Goal: Task Accomplishment & Management: Manage account settings

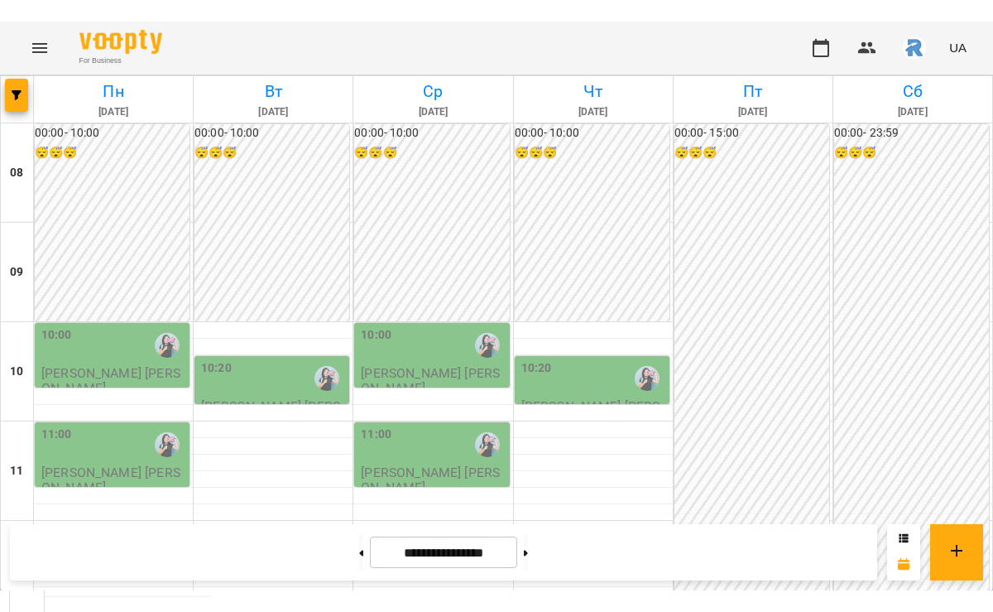
scroll to position [276, 0]
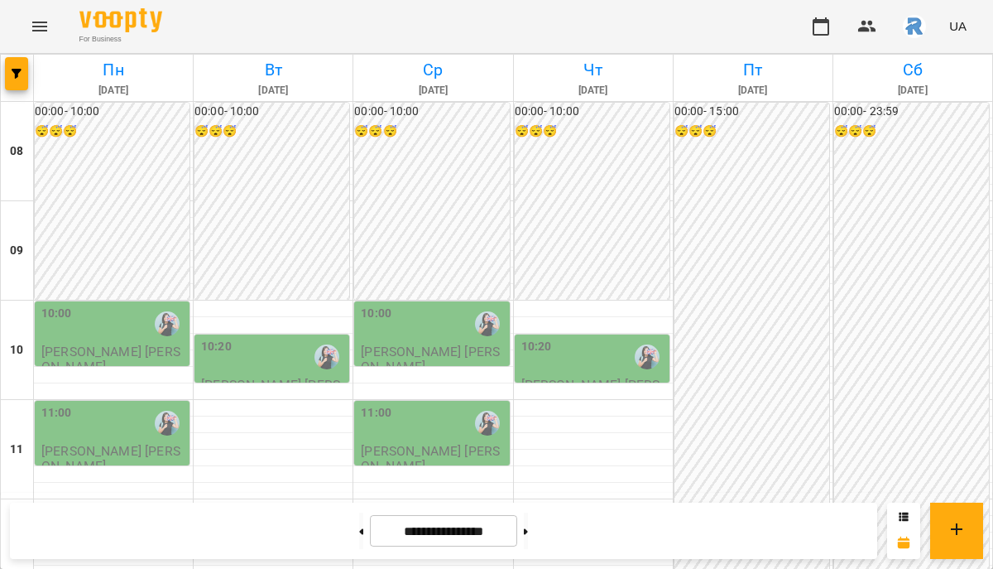
click at [35, 25] on icon "Menu" at bounding box center [40, 27] width 20 height 20
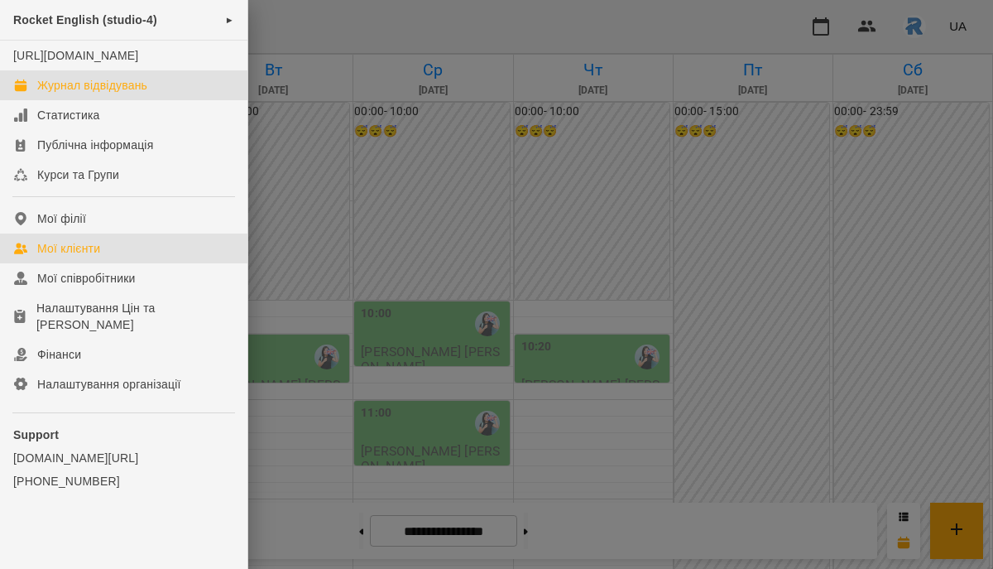
click at [69, 255] on link "Мої клієнти" at bounding box center [123, 248] width 247 height 30
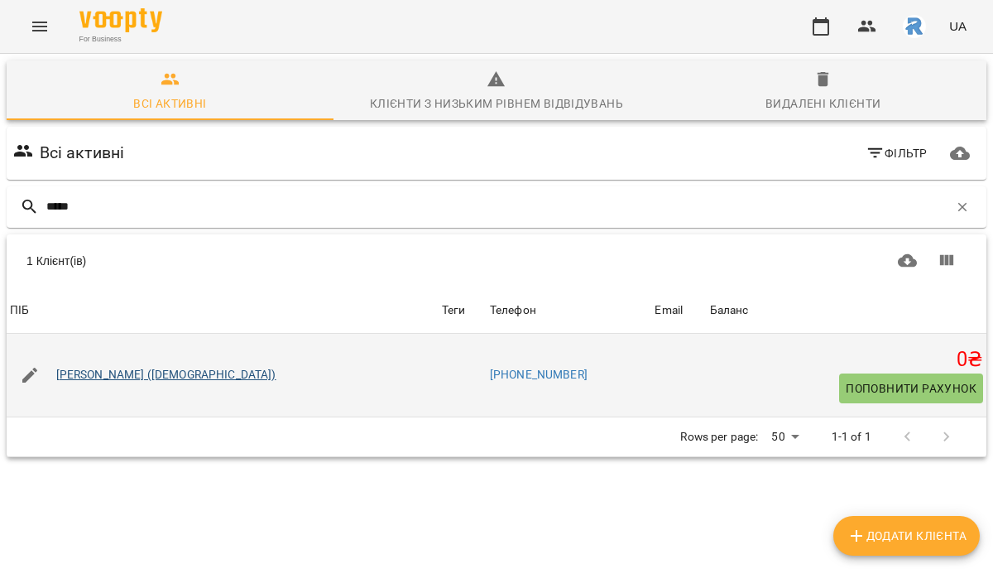
type input "*****"
click at [120, 374] on link "[PERSON_NAME] ([DEMOGRAPHIC_DATA])" at bounding box center [166, 375] width 220 height 17
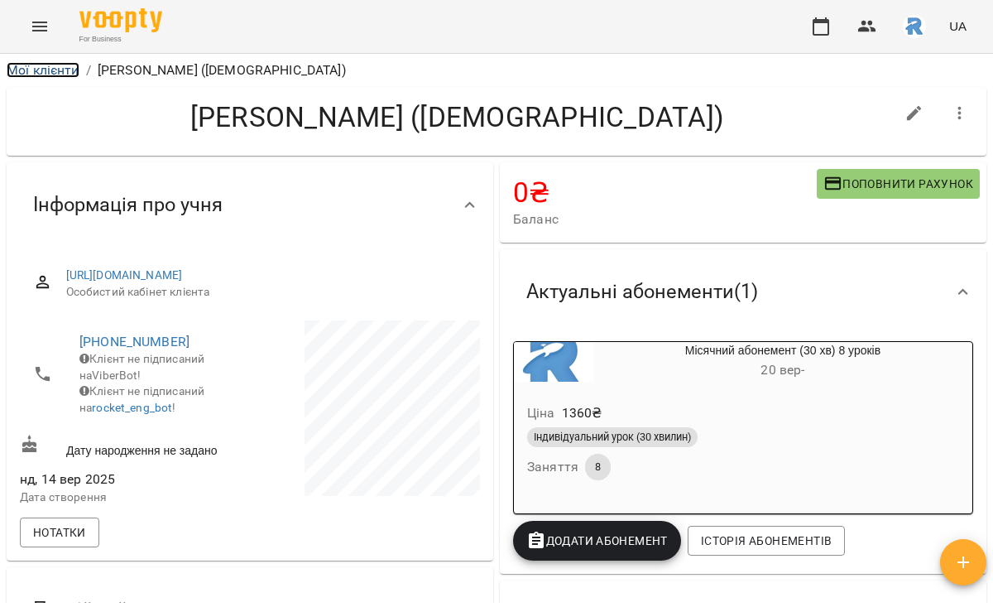
click at [46, 74] on link "Мої клієнти" at bounding box center [43, 70] width 73 height 16
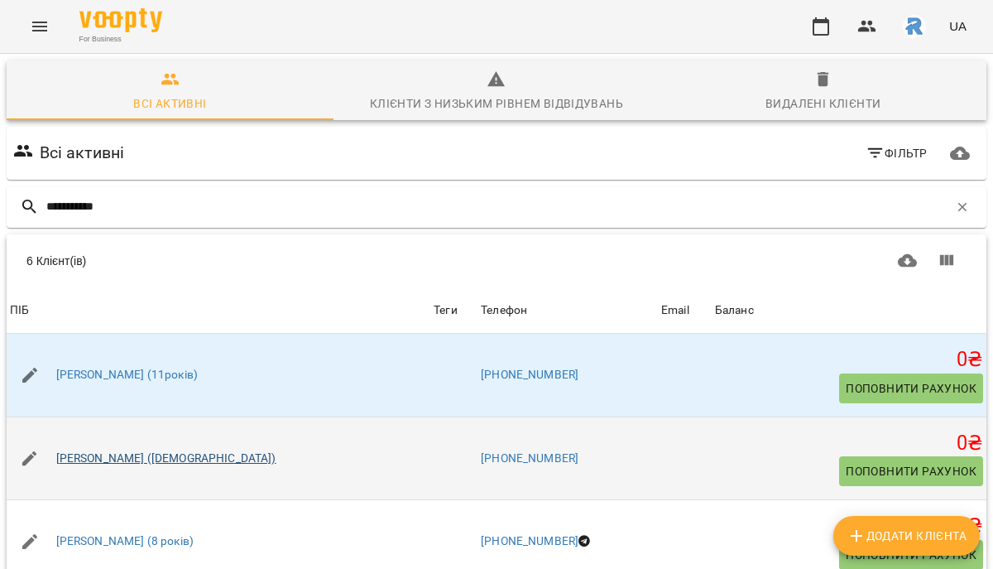
type input "**********"
click at [96, 451] on link "[PERSON_NAME] ([DEMOGRAPHIC_DATA])" at bounding box center [166, 458] width 220 height 17
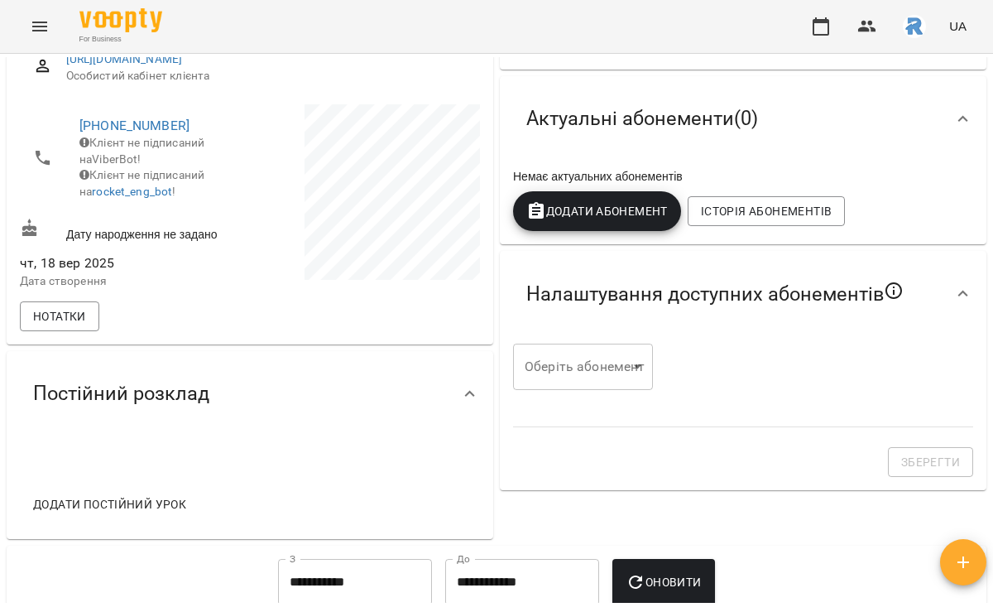
scroll to position [253, 0]
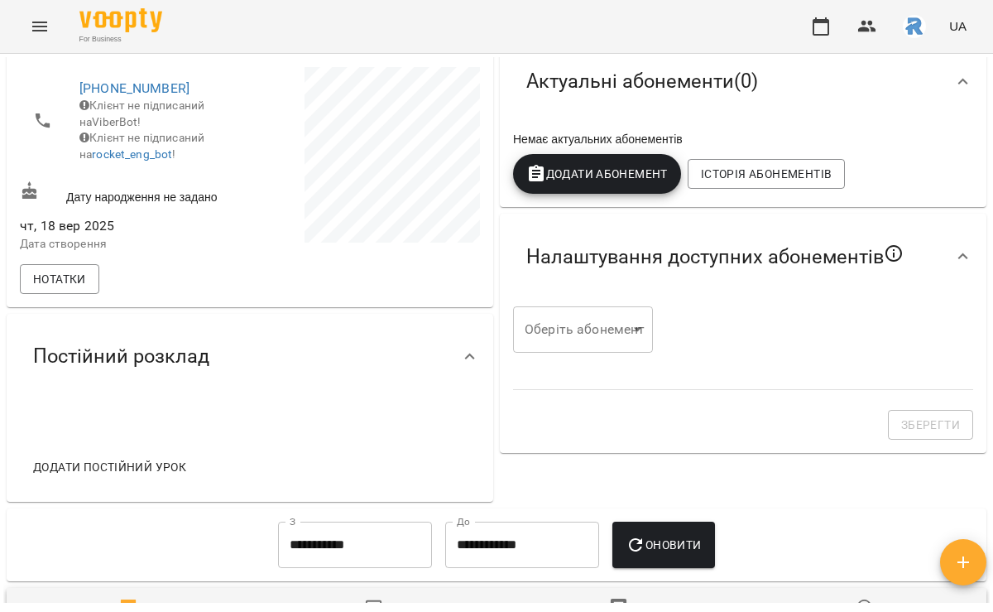
click at [574, 166] on span "Додати Абонемент" at bounding box center [597, 174] width 142 height 20
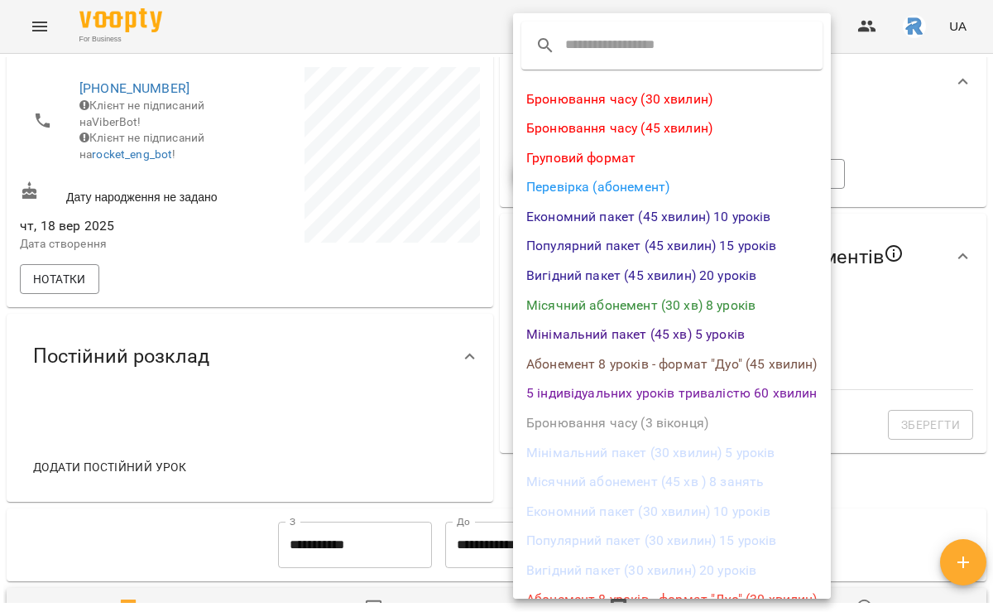
click at [674, 304] on li "Місячний абонемент (30 хв) 8 уроків" at bounding box center [672, 306] width 318 height 30
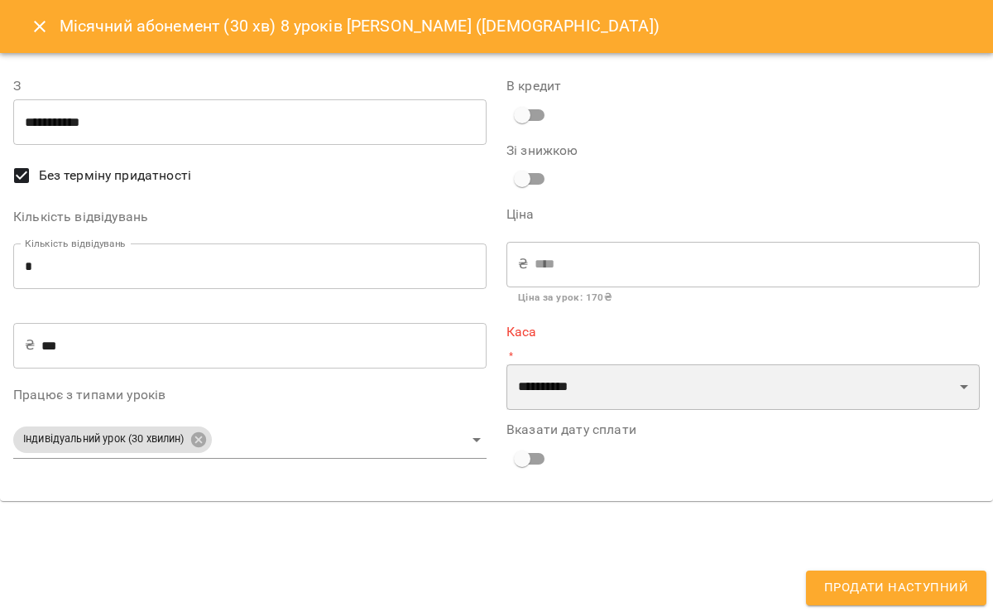
click at [536, 372] on select "**********" at bounding box center [743, 387] width 473 height 46
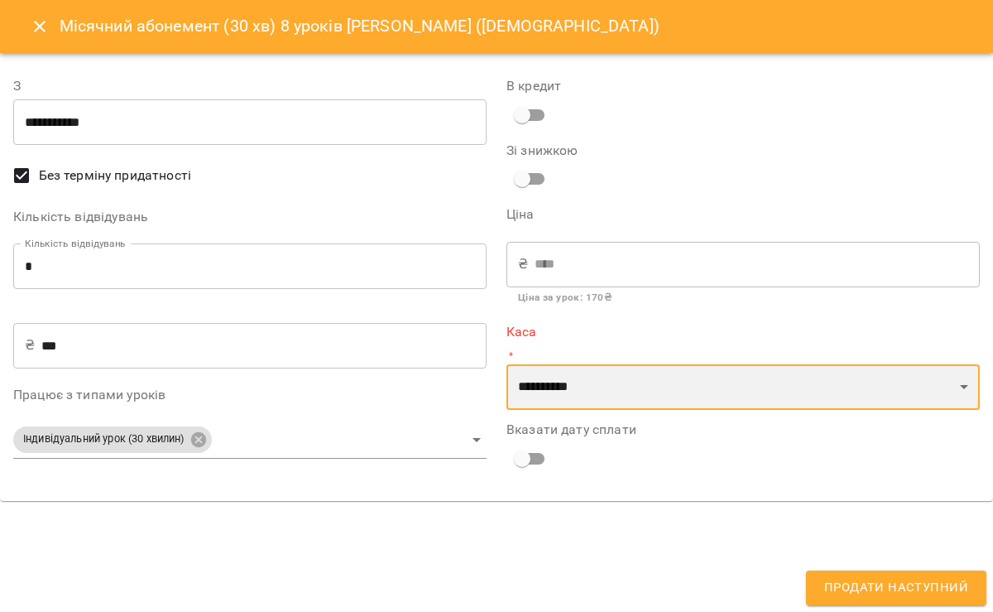
select select "**********"
click at [507, 364] on select "**********" at bounding box center [743, 387] width 473 height 46
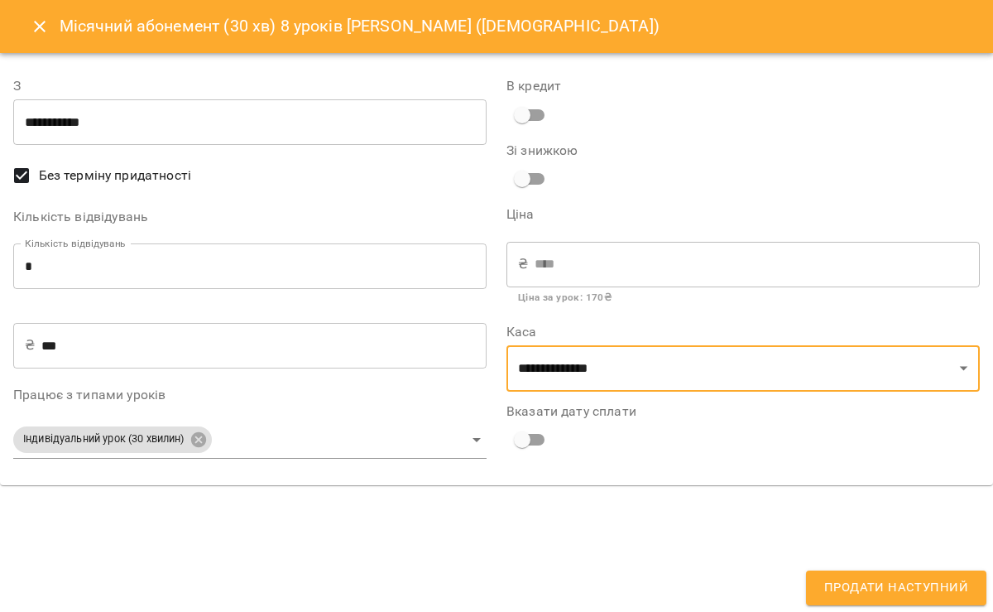
click at [876, 568] on span "Продати наступний" at bounding box center [896, 588] width 144 height 22
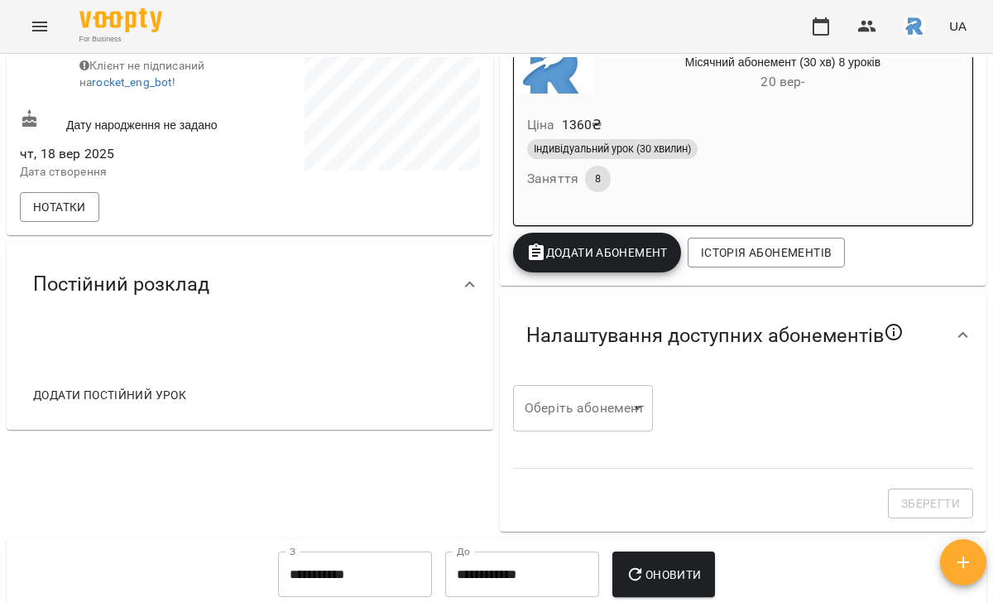
scroll to position [367, 0]
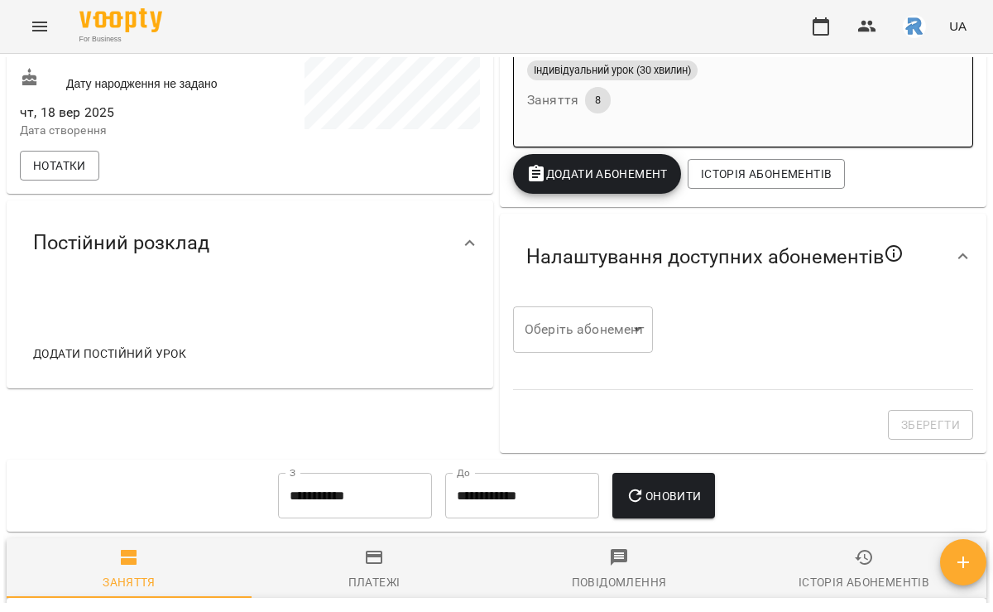
click at [139, 363] on span "Додати постійний урок" at bounding box center [109, 354] width 153 height 20
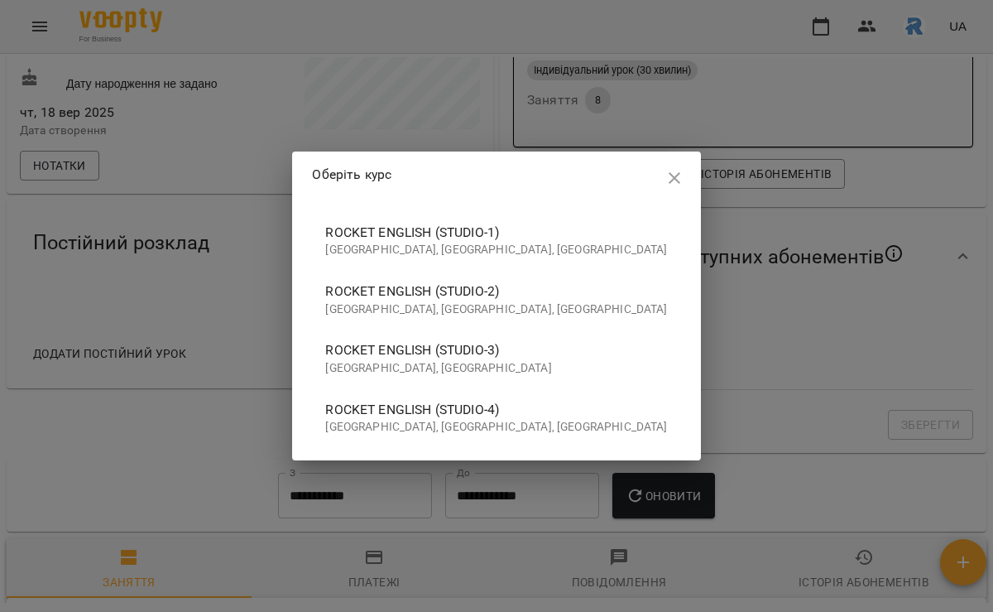
click at [505, 404] on span "Rocket English (studio-4)" at bounding box center [496, 410] width 342 height 20
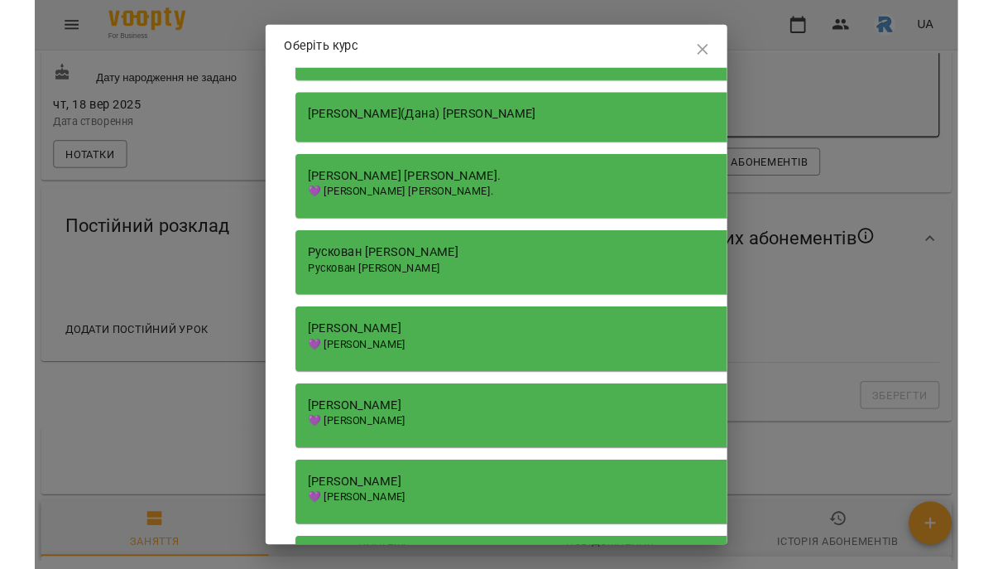
scroll to position [1717, 0]
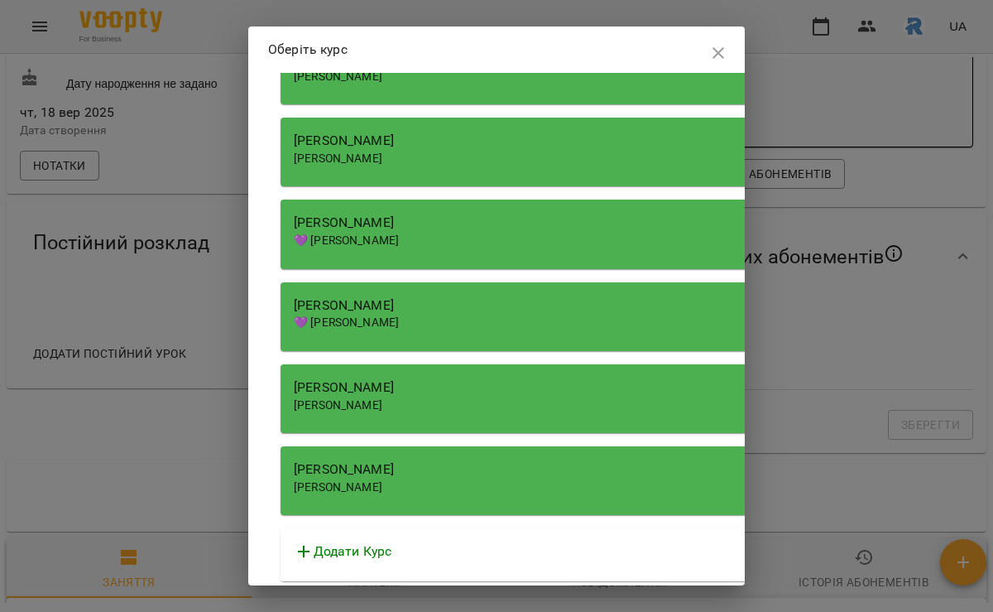
click at [382, 483] on span "[PERSON_NAME]" at bounding box center [338, 486] width 89 height 13
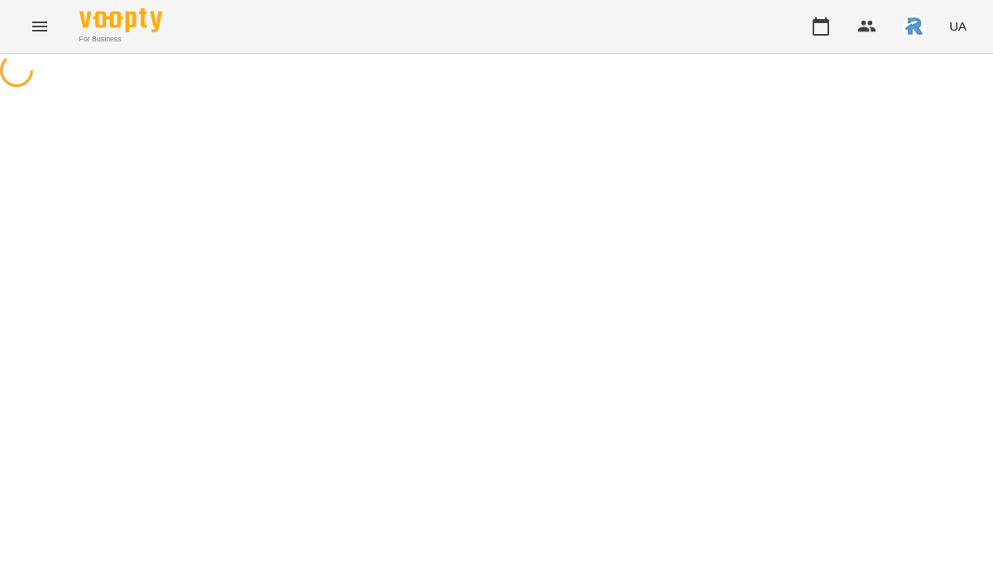
select select "**********"
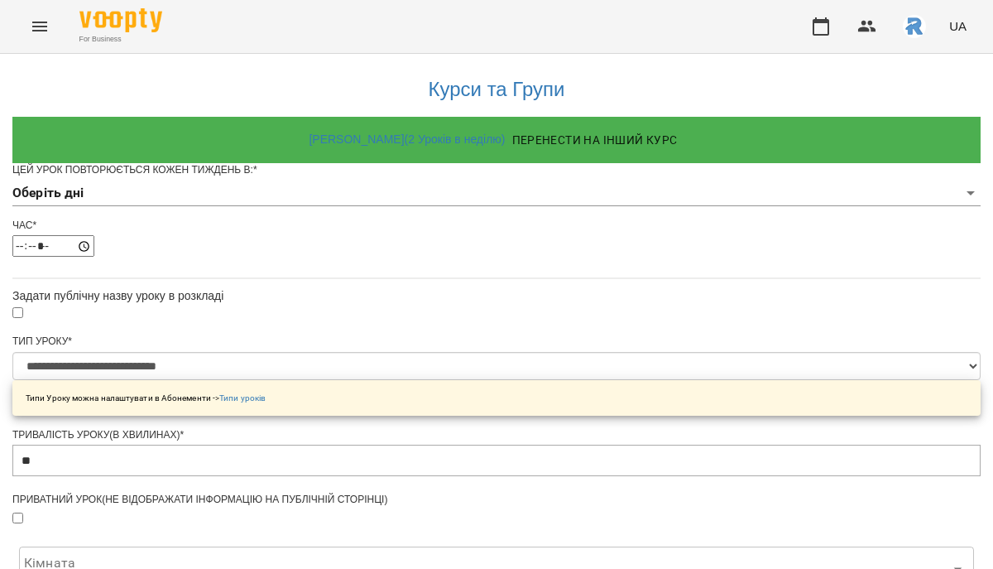
click at [347, 220] on body "**********" at bounding box center [496, 528] width 993 height 1056
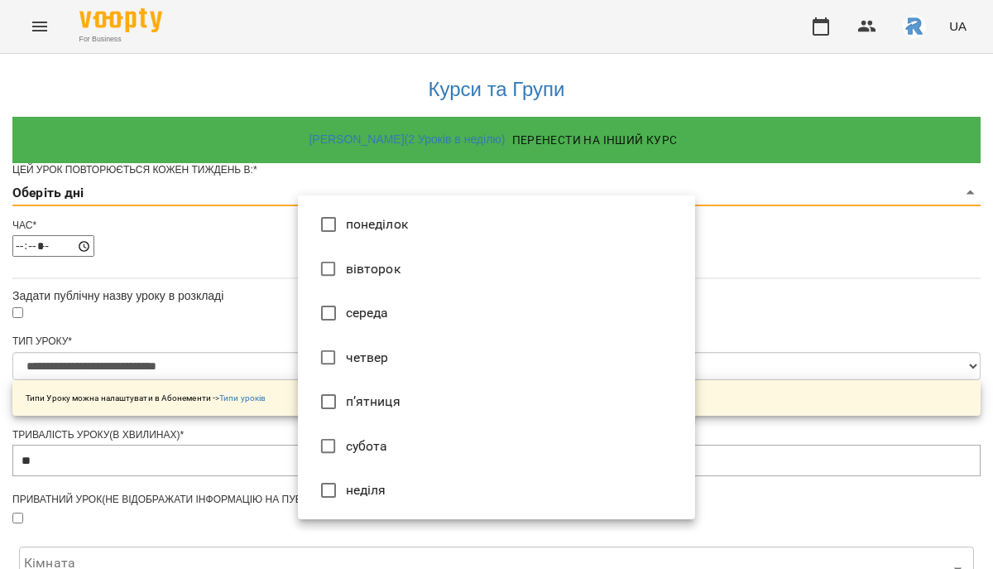
click at [361, 264] on li "вівторок" at bounding box center [496, 269] width 397 height 45
type input "*"
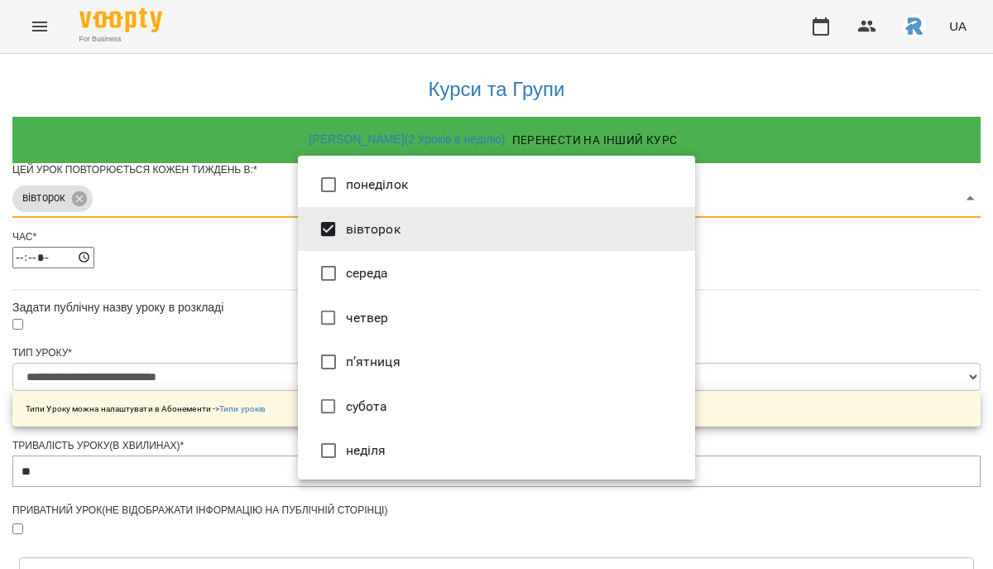
click at [755, 298] on div at bounding box center [496, 284] width 993 height 569
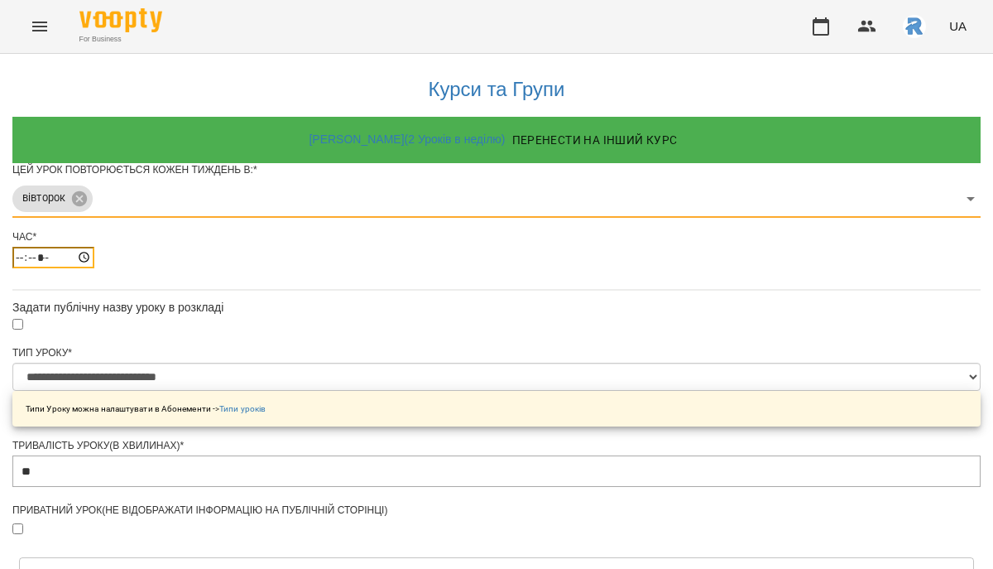
click at [94, 268] on input "*****" at bounding box center [53, 258] width 82 height 22
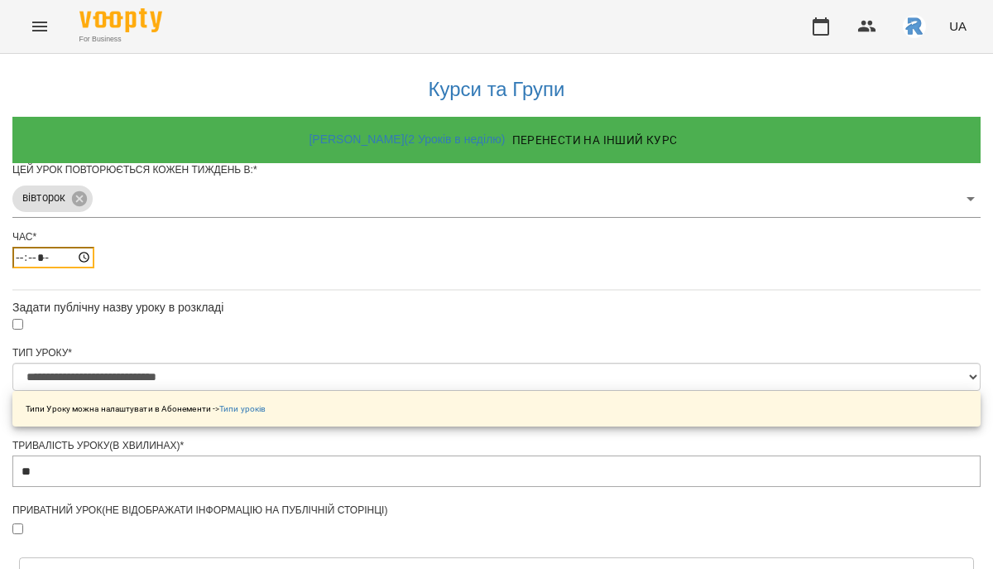
type input "*****"
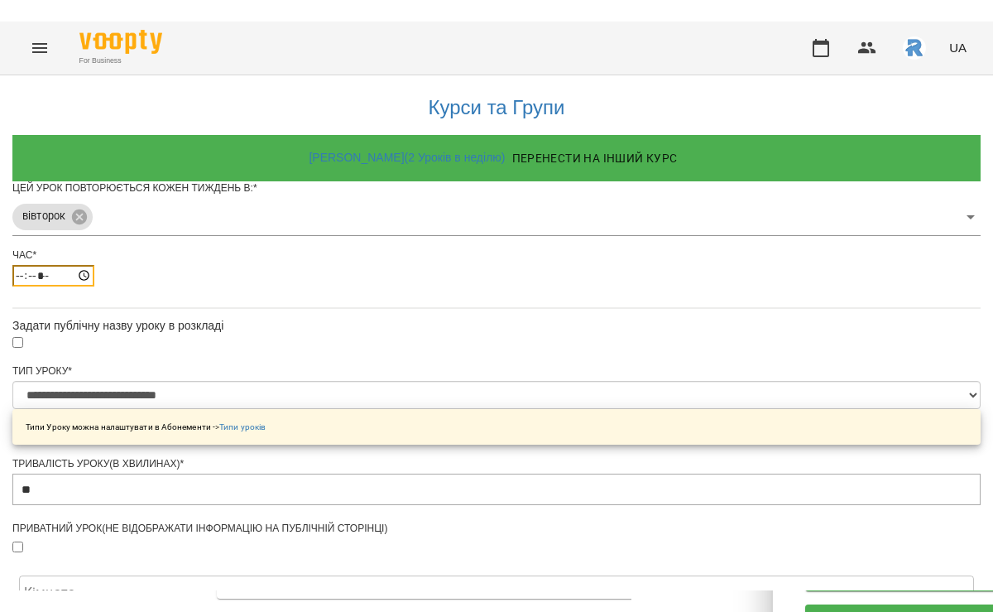
scroll to position [619, 0]
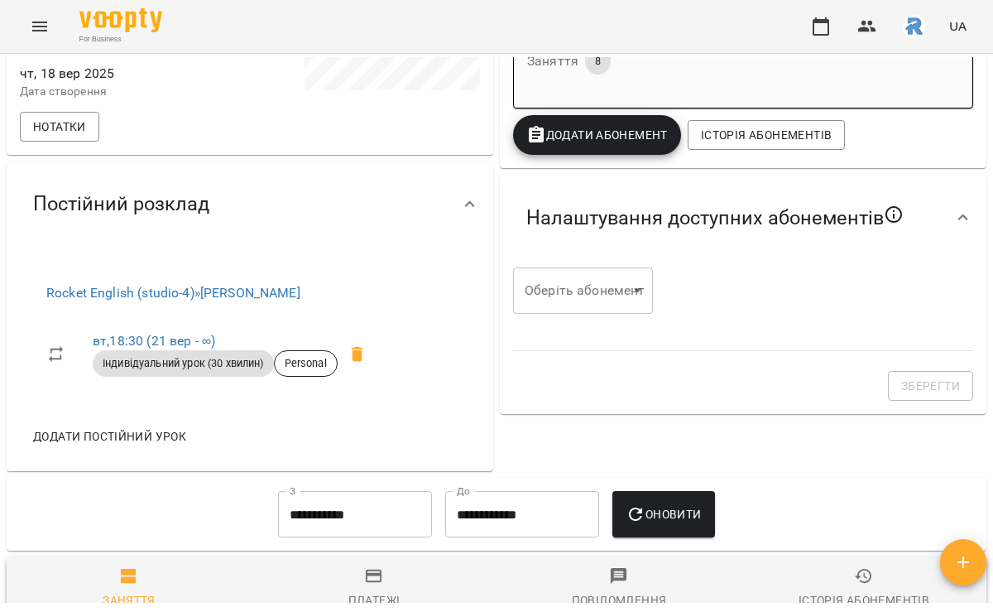
scroll to position [420, 0]
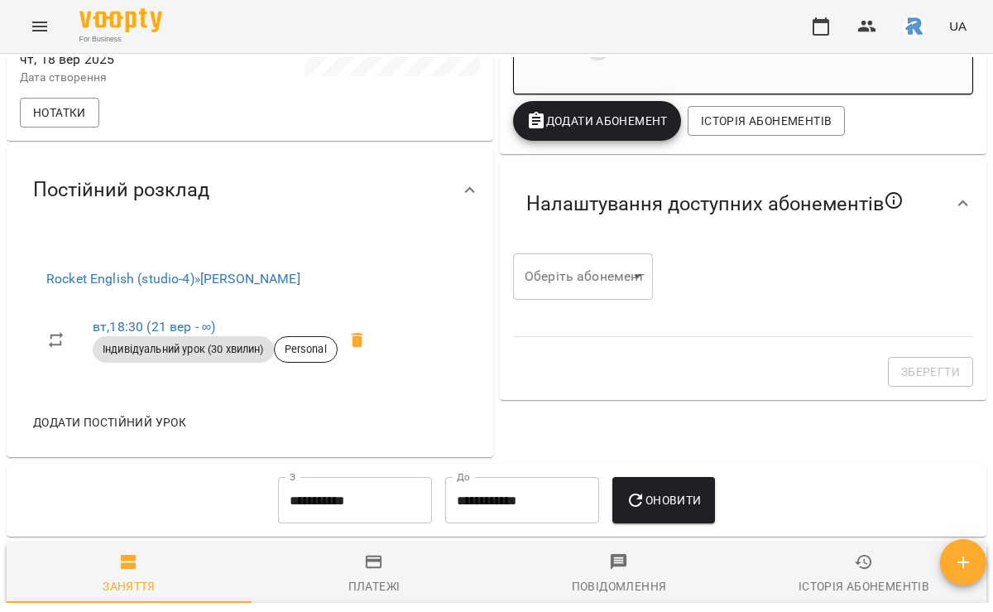
click at [147, 444] on div "Додати постійний урок" at bounding box center [211, 422] width 383 height 43
click at [142, 432] on span "Додати постійний урок" at bounding box center [109, 422] width 153 height 20
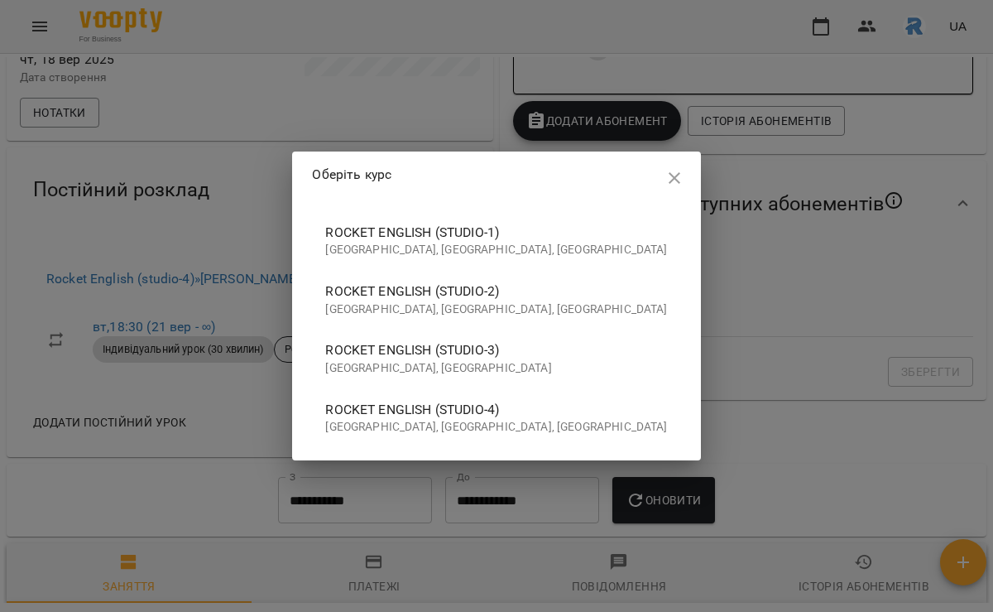
click at [564, 419] on p "[GEOGRAPHIC_DATA], [GEOGRAPHIC_DATA], [GEOGRAPHIC_DATA]" at bounding box center [496, 427] width 342 height 17
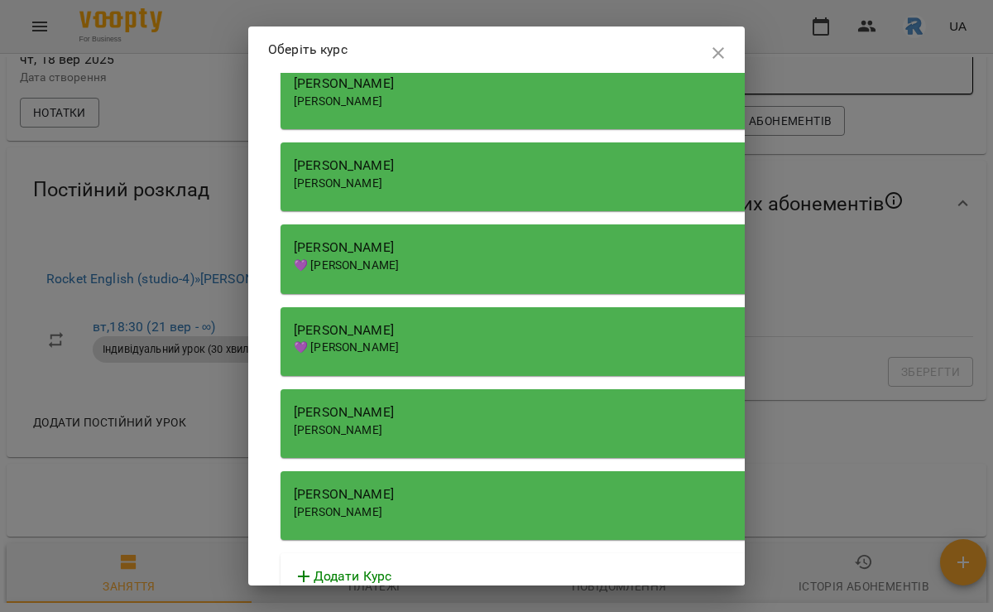
scroll to position [1717, 0]
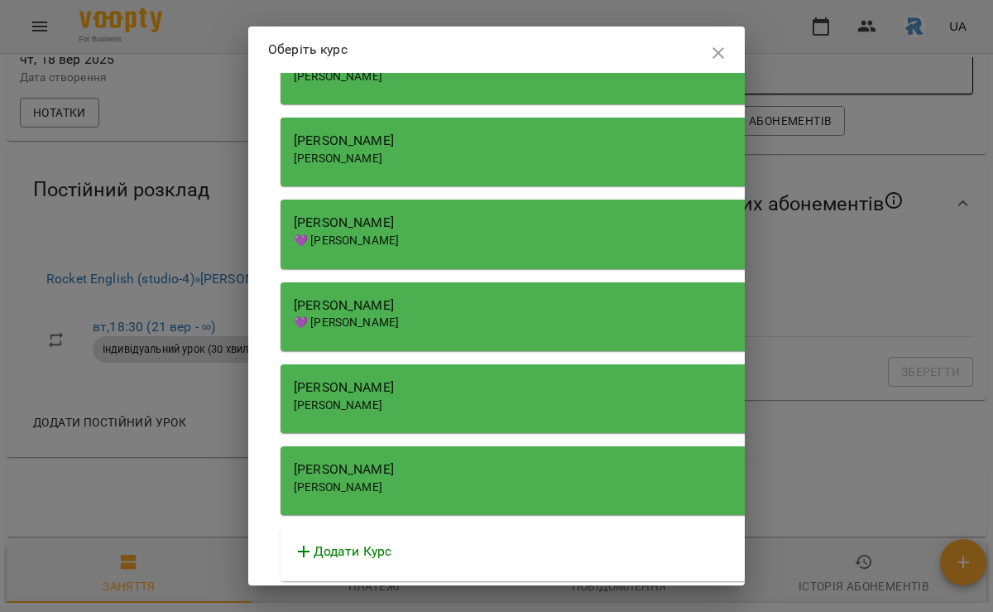
click at [382, 480] on span "[PERSON_NAME]" at bounding box center [338, 486] width 89 height 13
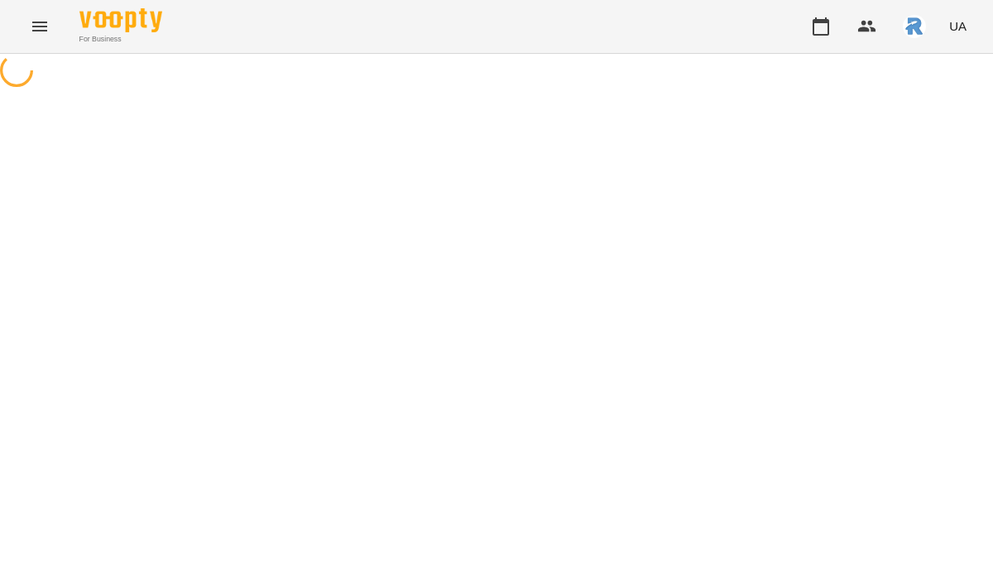
select select "**********"
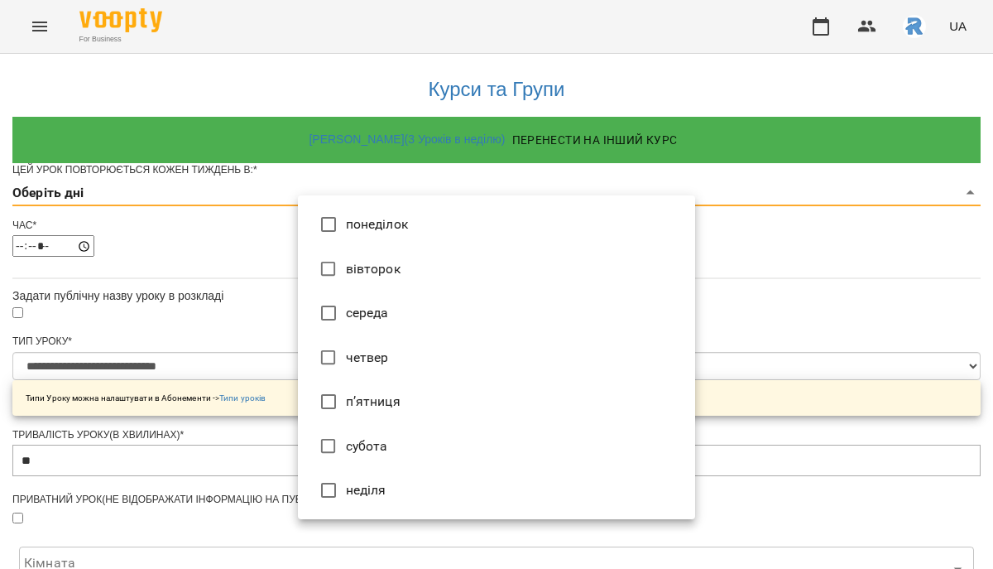
click at [327, 211] on body "**********" at bounding box center [496, 528] width 993 height 1056
click at [353, 363] on li "четвер" at bounding box center [496, 357] width 397 height 45
type input "*"
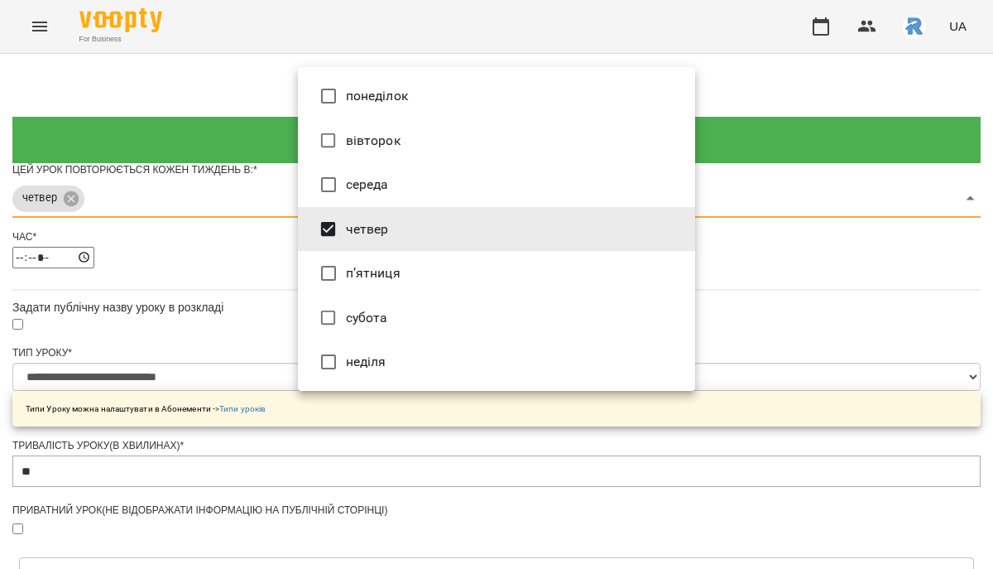
click at [838, 305] on div at bounding box center [496, 284] width 993 height 569
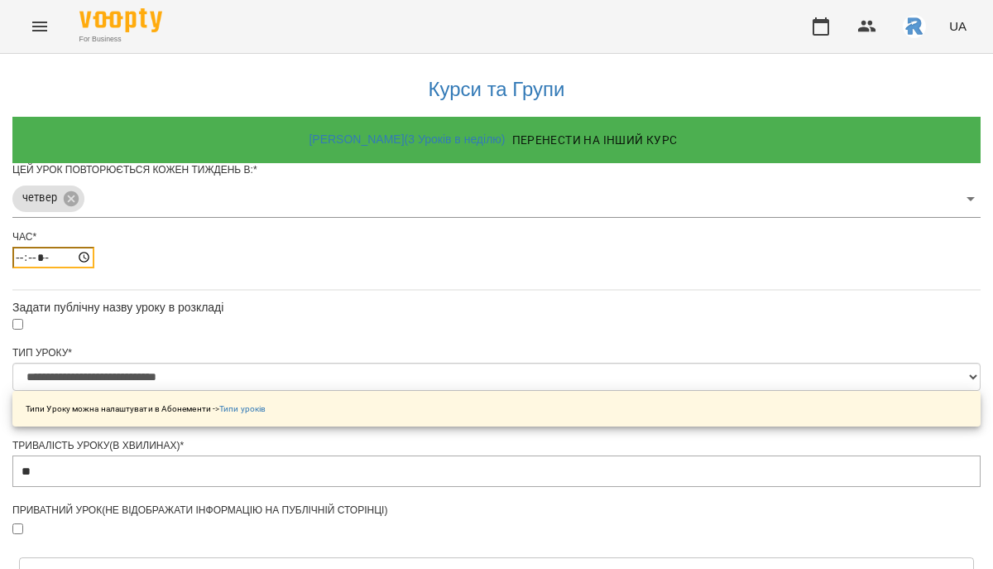
click at [94, 268] on input "*****" at bounding box center [53, 258] width 82 height 22
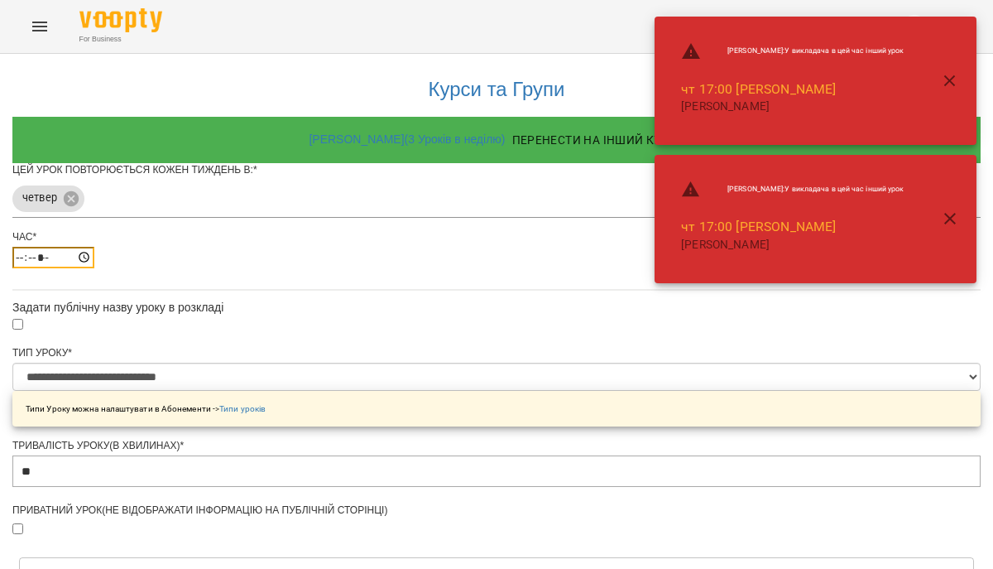
type input "*****"
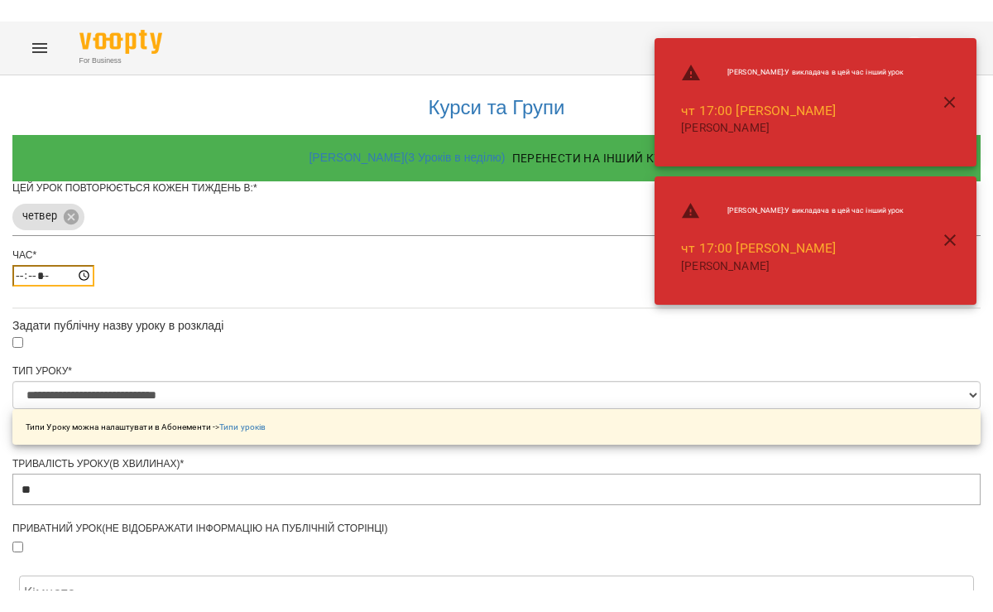
scroll to position [619, 0]
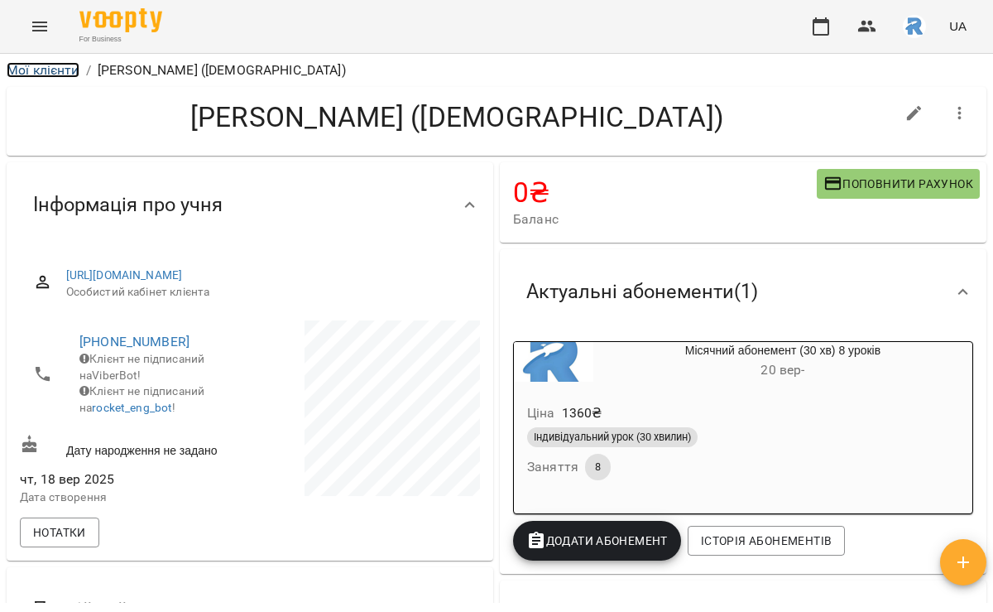
click at [41, 68] on link "Мої клієнти" at bounding box center [43, 70] width 73 height 16
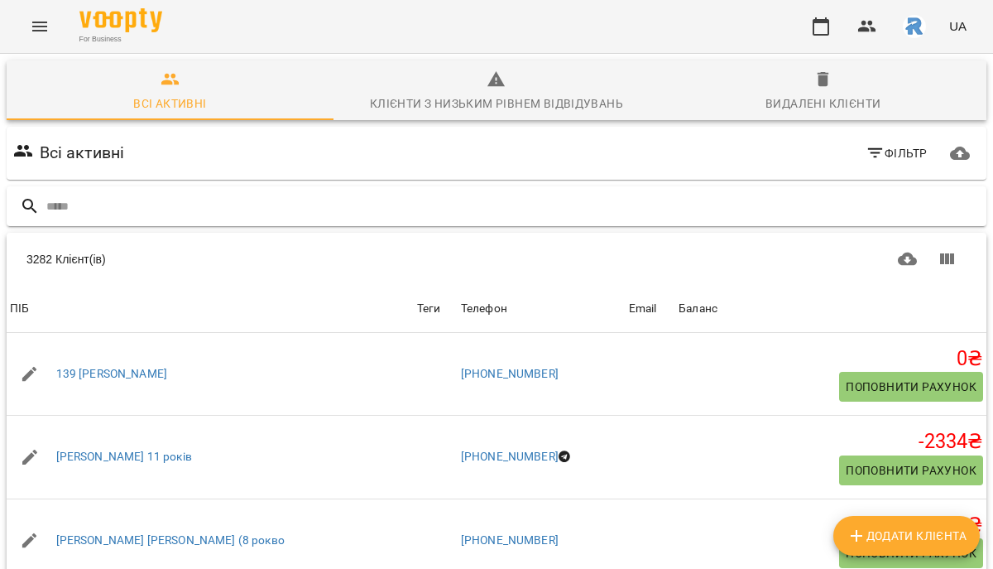
click at [164, 199] on input "text" at bounding box center [513, 206] width 934 height 27
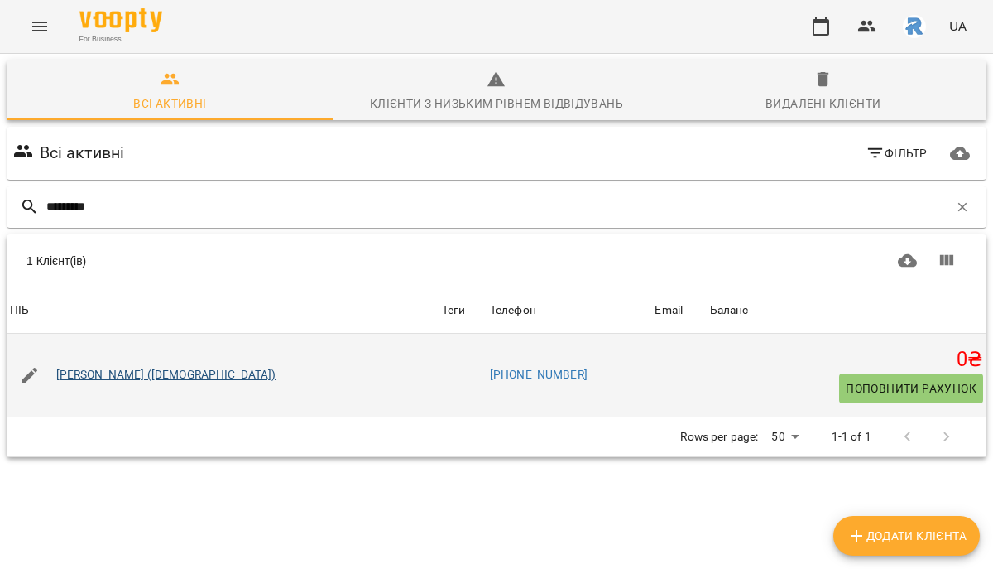
type input "*********"
click at [165, 371] on link "[PERSON_NAME] ([DEMOGRAPHIC_DATA])" at bounding box center [166, 375] width 220 height 17
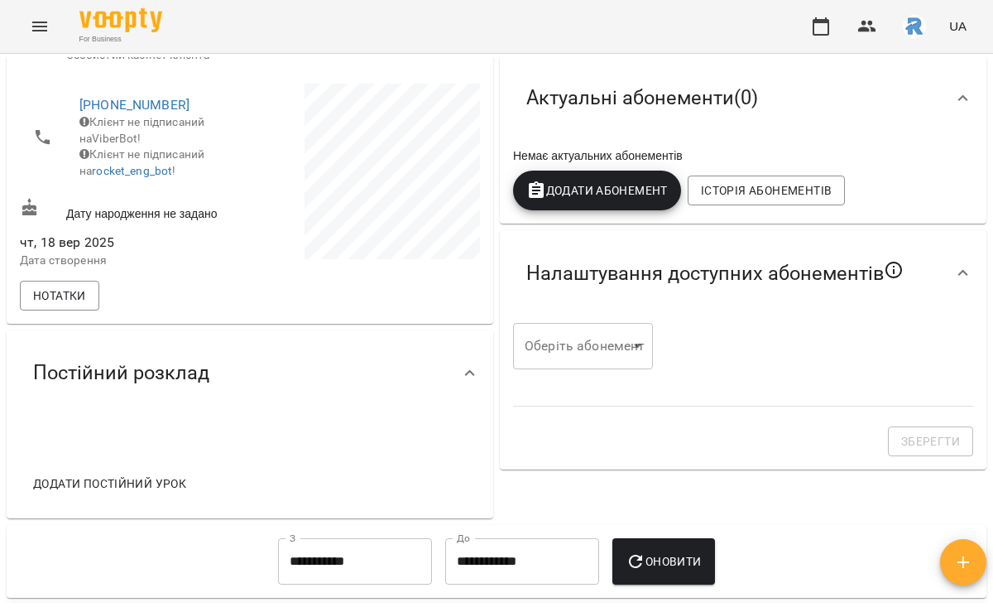
scroll to position [233, 0]
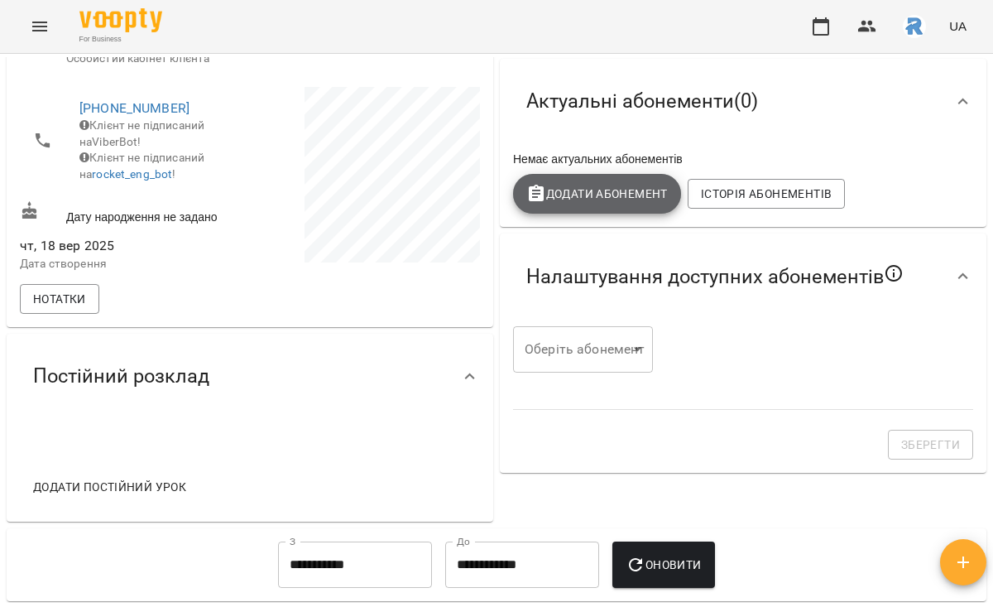
click at [592, 196] on span "Додати Абонемент" at bounding box center [597, 194] width 142 height 20
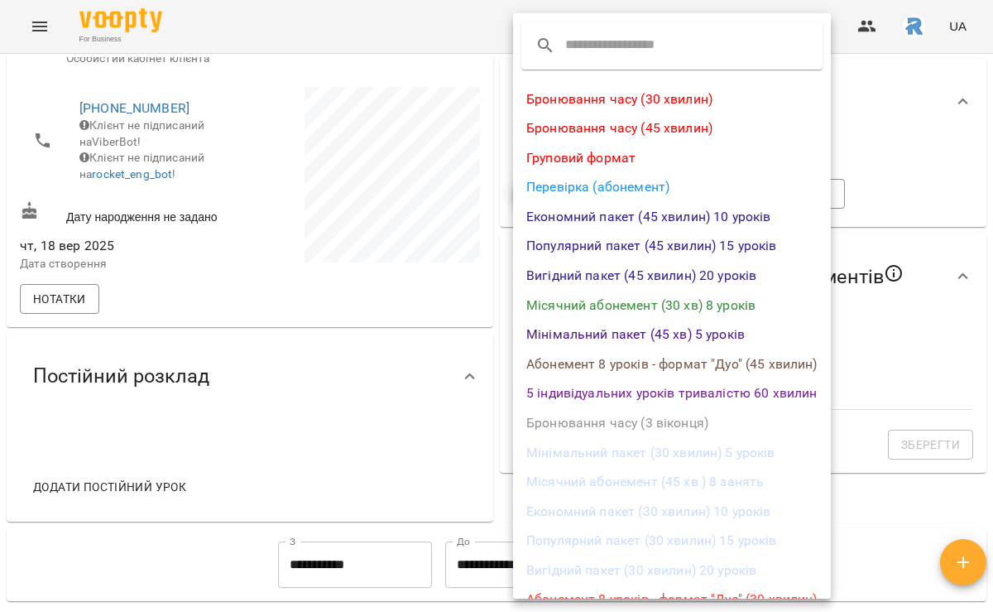
click at [642, 312] on li "Місячний абонемент (30 хв) 8 уроків" at bounding box center [672, 306] width 318 height 30
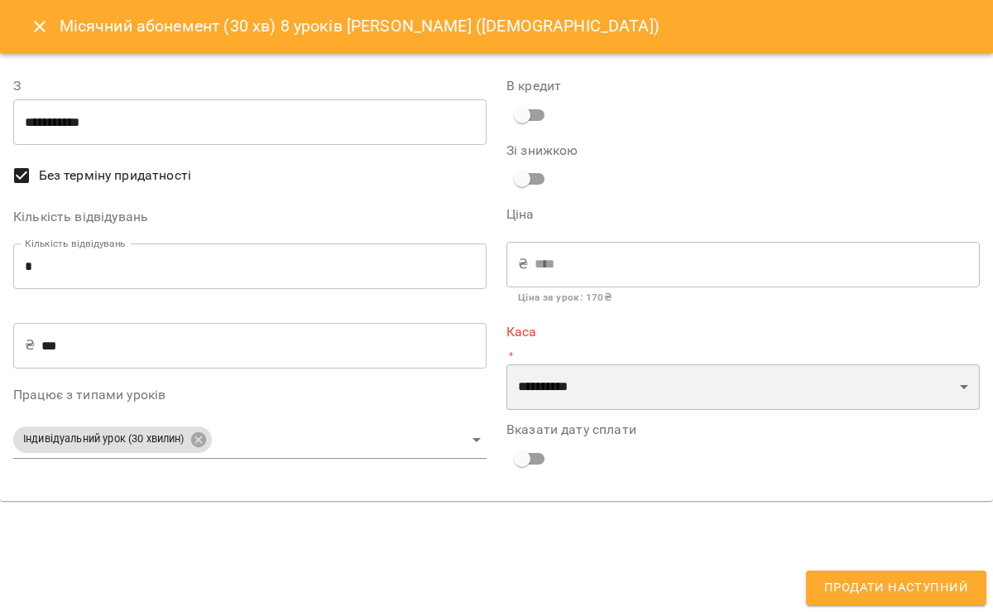
click at [613, 381] on select "**********" at bounding box center [743, 387] width 473 height 46
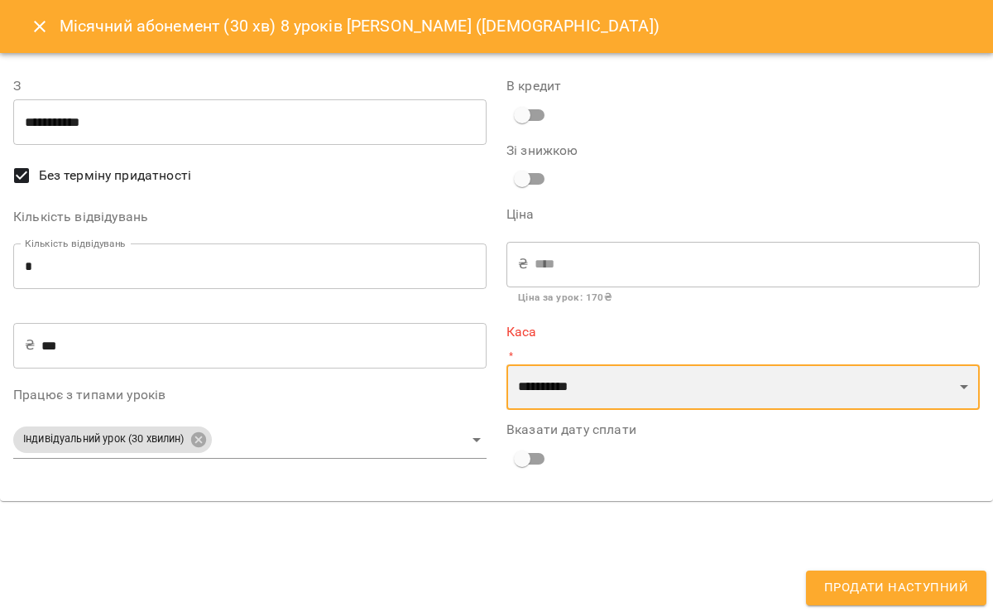
select select "**********"
click at [507, 364] on select "**********" at bounding box center [743, 387] width 473 height 46
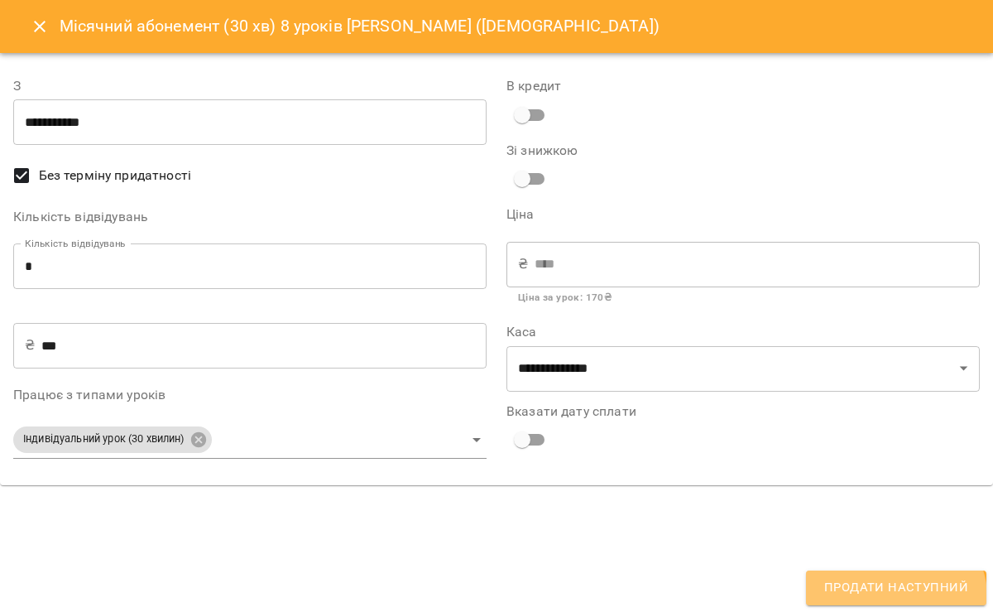
click at [875, 568] on button "Продати наступний" at bounding box center [896, 587] width 180 height 35
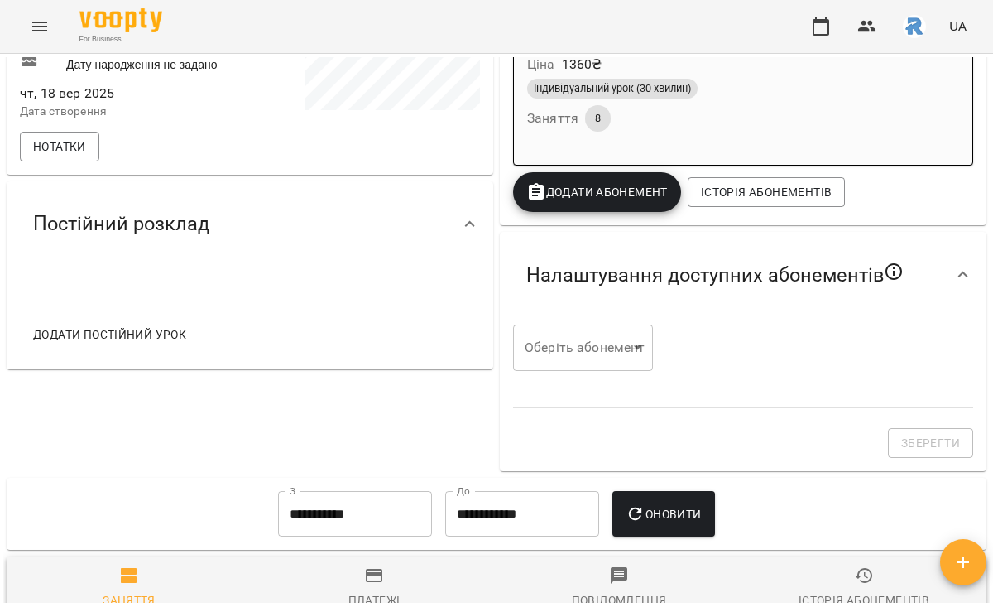
scroll to position [347, 0]
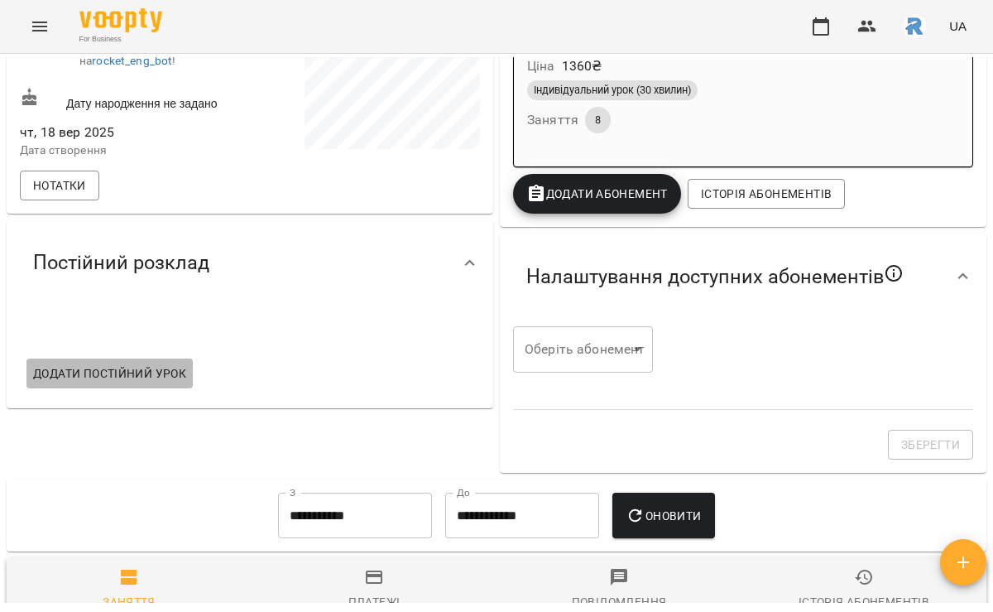
click at [147, 383] on span "Додати постійний урок" at bounding box center [109, 373] width 153 height 20
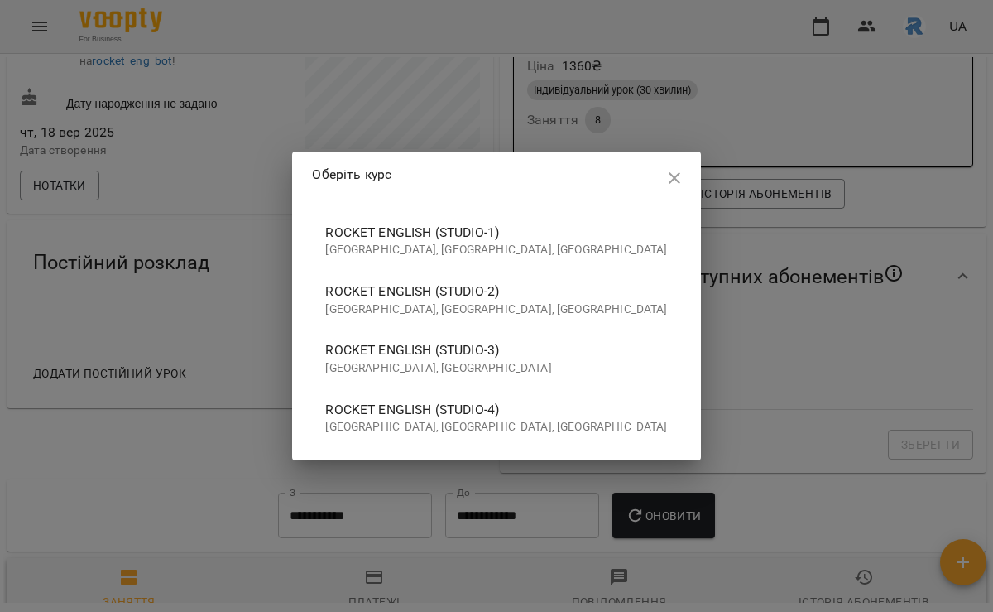
click at [484, 415] on span "Rocket English (studio-4)" at bounding box center [496, 410] width 342 height 20
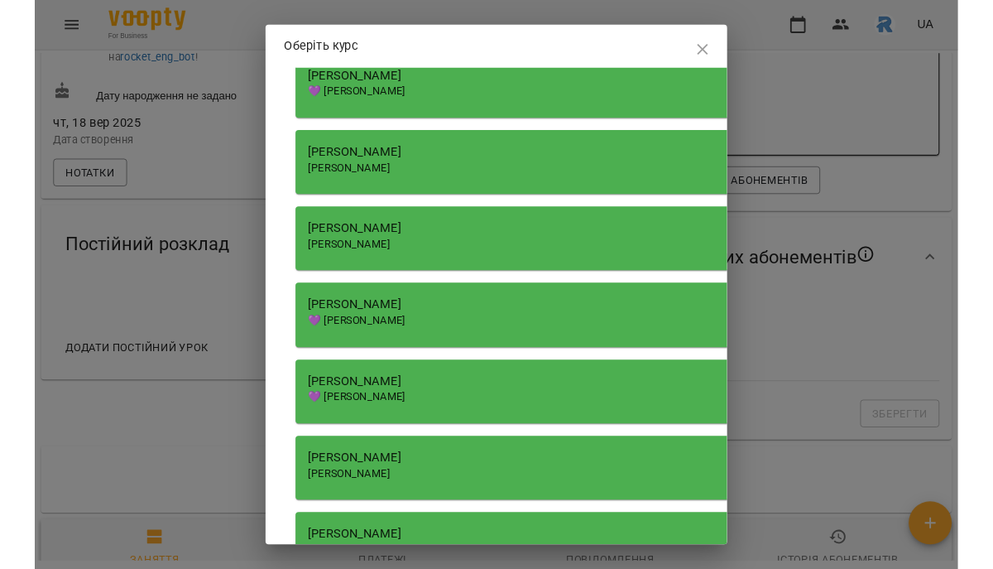
scroll to position [1608, 0]
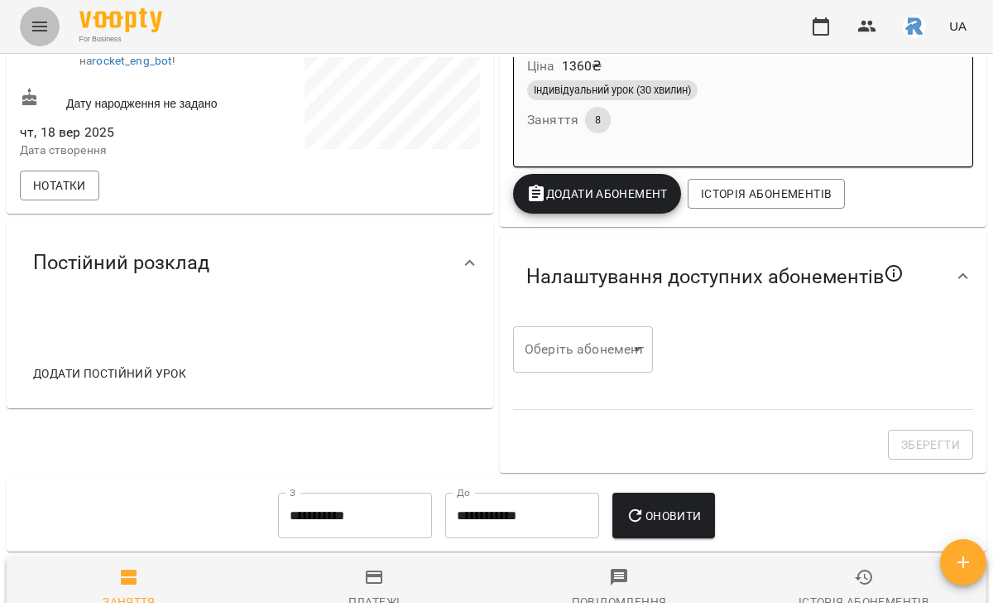
click at [40, 24] on icon "Menu" at bounding box center [40, 27] width 20 height 20
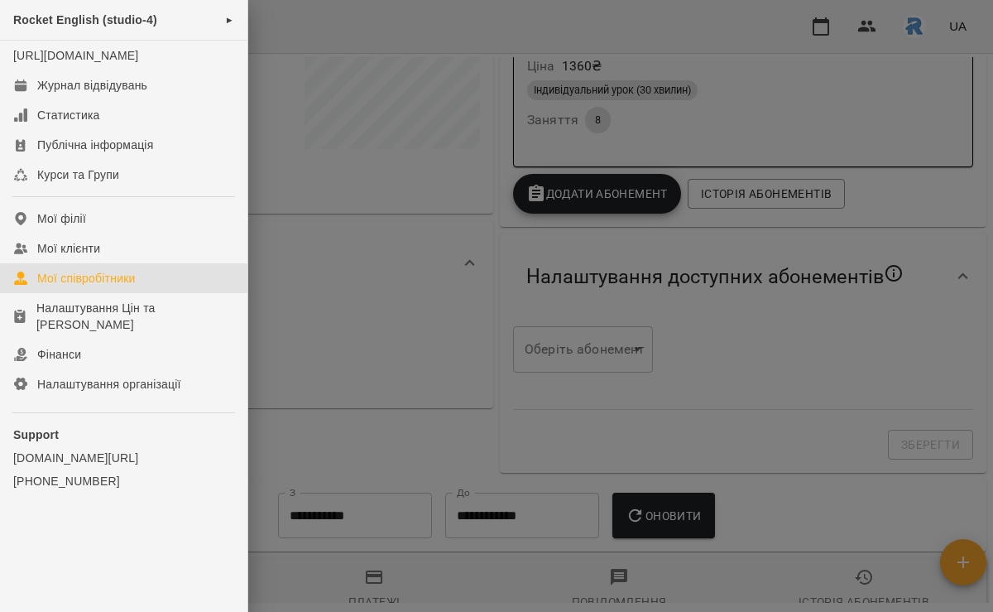
click at [125, 286] on div "Мої співробітники" at bounding box center [86, 278] width 99 height 17
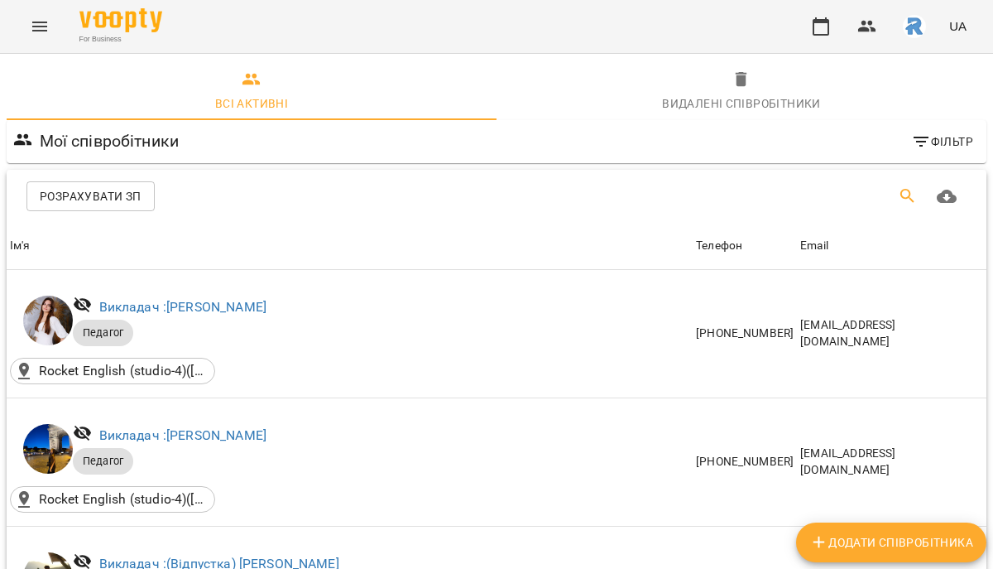
click at [912, 195] on icon "Пошук" at bounding box center [908, 196] width 20 height 20
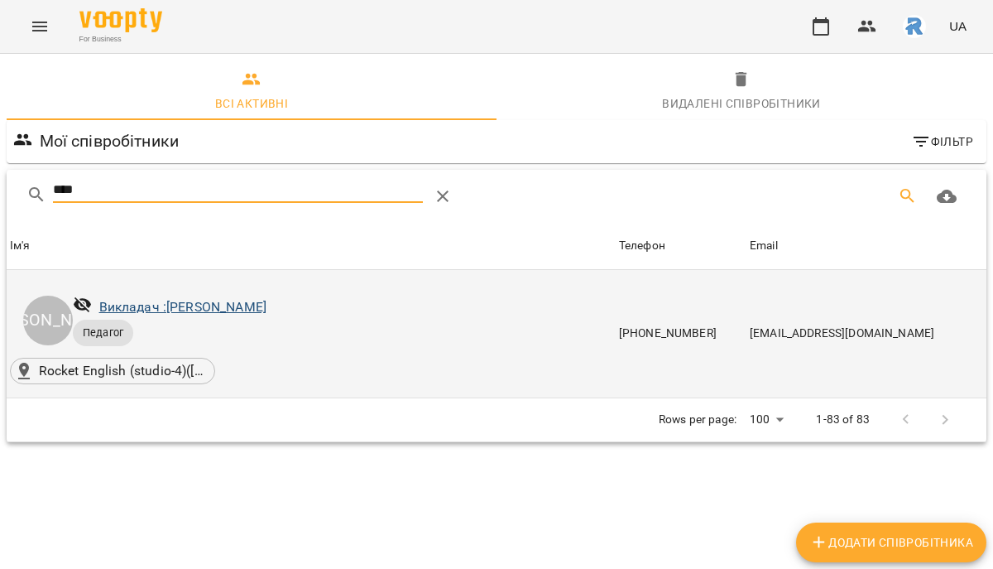
type input "****"
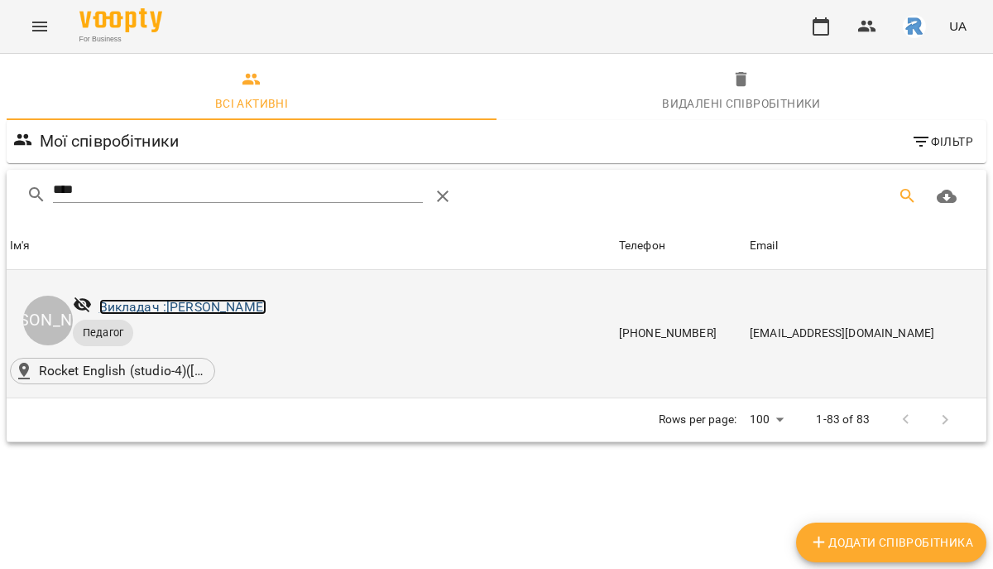
click at [224, 300] on link "Викладач : [PERSON_NAME]" at bounding box center [182, 307] width 167 height 16
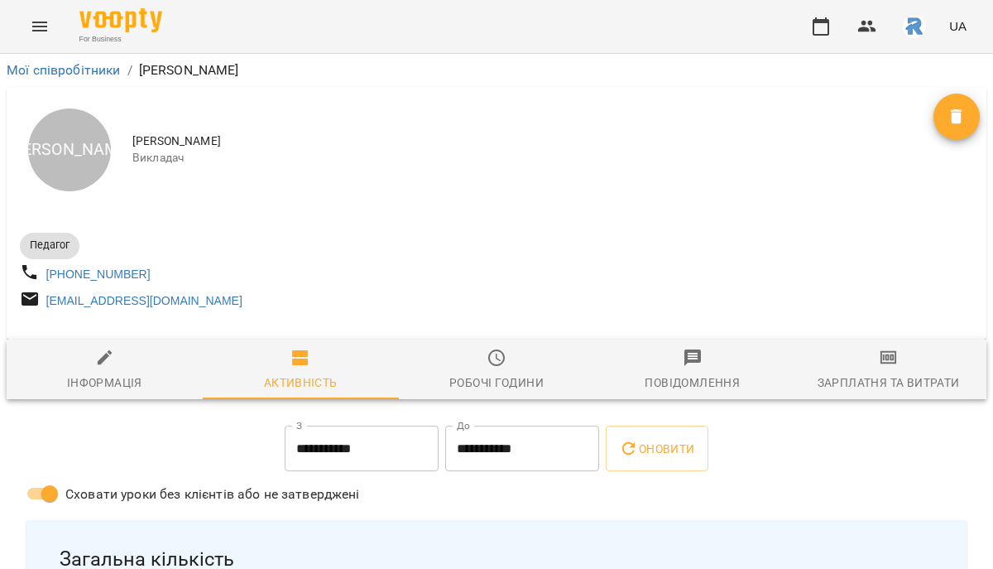
drag, startPoint x: 135, startPoint y: 139, endPoint x: 419, endPoint y: 140, distance: 283.9
click at [417, 142] on span "[PERSON_NAME]" at bounding box center [532, 141] width 801 height 17
copy span "[PERSON_NAME]"
click at [35, 32] on icon "Menu" at bounding box center [40, 27] width 20 height 20
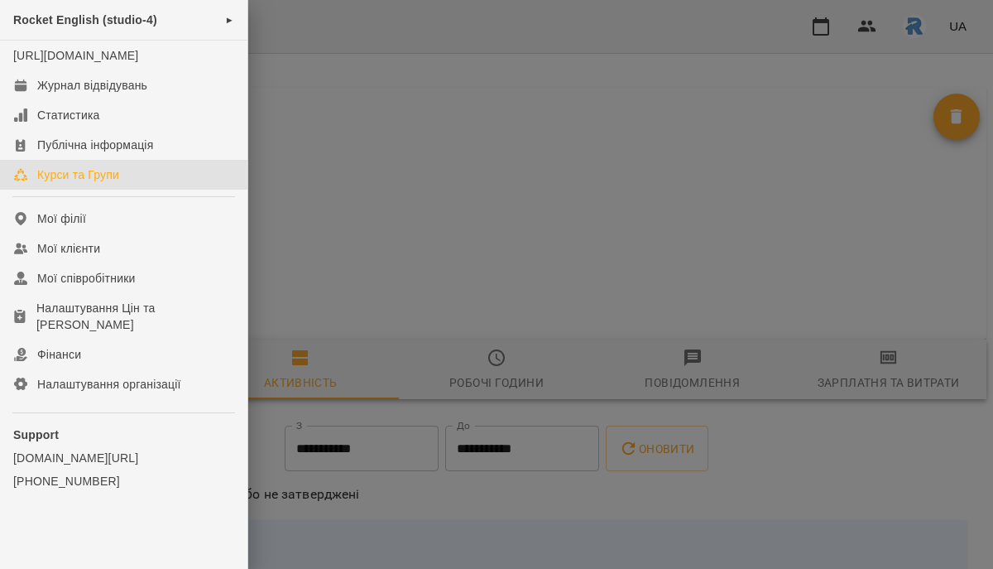
click at [90, 182] on link "Курси та Групи" at bounding box center [123, 175] width 247 height 30
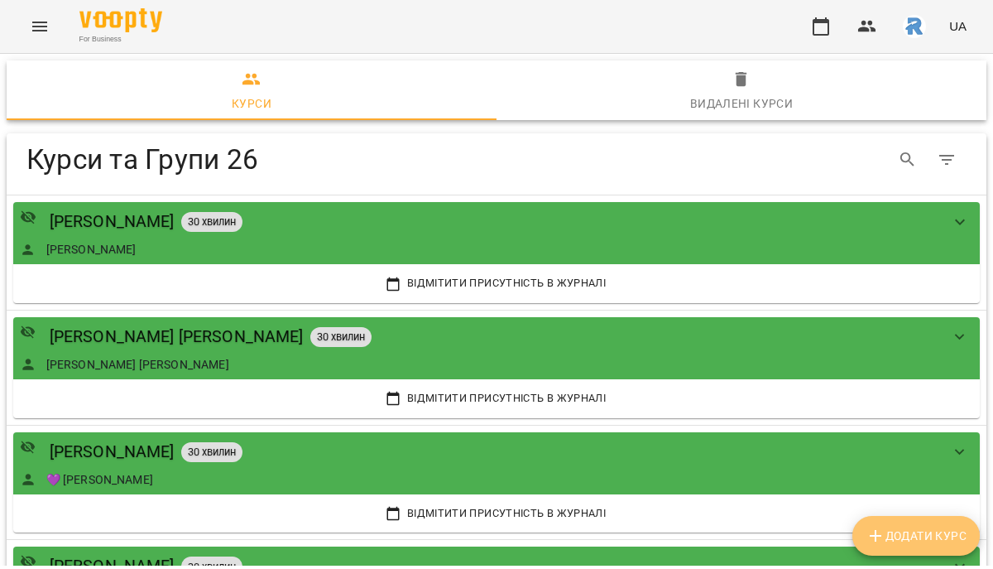
click at [925, 544] on span "Додати Курс" at bounding box center [916, 536] width 101 height 20
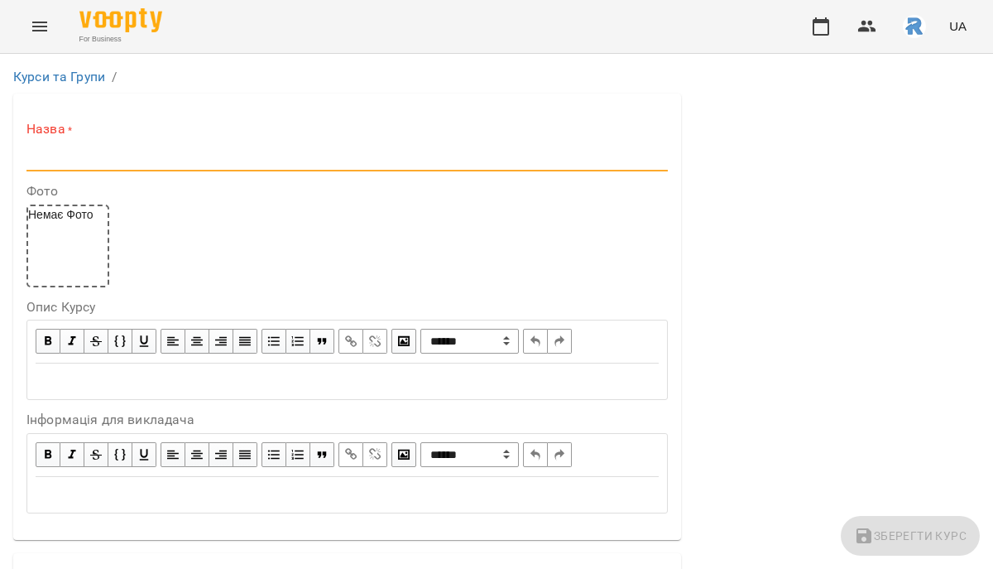
click at [59, 170] on input "text" at bounding box center [347, 158] width 642 height 26
paste input "**********"
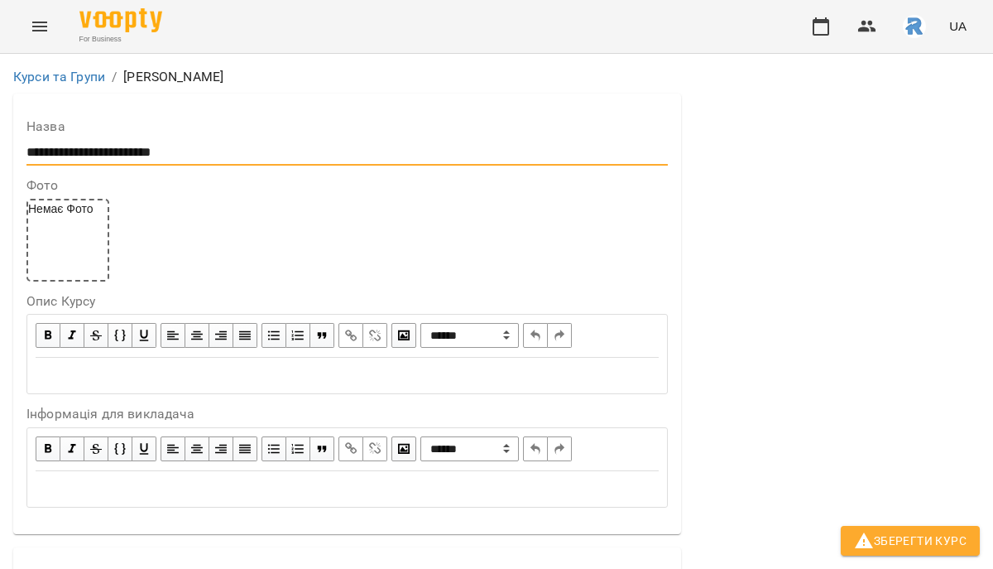
scroll to position [715, 0]
type input "**********"
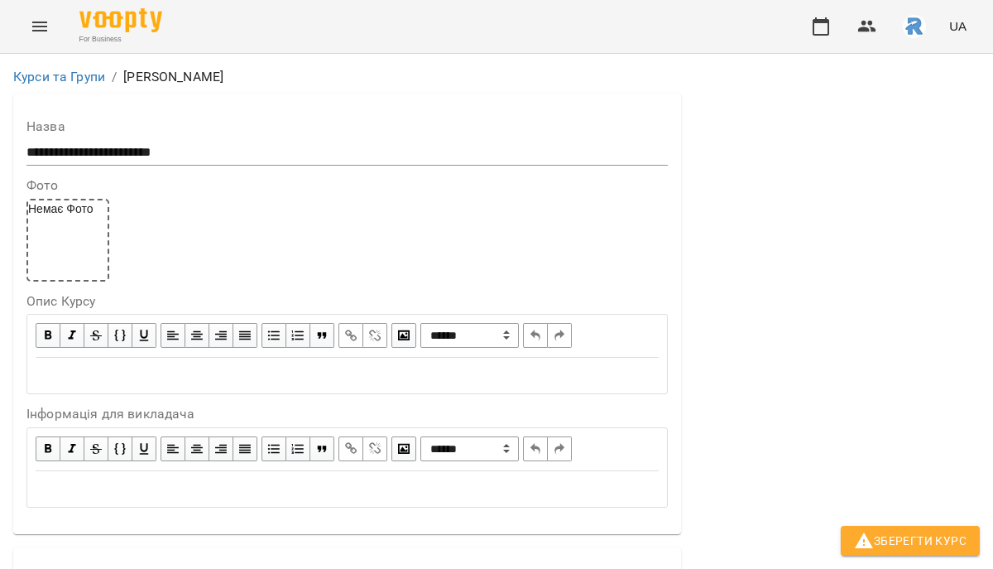
scroll to position [465, 0]
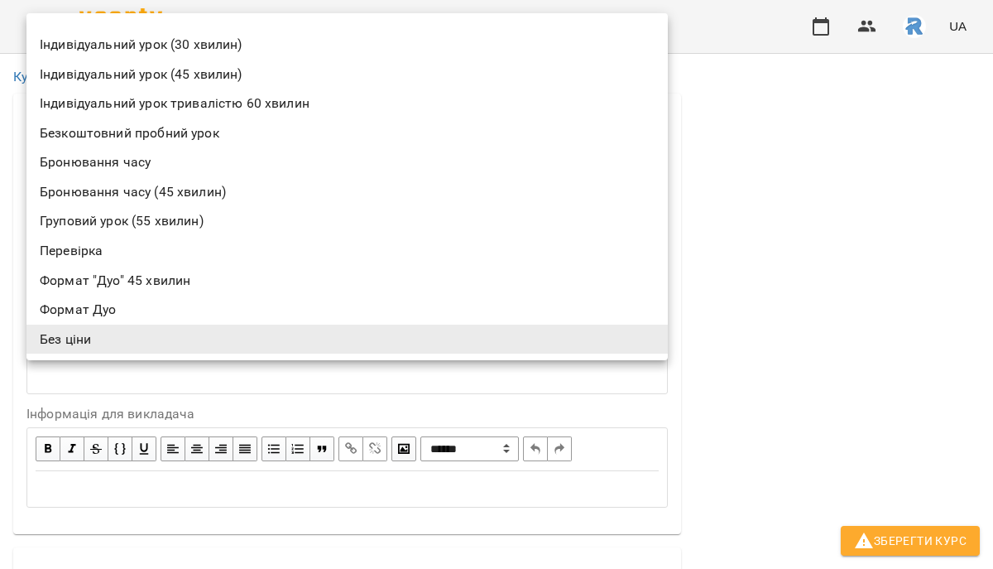
click at [155, 127] on li "Безкоштовний пробний урок" at bounding box center [347, 133] width 642 height 30
type input "**********"
type input "**"
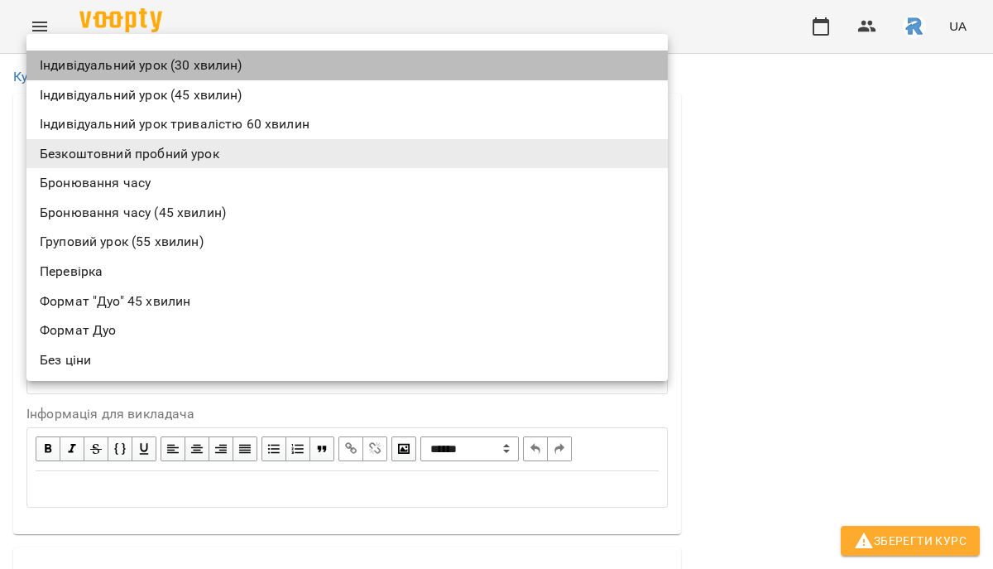
click at [154, 56] on li "Індивідуальний урок (30 хвилин)" at bounding box center [347, 65] width 642 height 30
type input "**********"
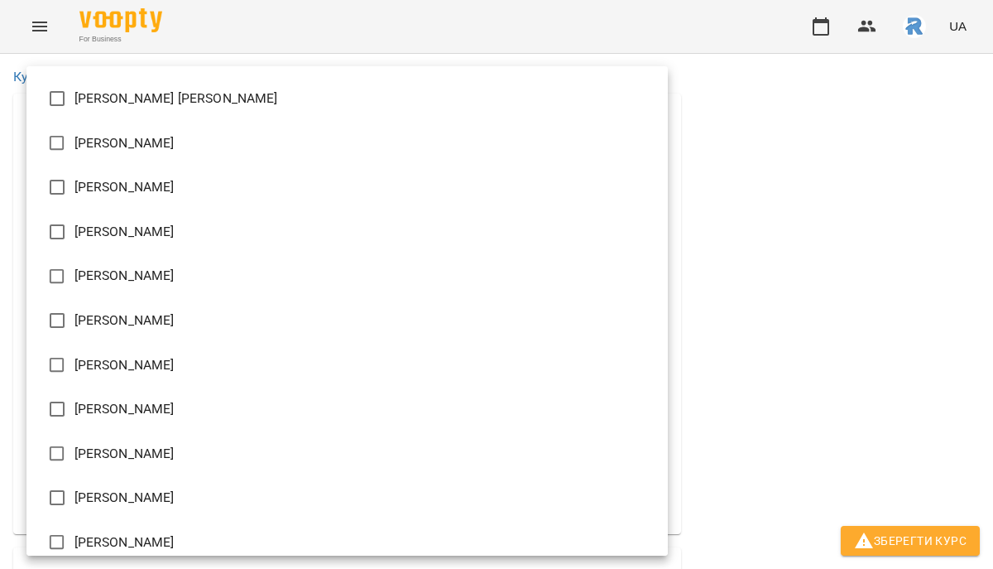
scroll to position [171, 0]
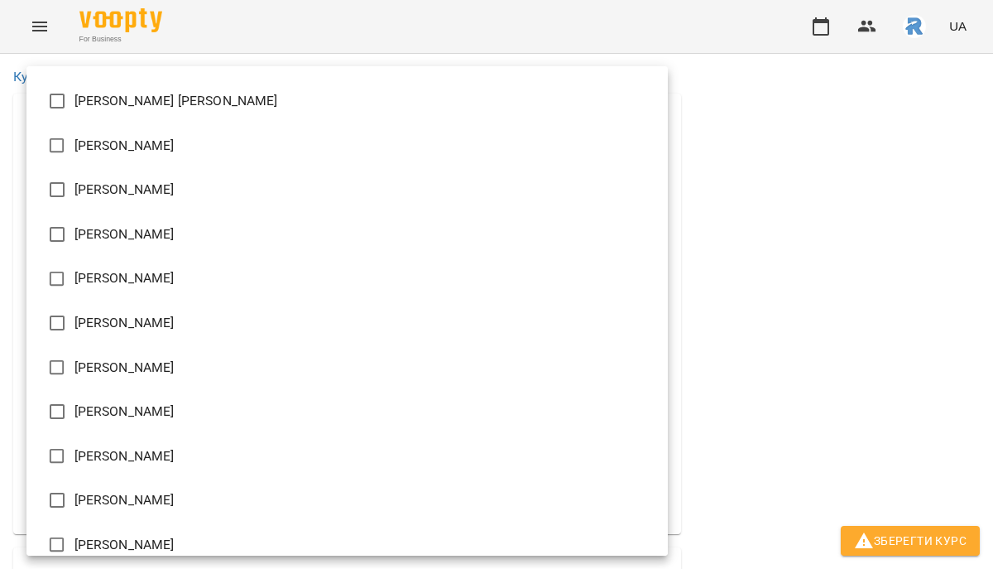
click at [80, 372] on li "[PERSON_NAME]" at bounding box center [347, 367] width 642 height 45
type input "**********"
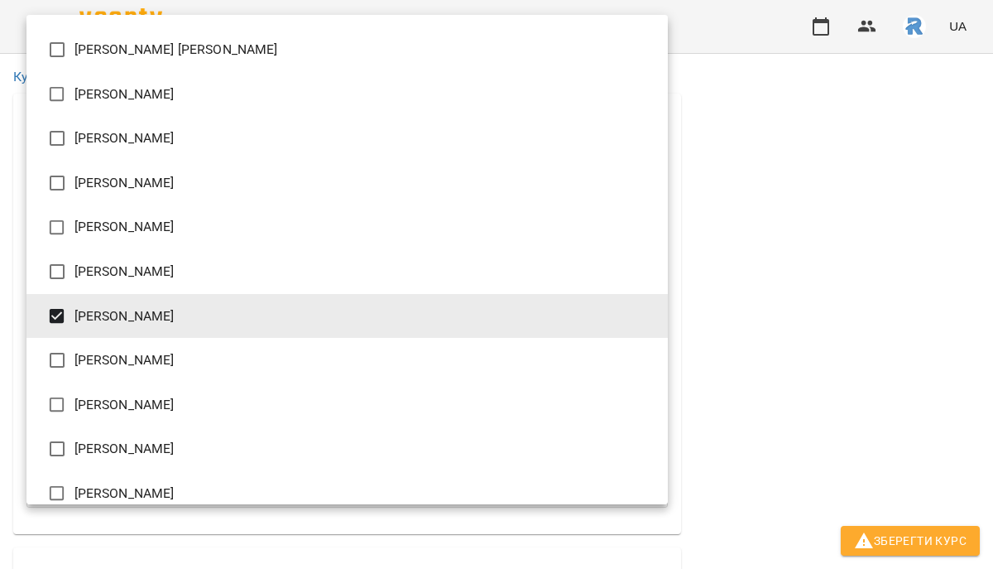
click at [757, 343] on div at bounding box center [496, 284] width 993 height 569
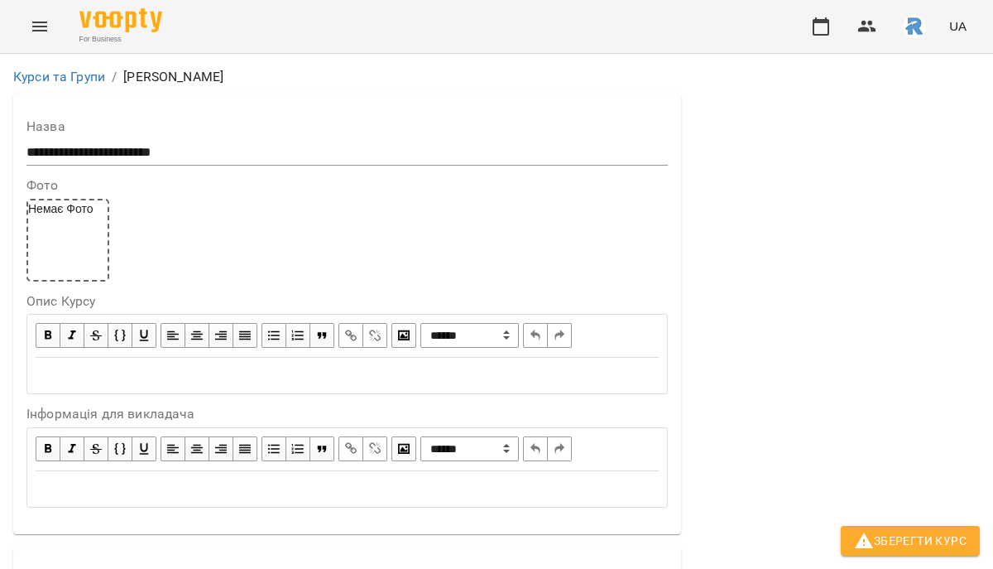
scroll to position [0, 0]
click at [885, 540] on span "Зберегти Курс" at bounding box center [910, 541] width 113 height 20
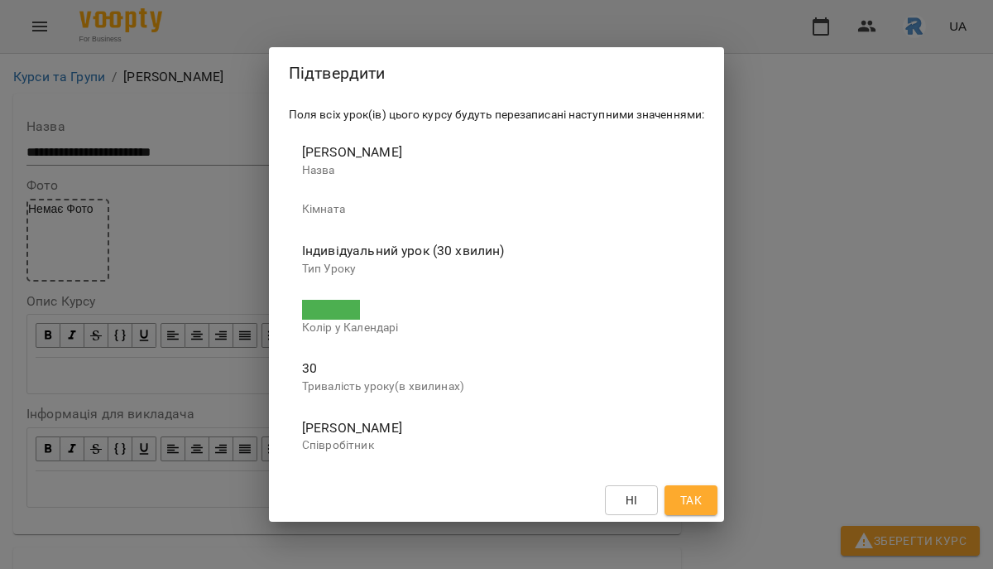
click at [670, 492] on button "Так" at bounding box center [691, 500] width 53 height 30
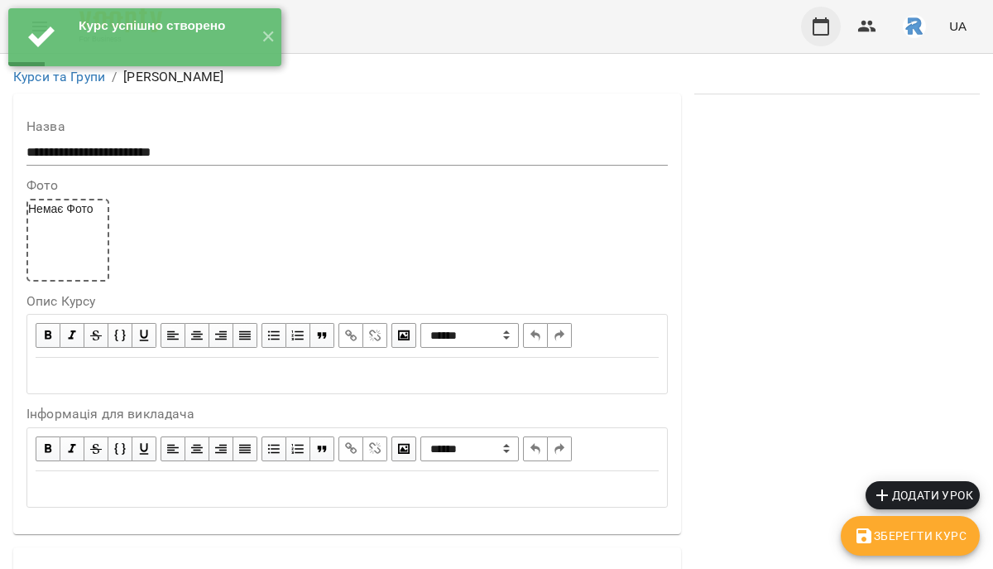
click at [822, 11] on button "button" at bounding box center [821, 27] width 40 height 40
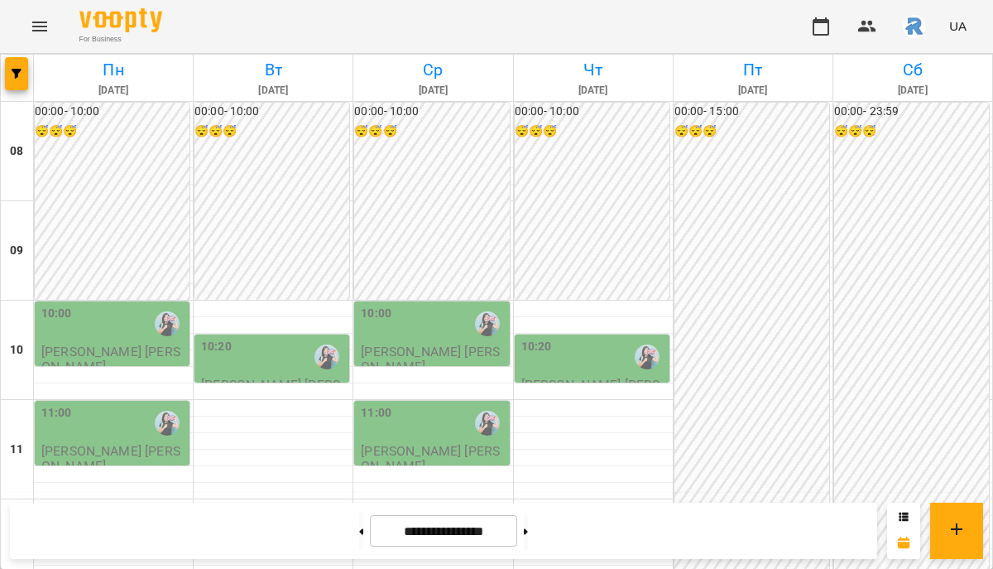
scroll to position [661, 0]
click at [19, 67] on button "button" at bounding box center [16, 73] width 23 height 33
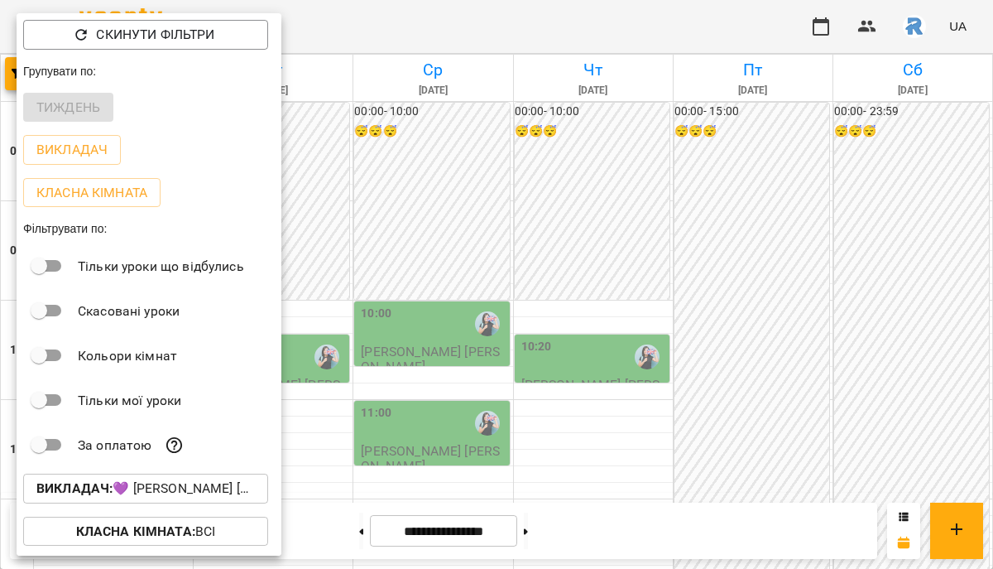
click at [161, 487] on p "Викладач : 💜 [PERSON_NAME] [PERSON_NAME]." at bounding box center [145, 488] width 219 height 20
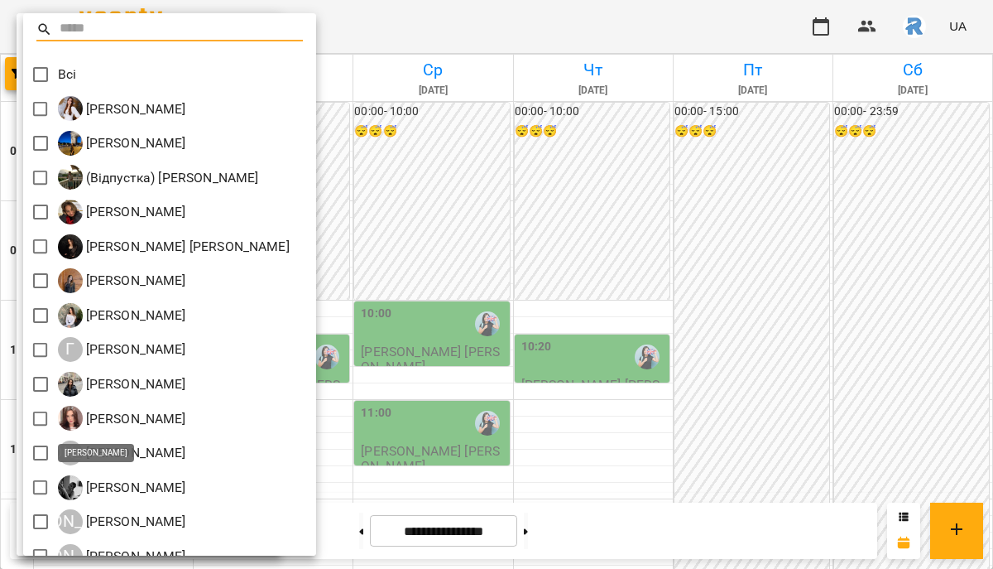
scroll to position [469, 0]
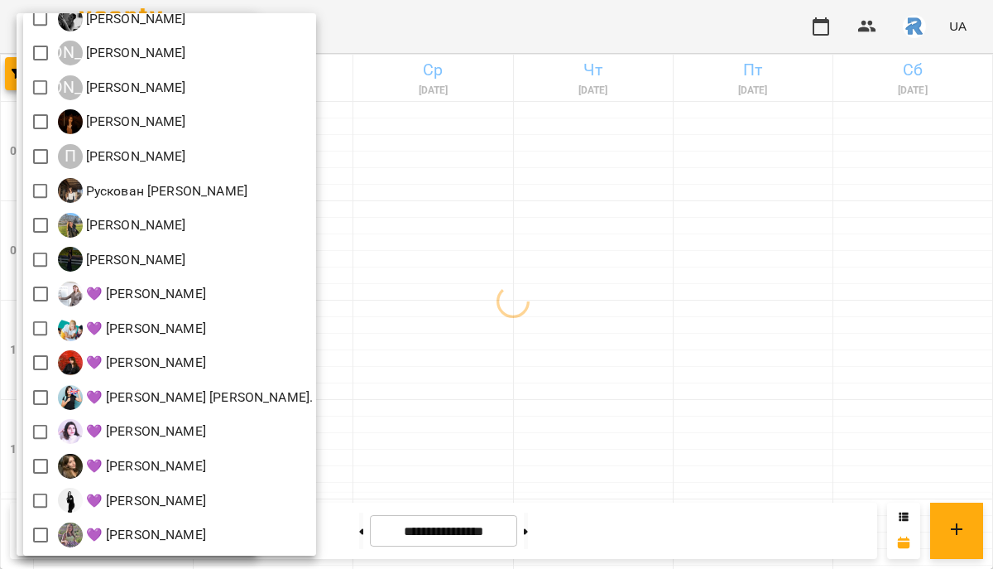
click at [360, 314] on div at bounding box center [496, 284] width 993 height 569
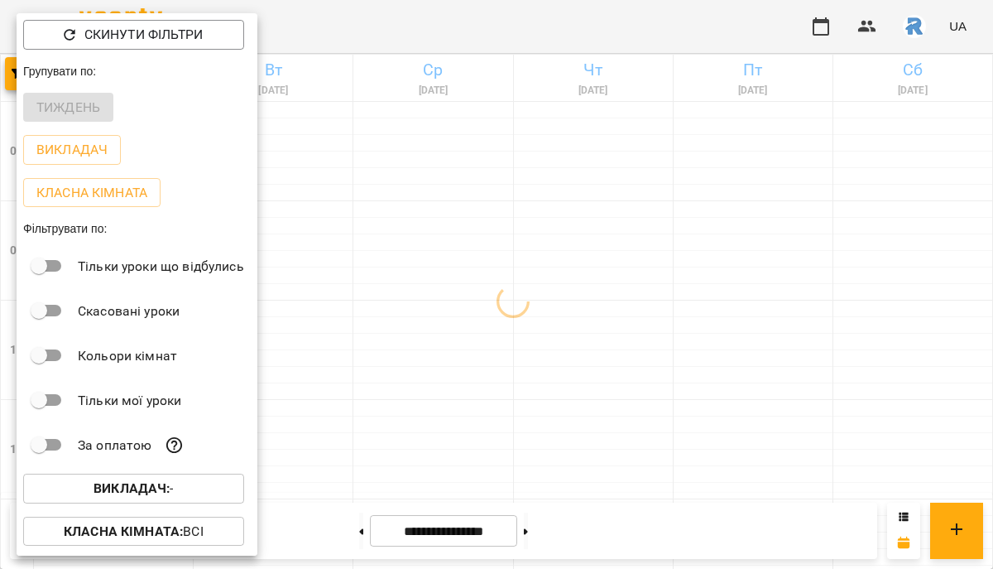
click at [360, 314] on div at bounding box center [496, 284] width 993 height 569
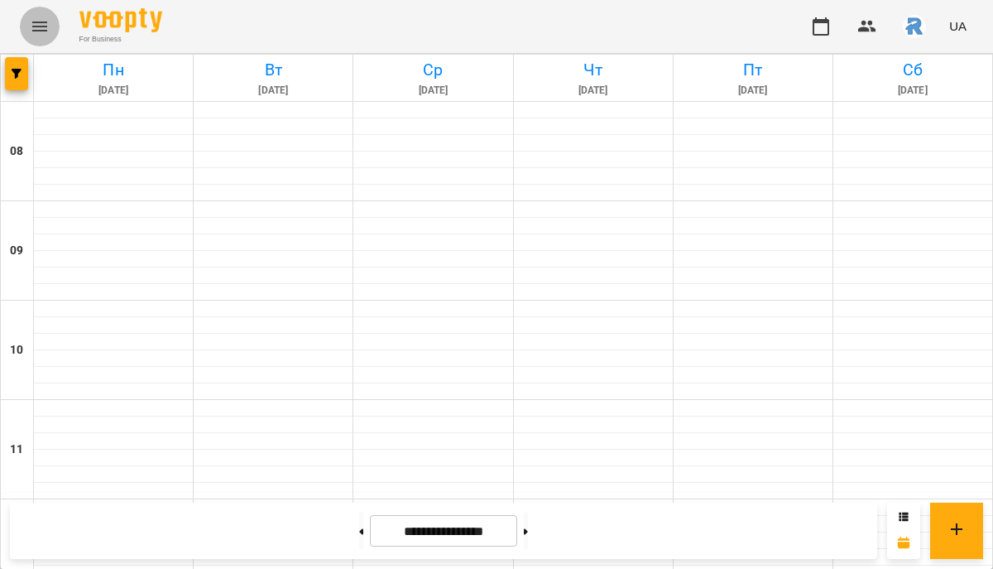
click at [46, 13] on button "Menu" at bounding box center [40, 27] width 40 height 40
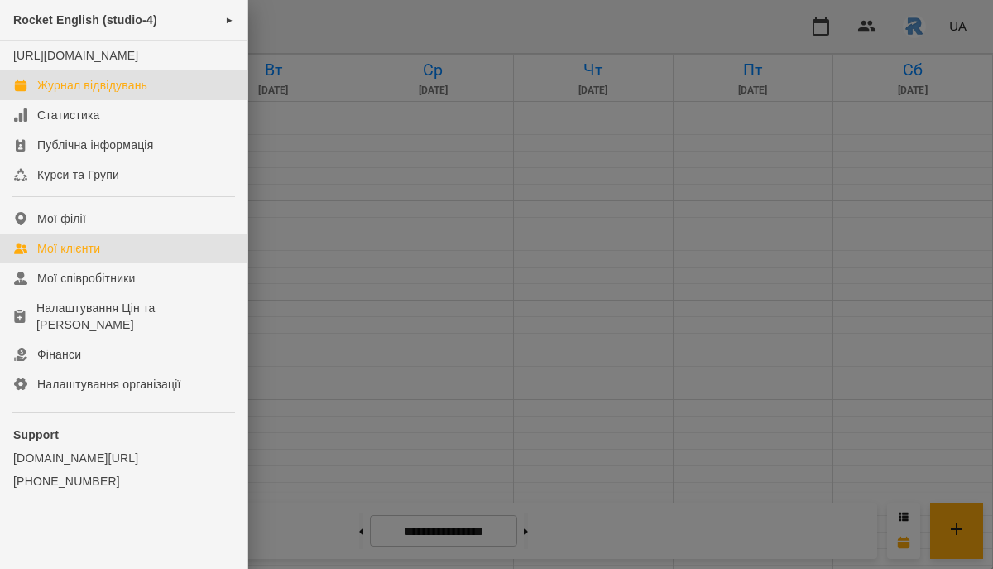
click at [123, 258] on link "Мої клієнти" at bounding box center [123, 248] width 247 height 30
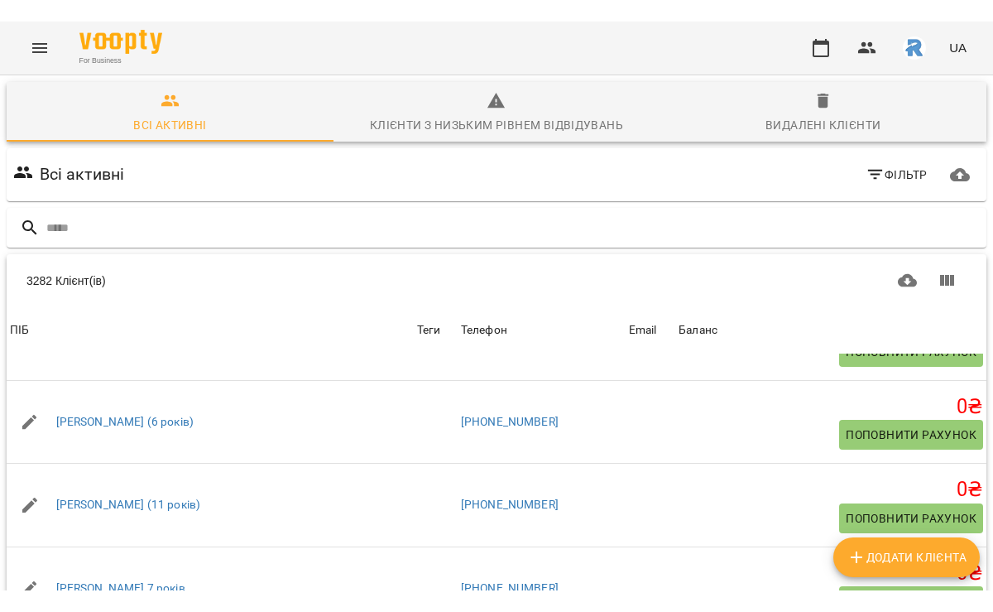
scroll to position [805, 0]
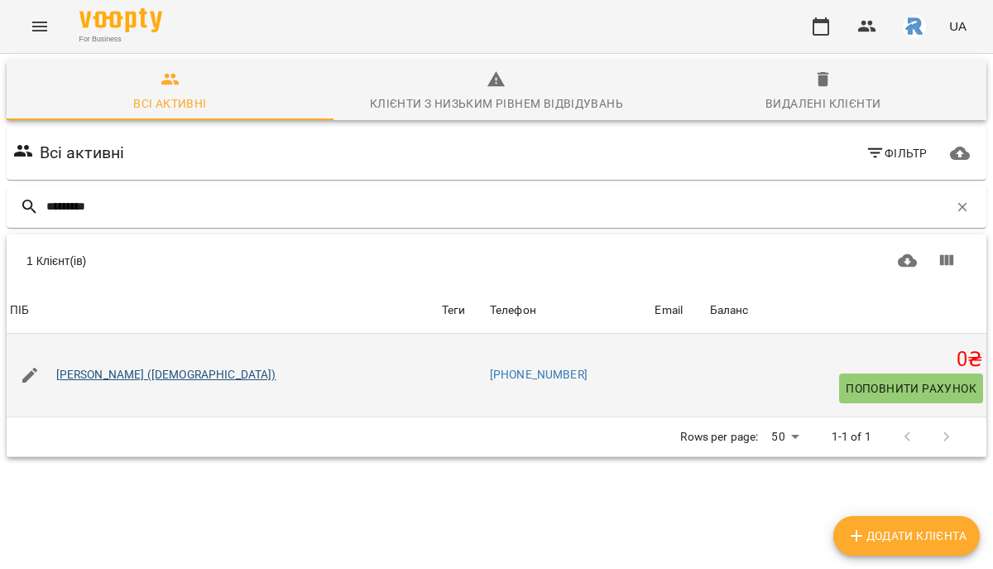
type input "*********"
click at [120, 373] on link "[PERSON_NAME] ([DEMOGRAPHIC_DATA])" at bounding box center [166, 375] width 220 height 17
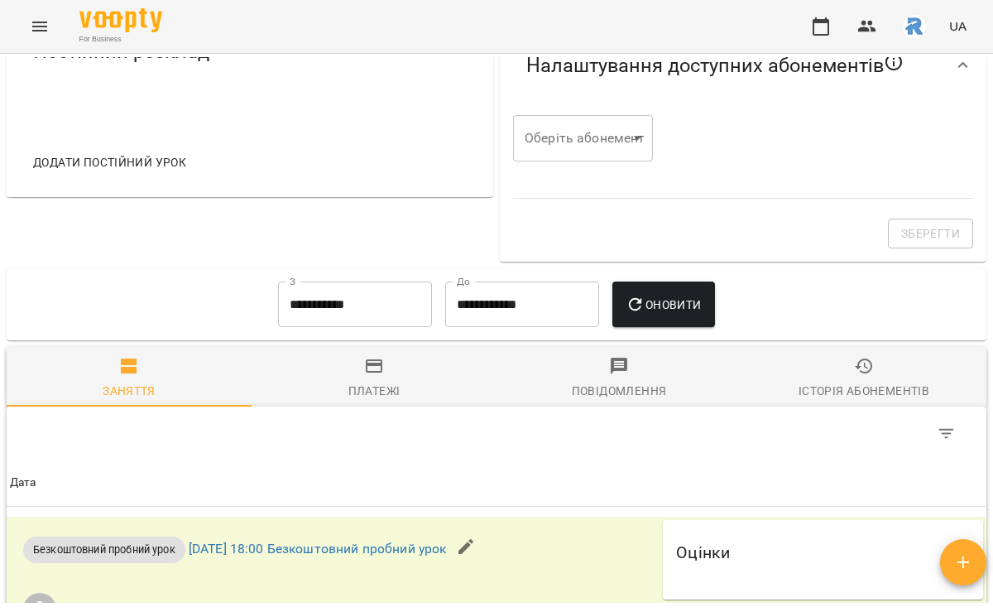
scroll to position [580, 0]
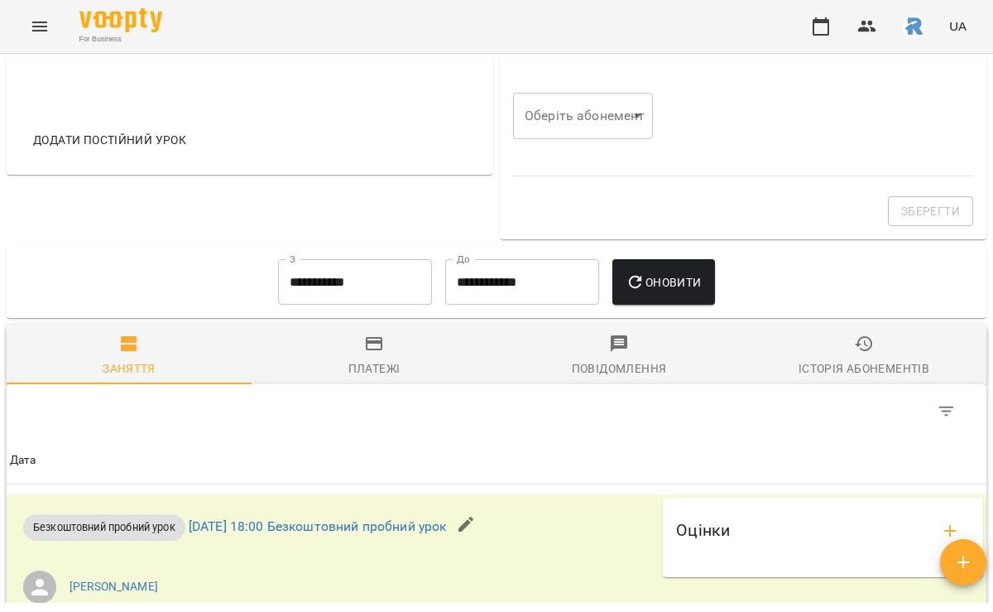
click at [142, 150] on span "Додати постійний урок" at bounding box center [109, 140] width 153 height 20
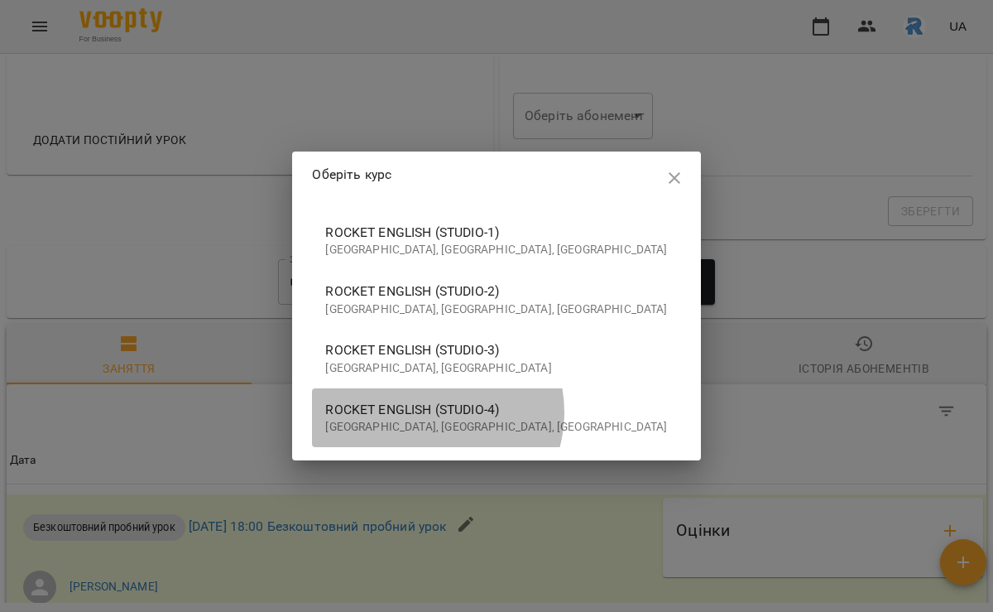
click at [486, 412] on span "Rocket English (studio-4)" at bounding box center [496, 410] width 342 height 20
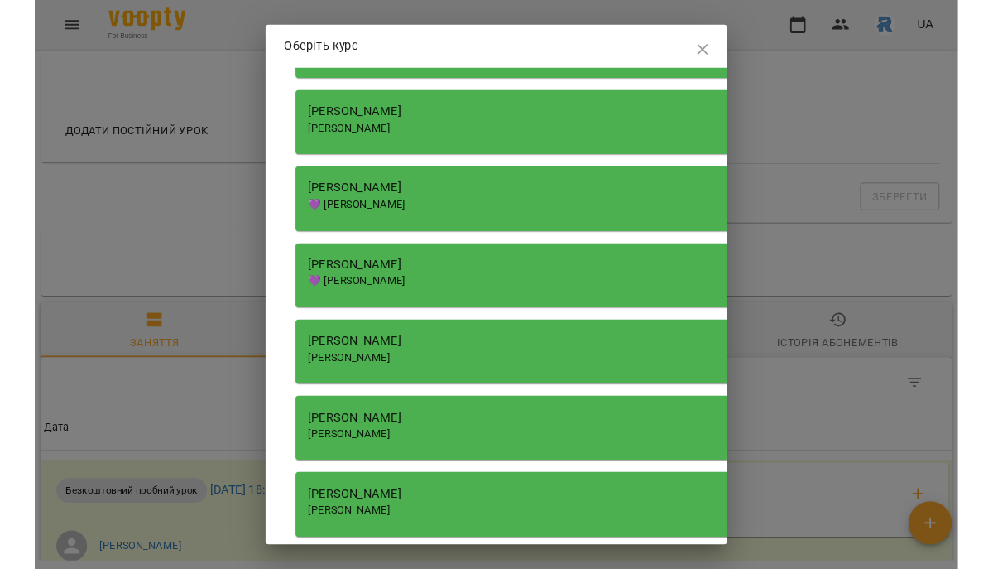
scroll to position [1799, 0]
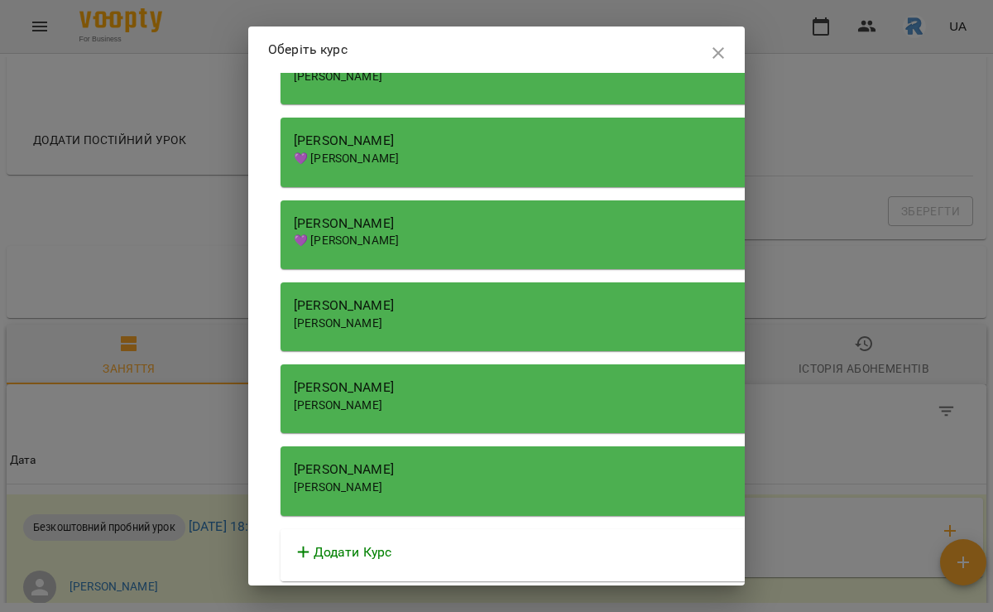
click at [382, 480] on span "[PERSON_NAME]" at bounding box center [338, 486] width 89 height 13
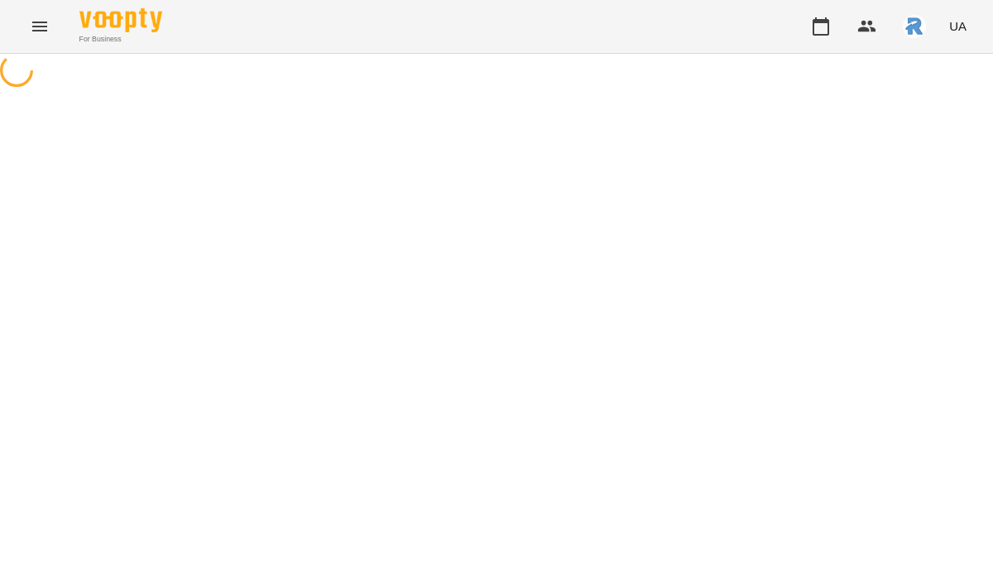
select select "**********"
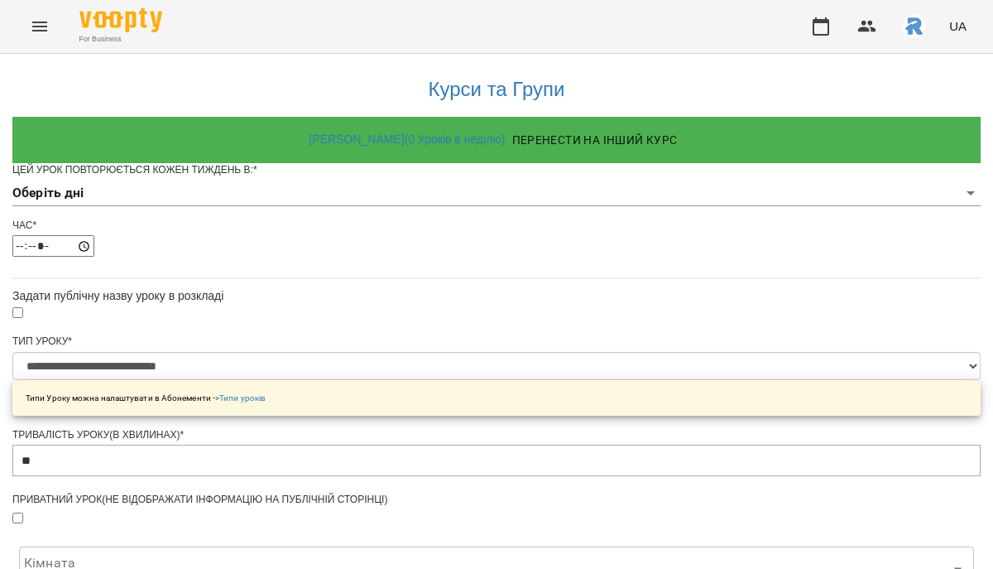
click at [418, 217] on body "**********" at bounding box center [496, 528] width 993 height 1056
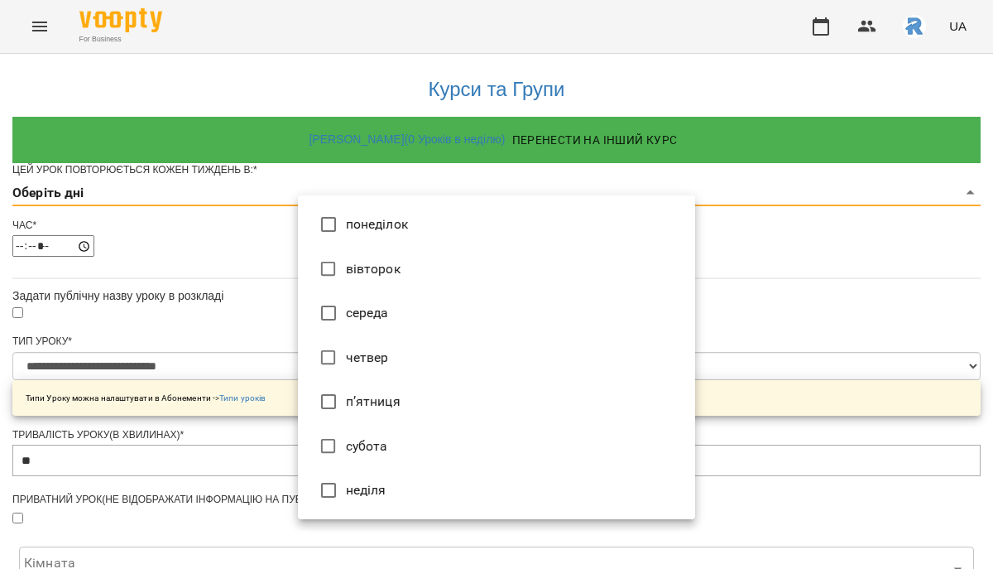
click at [415, 235] on li "понеділок" at bounding box center [496, 224] width 397 height 45
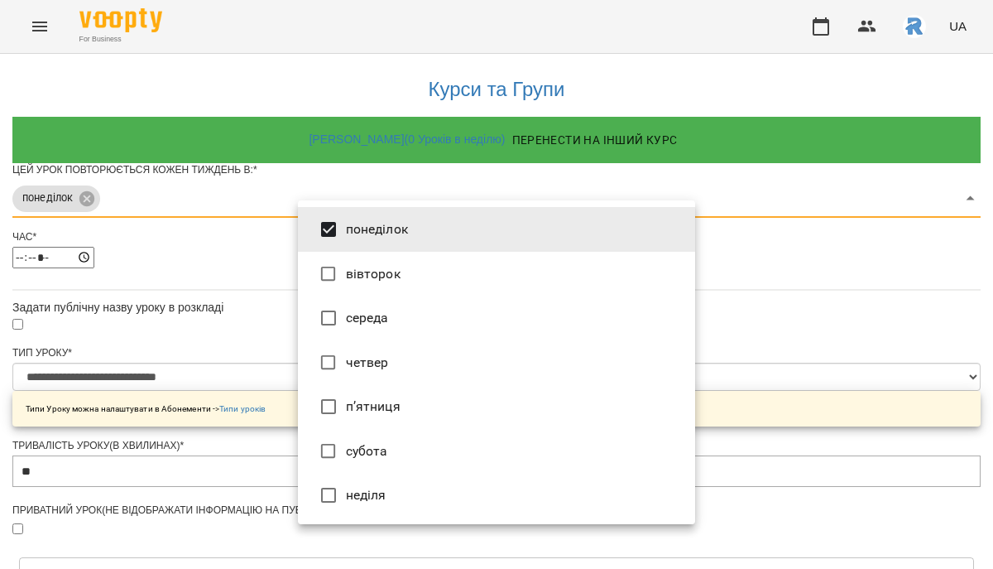
click at [401, 309] on li "середа" at bounding box center [496, 318] width 397 height 45
type input "***"
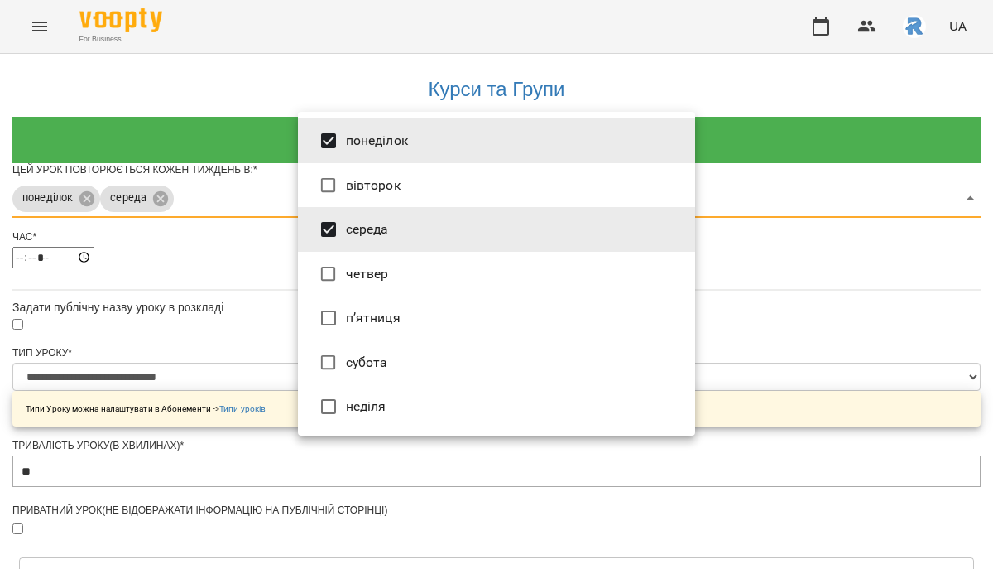
click at [813, 320] on div at bounding box center [496, 284] width 993 height 569
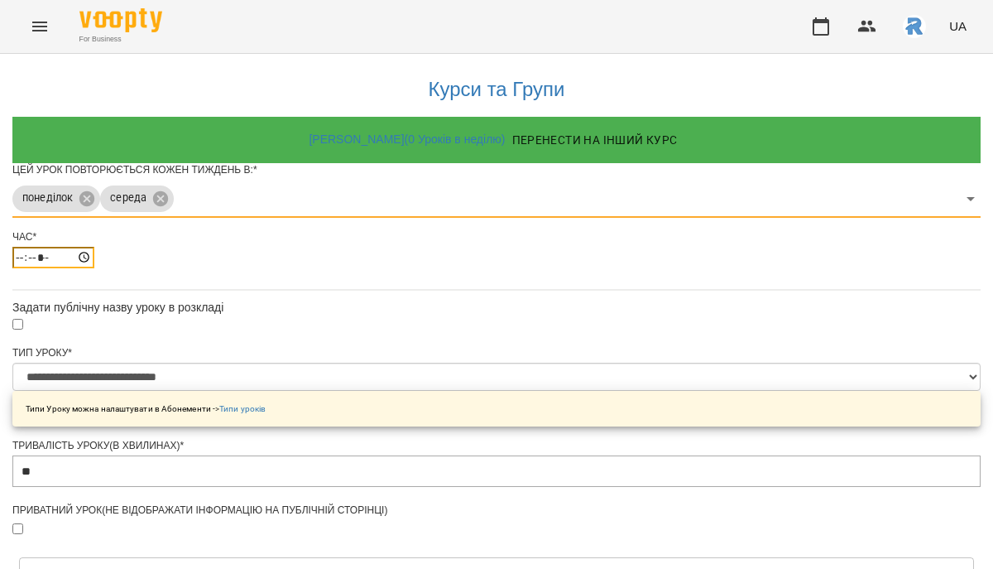
click at [94, 268] on input "*****" at bounding box center [53, 258] width 82 height 22
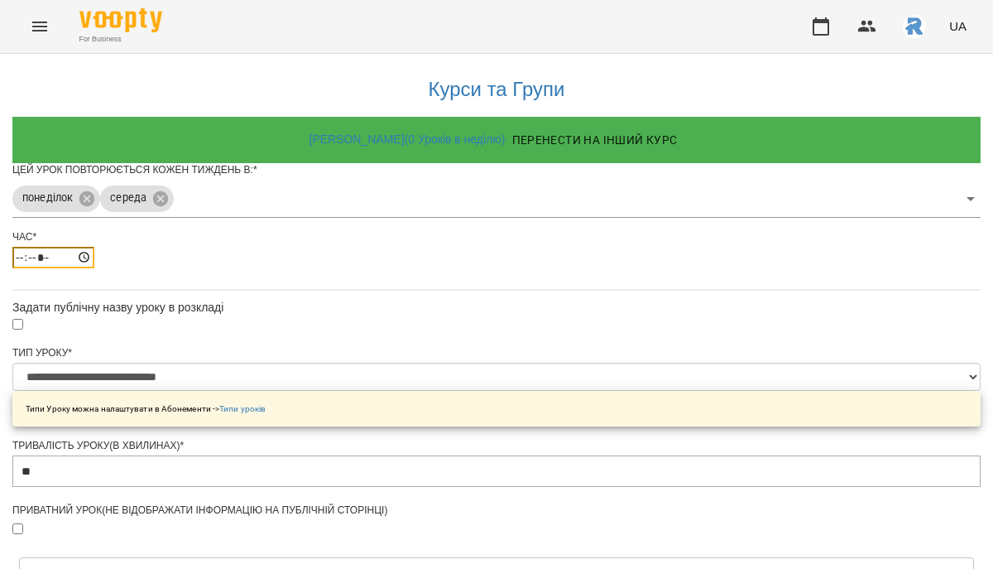
type input "*****"
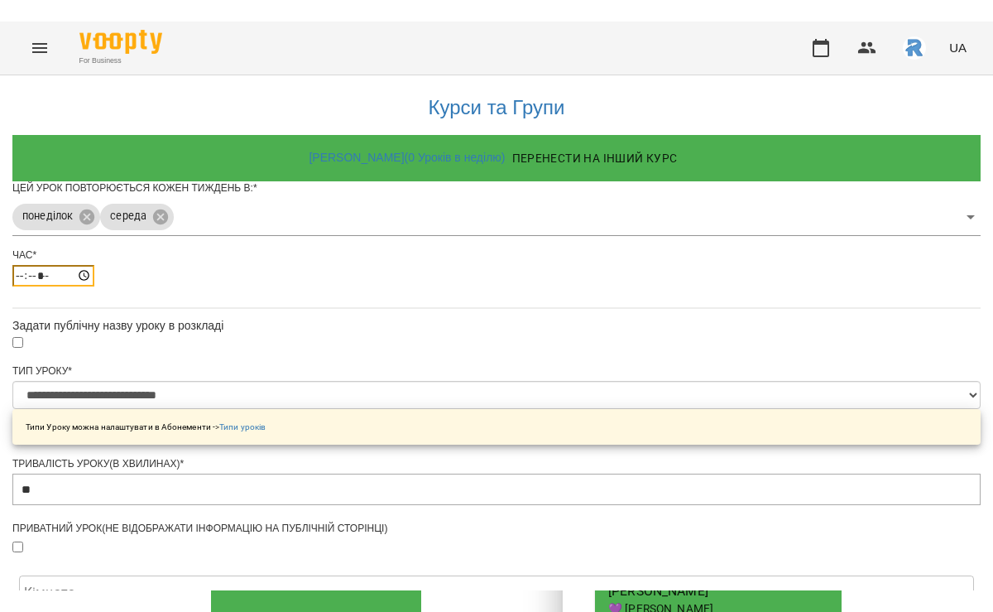
scroll to position [619, 0]
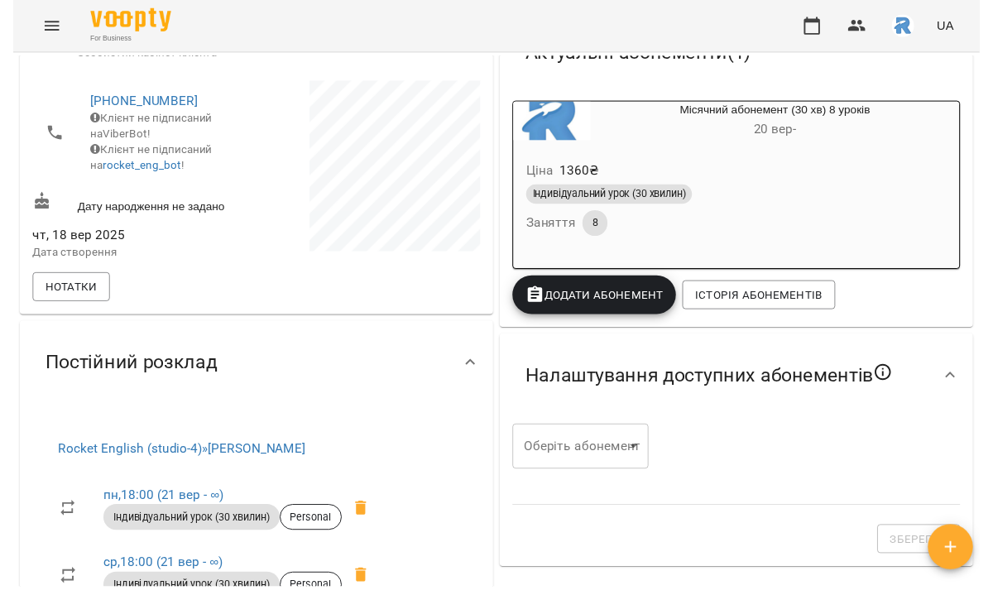
scroll to position [253, 0]
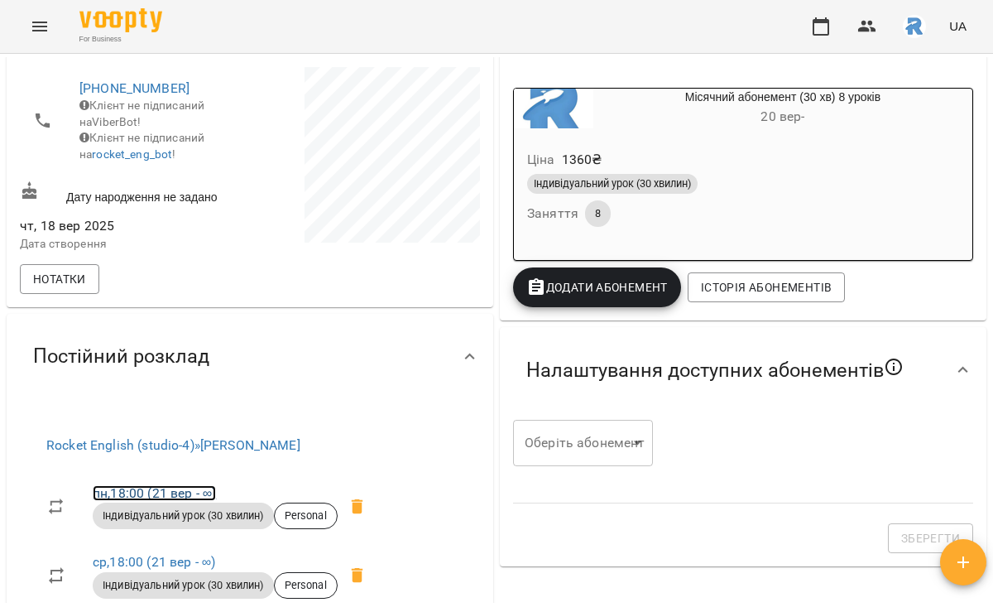
click at [181, 501] on link "пн , 18:00 ([DATE] - ∞)" at bounding box center [154, 493] width 123 height 16
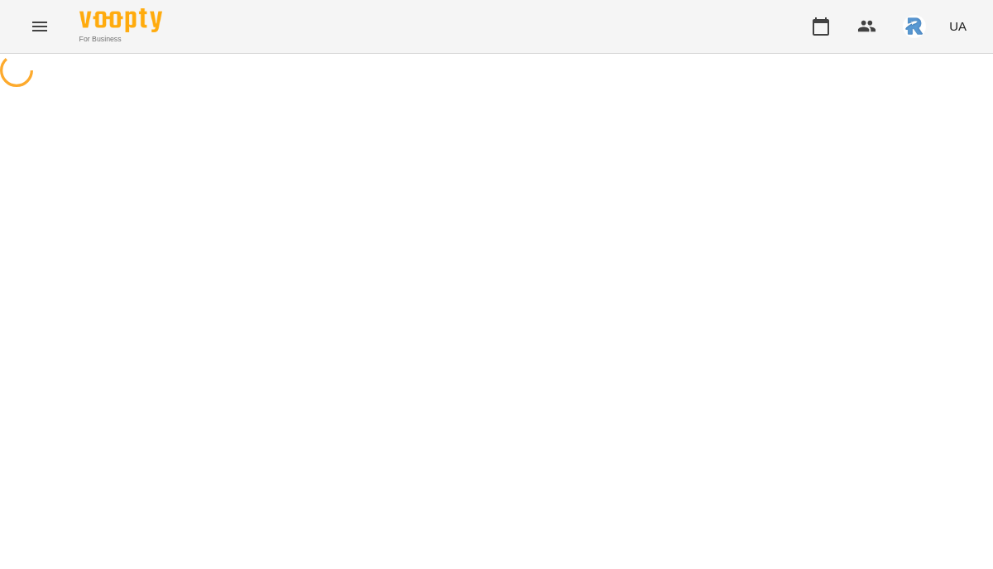
select select "*"
select select "**********"
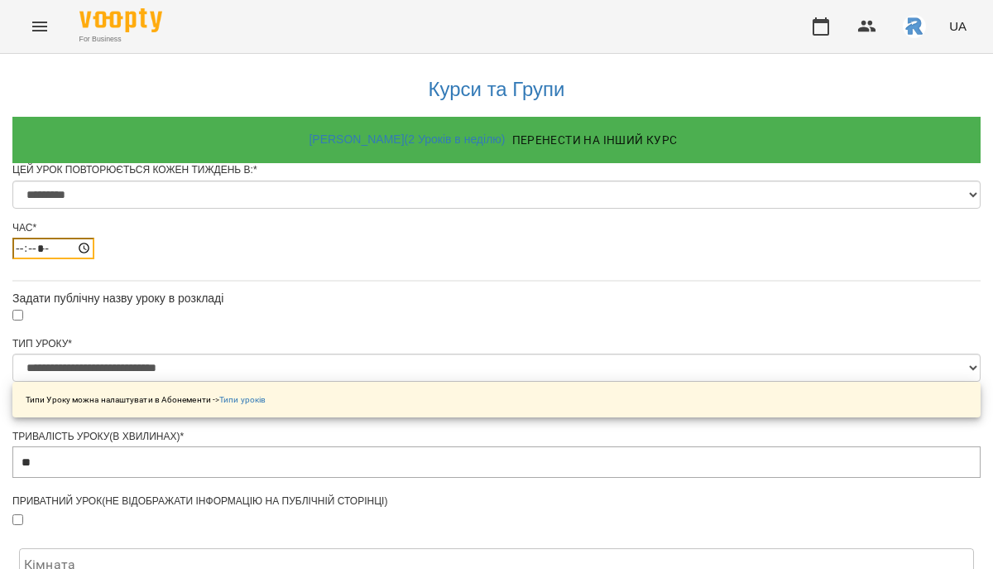
click at [94, 259] on input "*****" at bounding box center [53, 249] width 82 height 22
type input "*****"
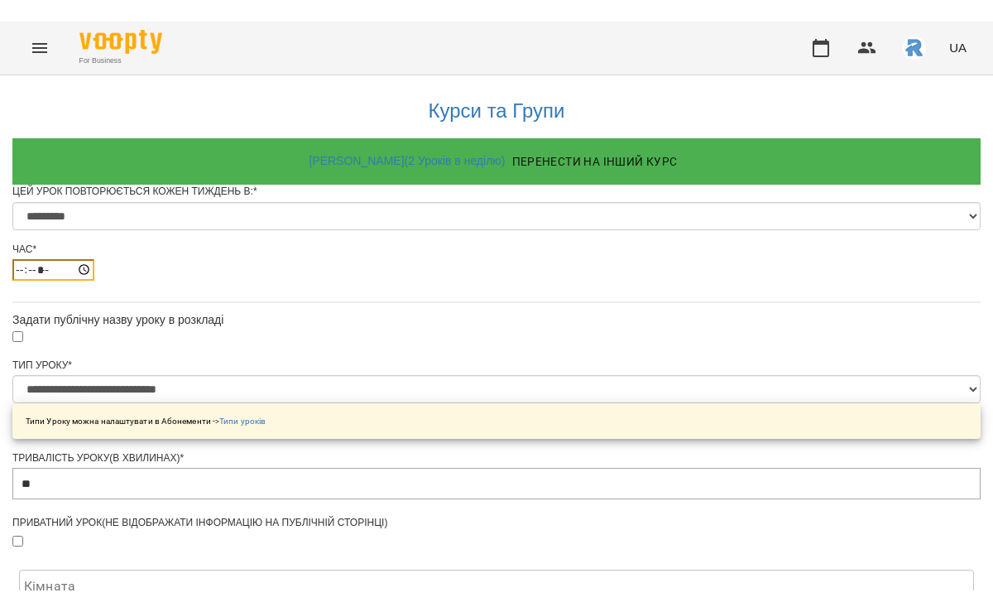
scroll to position [769, 0]
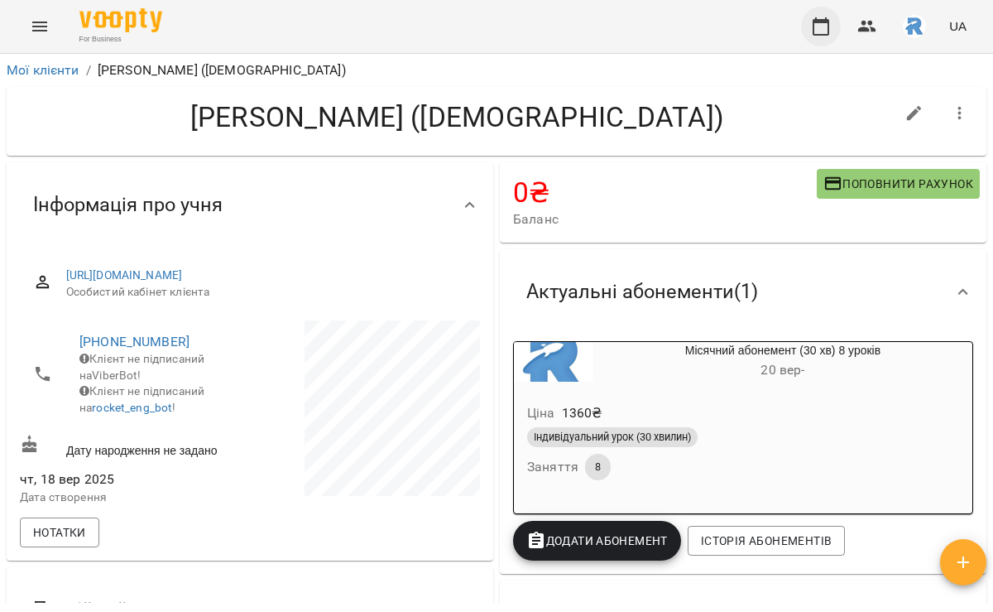
click at [828, 26] on icon "button" at bounding box center [821, 27] width 20 height 20
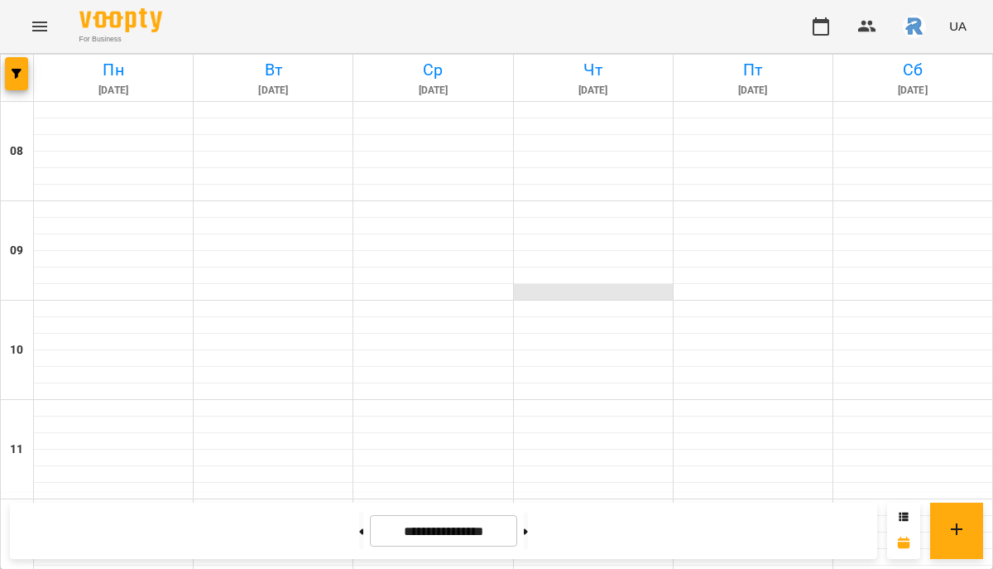
scroll to position [899, 0]
click at [41, 12] on button "Menu" at bounding box center [40, 27] width 40 height 40
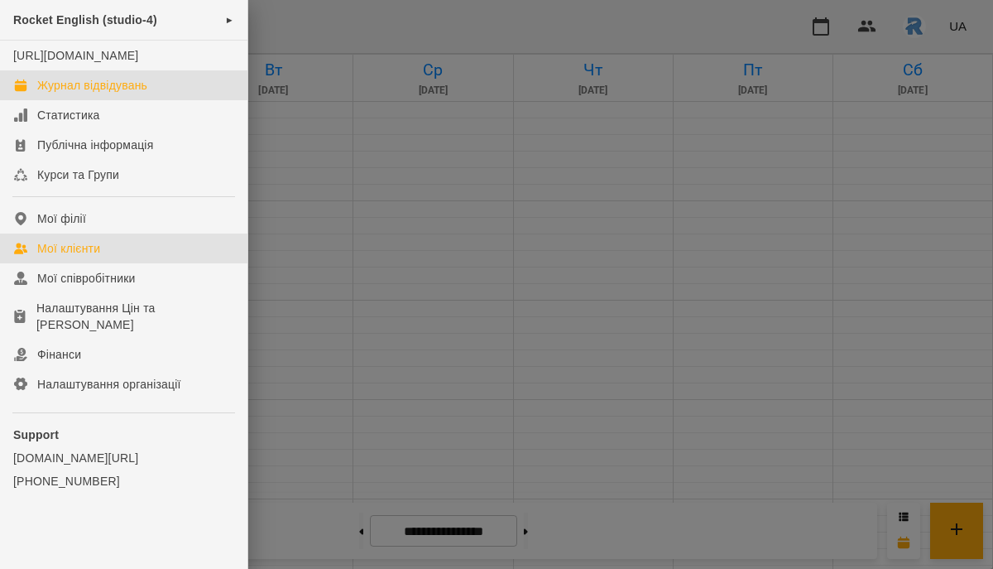
click at [105, 257] on link "Мої клієнти" at bounding box center [123, 248] width 247 height 30
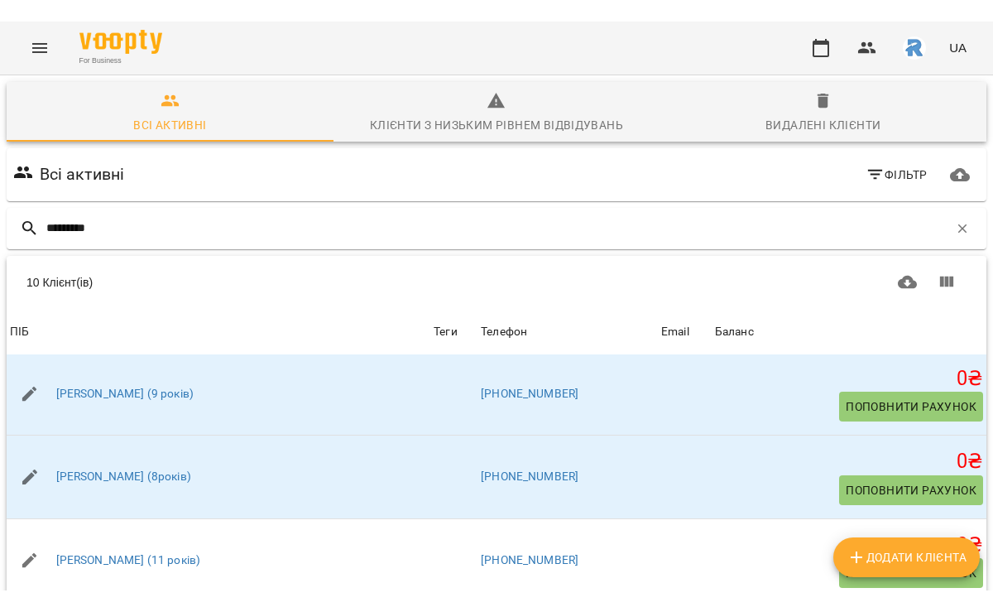
scroll to position [421, 0]
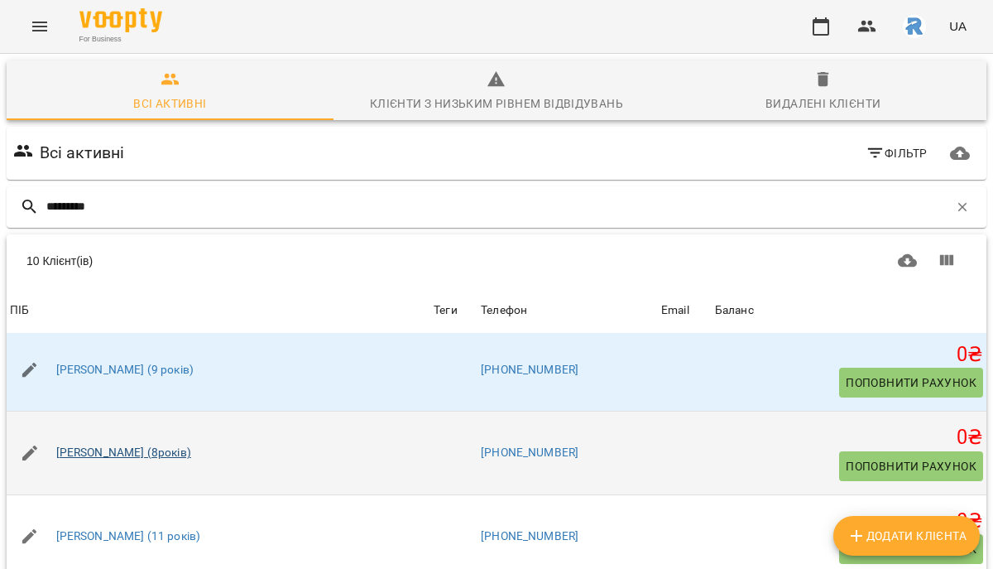
type input "*********"
click at [141, 450] on link "[PERSON_NAME] (8років)" at bounding box center [123, 453] width 135 height 17
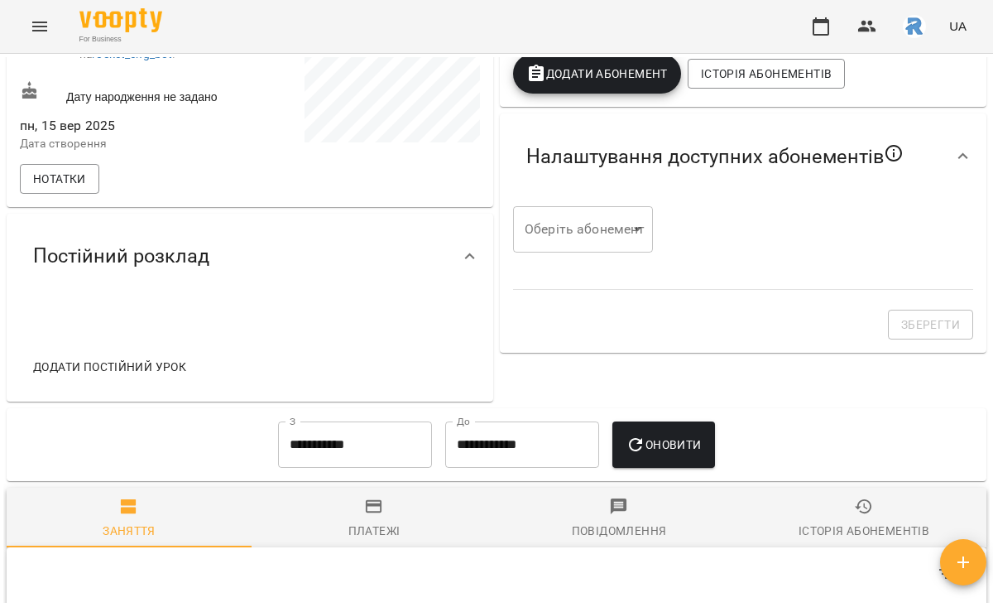
scroll to position [359, 0]
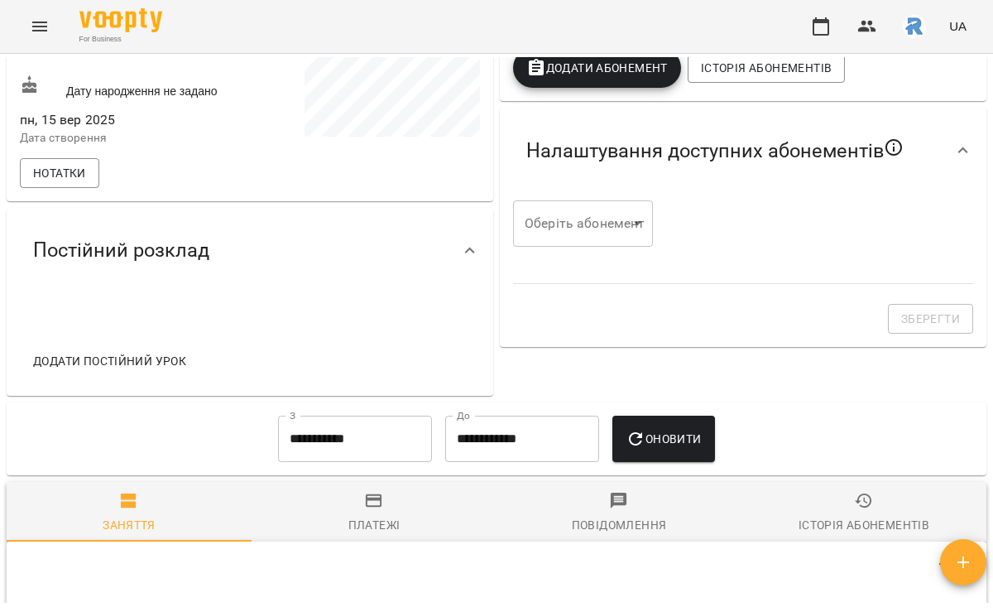
click at [144, 371] on span "Додати постійний урок" at bounding box center [109, 361] width 153 height 20
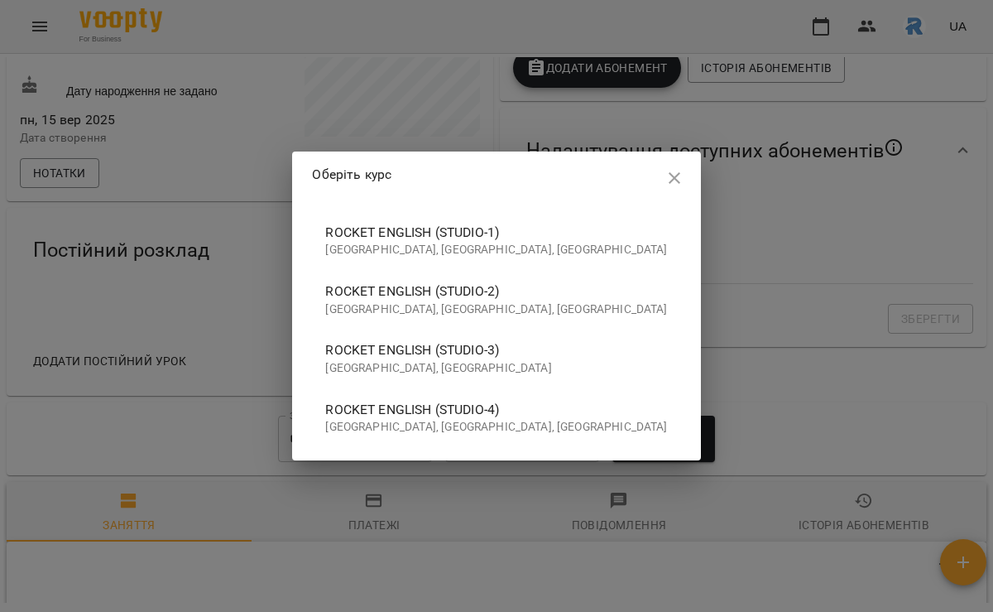
click at [462, 423] on p "[GEOGRAPHIC_DATA], [GEOGRAPHIC_DATA], [GEOGRAPHIC_DATA]" at bounding box center [496, 427] width 342 height 17
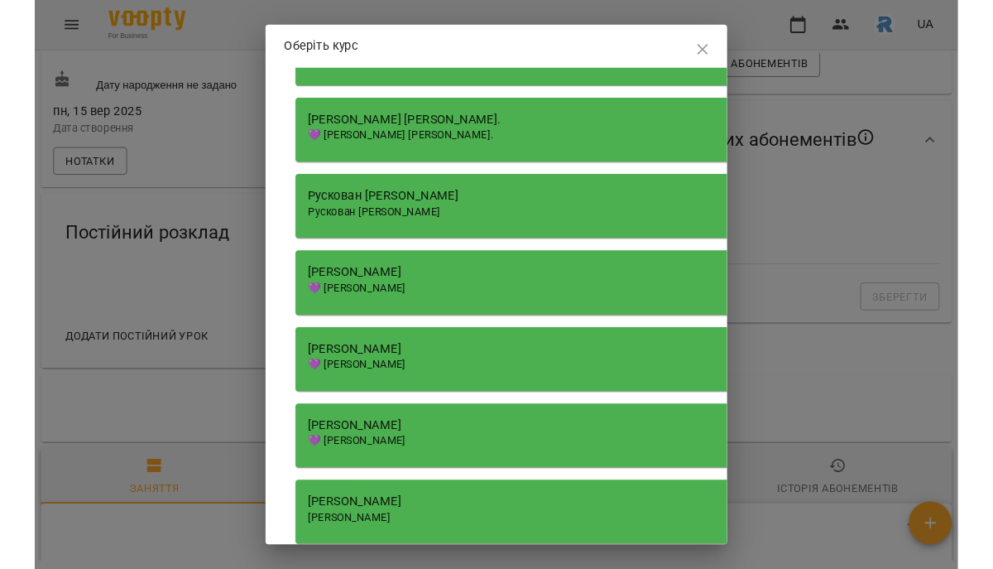
scroll to position [1213, 0]
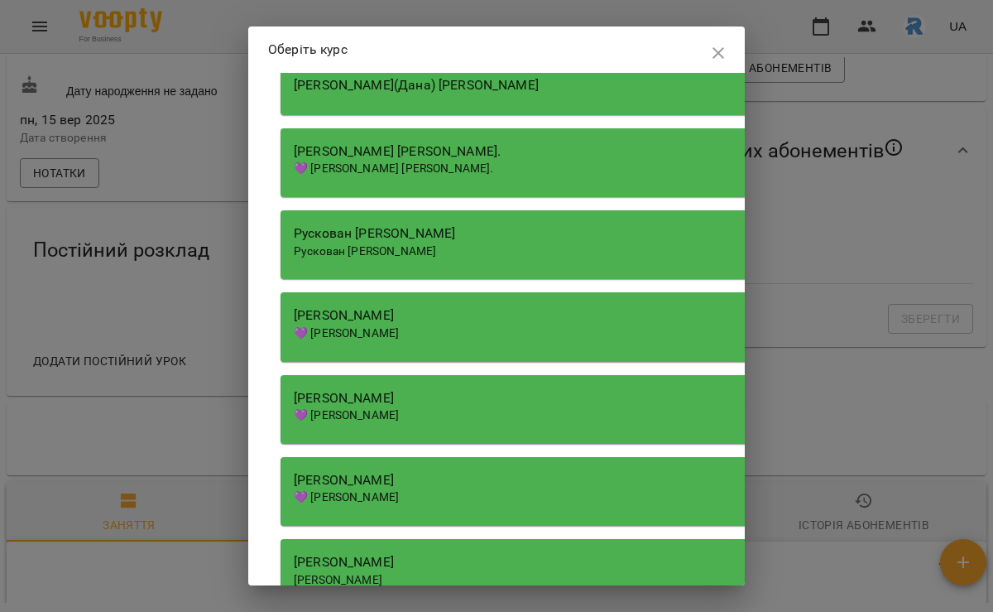
click at [431, 251] on span "Рускован [PERSON_NAME]" at bounding box center [365, 250] width 142 height 13
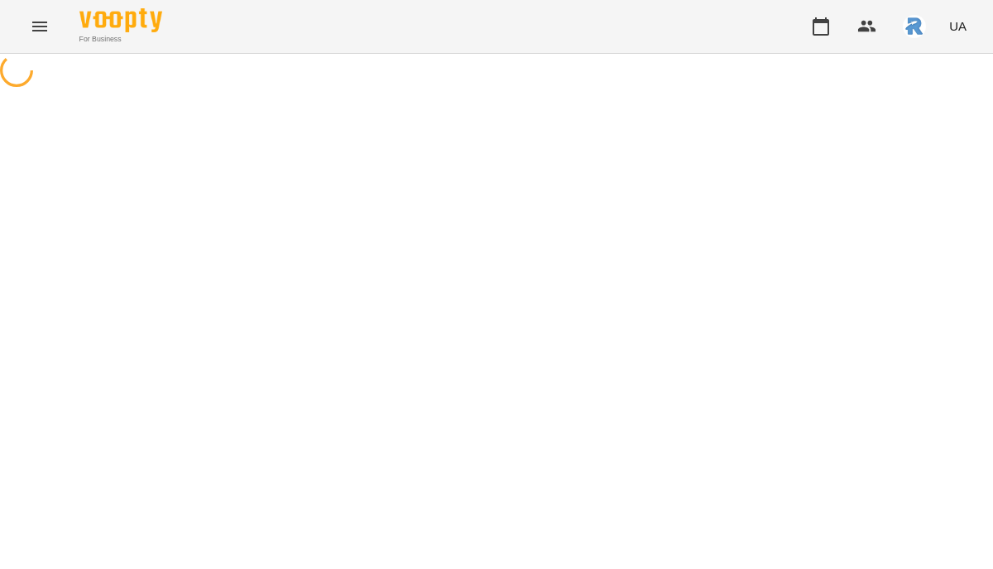
select select "**********"
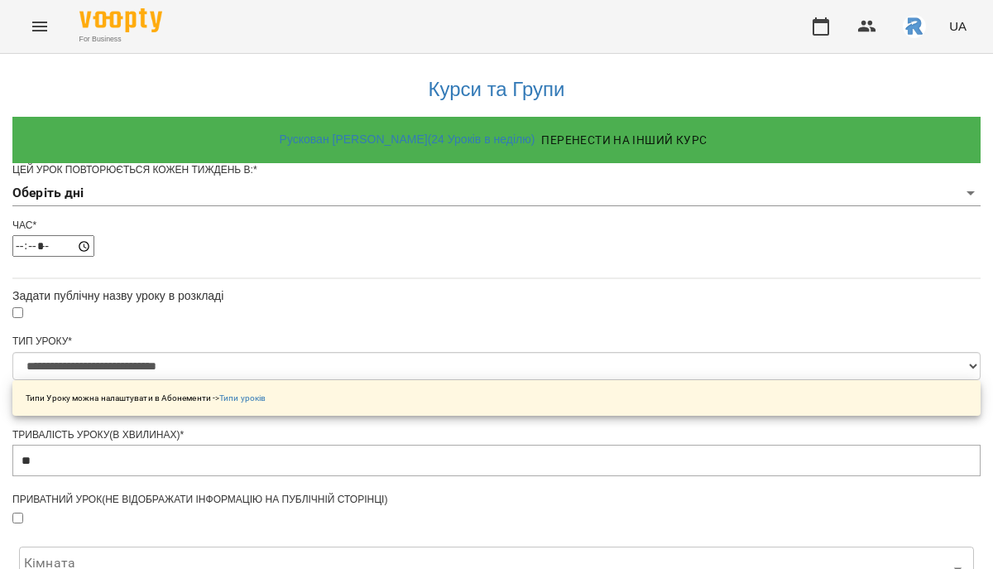
click at [383, 230] on body "**********" at bounding box center [496, 528] width 993 height 1056
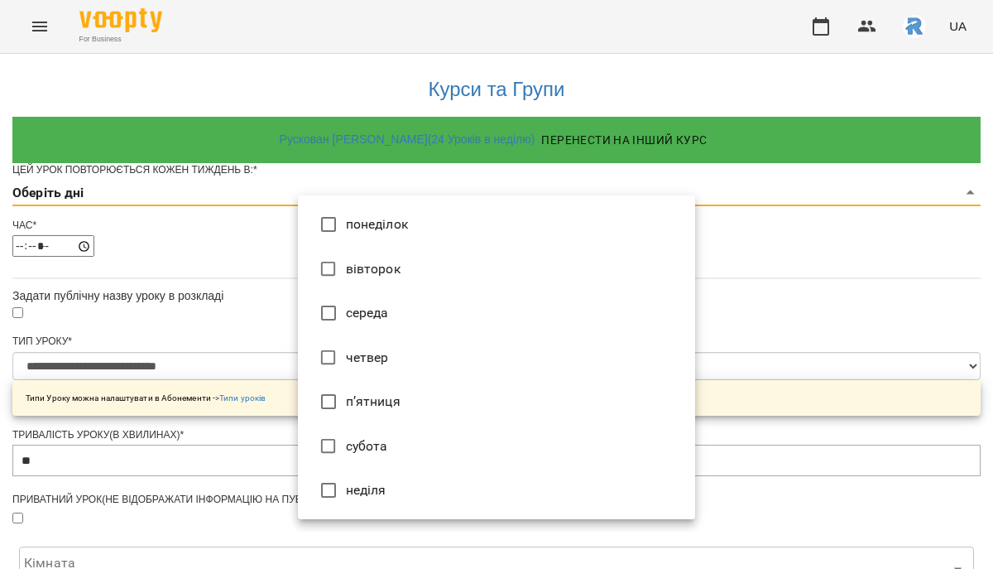
click at [387, 277] on li "вівторок" at bounding box center [496, 269] width 397 height 45
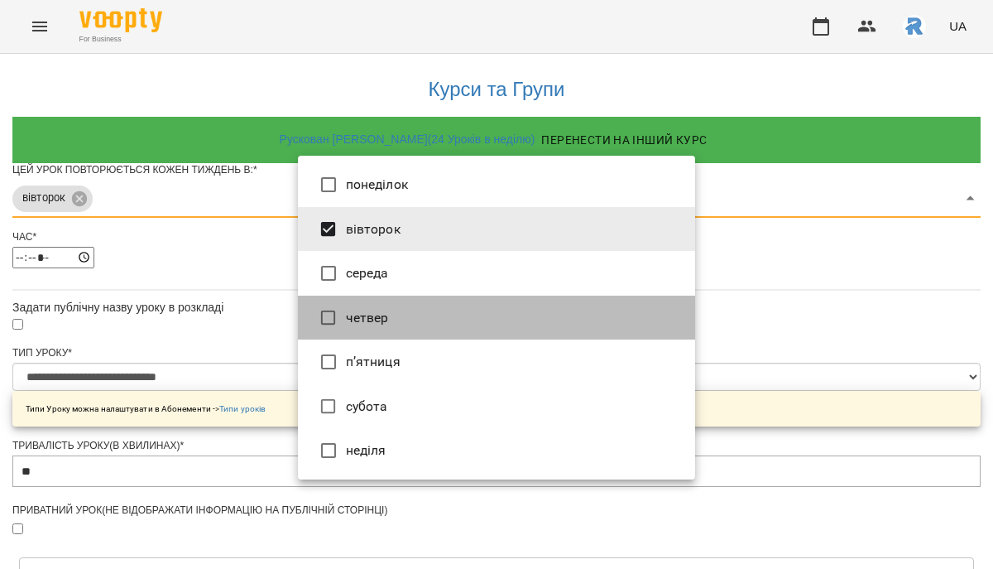
click at [385, 337] on li "четвер" at bounding box center [496, 318] width 397 height 45
type input "***"
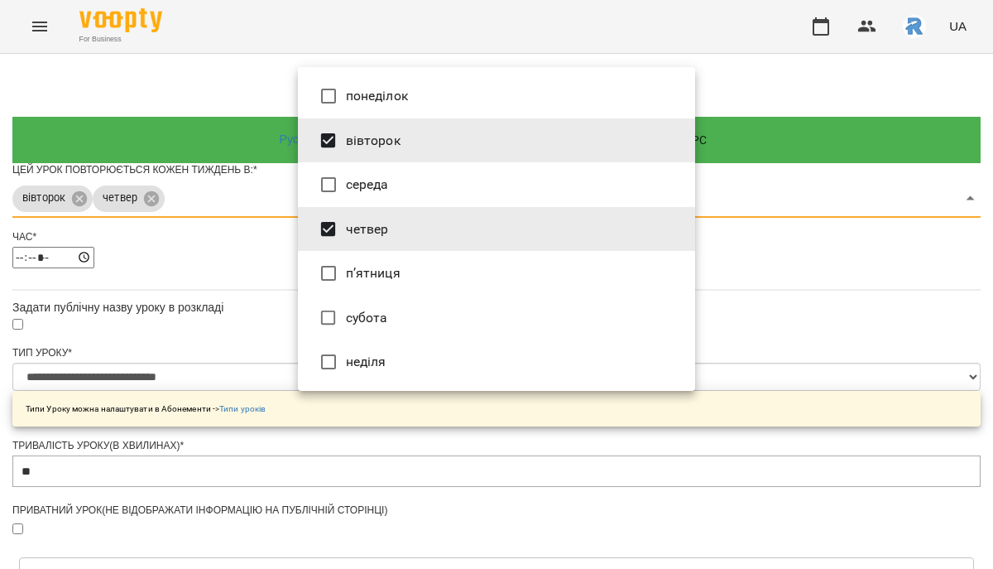
click at [829, 287] on div at bounding box center [496, 284] width 993 height 569
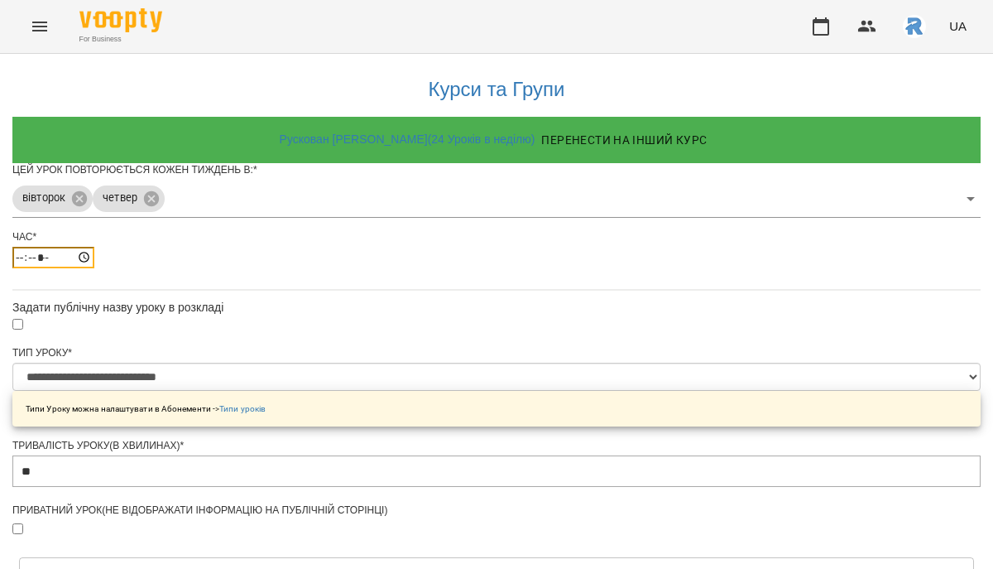
click at [94, 268] on input "*****" at bounding box center [53, 258] width 82 height 22
type input "*****"
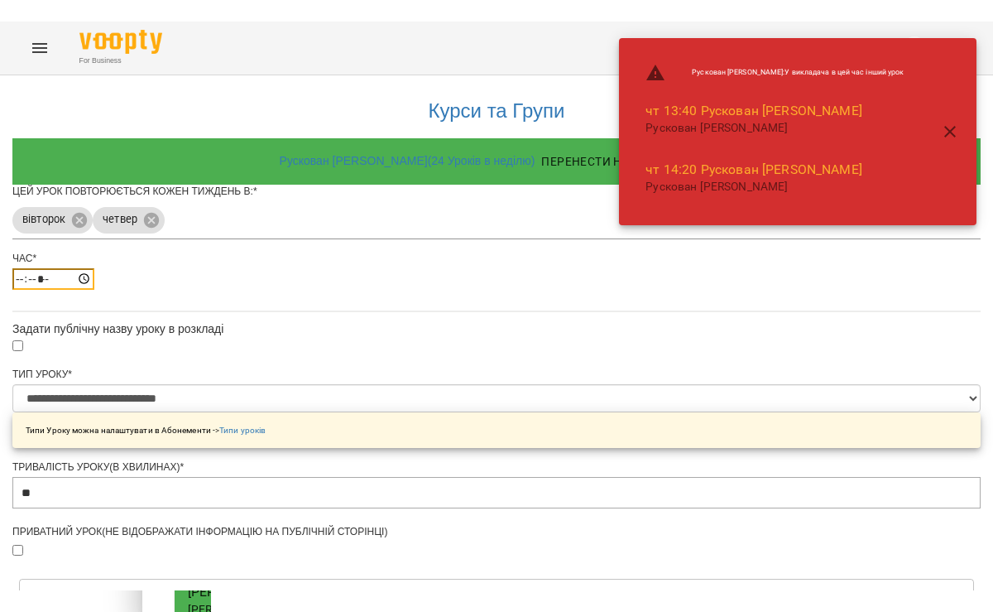
scroll to position [619, 0]
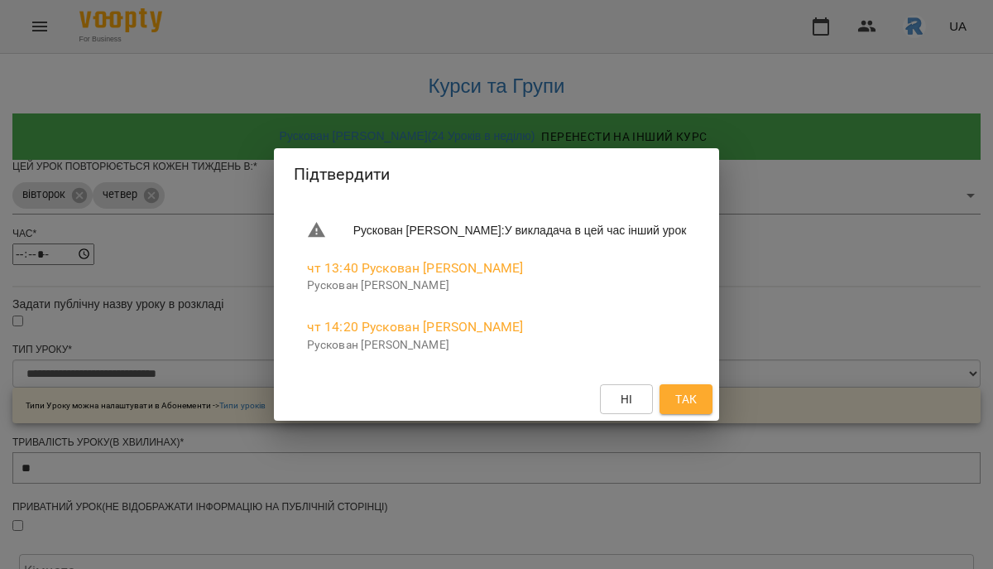
click at [713, 408] on button "Так" at bounding box center [686, 399] width 53 height 30
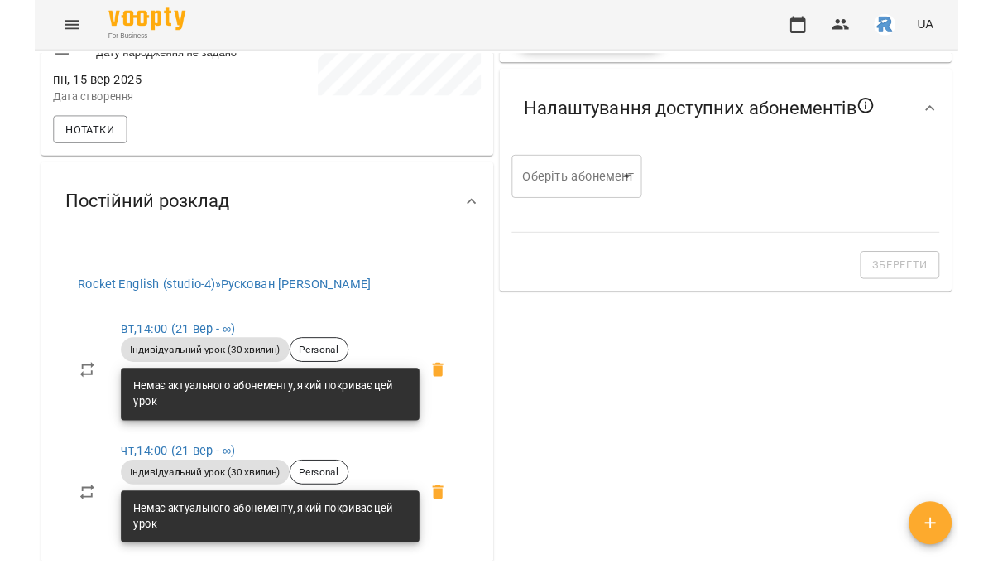
scroll to position [419, 0]
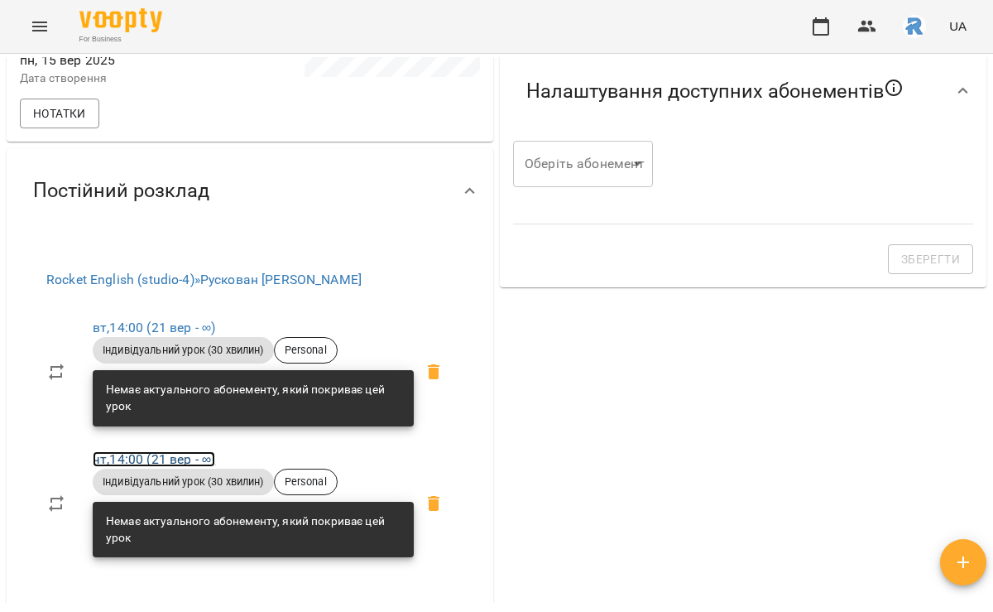
click at [147, 467] on link "чт , 14:00 ([DATE] - ∞)" at bounding box center [154, 459] width 123 height 16
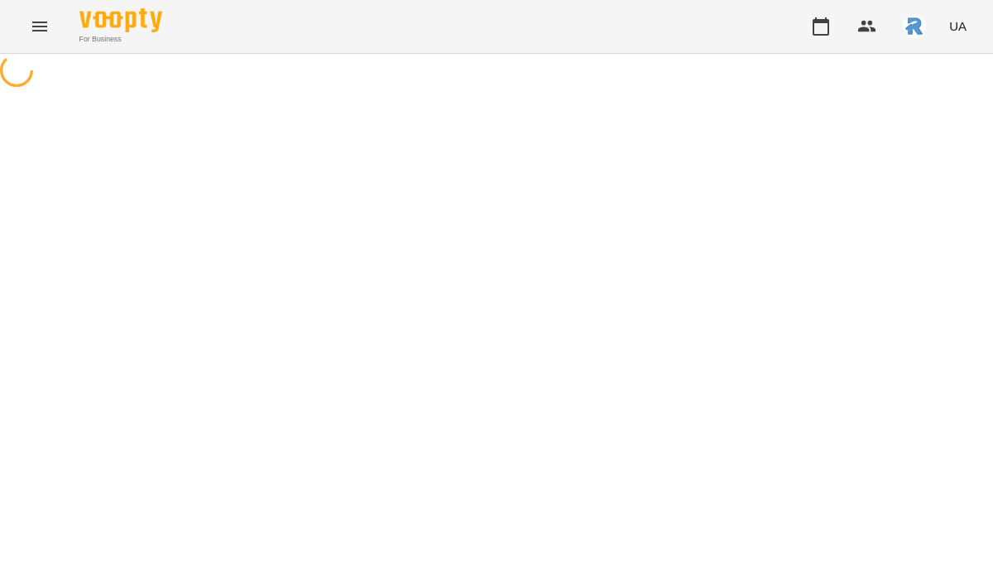
select select "*"
select select "**********"
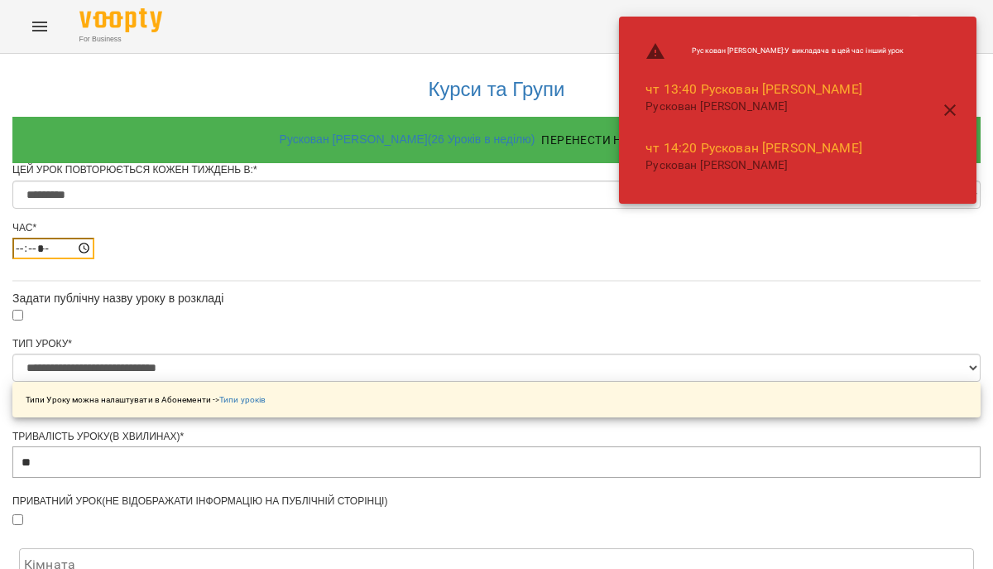
click at [94, 259] on input "*****" at bounding box center [53, 249] width 82 height 22
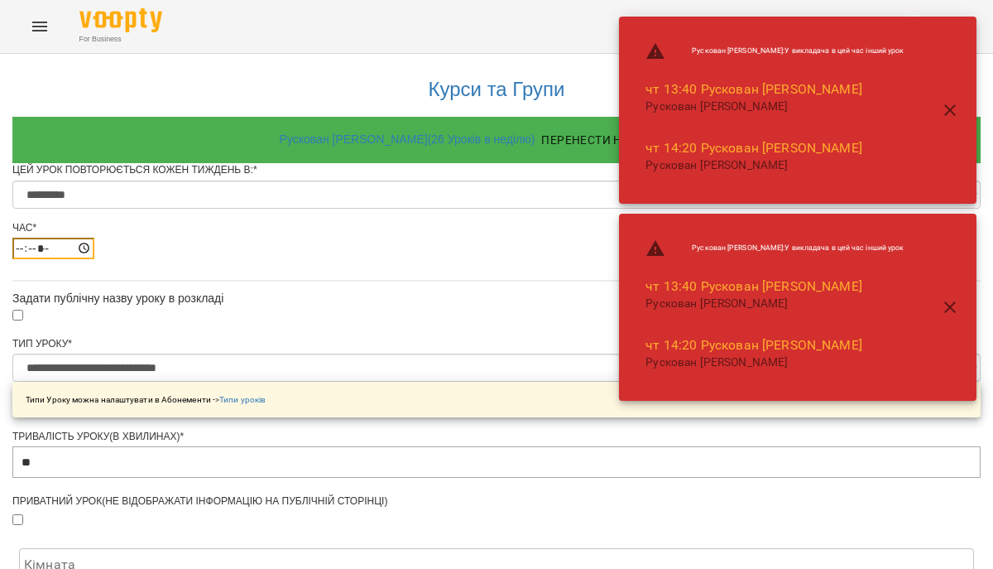
type input "*****"
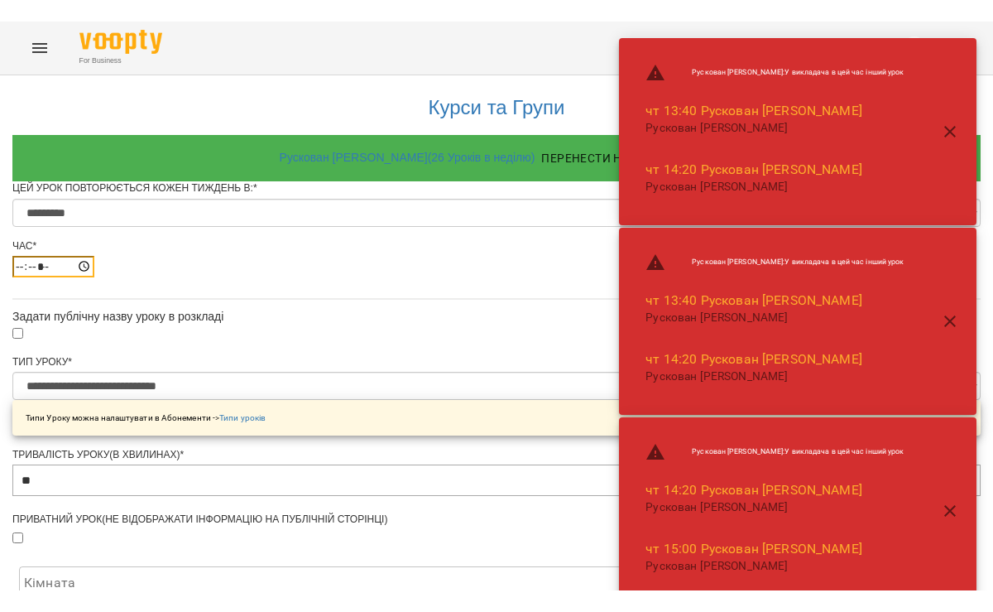
scroll to position [769, 0]
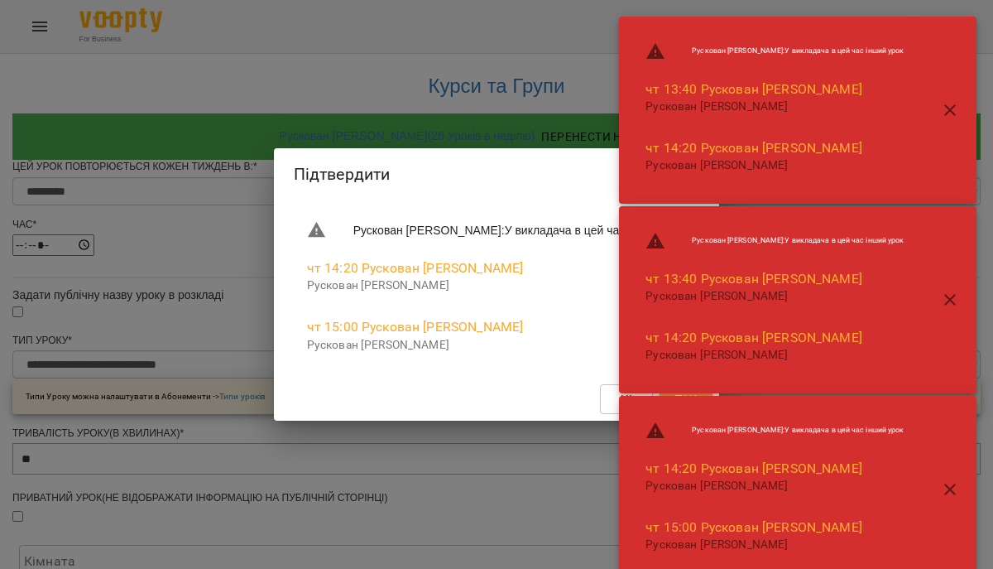
click at [956, 477] on button "button" at bounding box center [950, 489] width 40 height 40
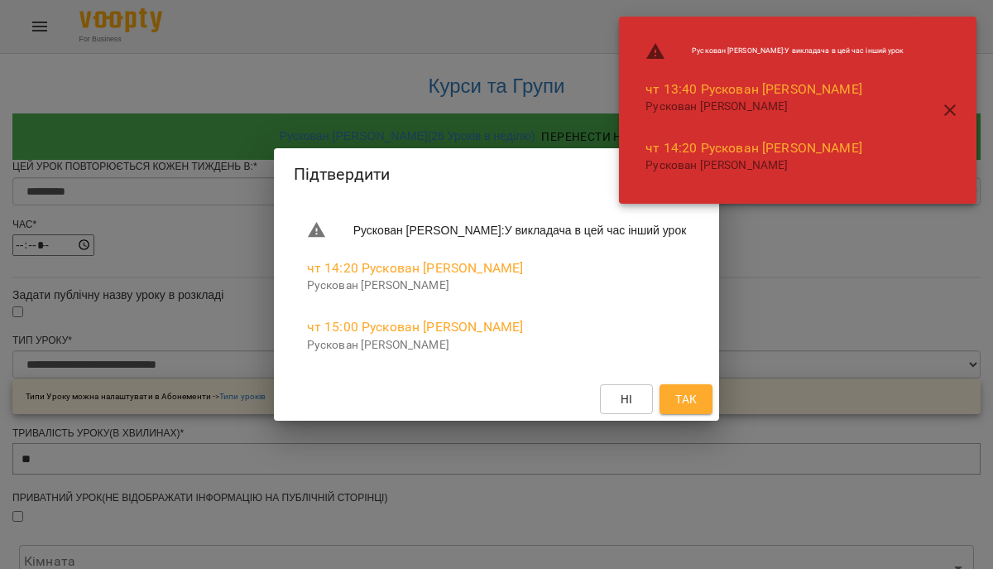
click at [697, 409] on span "Так" at bounding box center [686, 399] width 22 height 20
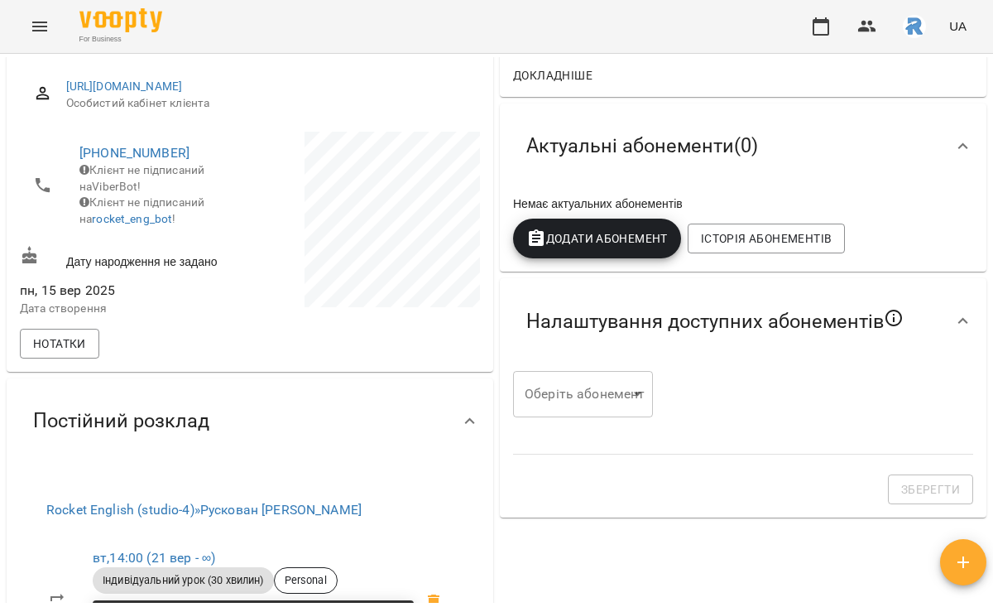
scroll to position [185, 0]
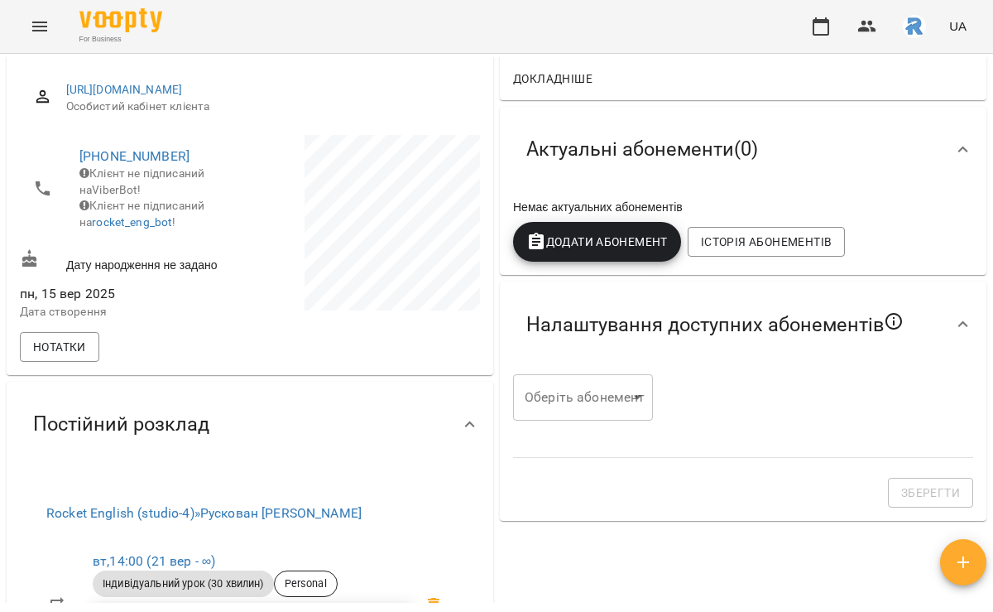
click at [609, 251] on span "Додати Абонемент" at bounding box center [597, 242] width 142 height 20
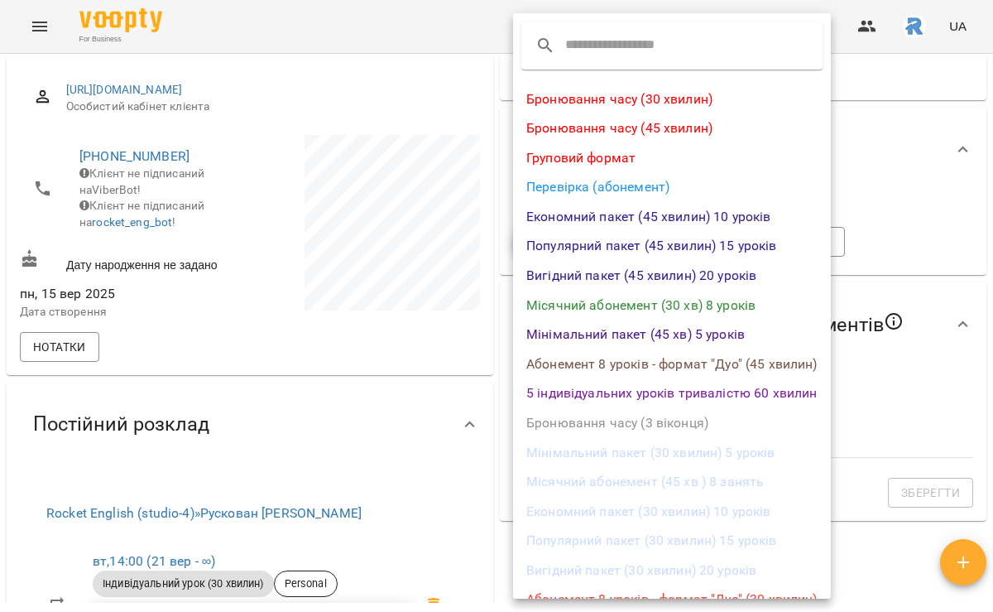
click at [651, 297] on li "Місячний абонемент (30 хв) 8 уроків" at bounding box center [672, 306] width 318 height 30
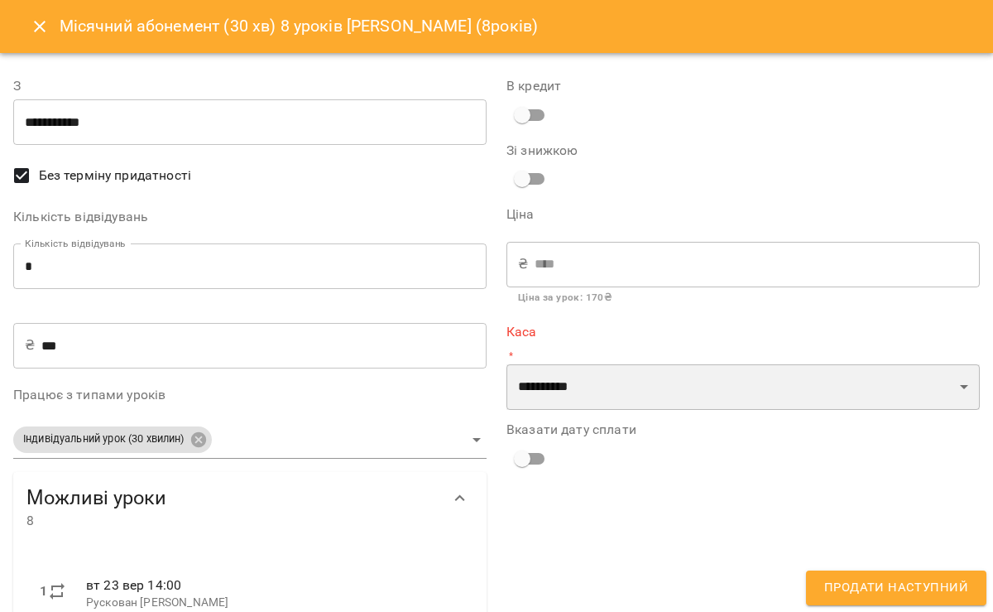
click at [581, 396] on select "**********" at bounding box center [743, 387] width 473 height 46
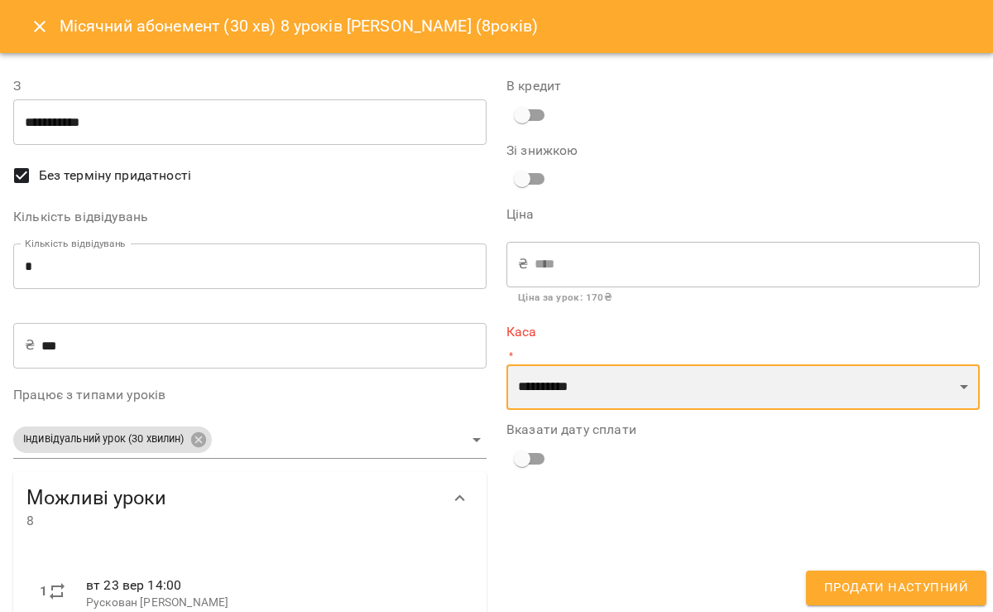
select select "**********"
click at [507, 364] on select "**********" at bounding box center [743, 387] width 473 height 46
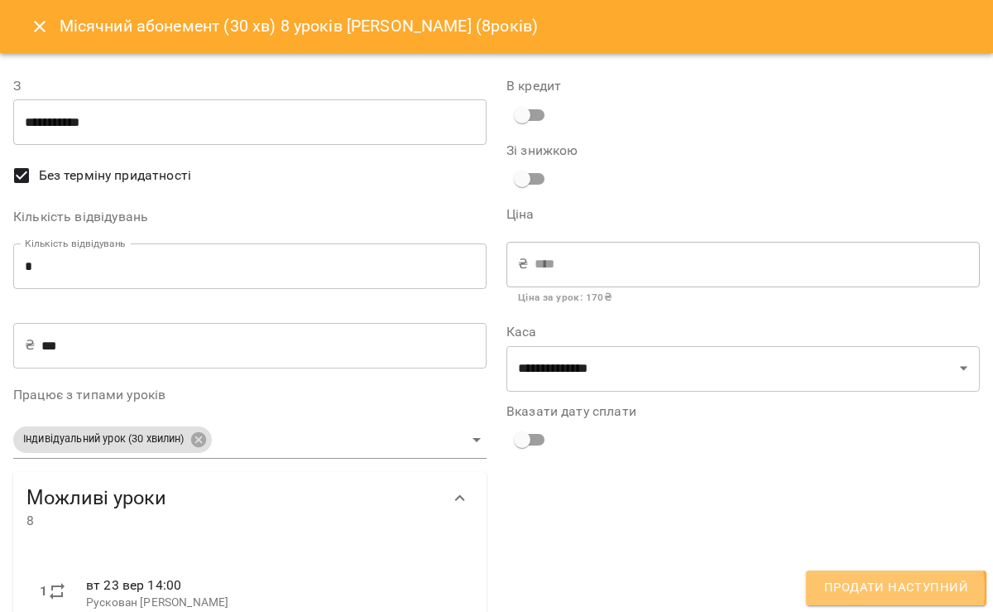
click at [856, 568] on span "Продати наступний" at bounding box center [896, 588] width 144 height 22
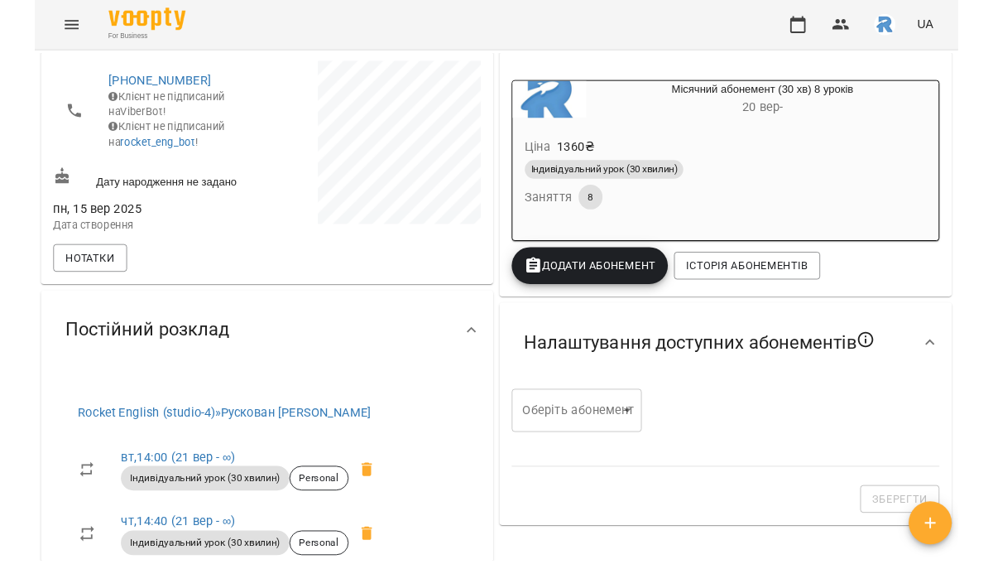
scroll to position [0, 0]
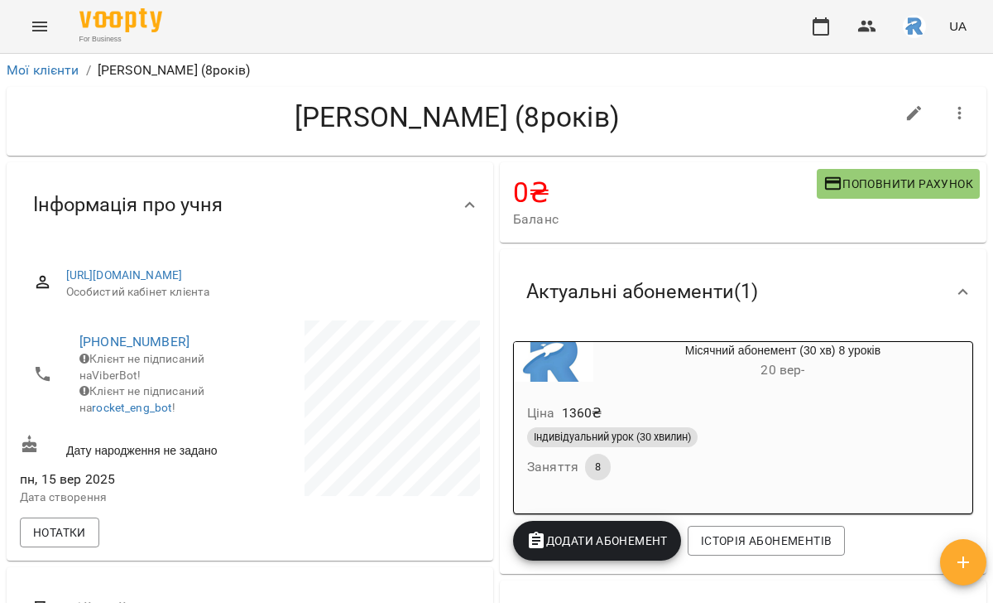
click at [45, 60] on li "Мої клієнти" at bounding box center [43, 70] width 73 height 20
click at [45, 68] on link "Мої клієнти" at bounding box center [43, 70] width 73 height 16
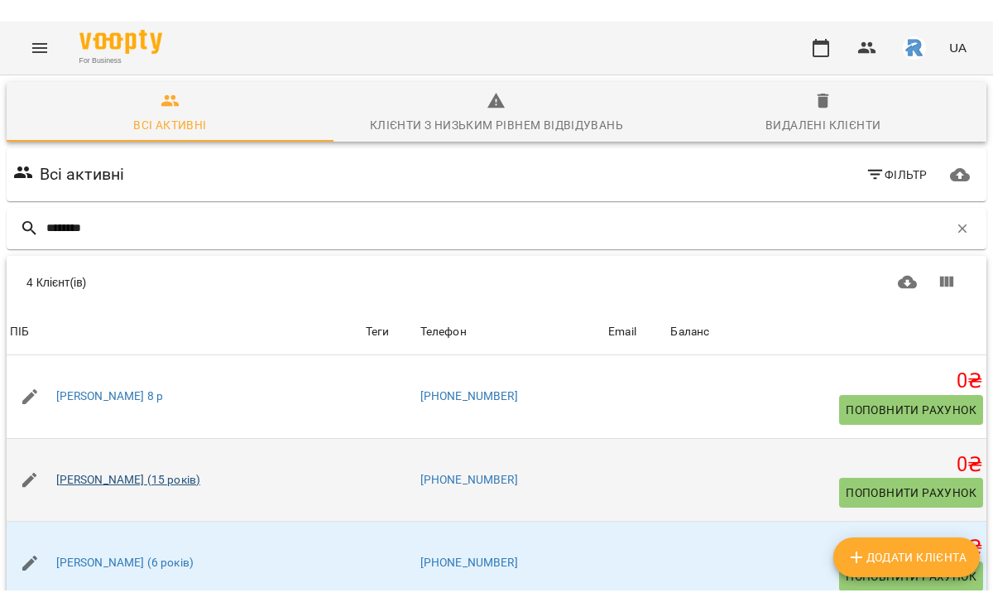
scroll to position [44, 0]
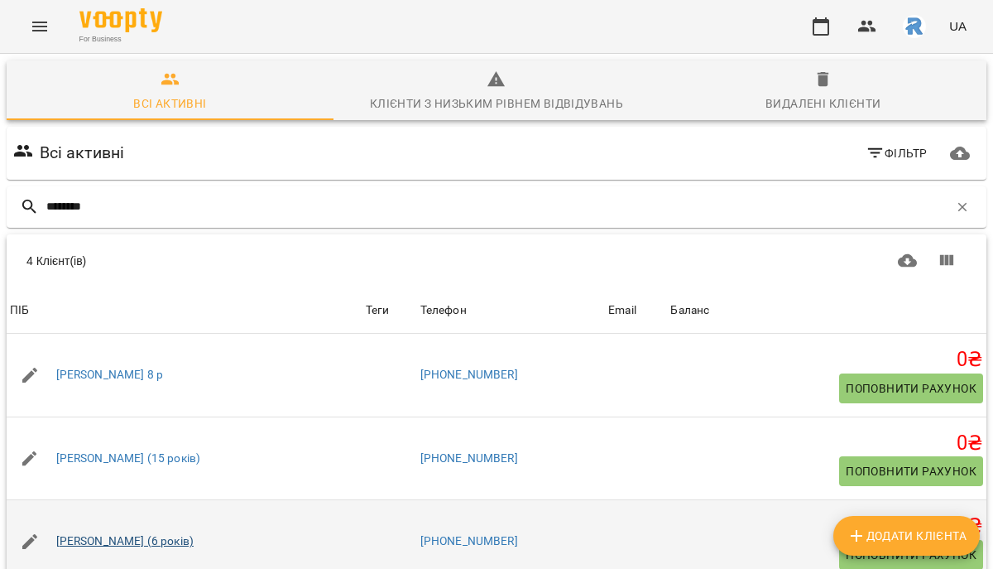
type input "********"
click at [127, 533] on link "[PERSON_NAME] (6 років)" at bounding box center [124, 541] width 137 height 17
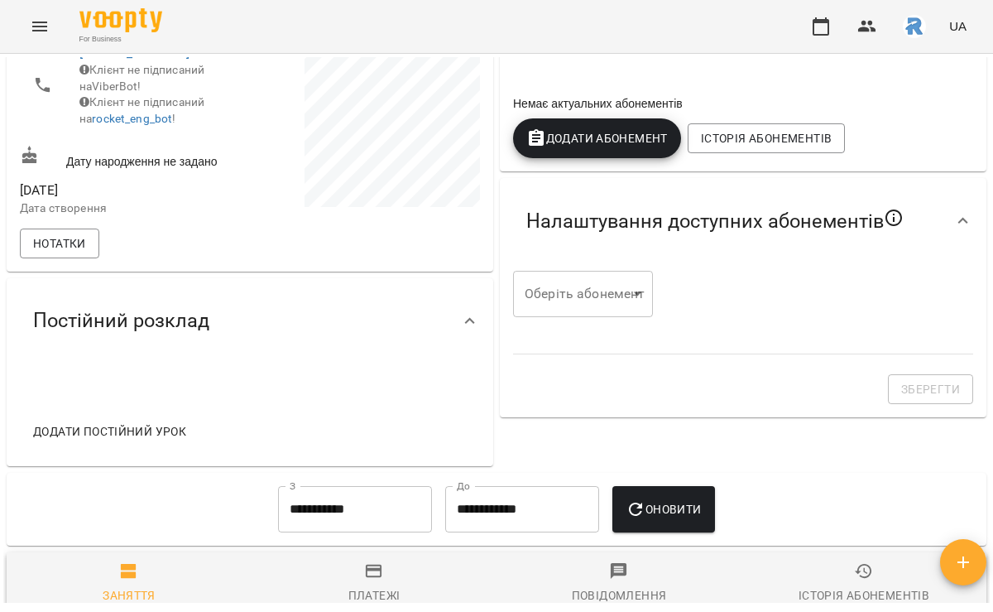
scroll to position [287, 0]
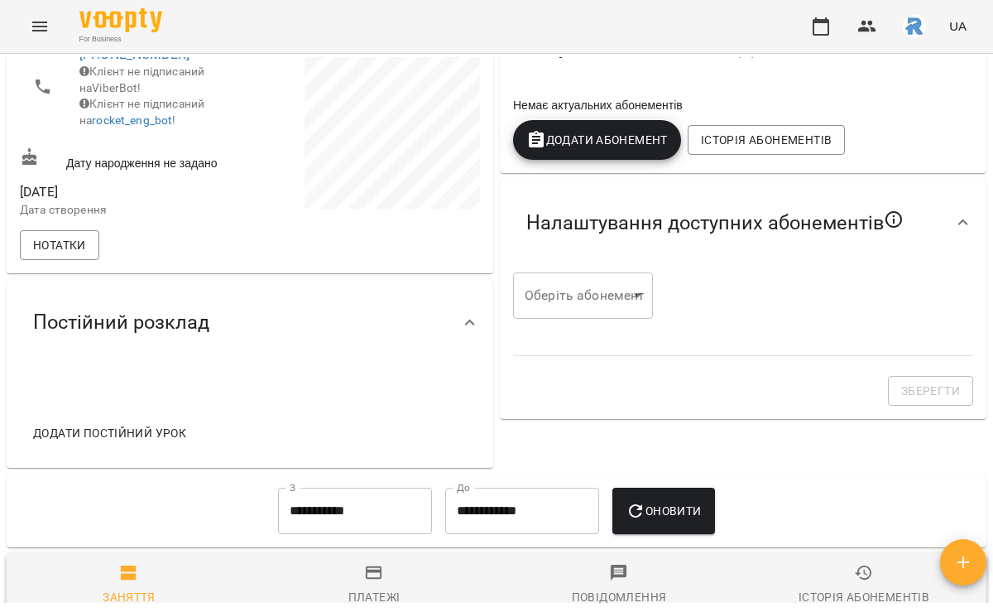
click at [161, 443] on span "Додати постійний урок" at bounding box center [109, 433] width 153 height 20
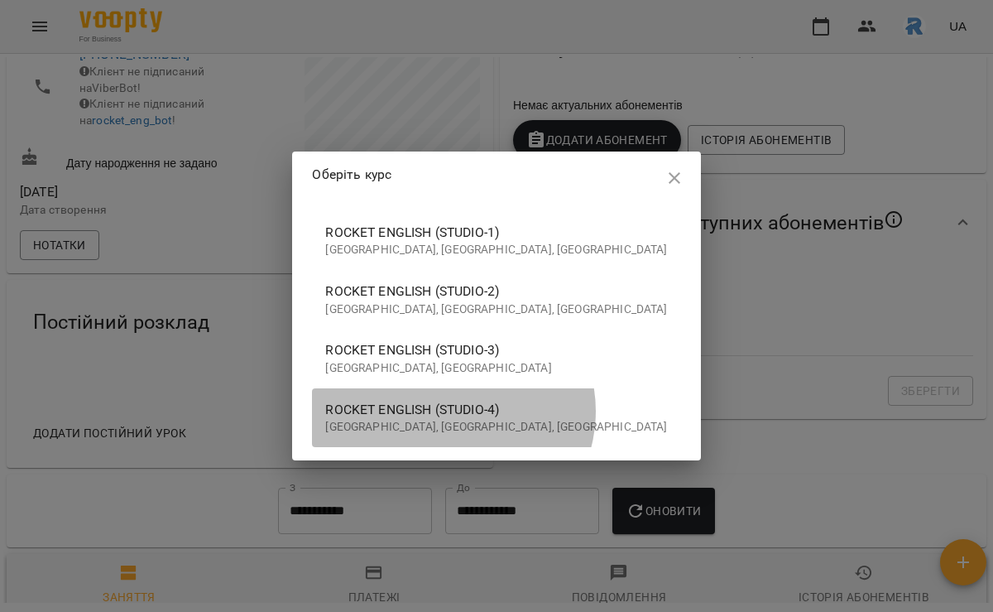
click at [512, 411] on span "Rocket English (studio-4)" at bounding box center [496, 410] width 342 height 20
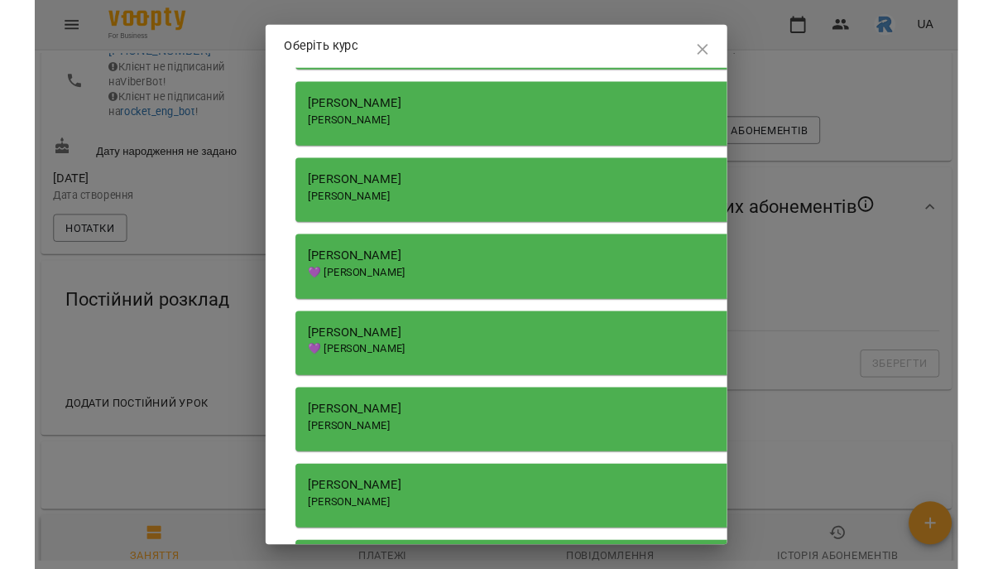
scroll to position [1649, 0]
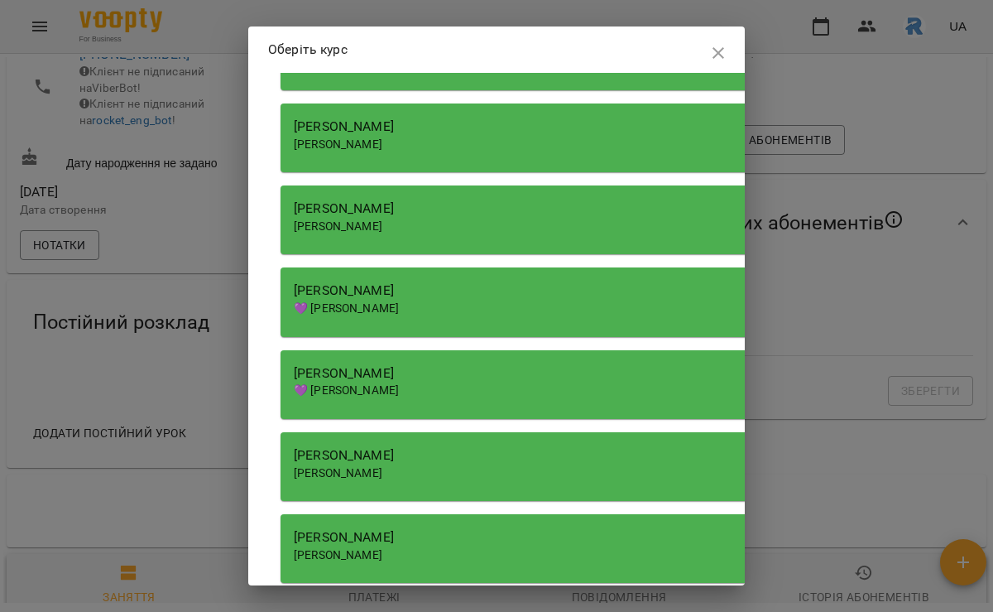
click at [478, 296] on div "[PERSON_NAME]" at bounding box center [752, 291] width 917 height 20
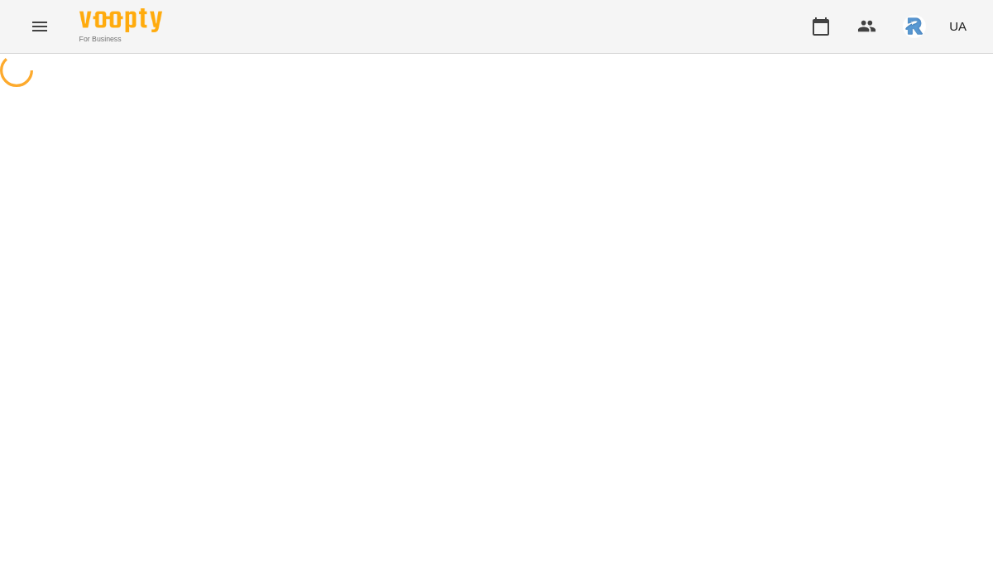
select select "**********"
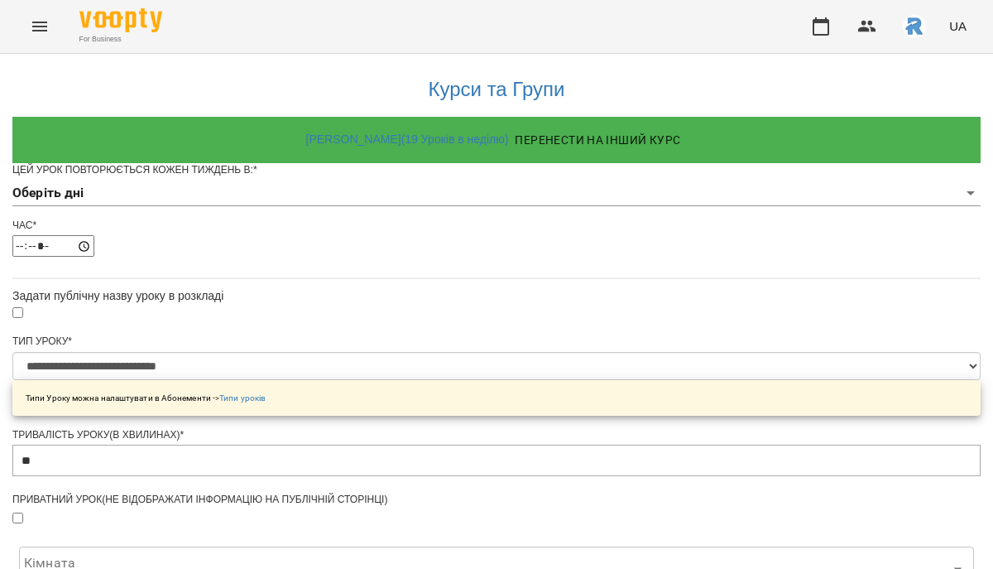
click at [442, 221] on body "**********" at bounding box center [496, 528] width 993 height 1056
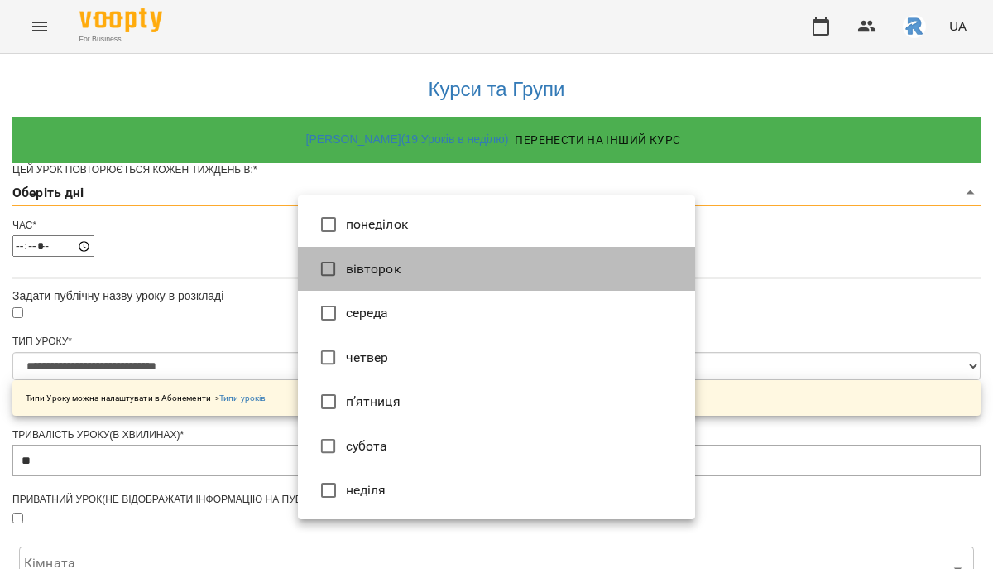
click at [432, 266] on li "вівторок" at bounding box center [496, 269] width 397 height 45
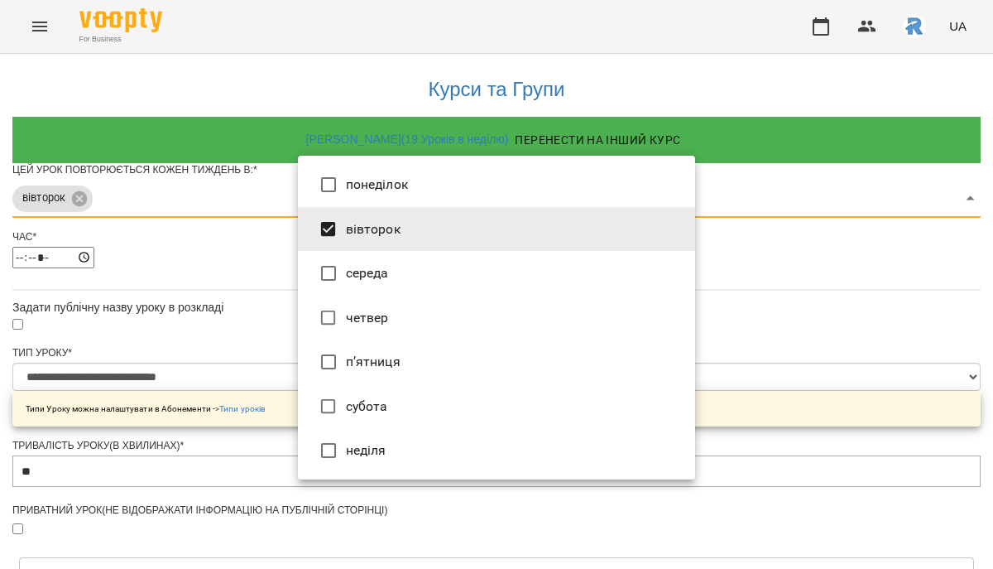
click at [425, 310] on li "четвер" at bounding box center [496, 318] width 397 height 45
type input "***"
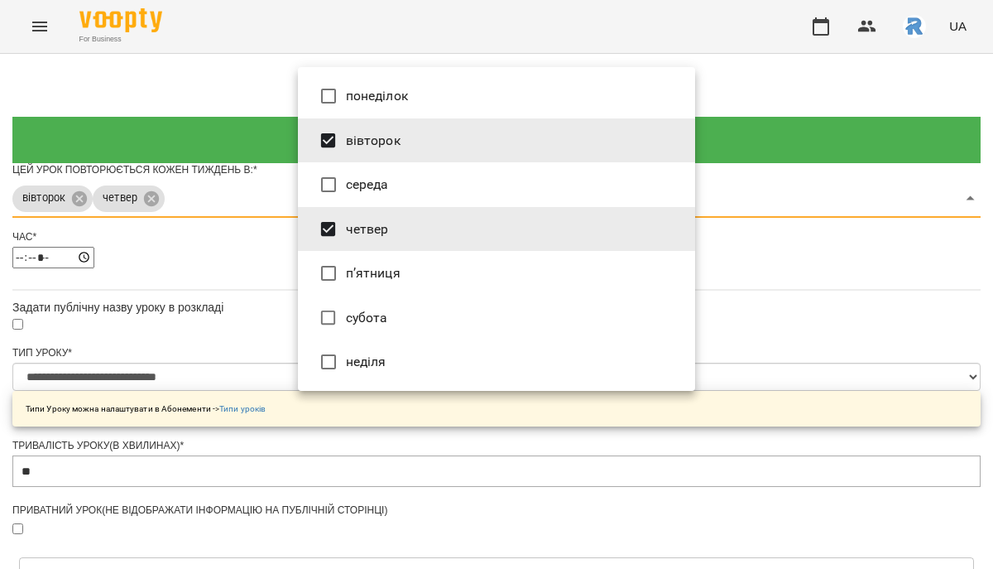
click at [778, 281] on div at bounding box center [496, 284] width 993 height 569
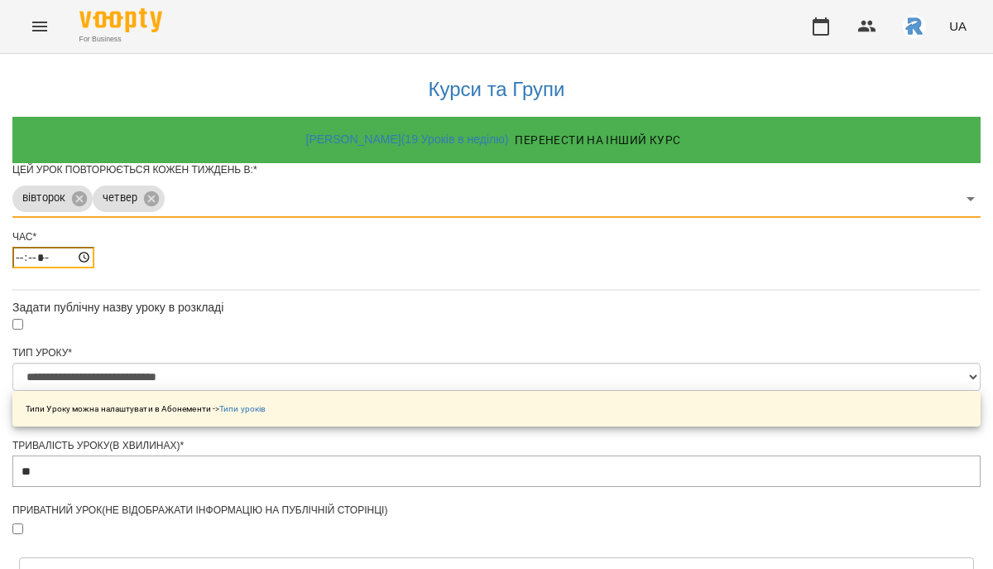
click at [94, 268] on input "*****" at bounding box center [53, 258] width 82 height 22
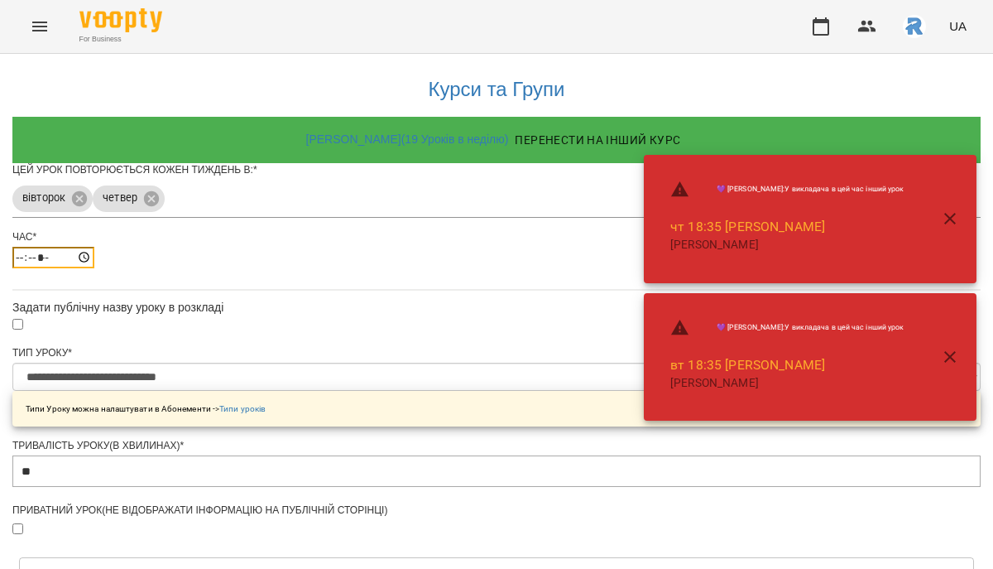
type input "*****"
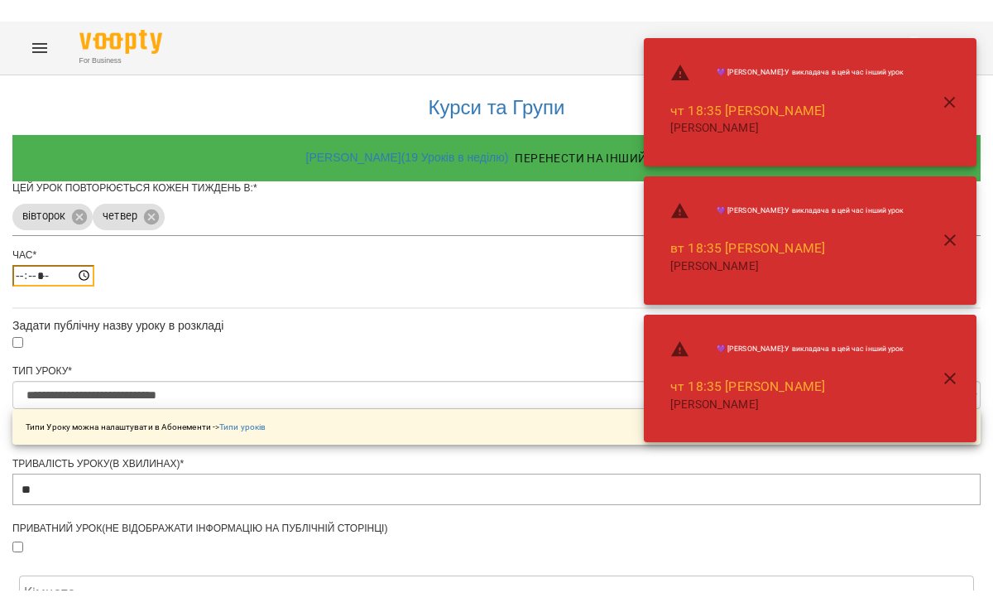
scroll to position [619, 0]
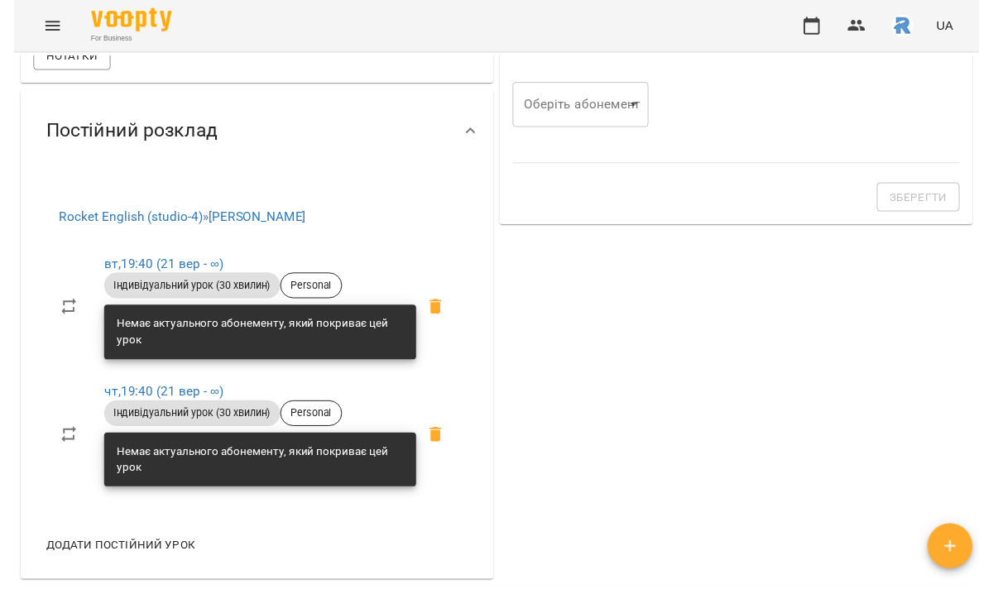
scroll to position [476, 0]
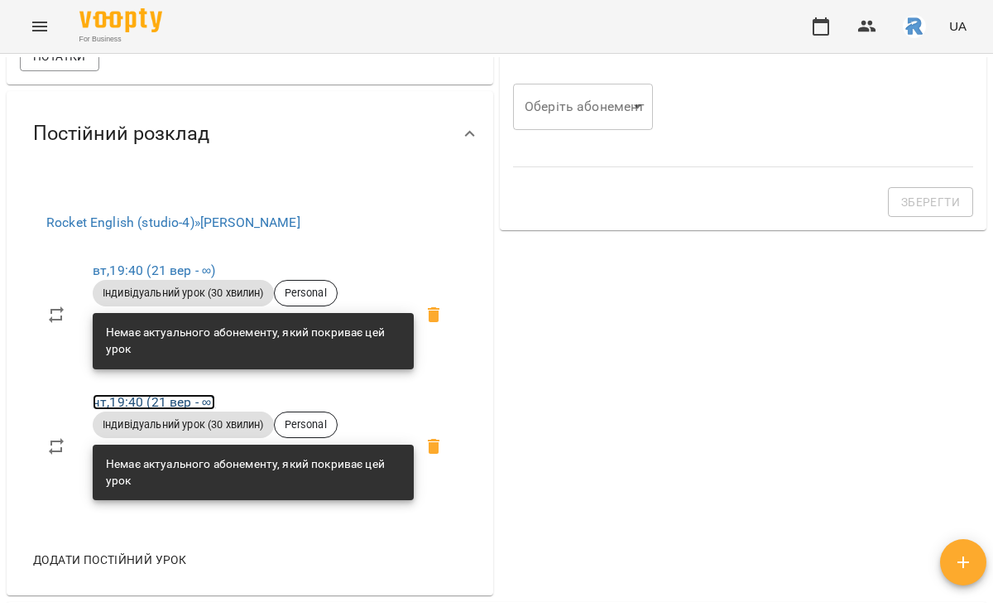
click at [171, 410] on link "чт , 19:40 ([DATE] - ∞)" at bounding box center [154, 402] width 123 height 16
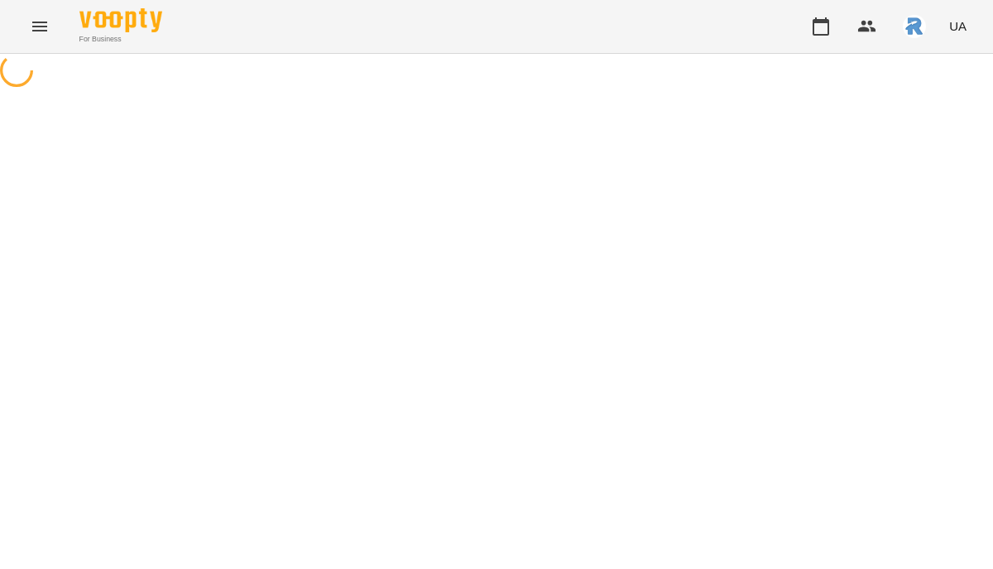
select select "*"
select select "**********"
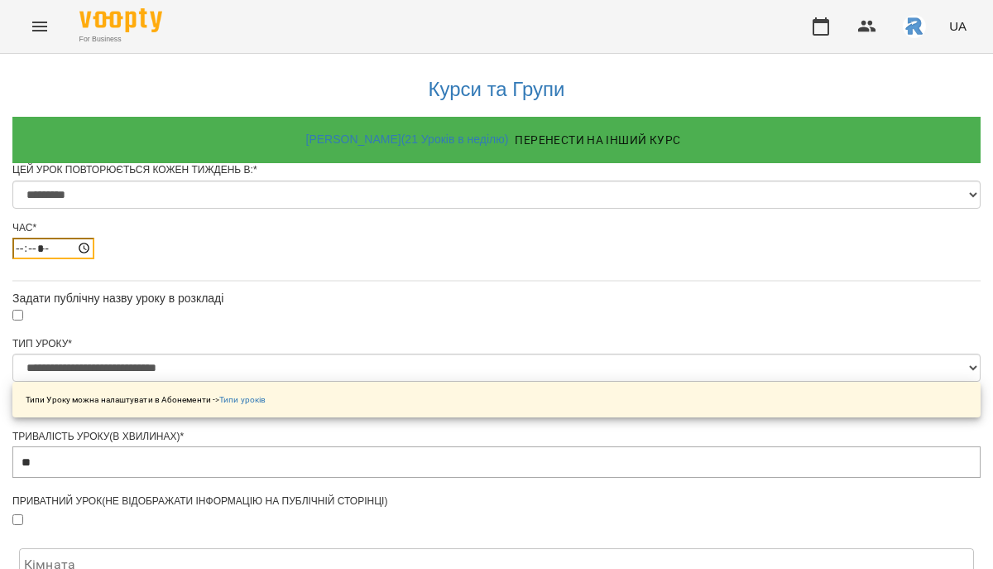
click at [94, 259] on input "*****" at bounding box center [53, 249] width 82 height 22
type input "*****"
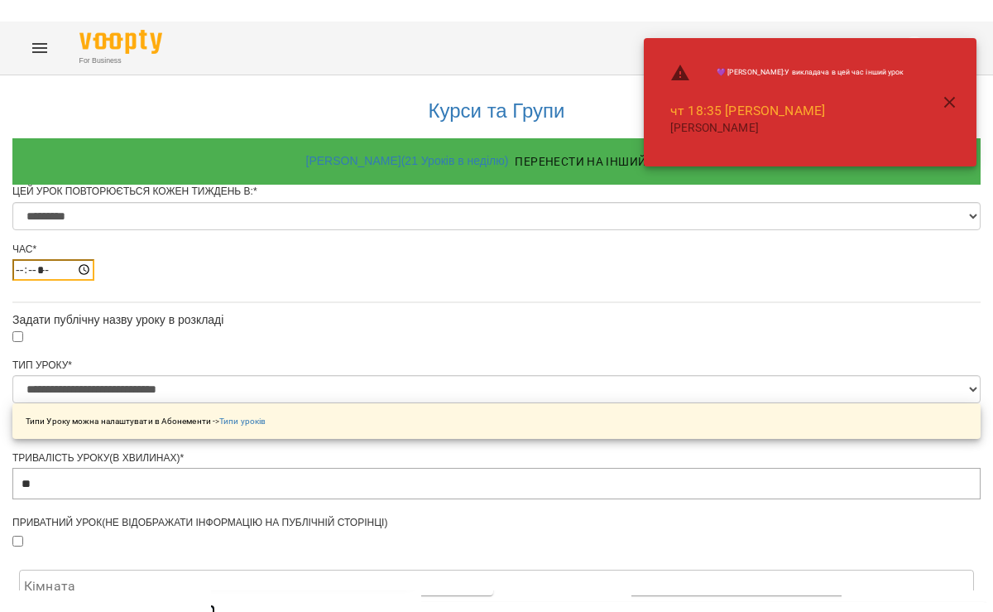
scroll to position [769, 0]
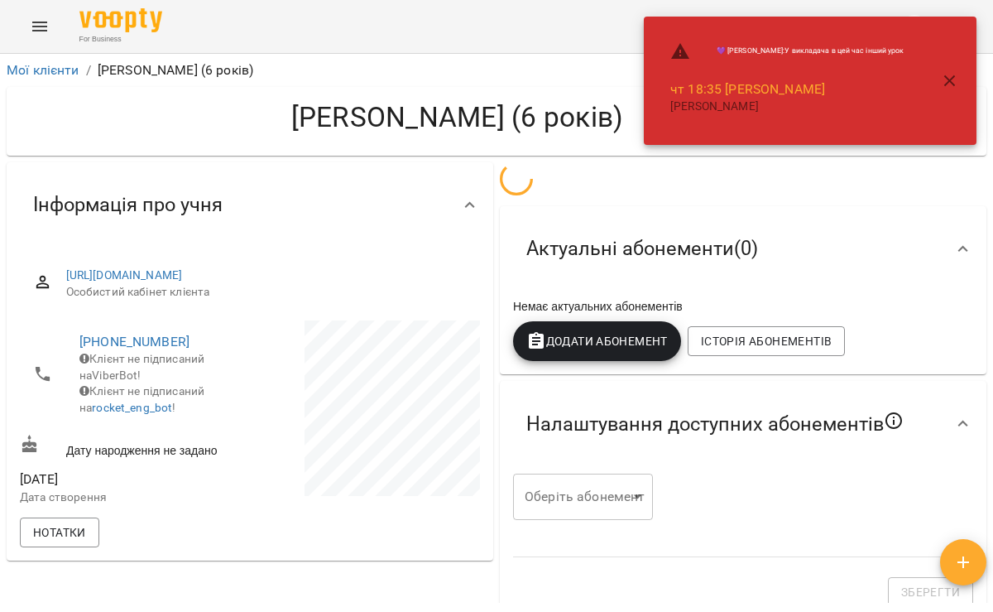
click at [953, 75] on icon "button" at bounding box center [950, 81] width 20 height 20
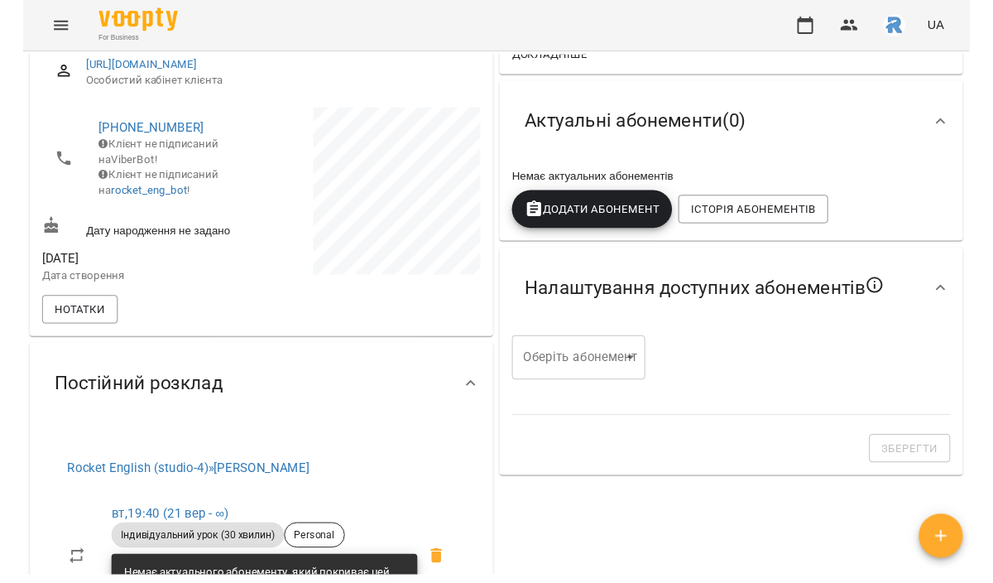
scroll to position [205, 0]
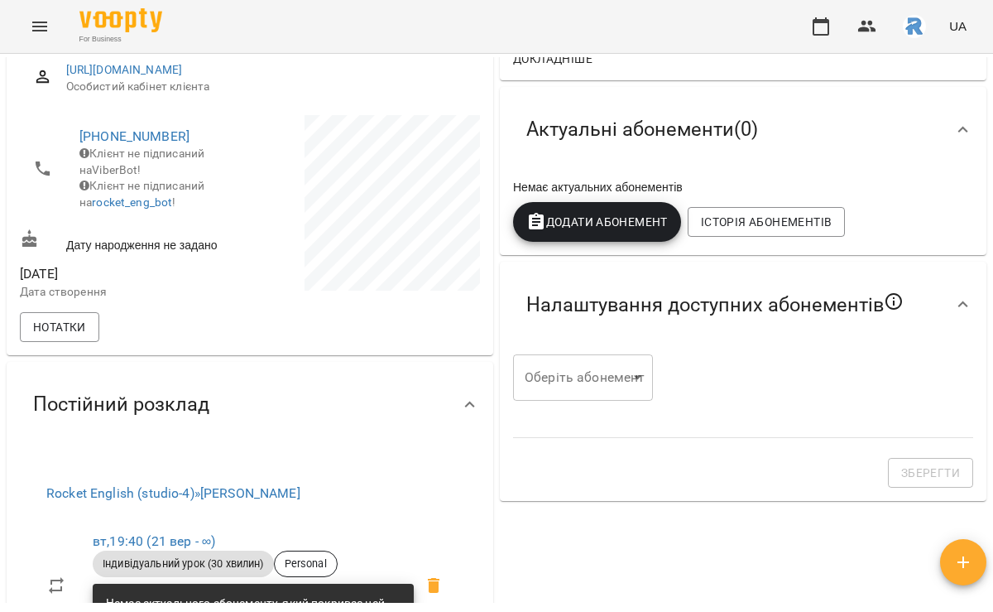
click at [583, 230] on span "Додати Абонемент" at bounding box center [597, 222] width 142 height 20
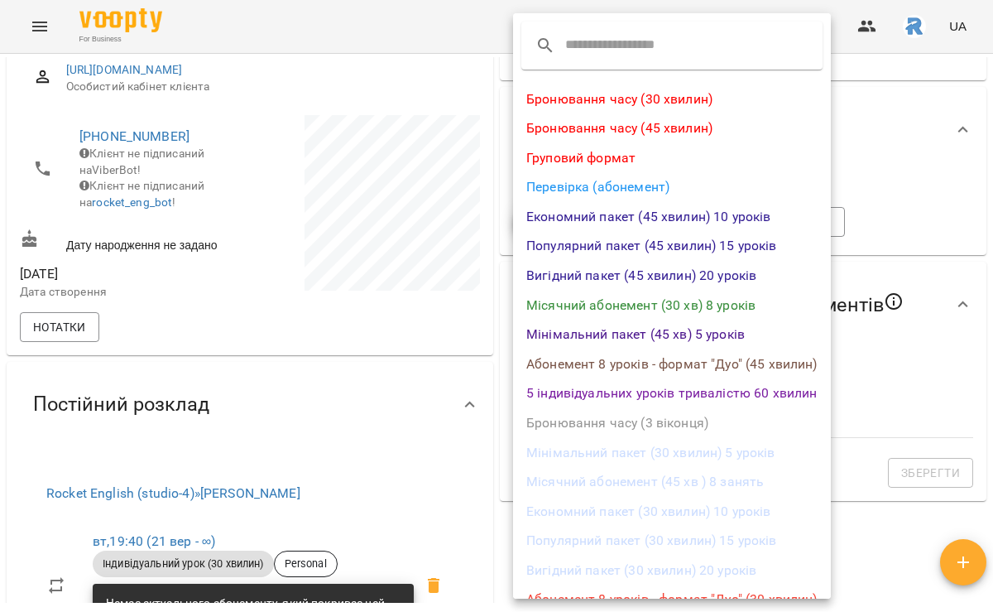
click at [651, 312] on li "Місячний абонемент (30 хв) 8 уроків" at bounding box center [672, 306] width 318 height 30
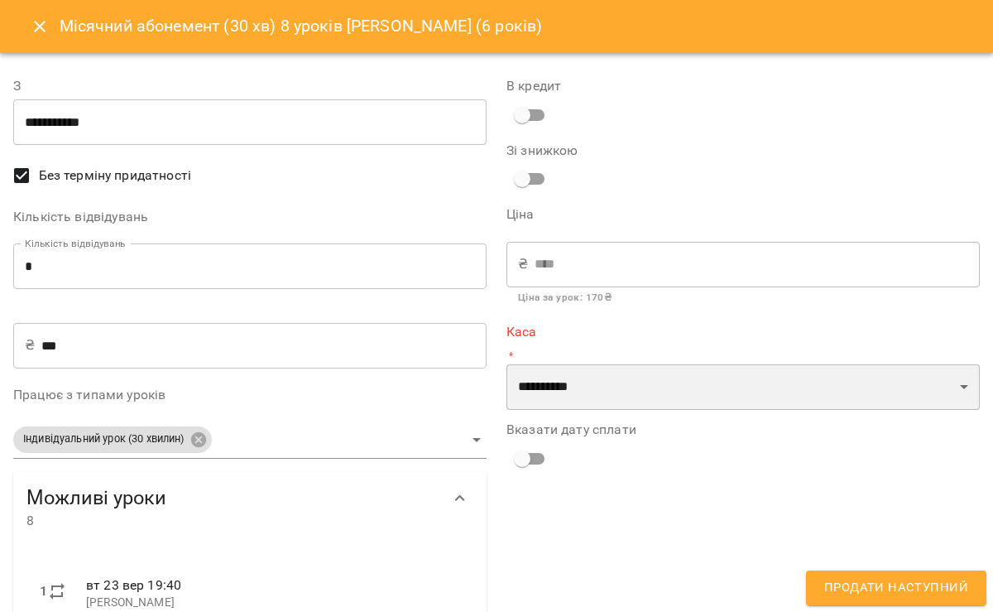
click at [602, 396] on select "**********" at bounding box center [743, 387] width 473 height 46
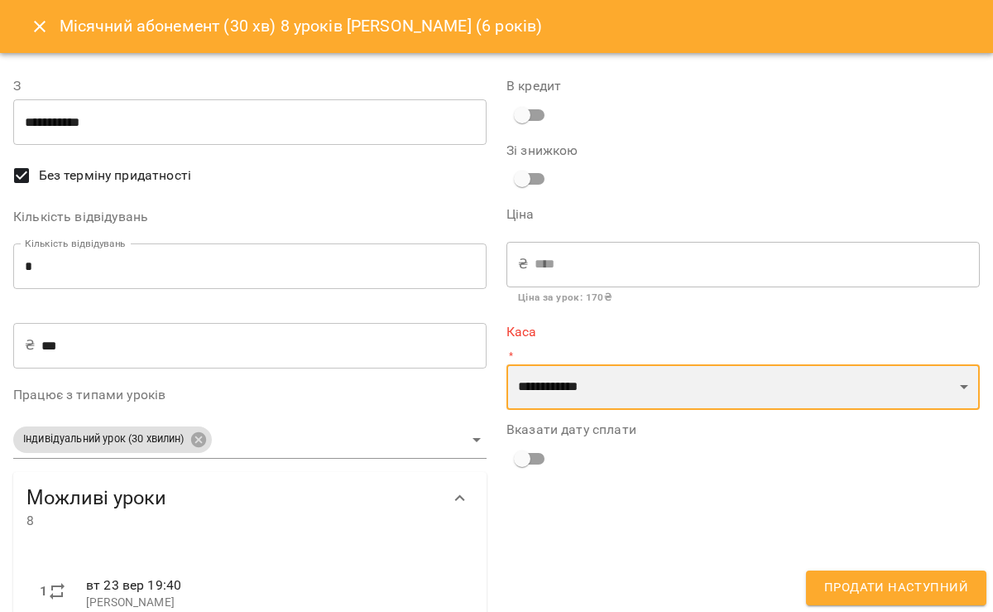
click at [507, 364] on select "**********" at bounding box center [743, 387] width 473 height 46
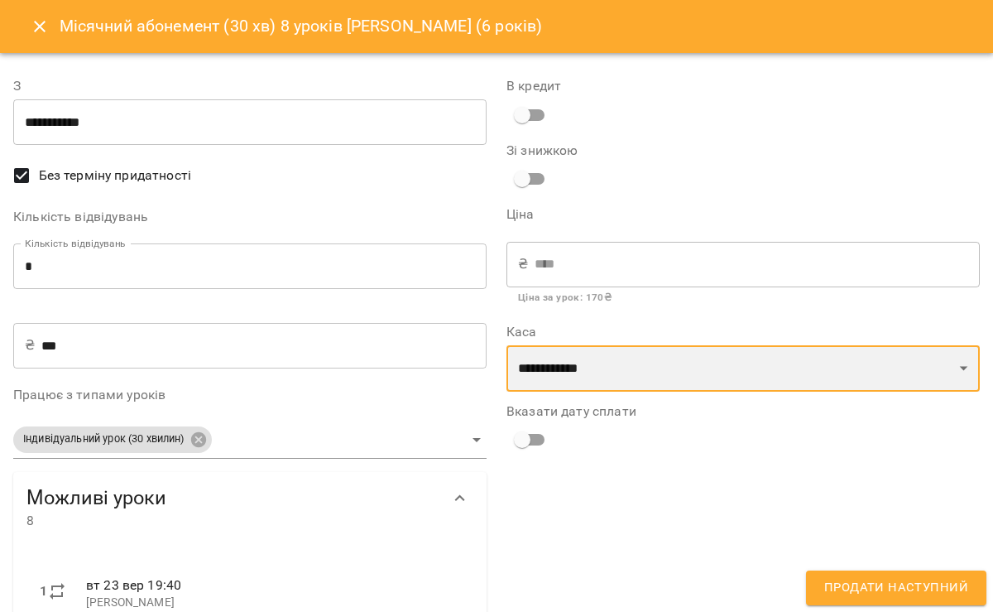
click at [603, 353] on select "**********" at bounding box center [743, 368] width 473 height 46
select select "**********"
click at [507, 345] on select "**********" at bounding box center [743, 368] width 473 height 46
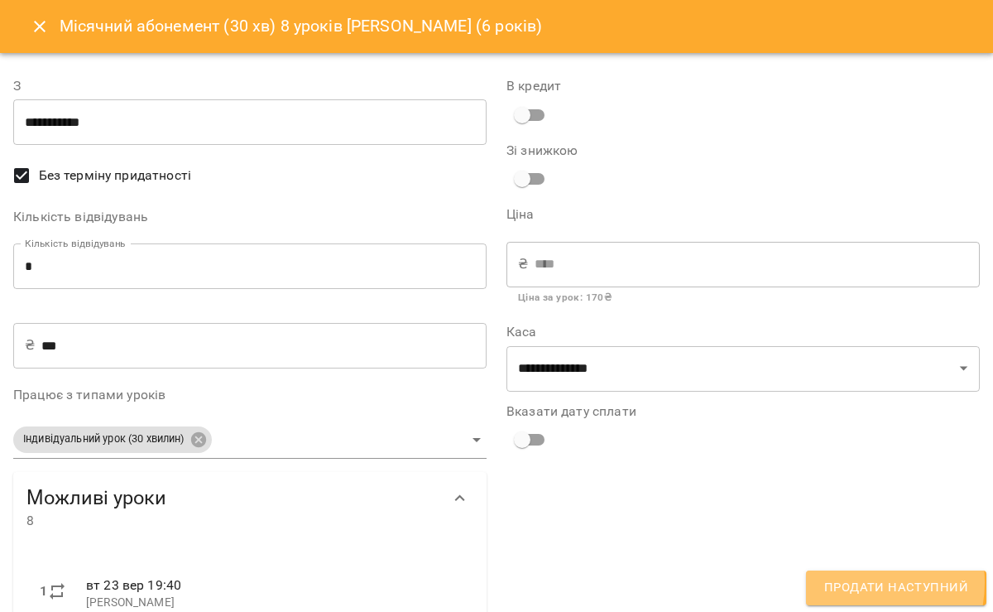
click at [853, 568] on span "Продати наступний" at bounding box center [896, 588] width 144 height 22
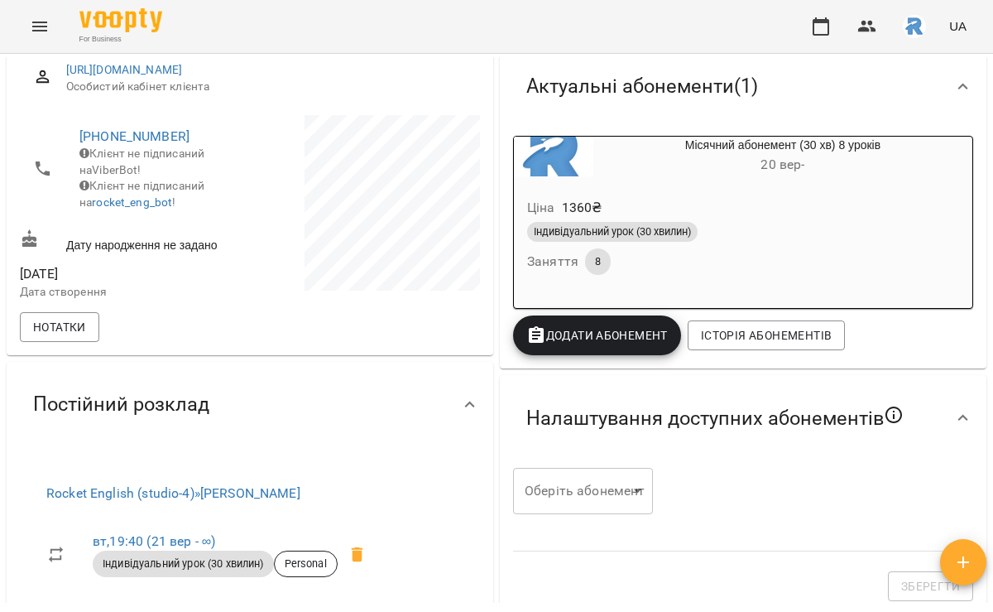
click at [44, 17] on icon "Menu" at bounding box center [40, 27] width 20 height 20
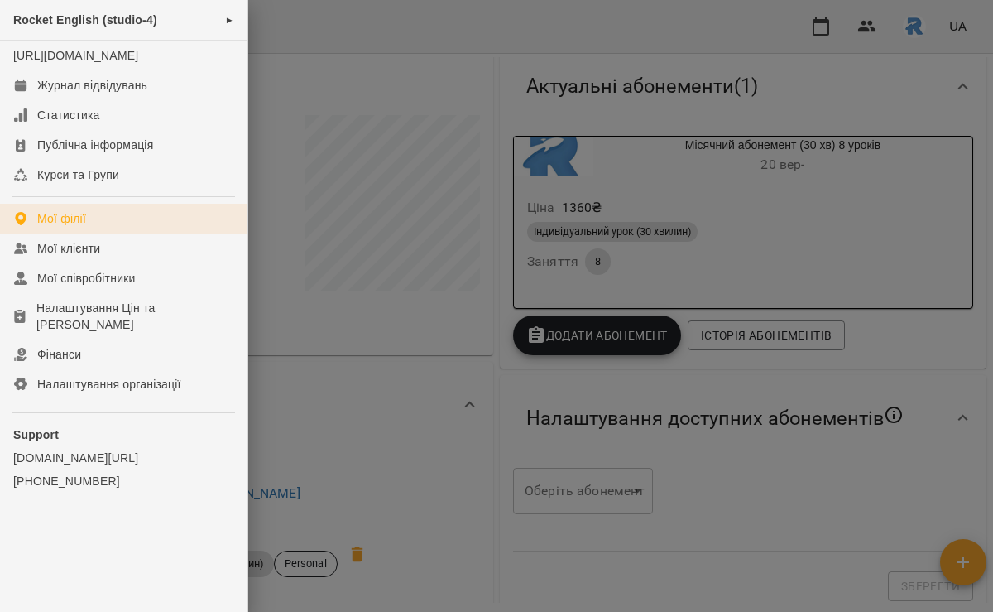
click at [83, 227] on div "Мої філії" at bounding box center [61, 218] width 49 height 17
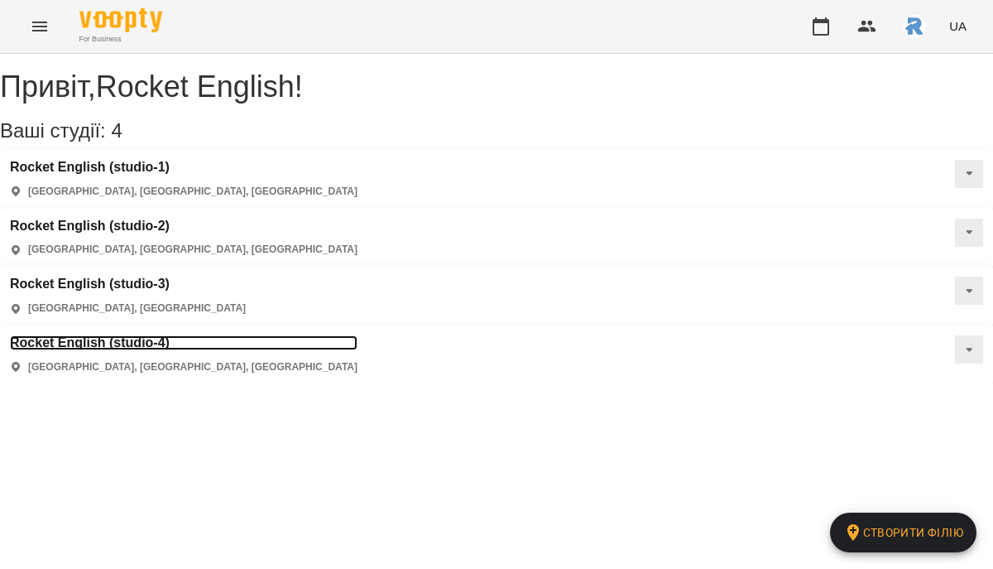
click at [358, 335] on h3 "Rocket English (studio-4)" at bounding box center [184, 342] width 348 height 15
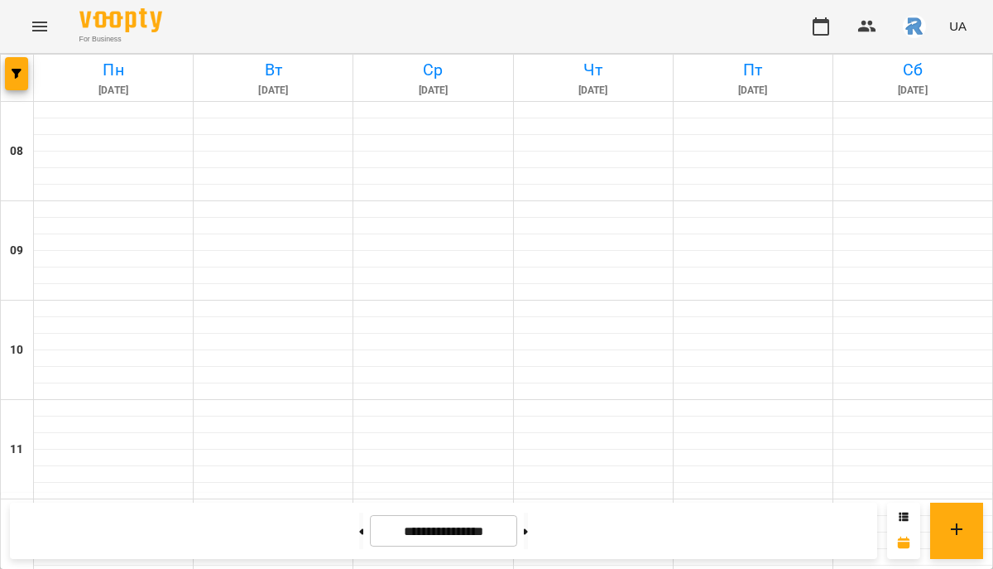
scroll to position [899, 0]
click at [19, 74] on icon "button" at bounding box center [17, 74] width 10 height 10
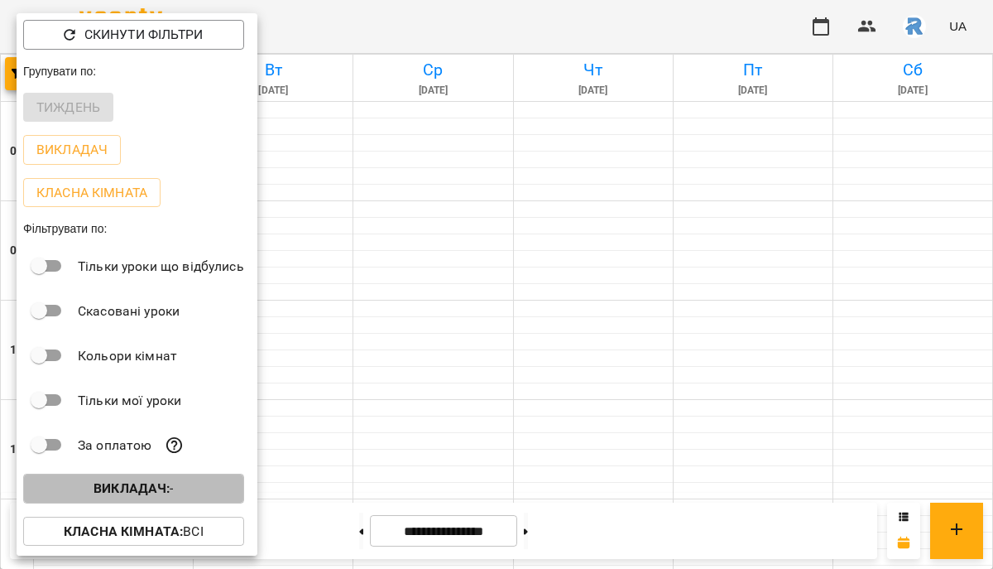
click at [179, 491] on span "Викладач : -" at bounding box center [133, 488] width 195 height 20
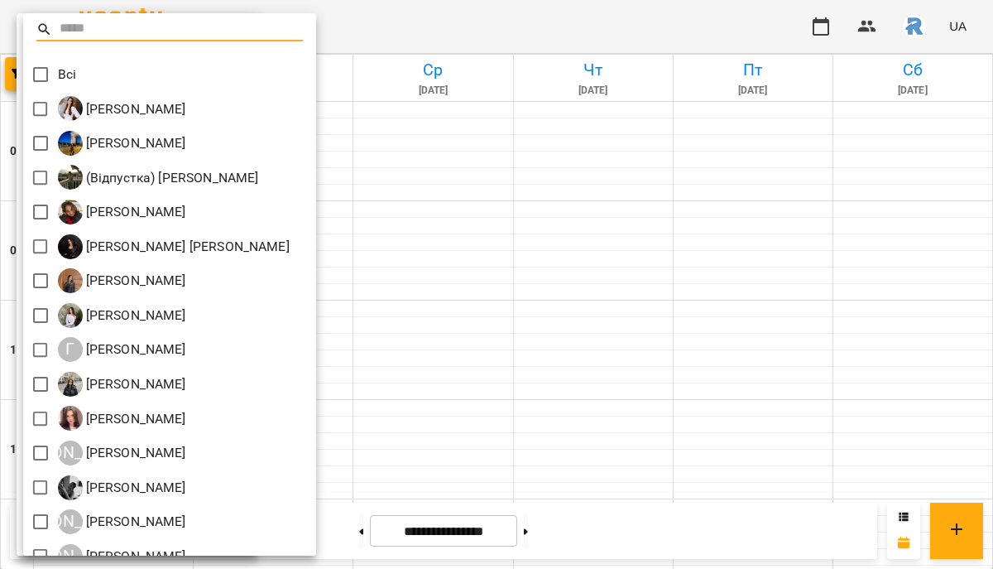
scroll to position [469, 0]
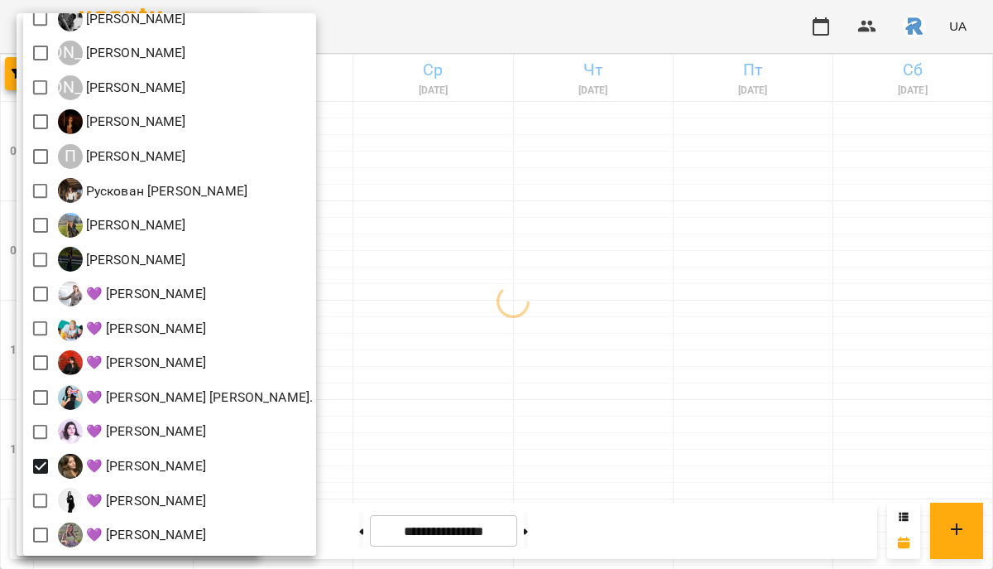
click at [528, 441] on div at bounding box center [496, 284] width 993 height 569
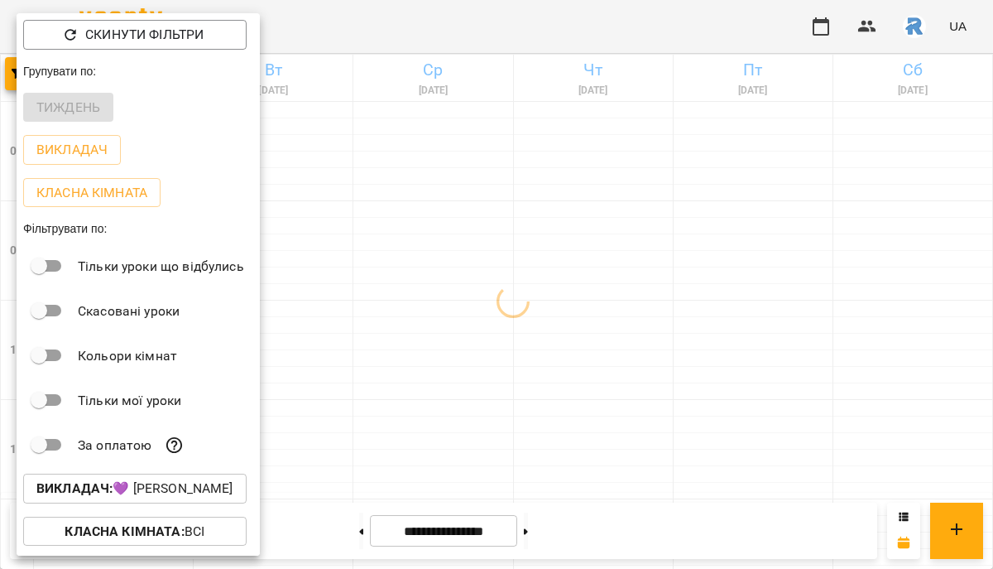
click at [528, 443] on div at bounding box center [496, 284] width 993 height 569
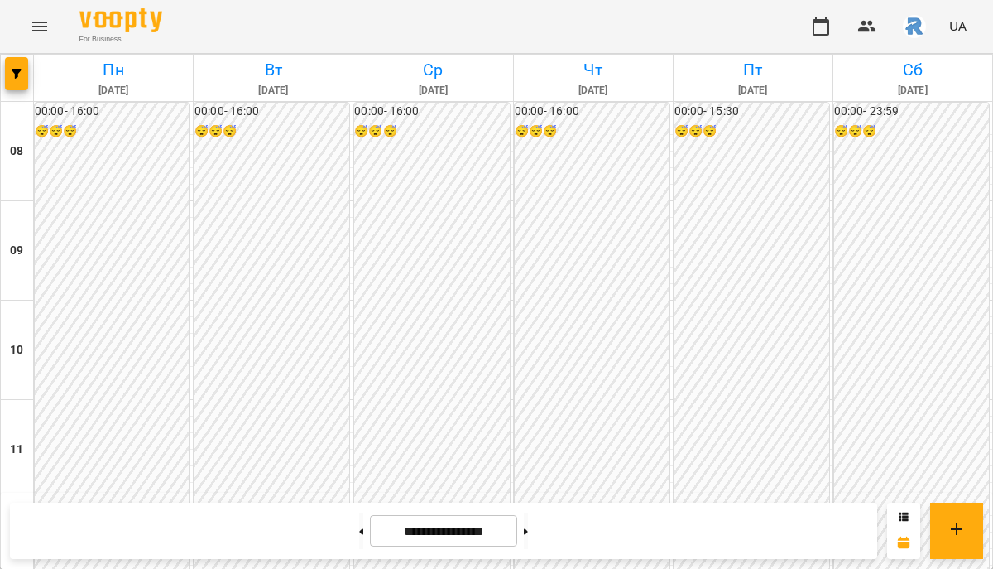
scroll to position [666, 0]
click at [17, 70] on icon "button" at bounding box center [17, 74] width 10 height 10
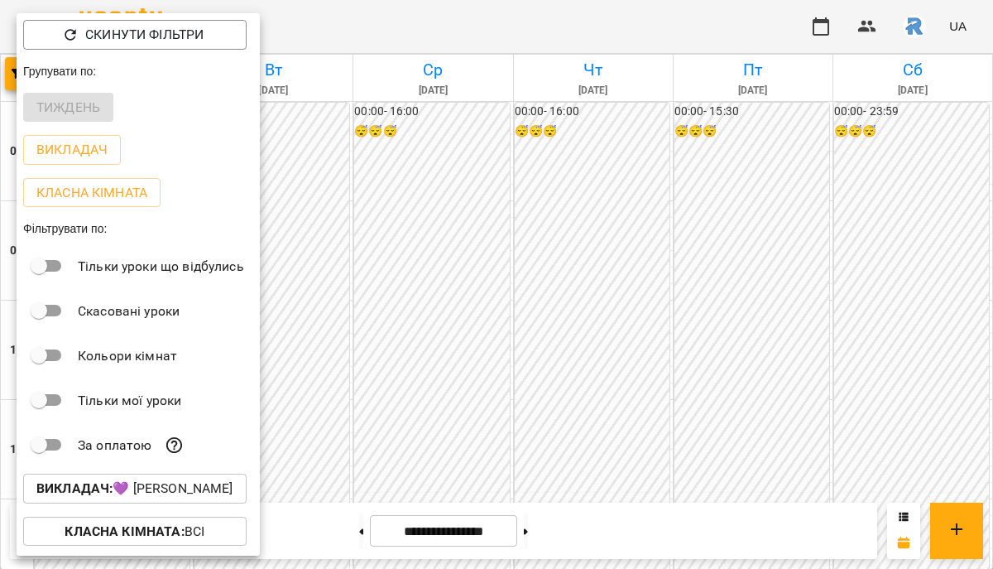
click at [137, 478] on button "Викладач : 💜 [PERSON_NAME]" at bounding box center [134, 488] width 223 height 30
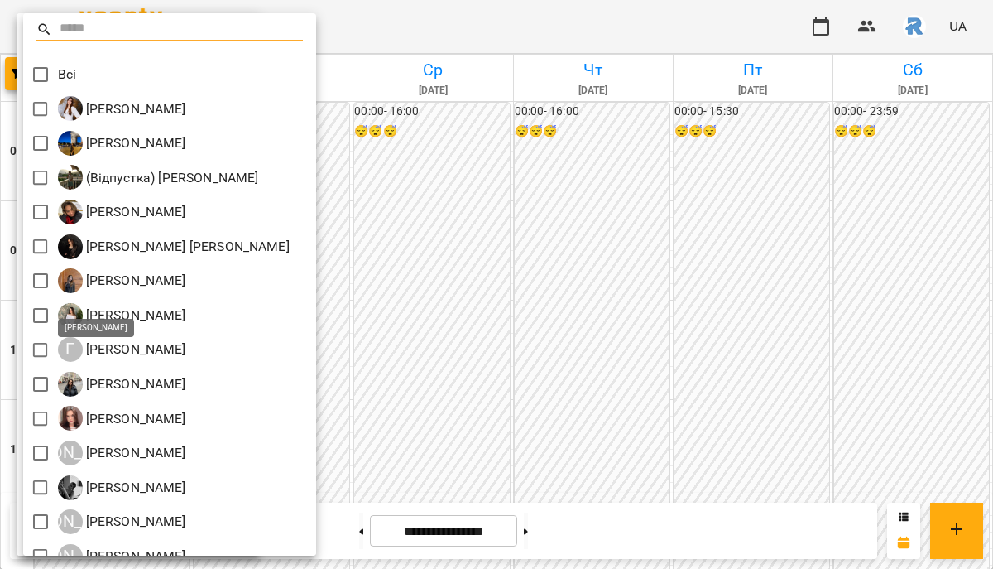
scroll to position [469, 0]
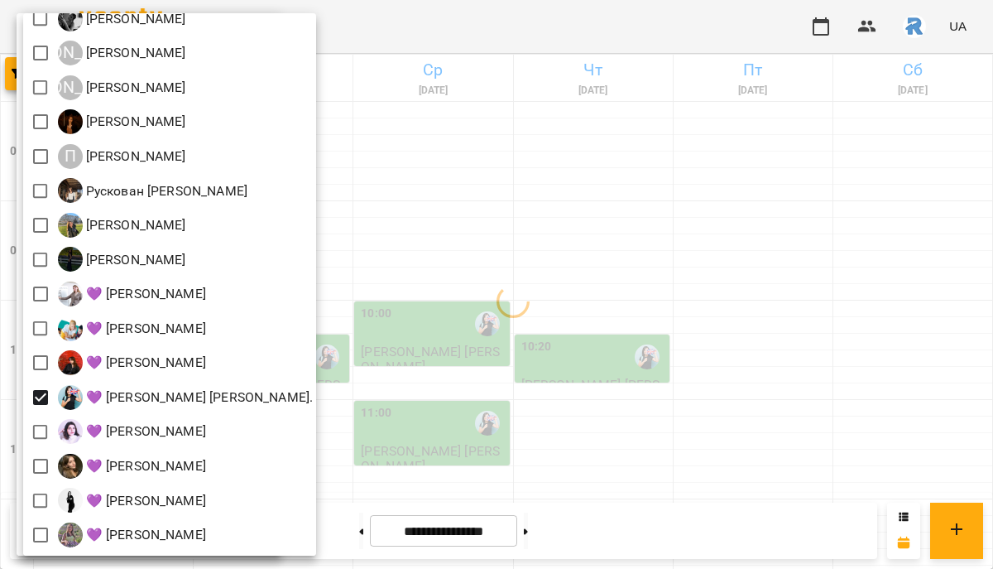
click at [535, 435] on div at bounding box center [496, 284] width 993 height 569
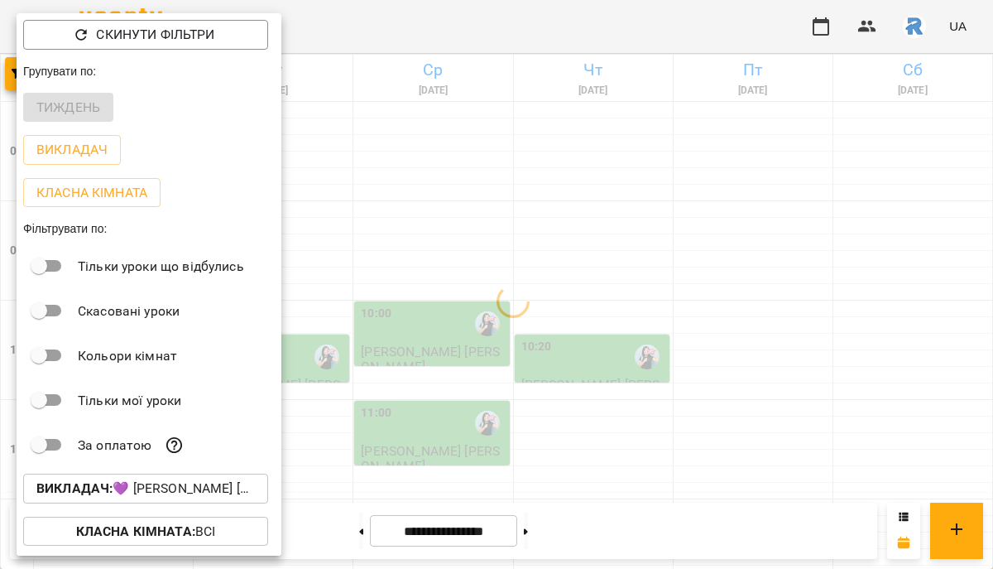
click at [535, 435] on div at bounding box center [496, 284] width 993 height 569
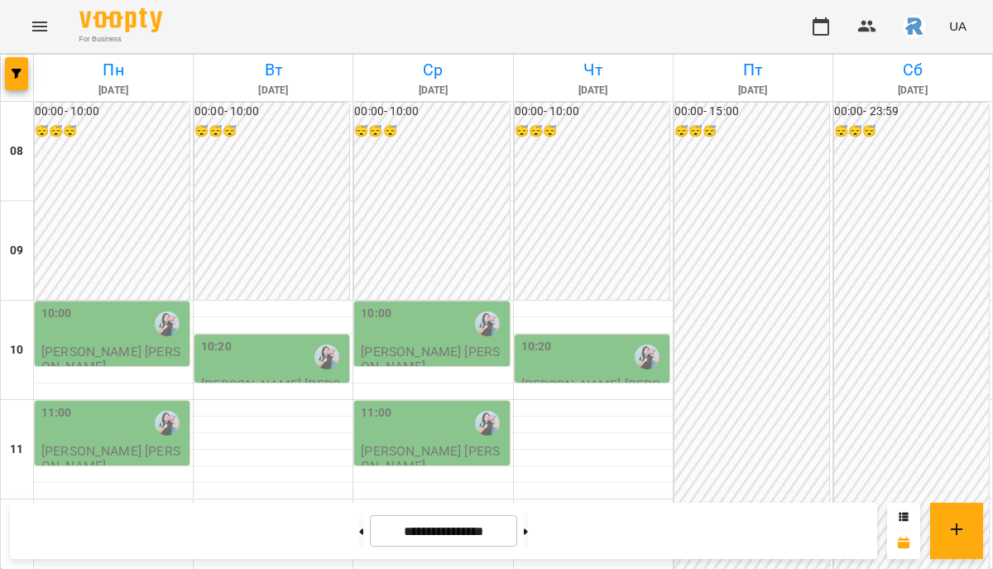
scroll to position [164, 0]
click at [14, 83] on button "button" at bounding box center [16, 73] width 23 height 33
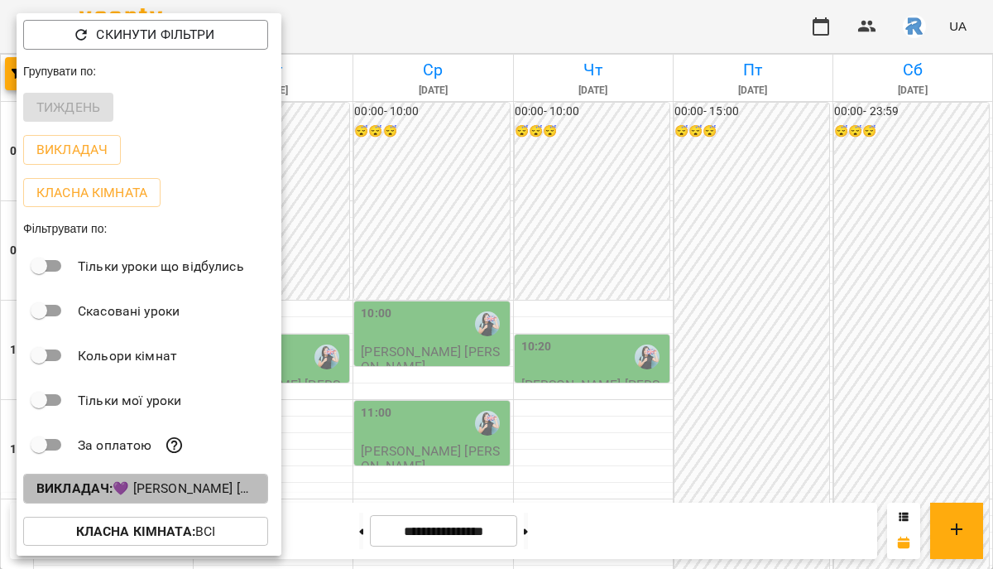
click at [89, 486] on b "Викладач :" at bounding box center [74, 488] width 76 height 16
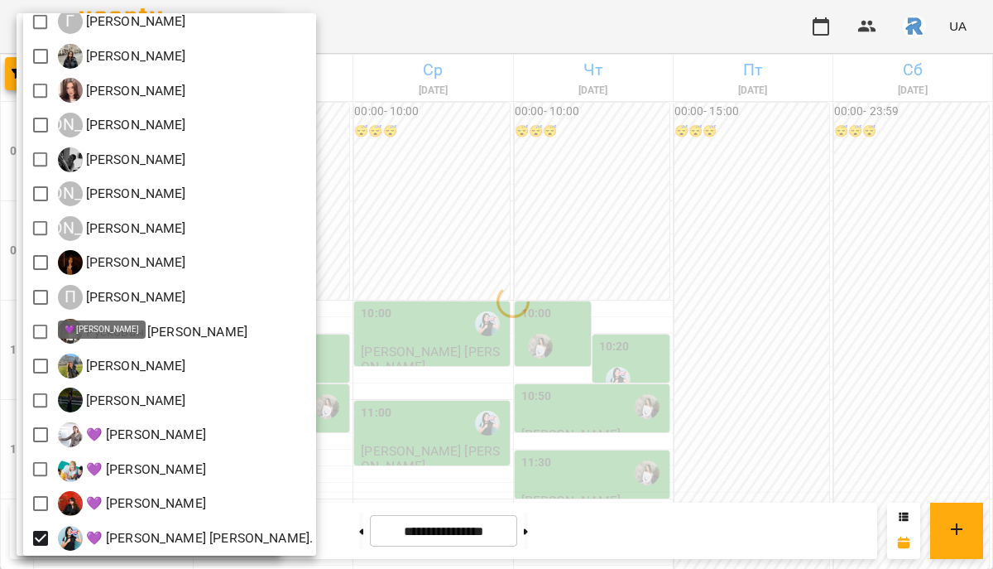
scroll to position [469, 0]
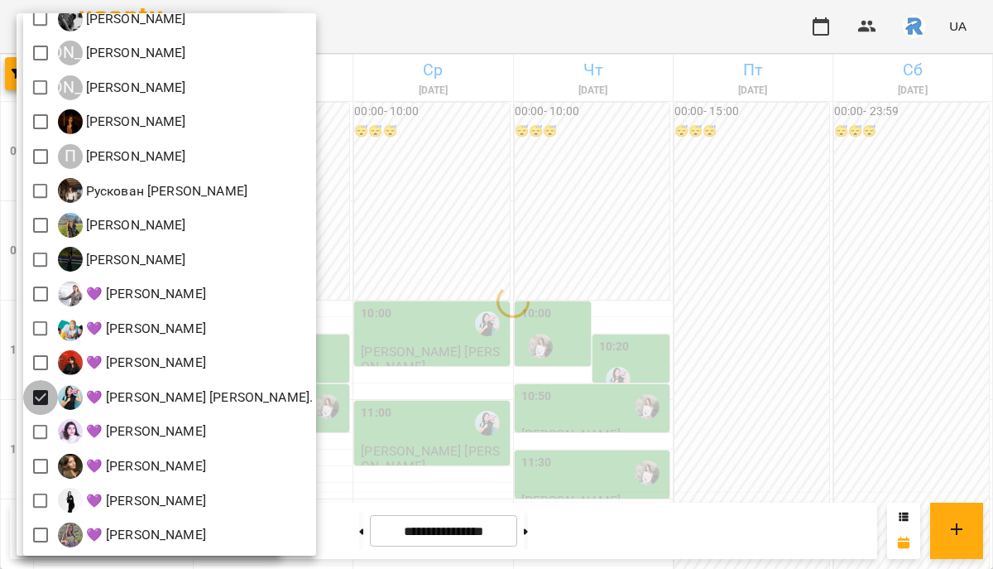
click at [522, 406] on div at bounding box center [496, 284] width 993 height 569
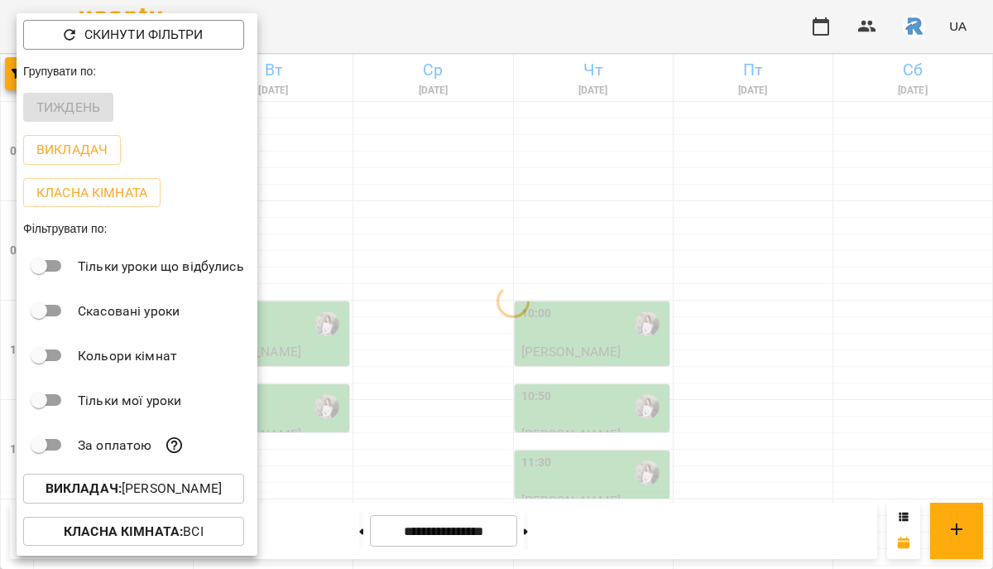
click at [522, 406] on div at bounding box center [496, 284] width 993 height 569
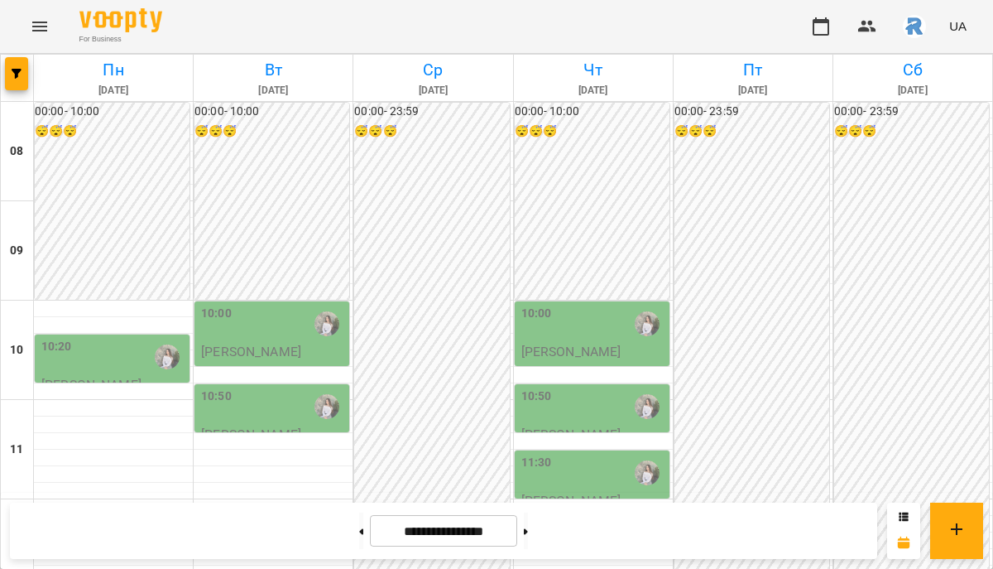
scroll to position [558, 0]
click at [16, 69] on icon "button" at bounding box center [17, 74] width 10 height 10
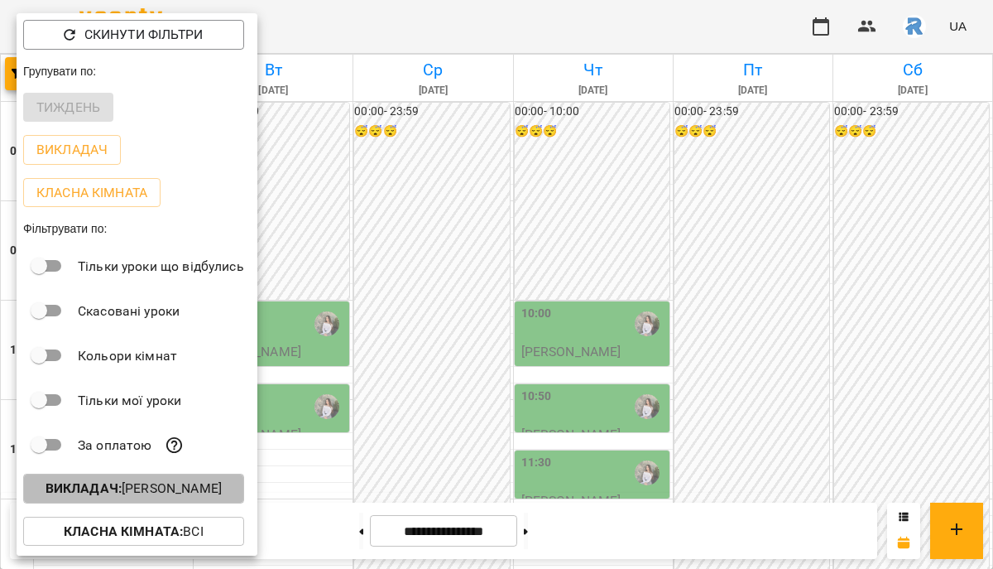
click at [131, 488] on p "Викладач : [PERSON_NAME]" at bounding box center [134, 488] width 176 height 20
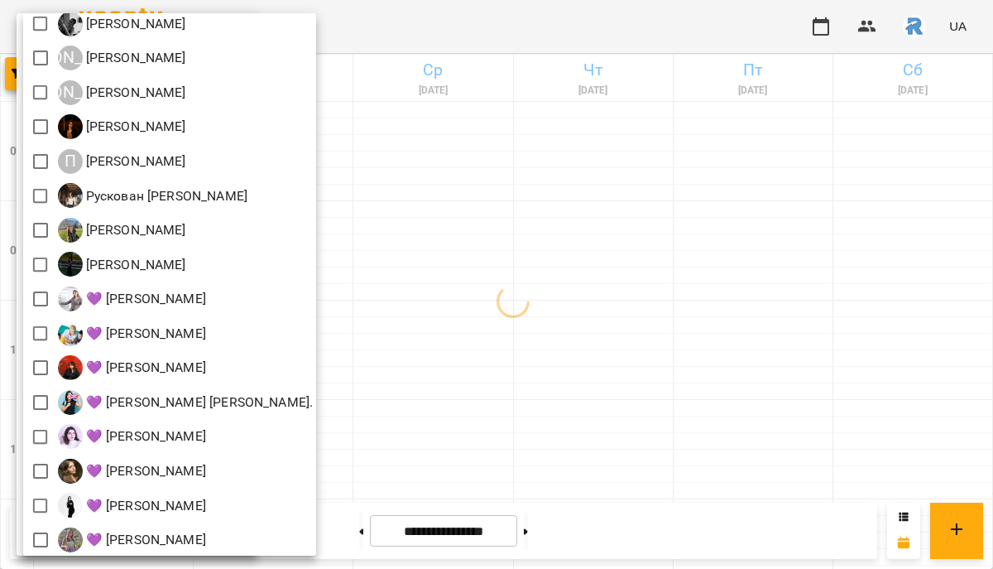
scroll to position [466, 0]
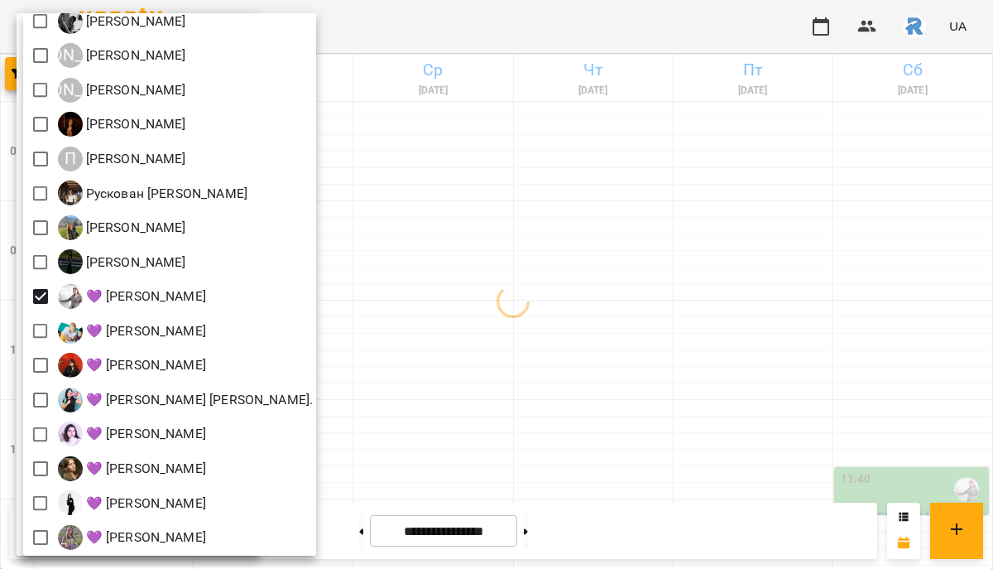
click at [505, 300] on div at bounding box center [496, 284] width 993 height 569
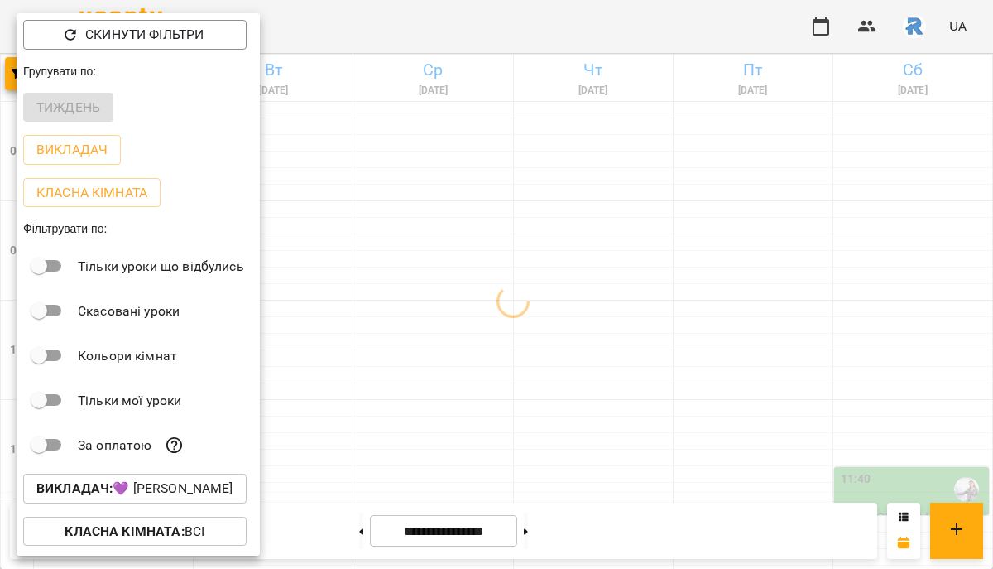
click at [505, 300] on div at bounding box center [496, 284] width 993 height 569
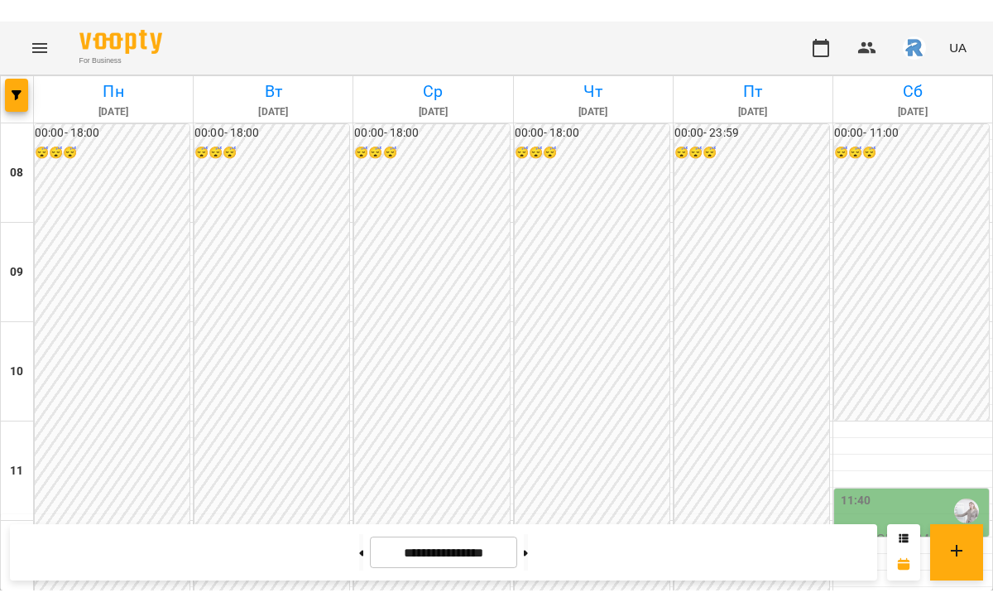
scroll to position [833, 0]
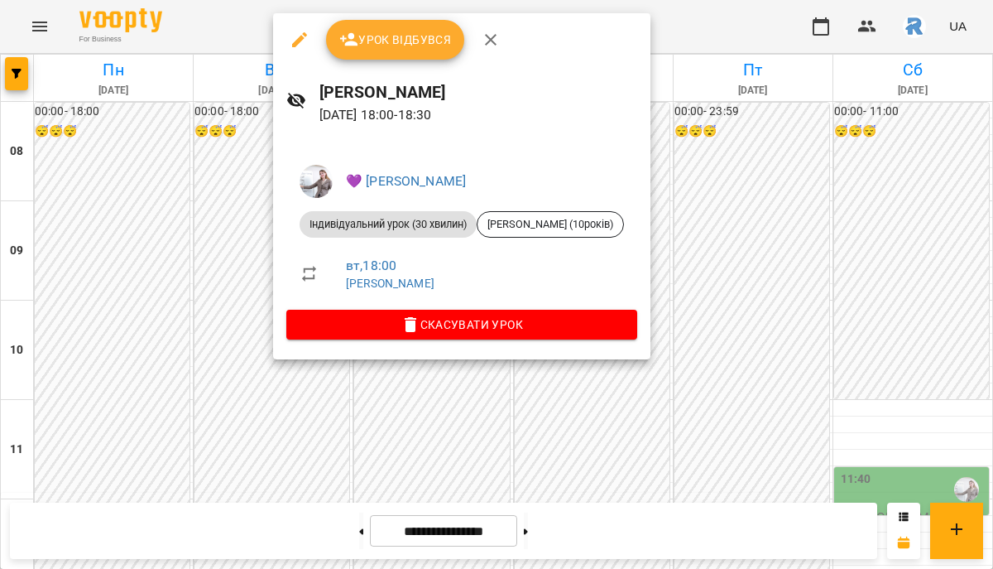
click at [192, 272] on div at bounding box center [496, 284] width 993 height 569
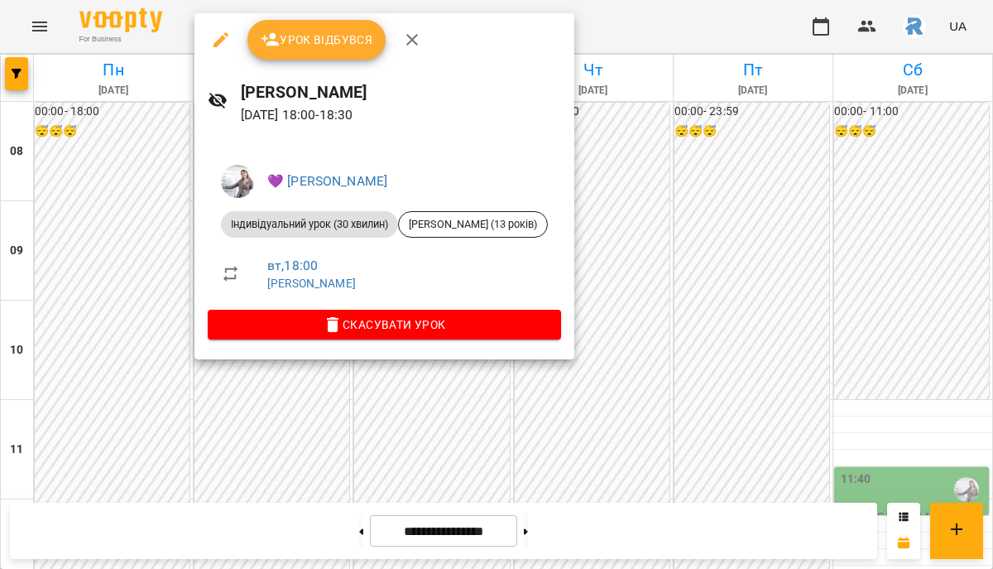
click at [138, 292] on div at bounding box center [496, 284] width 993 height 569
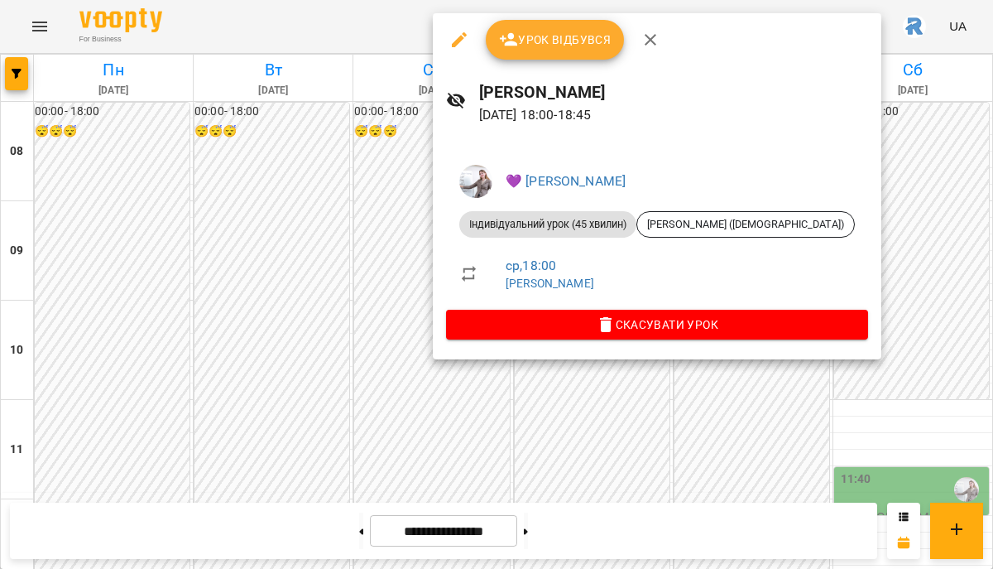
click at [363, 313] on div at bounding box center [496, 284] width 993 height 569
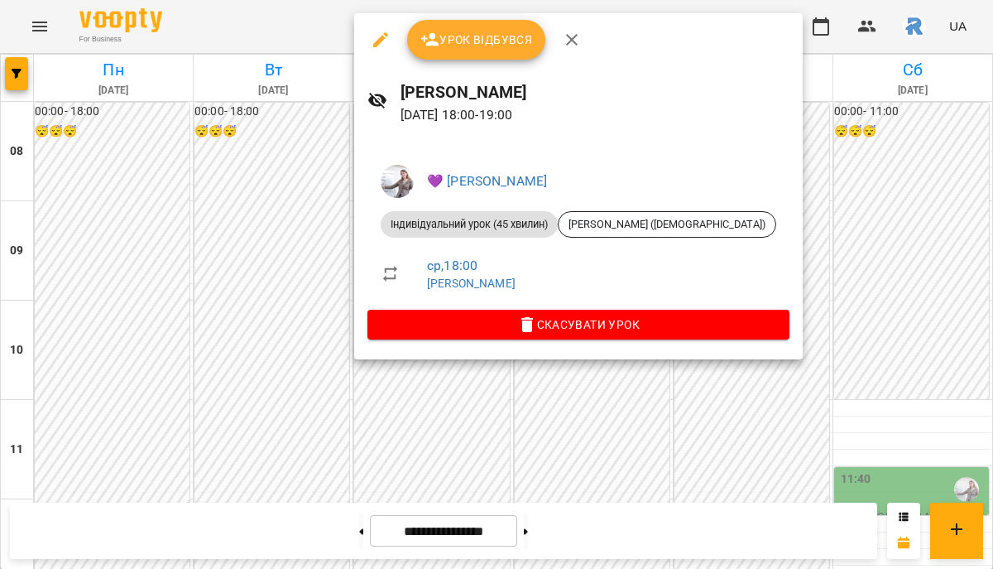
click at [277, 306] on div at bounding box center [496, 284] width 993 height 569
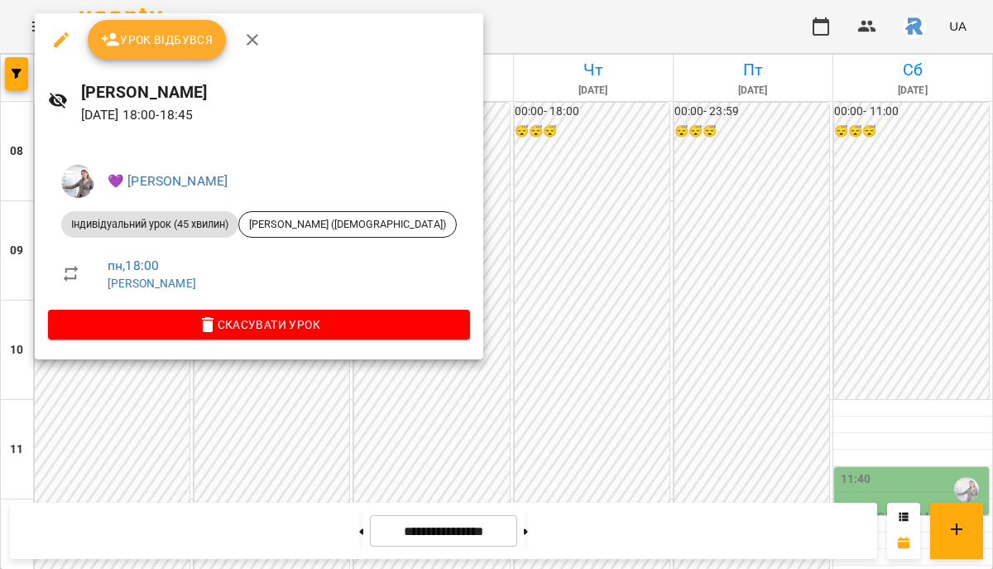
click at [556, 297] on div at bounding box center [496, 284] width 993 height 569
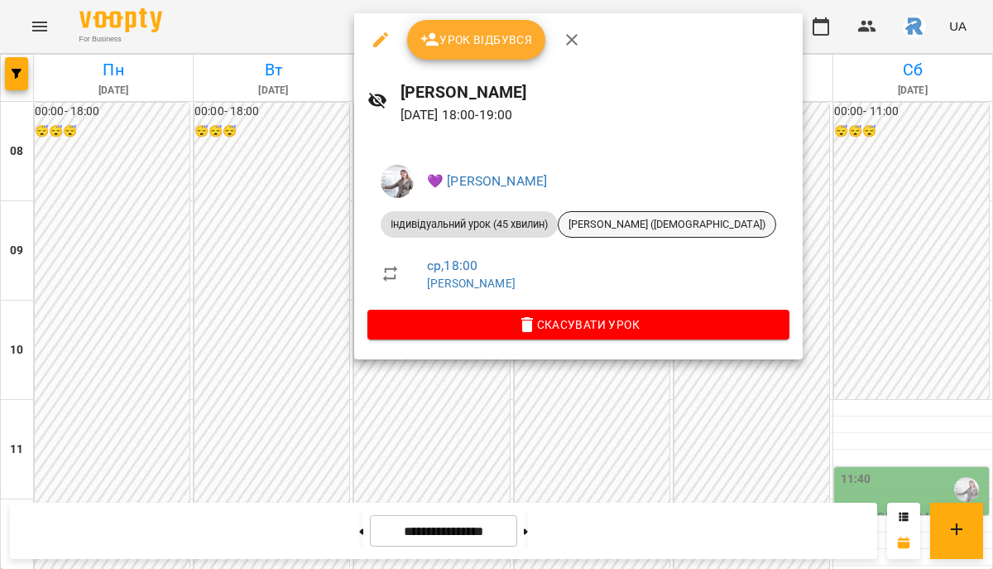
click at [607, 229] on span "[PERSON_NAME] ([DEMOGRAPHIC_DATA])" at bounding box center [667, 224] width 217 height 15
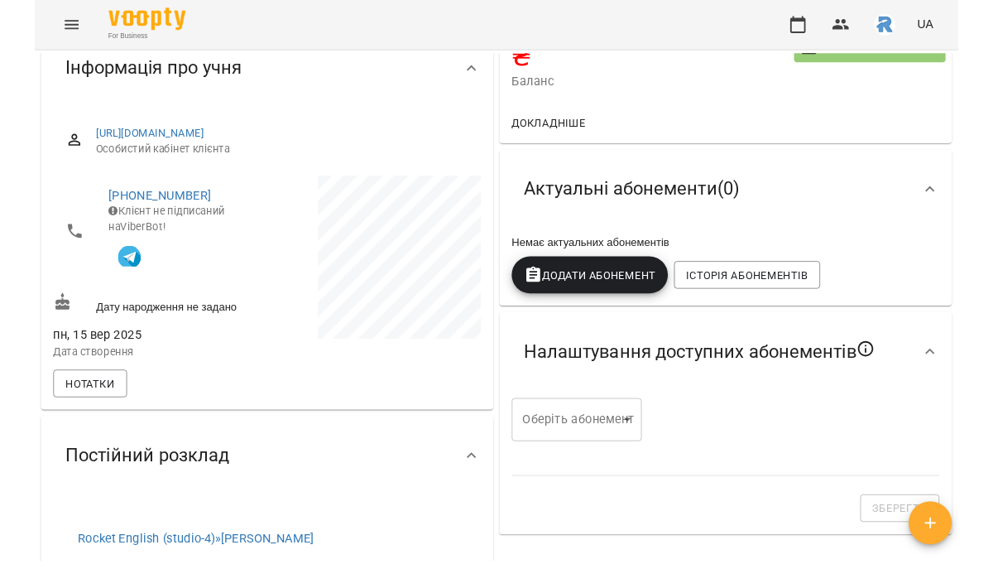
scroll to position [47, 0]
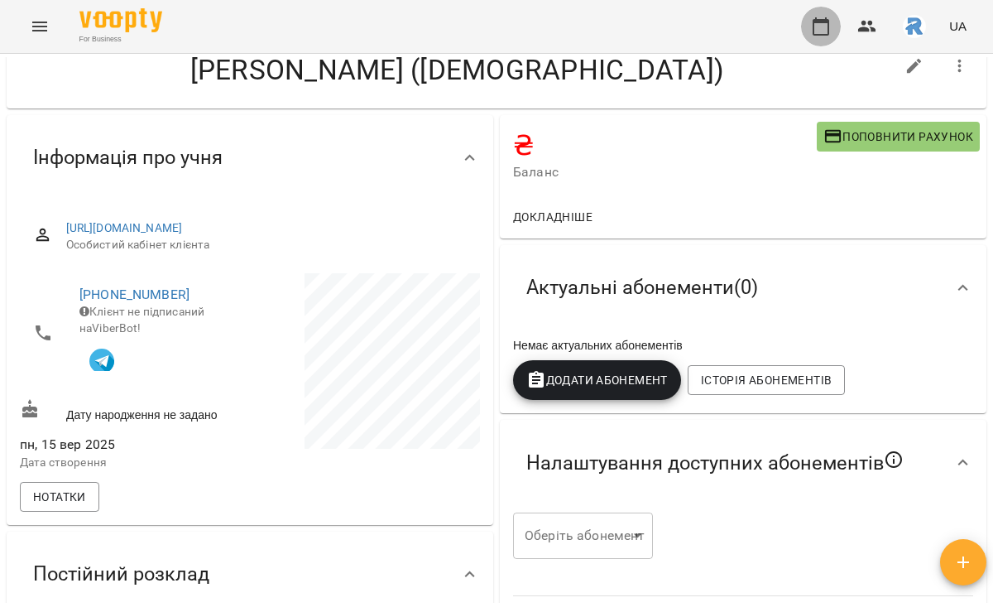
click at [815, 31] on icon "button" at bounding box center [821, 27] width 20 height 20
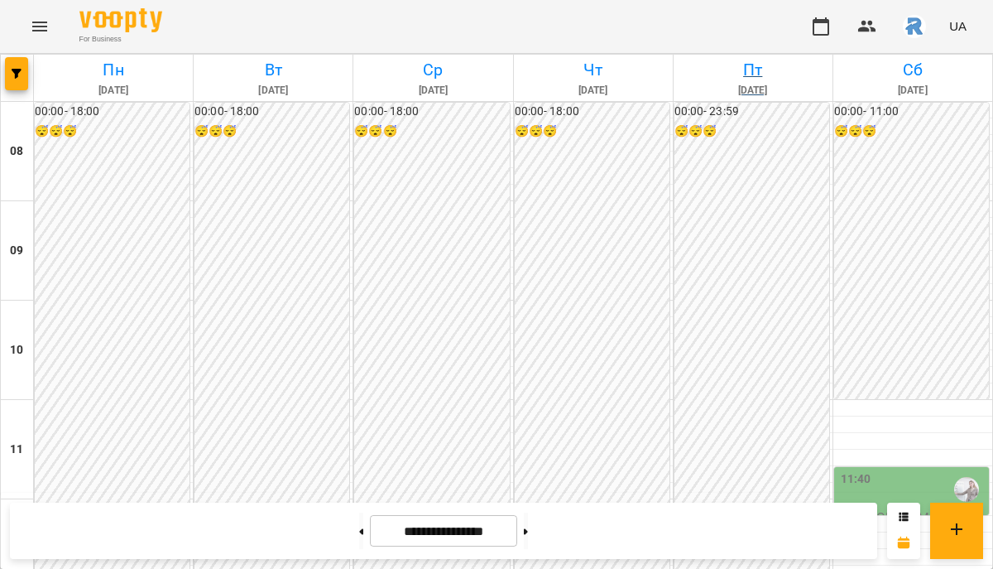
scroll to position [899, 0]
click at [17, 79] on button "button" at bounding box center [16, 73] width 23 height 33
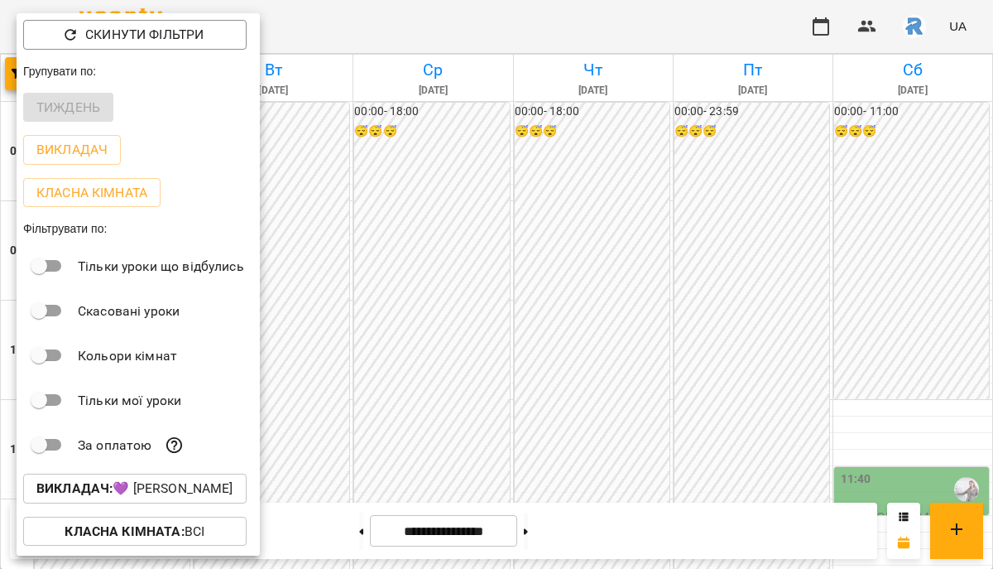
click at [195, 482] on button "Викладач : 💜 [PERSON_NAME]" at bounding box center [134, 488] width 223 height 30
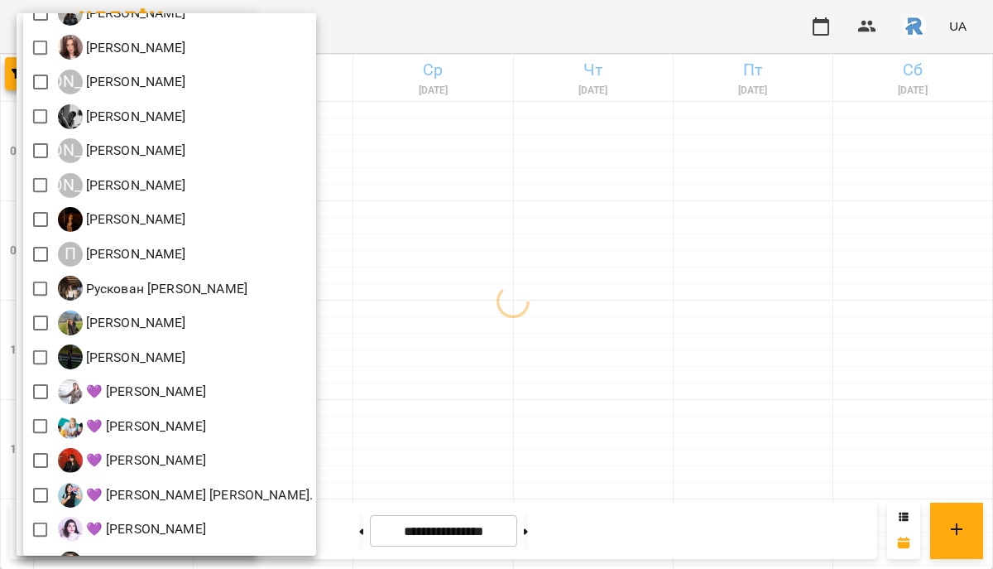
scroll to position [368, 0]
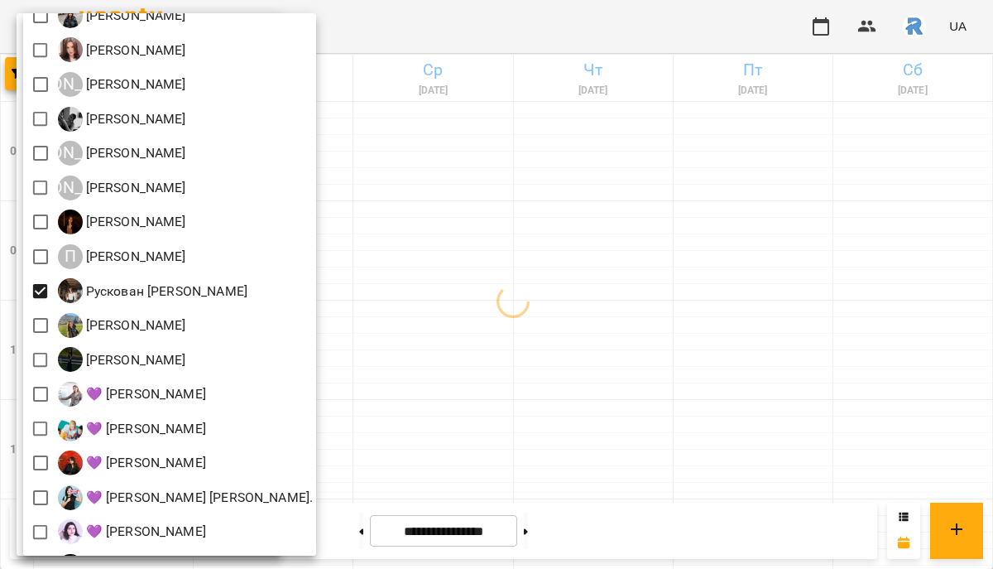
click at [537, 320] on div at bounding box center [496, 284] width 993 height 569
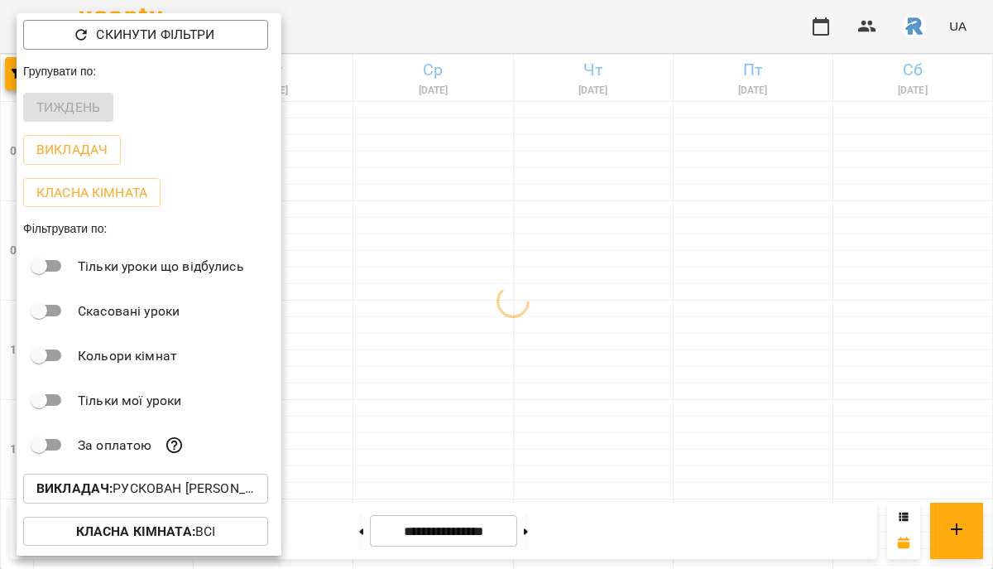
click at [537, 320] on div at bounding box center [496, 284] width 993 height 569
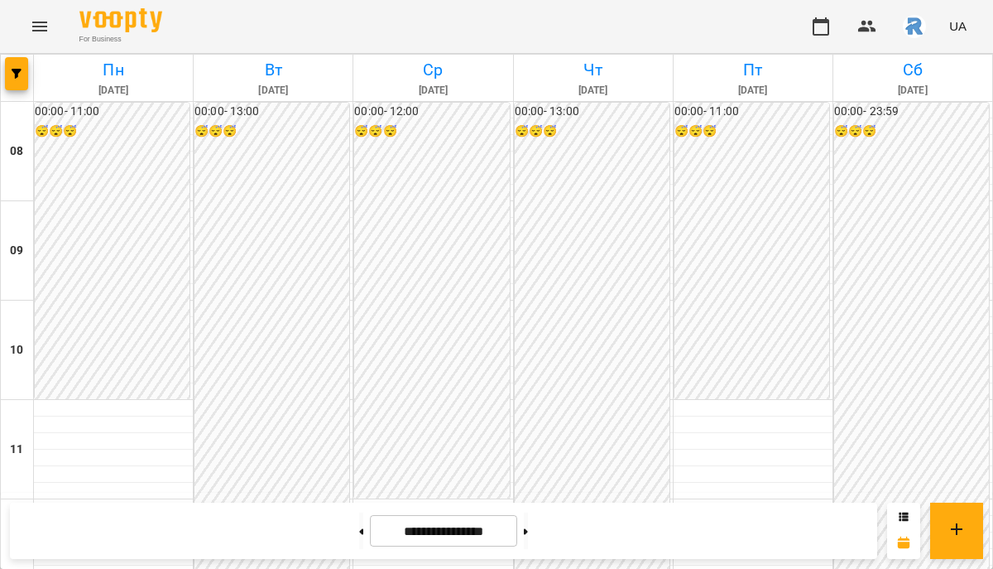
scroll to position [363, 0]
click at [13, 73] on icon "button" at bounding box center [17, 74] width 10 height 10
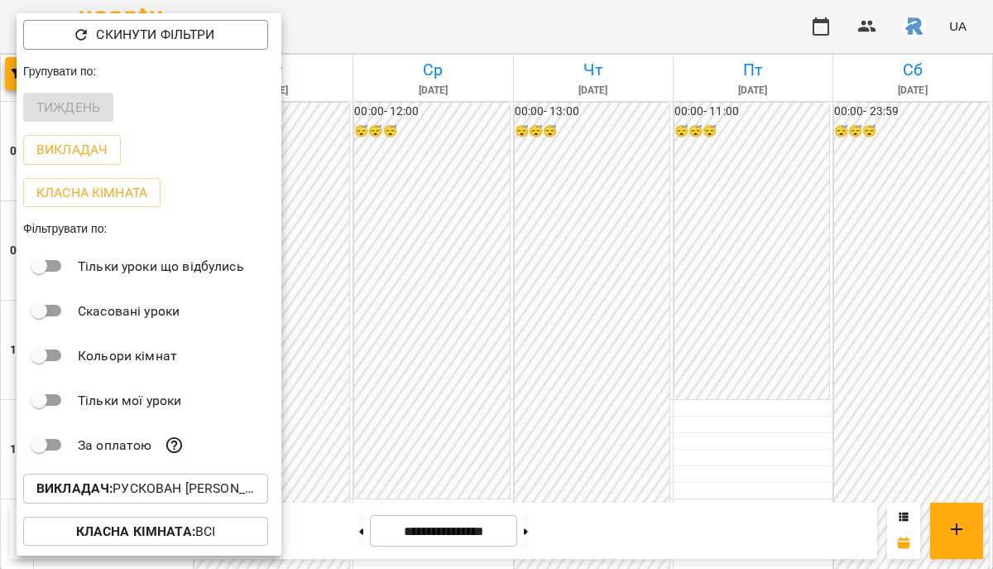
click at [99, 495] on b "Викладач :" at bounding box center [74, 488] width 76 height 16
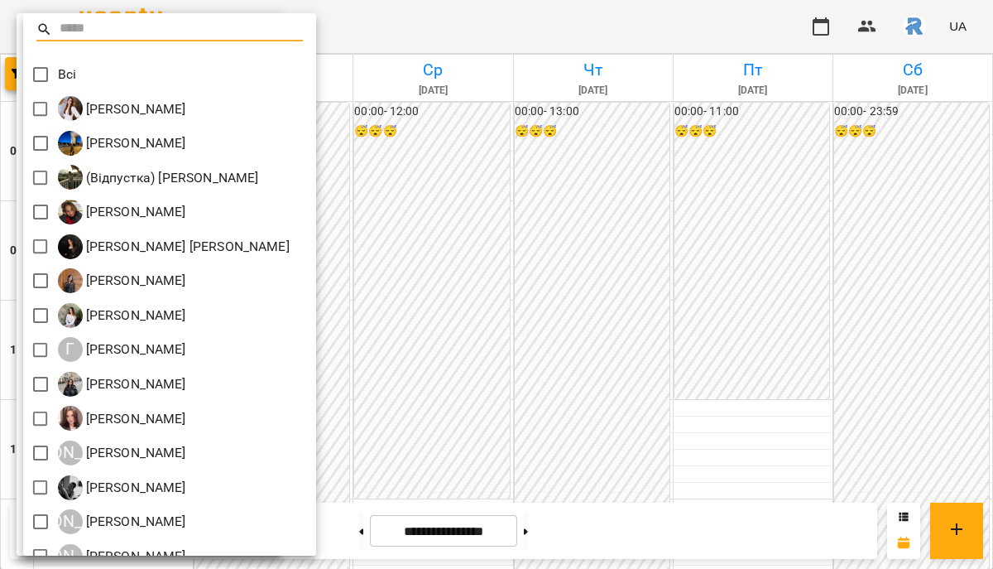
click at [534, 420] on div at bounding box center [496, 284] width 993 height 569
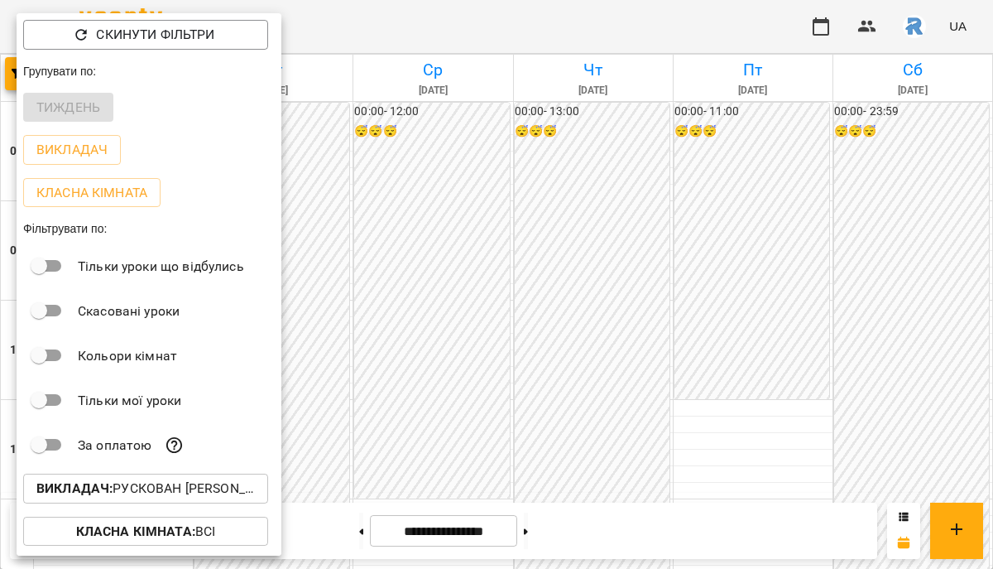
click at [534, 420] on div at bounding box center [496, 284] width 993 height 569
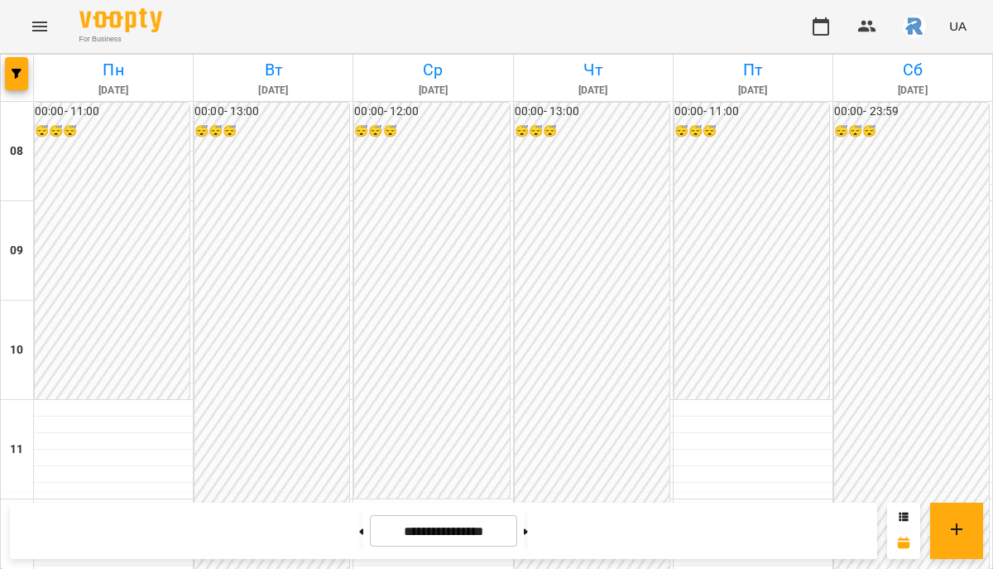
drag, startPoint x: 534, startPoint y: 420, endPoint x: 526, endPoint y: 275, distance: 145.1
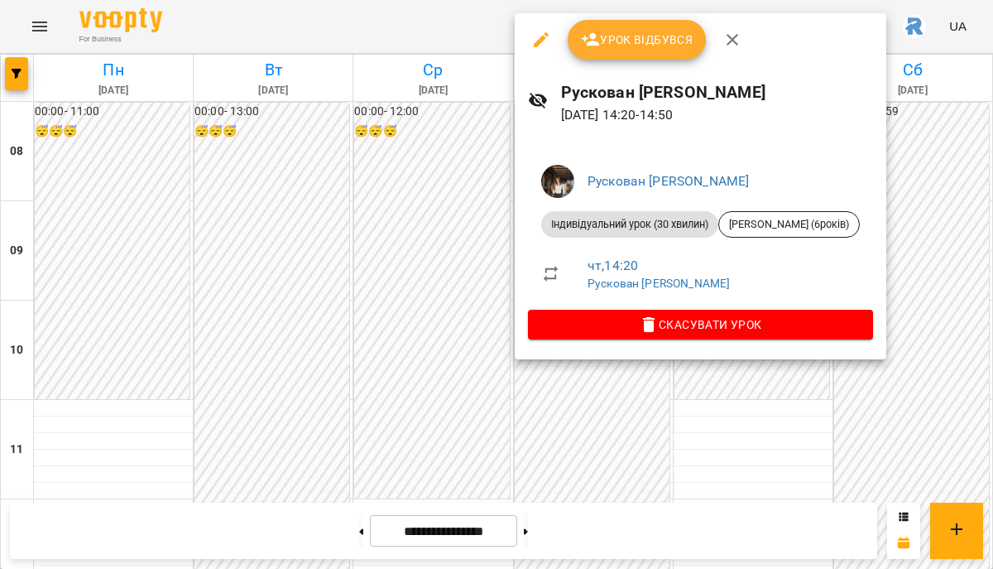
click at [909, 247] on div at bounding box center [496, 284] width 993 height 569
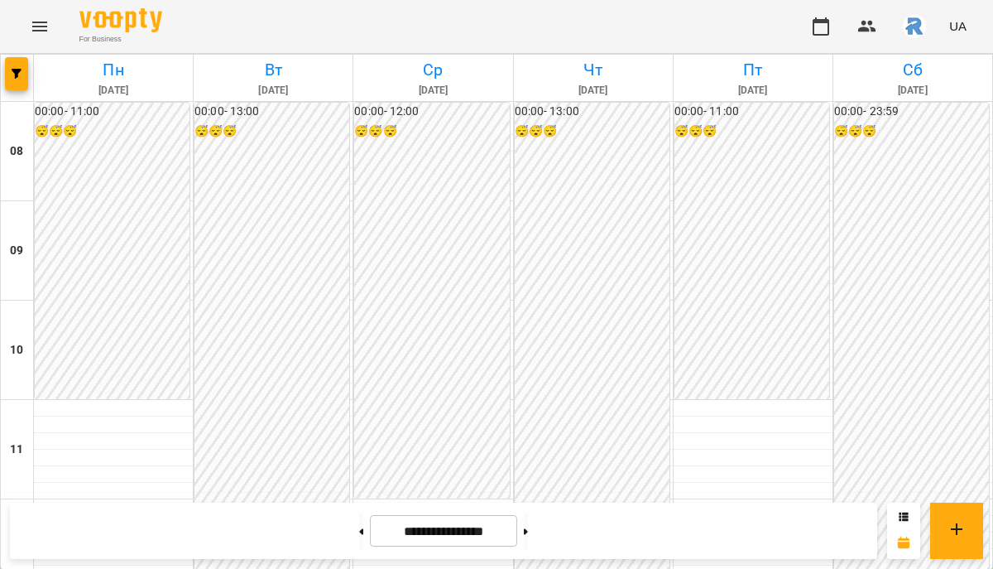
scroll to position [512, 0]
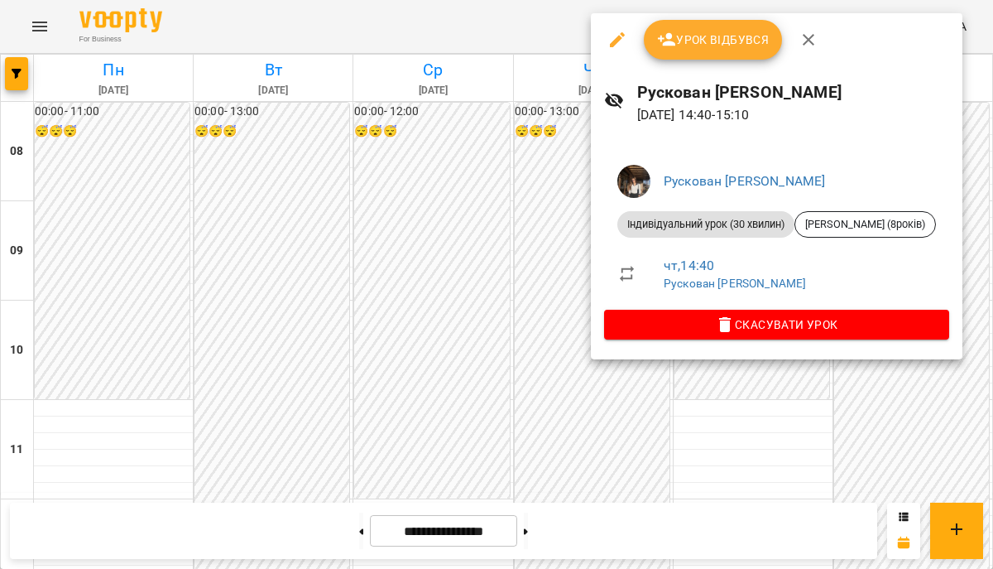
click at [517, 267] on div at bounding box center [496, 284] width 993 height 569
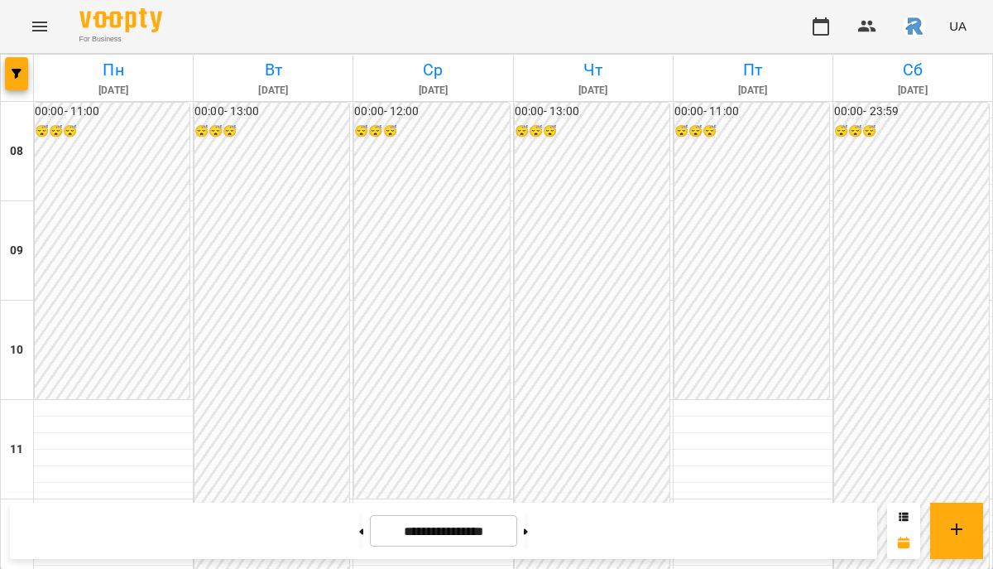
scroll to position [380, 0]
click at [18, 75] on icon "button" at bounding box center [17, 74] width 10 height 10
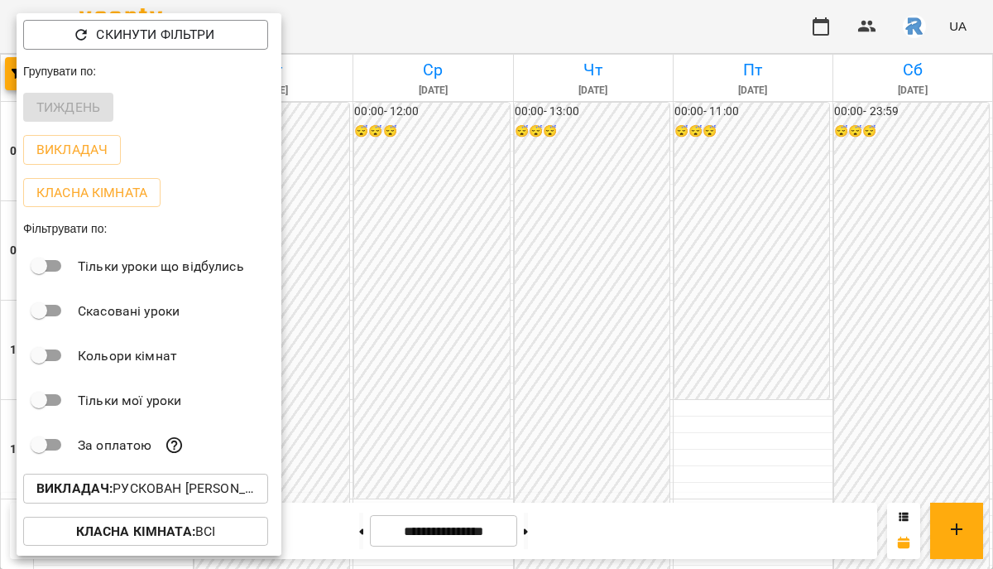
click at [161, 498] on p "Викладач : Рускован [PERSON_NAME]" at bounding box center [145, 488] width 219 height 20
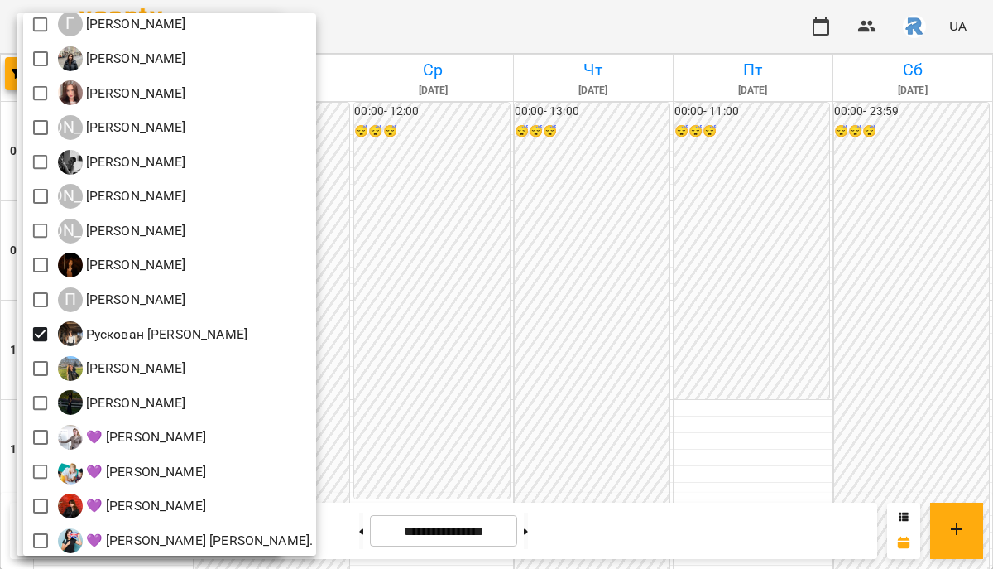
scroll to position [316, 0]
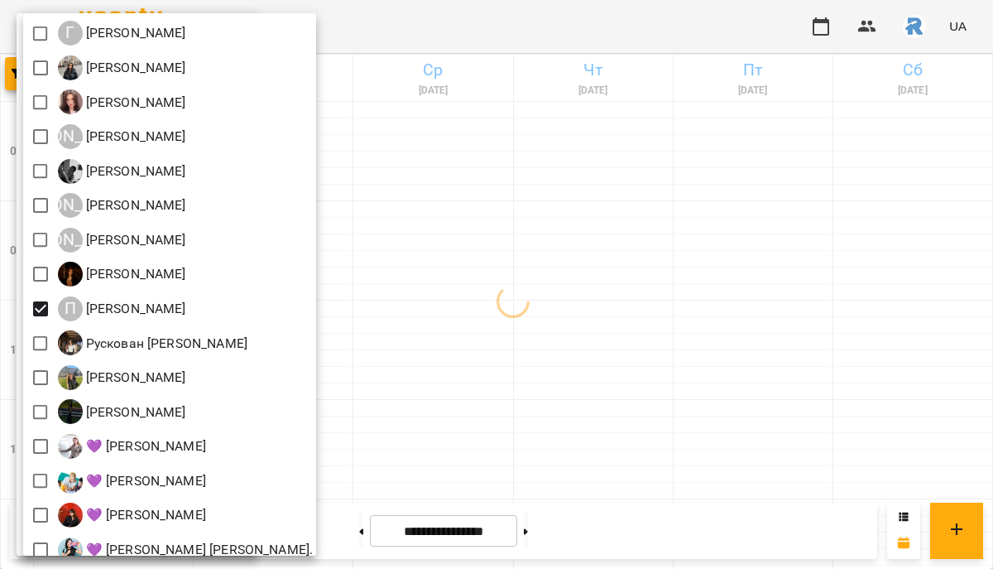
click at [488, 361] on div at bounding box center [496, 284] width 993 height 569
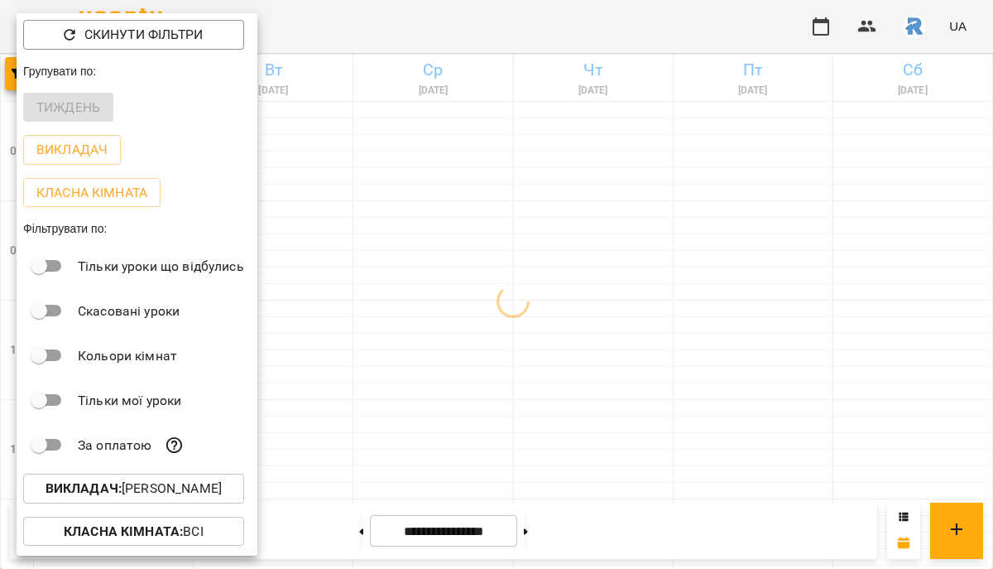
click at [488, 361] on div at bounding box center [496, 284] width 993 height 569
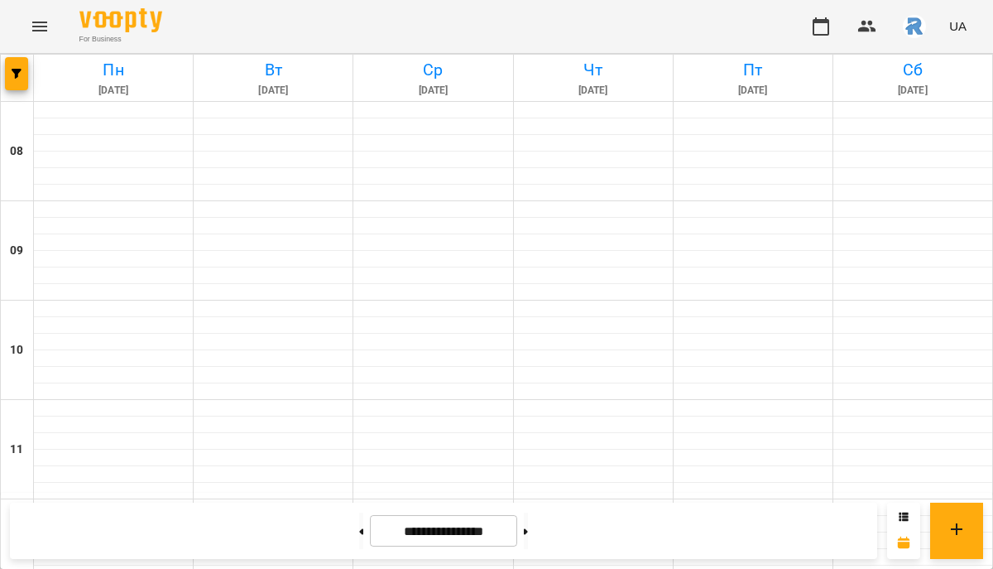
scroll to position [899, 0]
click at [21, 65] on button "button" at bounding box center [16, 73] width 23 height 33
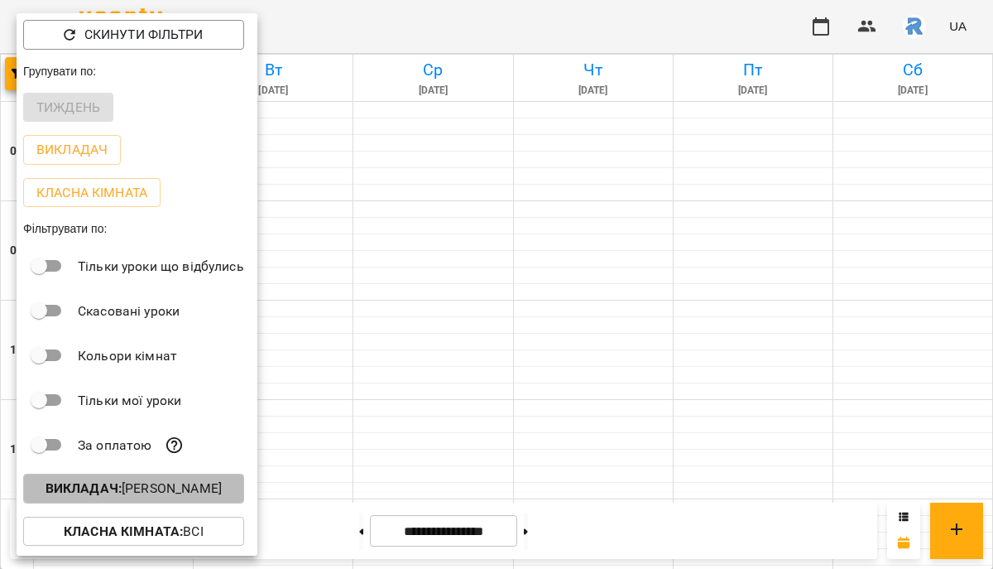
click at [157, 483] on p "Викладач : [PERSON_NAME]" at bounding box center [134, 488] width 176 height 20
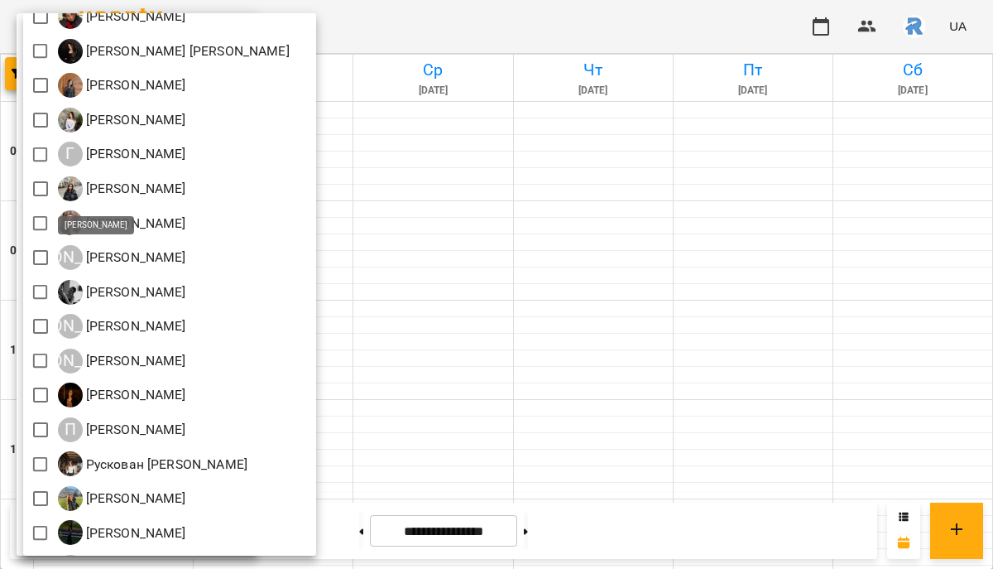
scroll to position [193, 0]
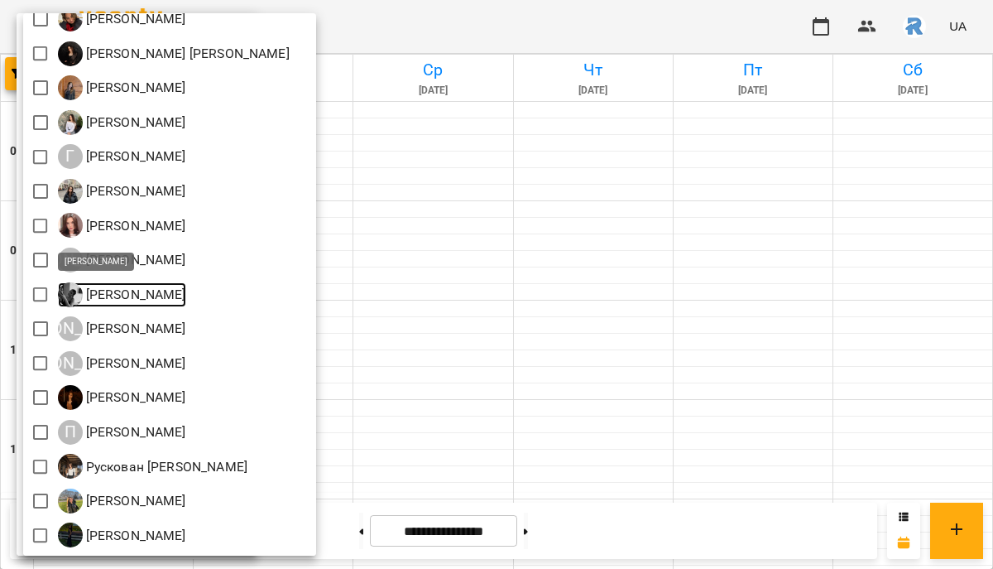
click at [121, 293] on p "[PERSON_NAME]" at bounding box center [134, 295] width 103 height 20
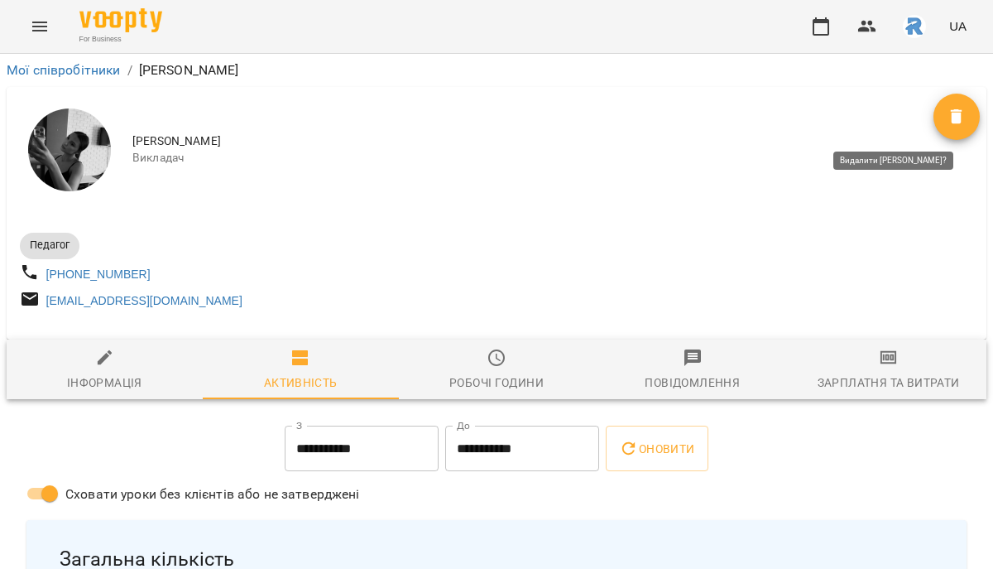
click at [952, 118] on icon "Видалити" at bounding box center [957, 116] width 12 height 15
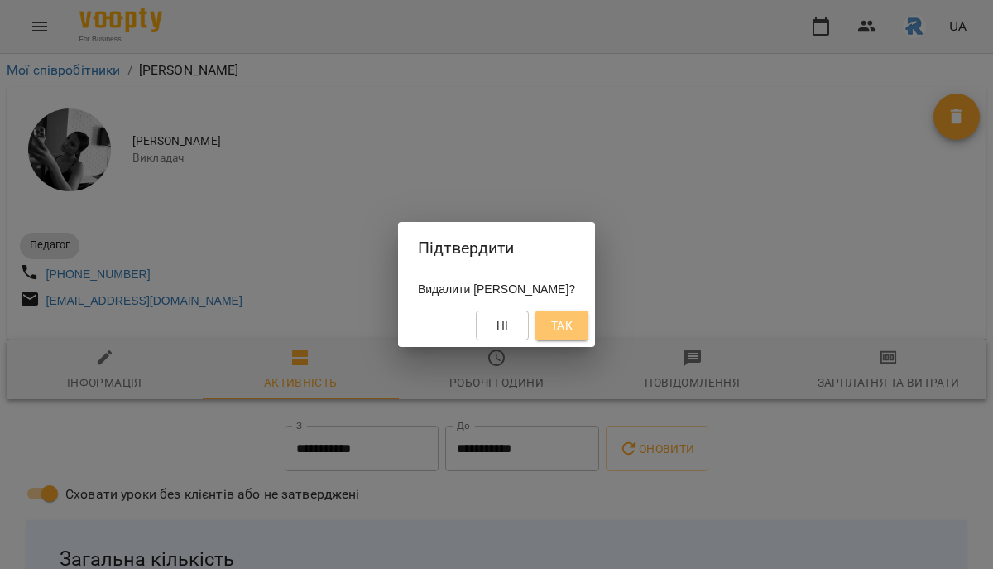
click at [573, 331] on span "Так" at bounding box center [562, 325] width 22 height 20
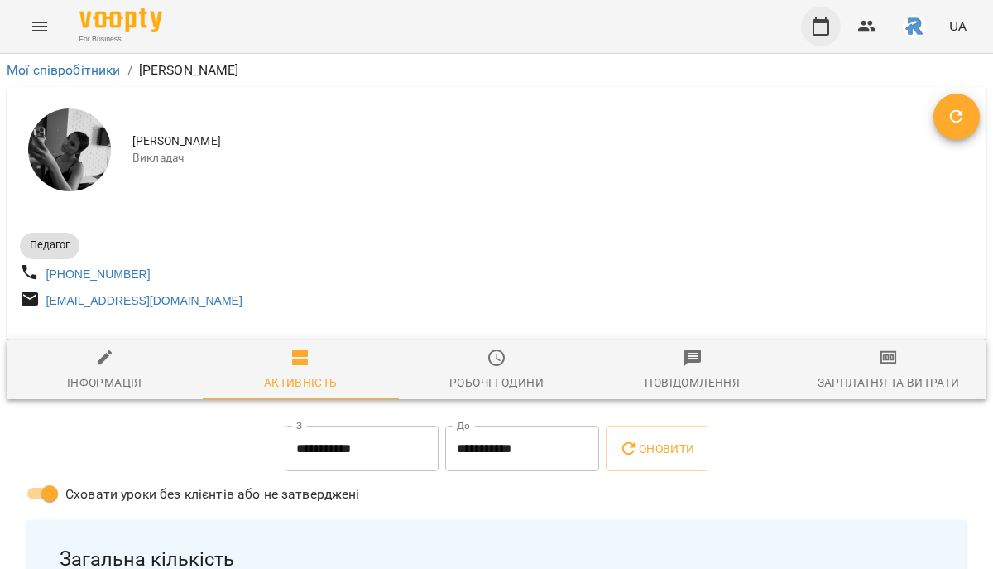
click at [818, 22] on icon "button" at bounding box center [821, 26] width 17 height 18
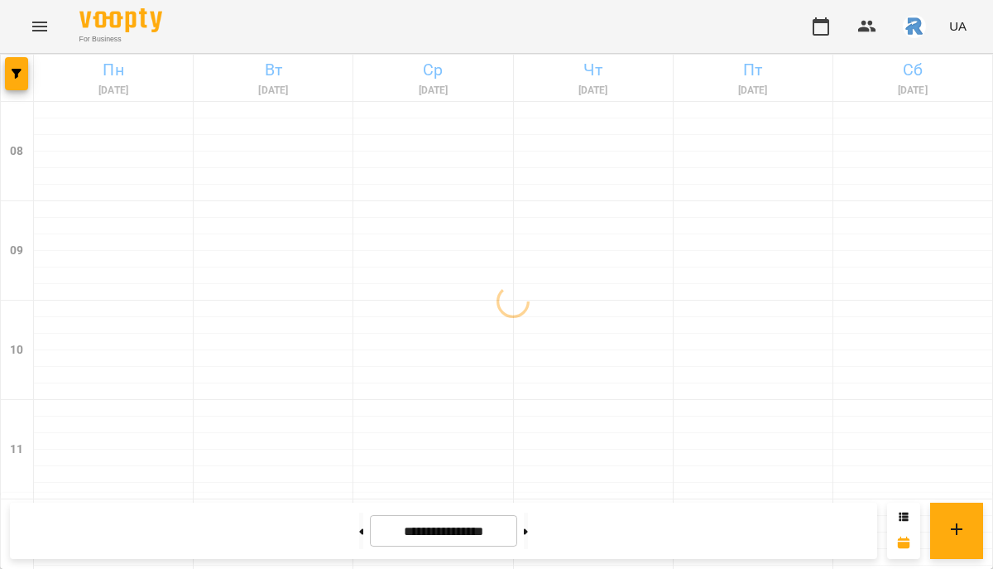
scroll to position [397, 0]
click at [18, 74] on icon "button" at bounding box center [17, 74] width 10 height 10
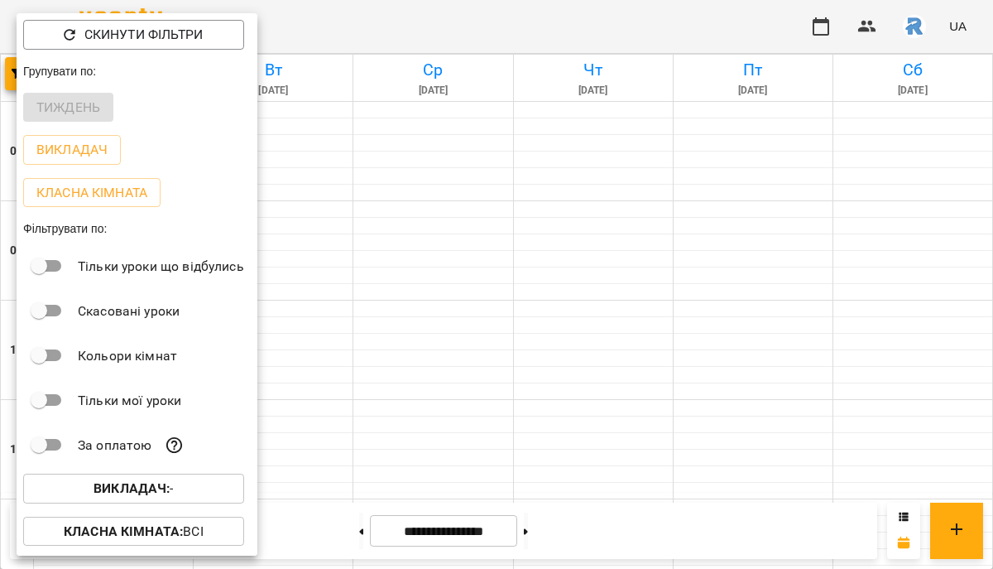
click at [149, 498] on p "Викладач : -" at bounding box center [134, 488] width 80 height 20
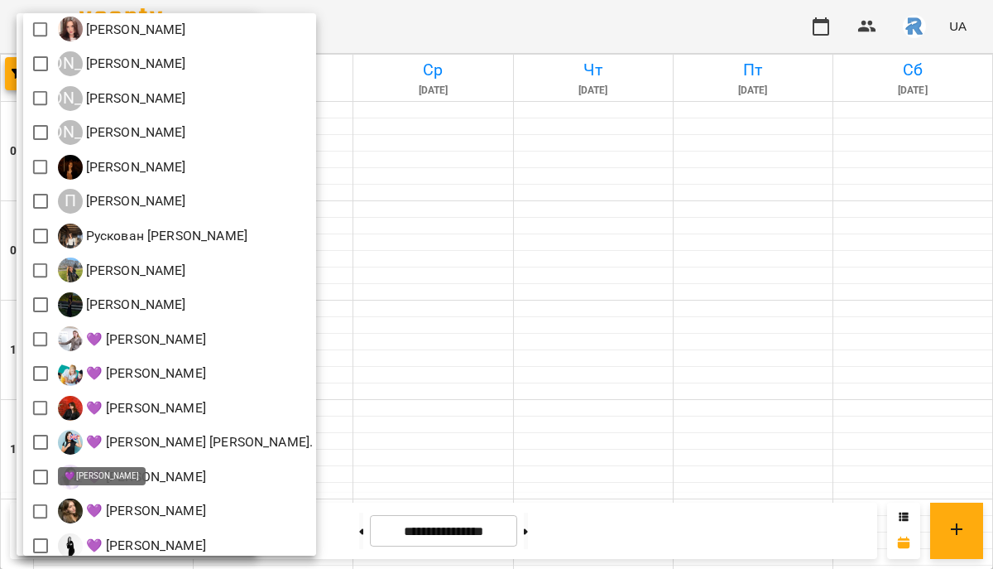
scroll to position [387, 0]
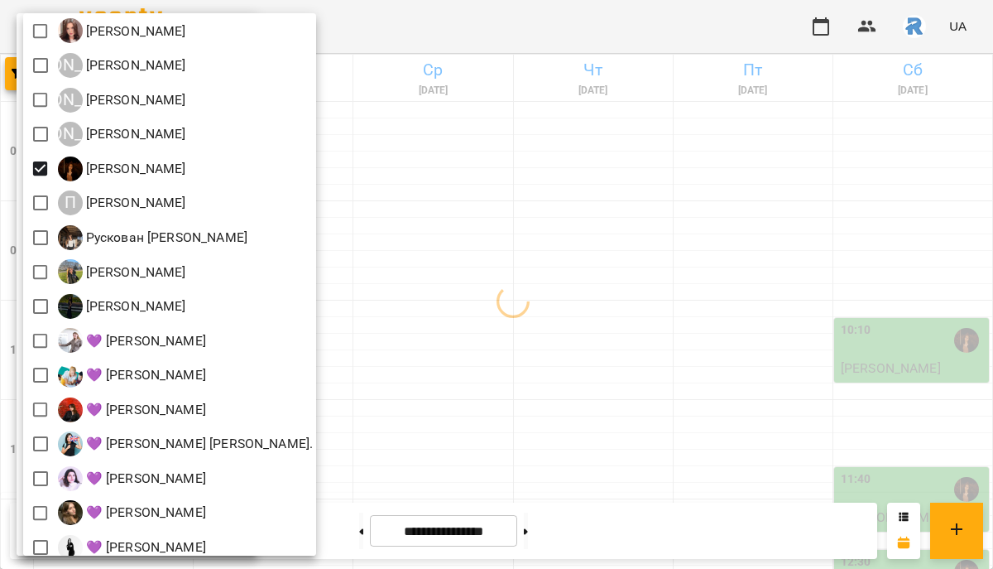
click at [469, 309] on div at bounding box center [496, 284] width 993 height 569
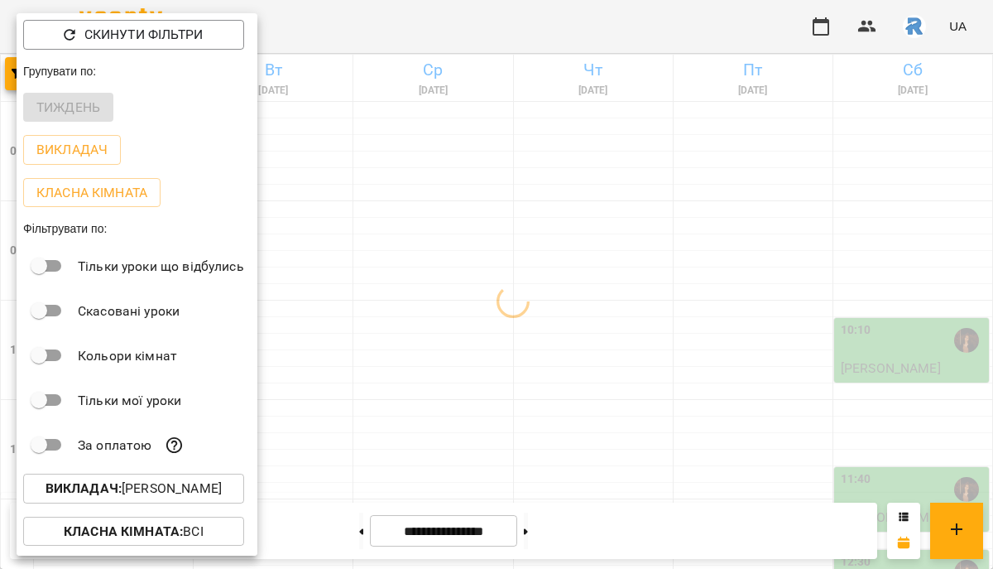
click at [469, 309] on div at bounding box center [496, 284] width 993 height 569
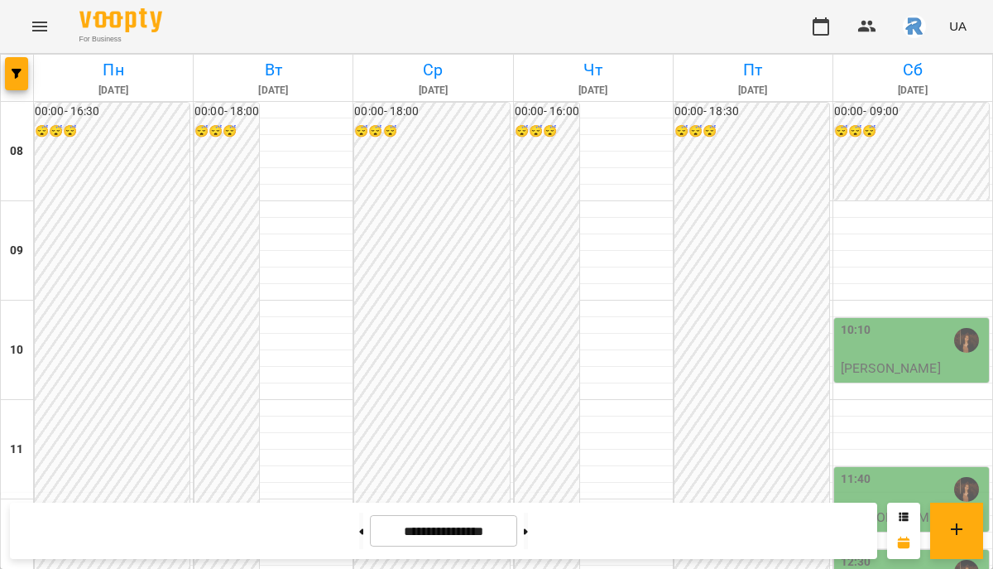
scroll to position [824, 0]
click at [17, 70] on icon "button" at bounding box center [17, 74] width 10 height 10
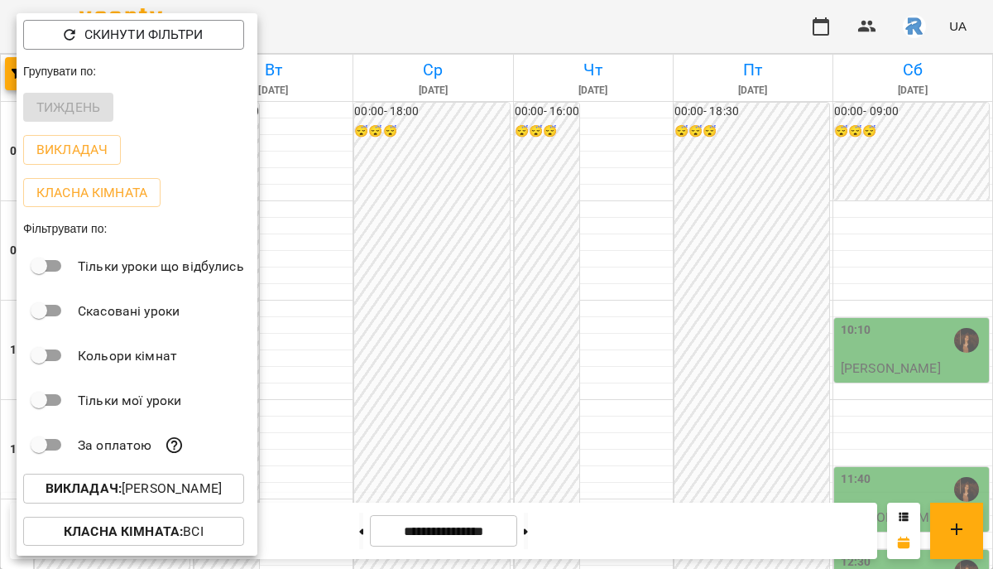
click at [113, 496] on b "Викладач :" at bounding box center [84, 488] width 76 height 16
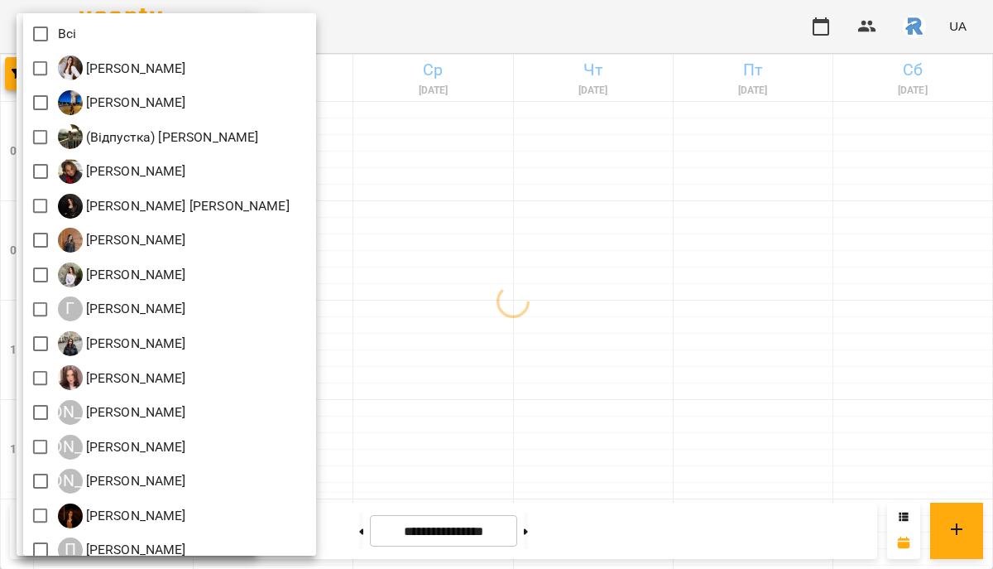
scroll to position [0, 0]
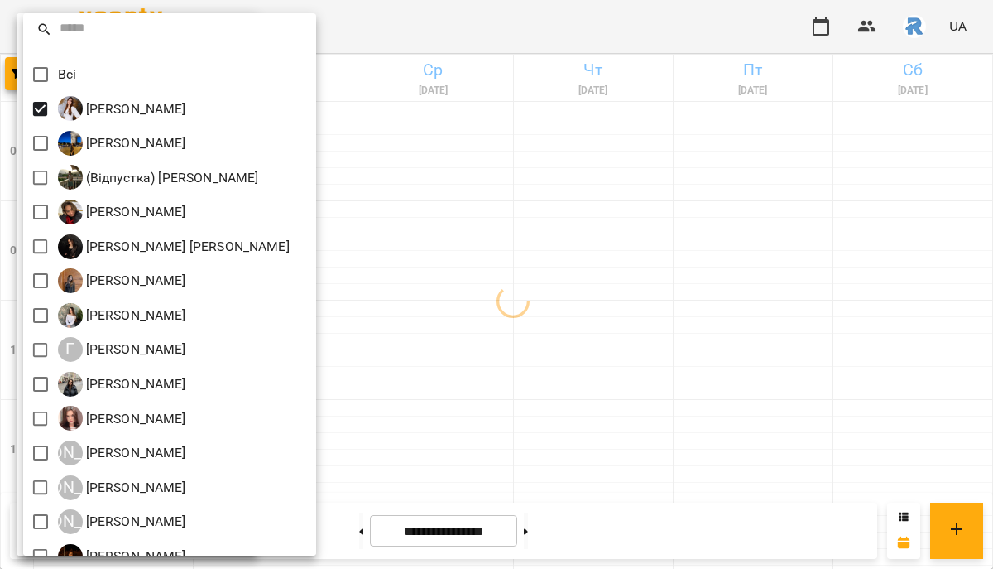
click at [550, 314] on div at bounding box center [496, 284] width 993 height 569
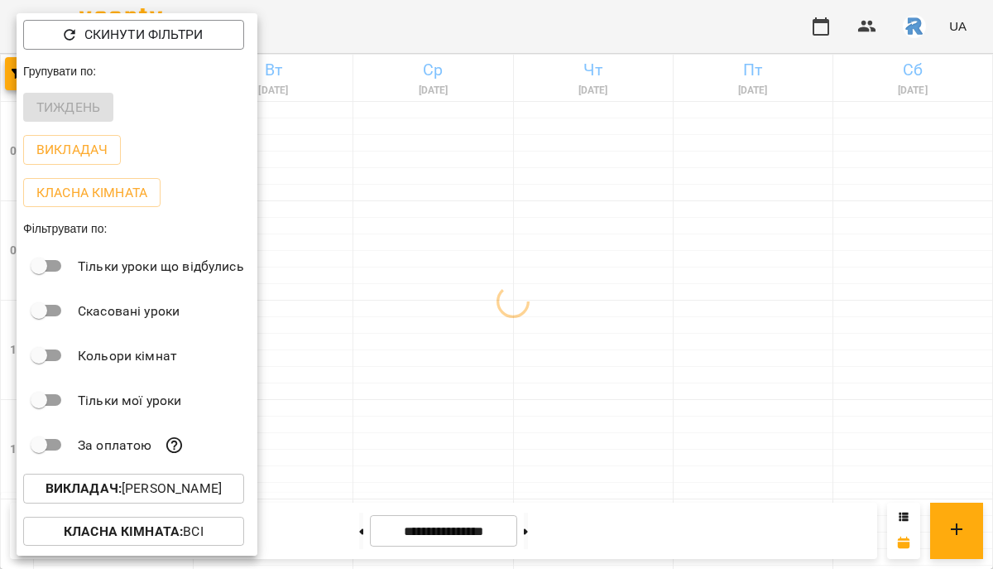
click at [550, 314] on div at bounding box center [496, 284] width 993 height 569
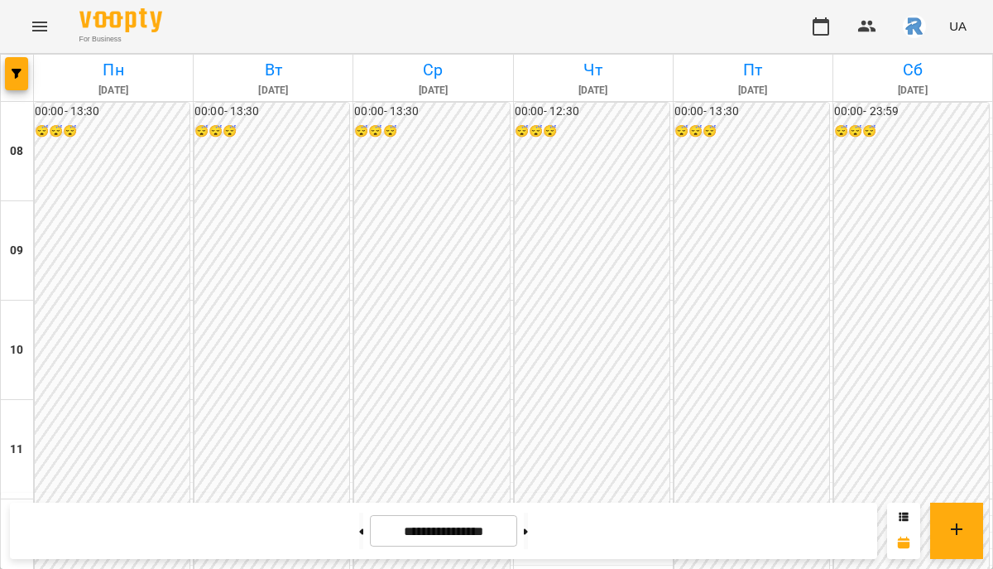
scroll to position [523, 0]
click at [21, 70] on icon "button" at bounding box center [17, 74] width 10 height 10
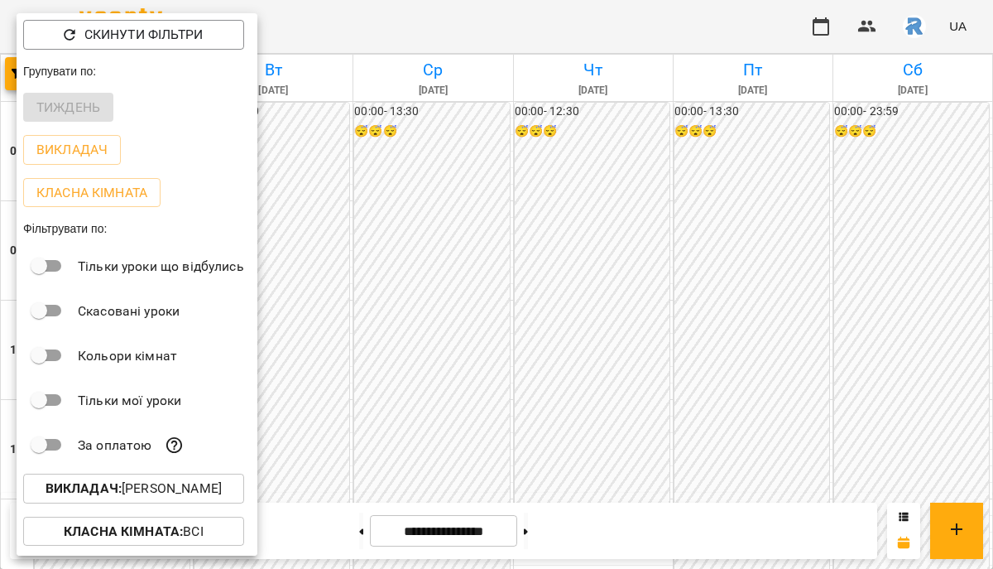
click at [163, 476] on div "Викладач : [PERSON_NAME]" at bounding box center [137, 488] width 241 height 43
click at [166, 493] on p "Викладач : [PERSON_NAME]" at bounding box center [134, 488] width 176 height 20
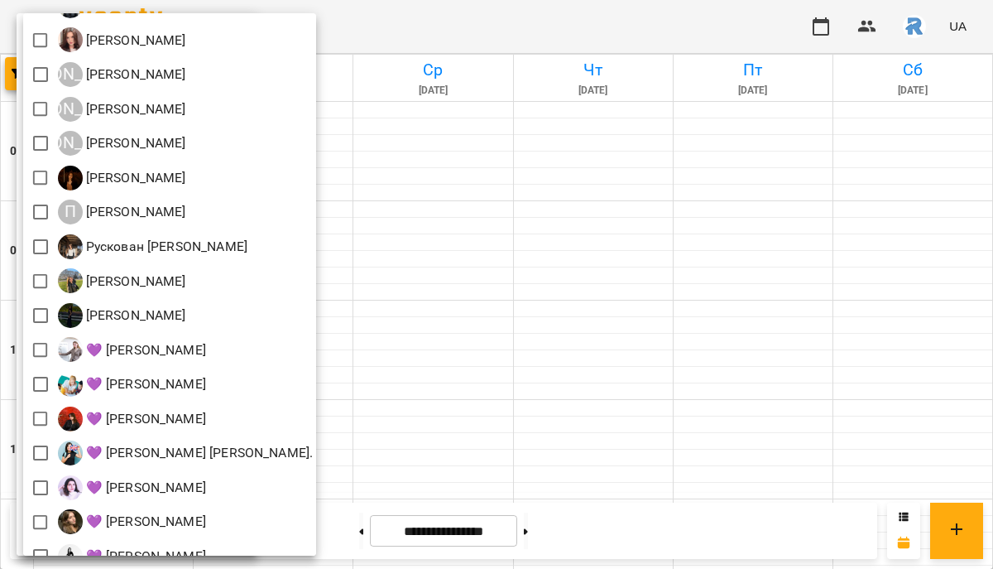
scroll to position [368, 0]
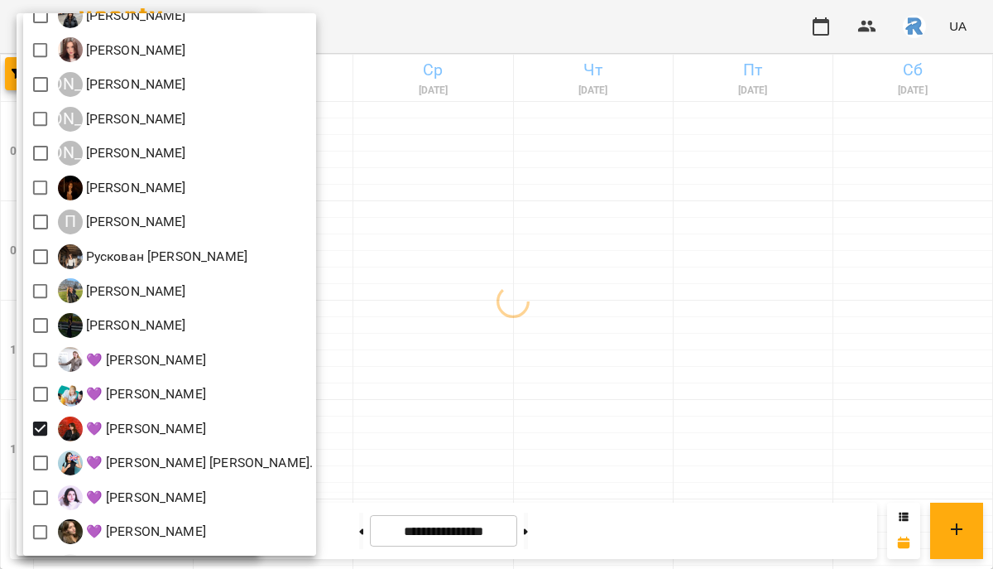
click at [514, 435] on div at bounding box center [496, 284] width 993 height 569
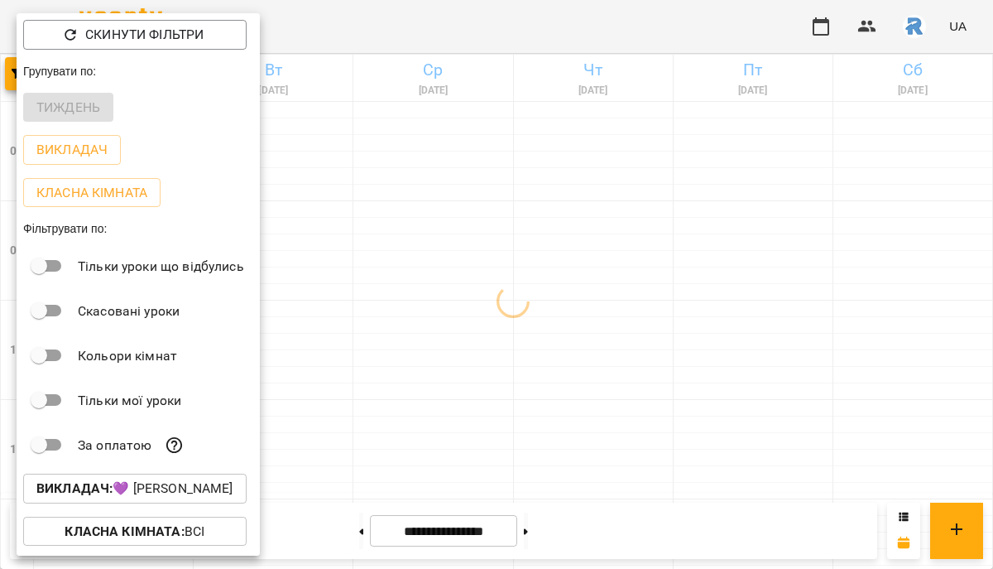
click at [514, 435] on div at bounding box center [496, 284] width 993 height 569
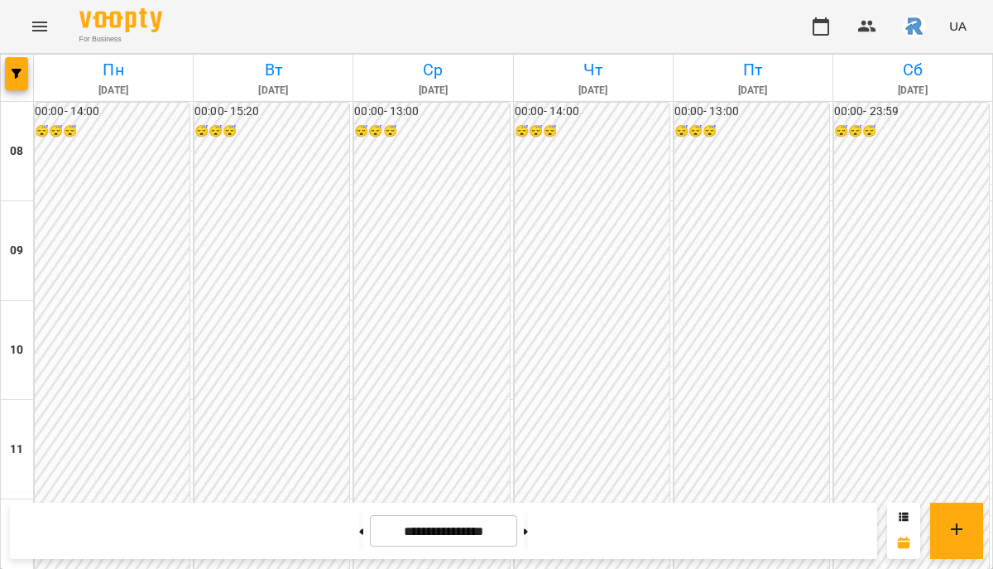
scroll to position [483, 0]
click at [25, 72] on span "button" at bounding box center [16, 74] width 23 height 10
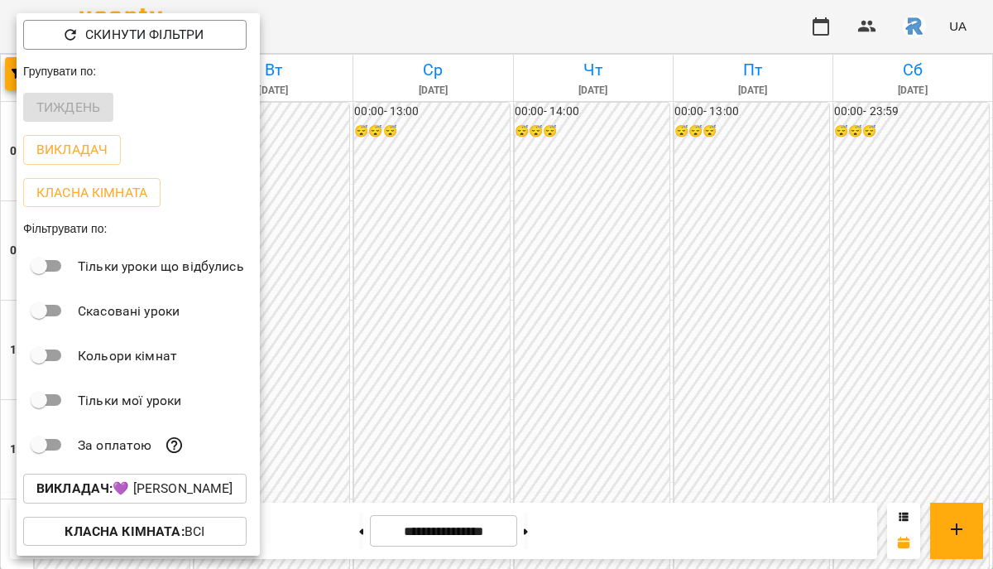
click at [180, 490] on p "Викладач : 💜 [PERSON_NAME]" at bounding box center [134, 488] width 197 height 20
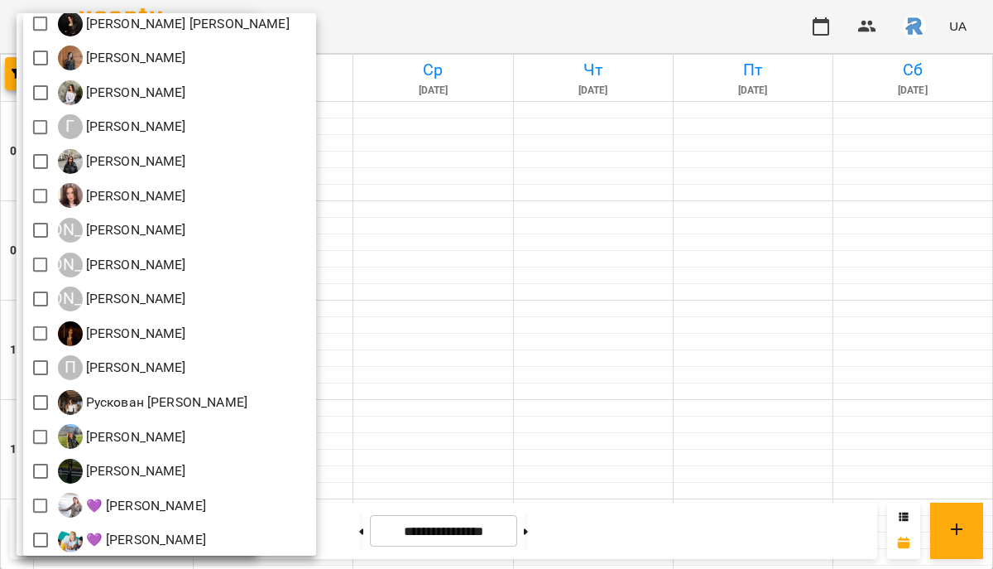
scroll to position [216, 0]
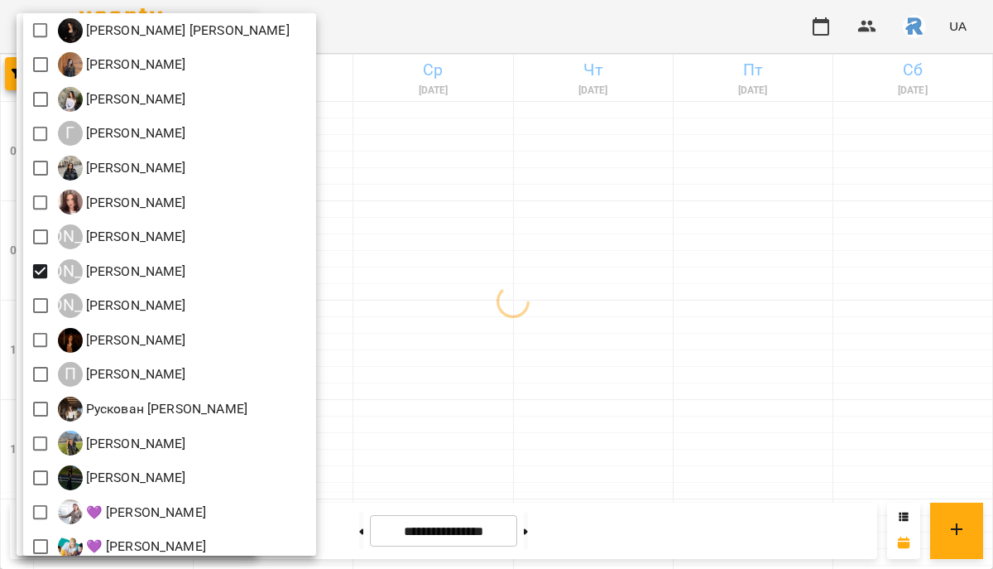
click at [454, 407] on div at bounding box center [496, 284] width 993 height 569
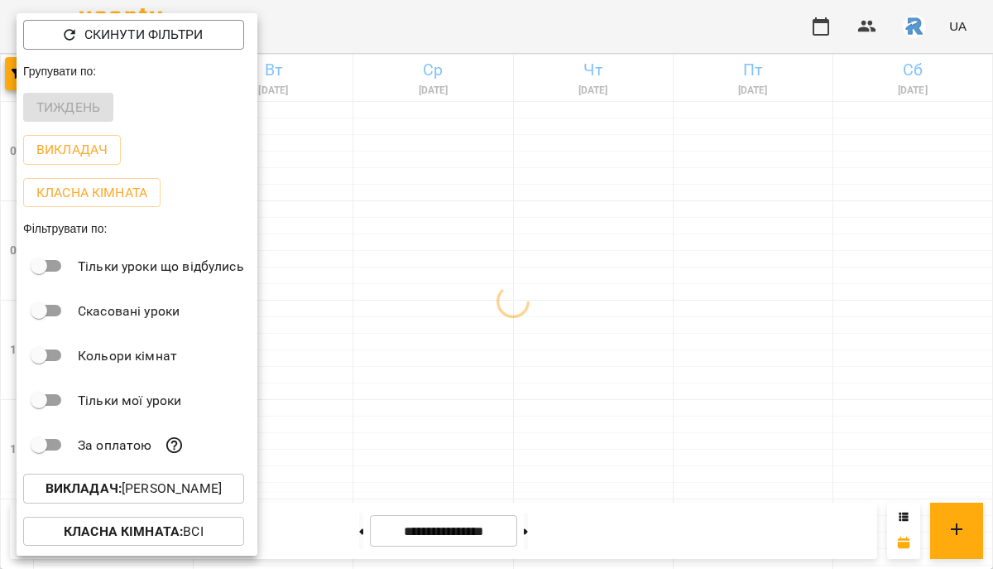
click at [454, 407] on div at bounding box center [496, 284] width 993 height 569
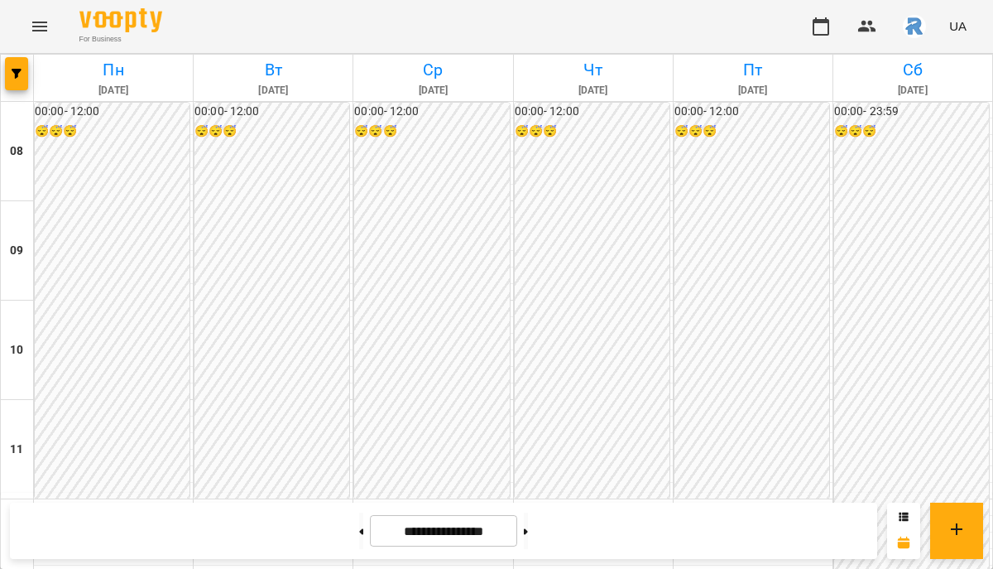
scroll to position [713, 0]
click at [22, 69] on span "button" at bounding box center [16, 74] width 23 height 10
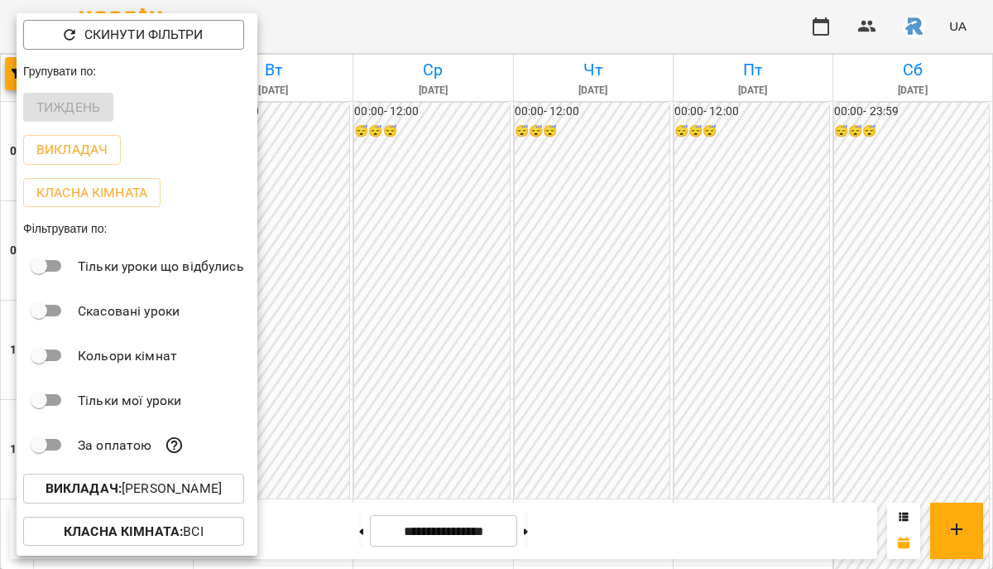
click at [198, 493] on p "Викладач : [PERSON_NAME]" at bounding box center [134, 488] width 176 height 20
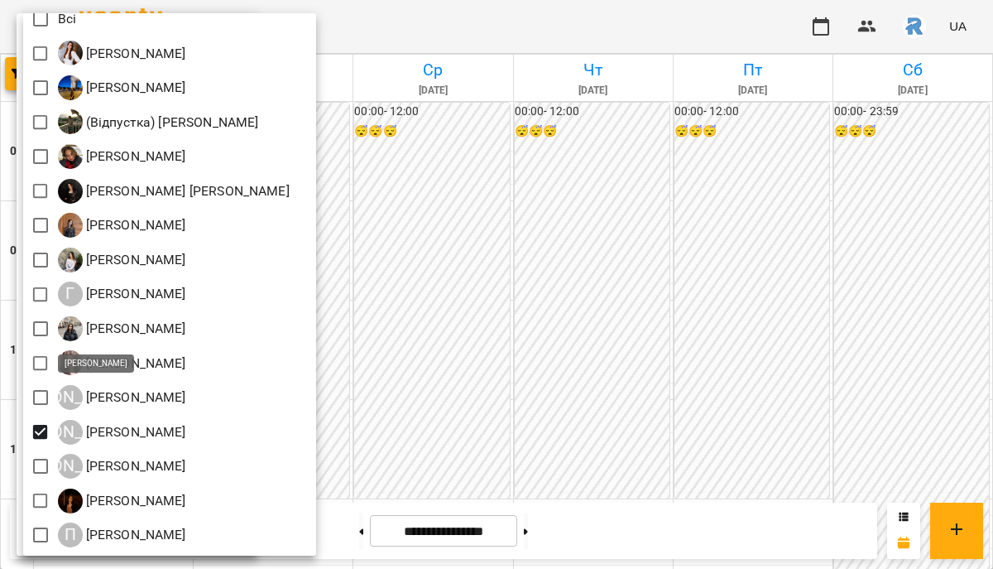
scroll to position [57, 0]
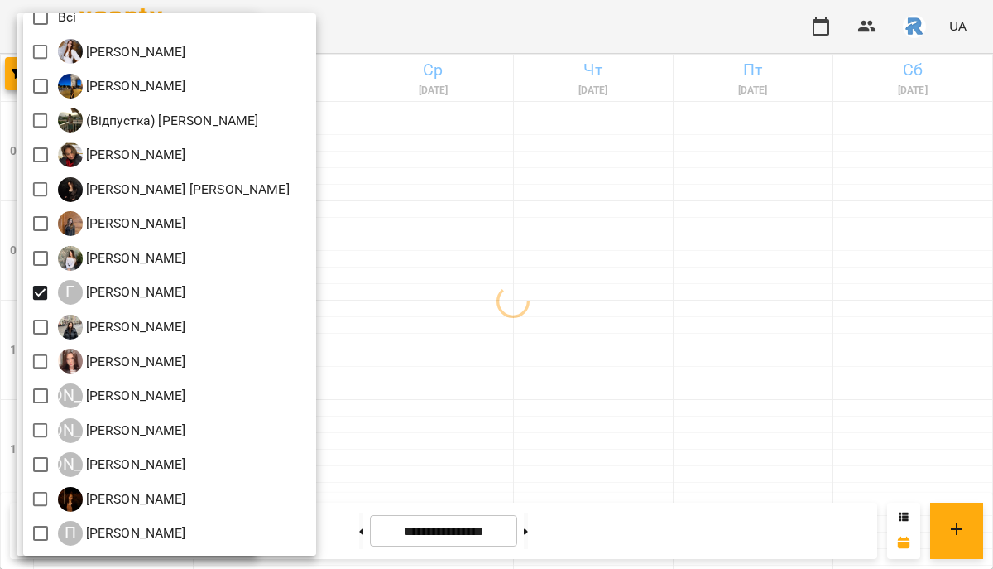
click at [471, 385] on div at bounding box center [496, 284] width 993 height 569
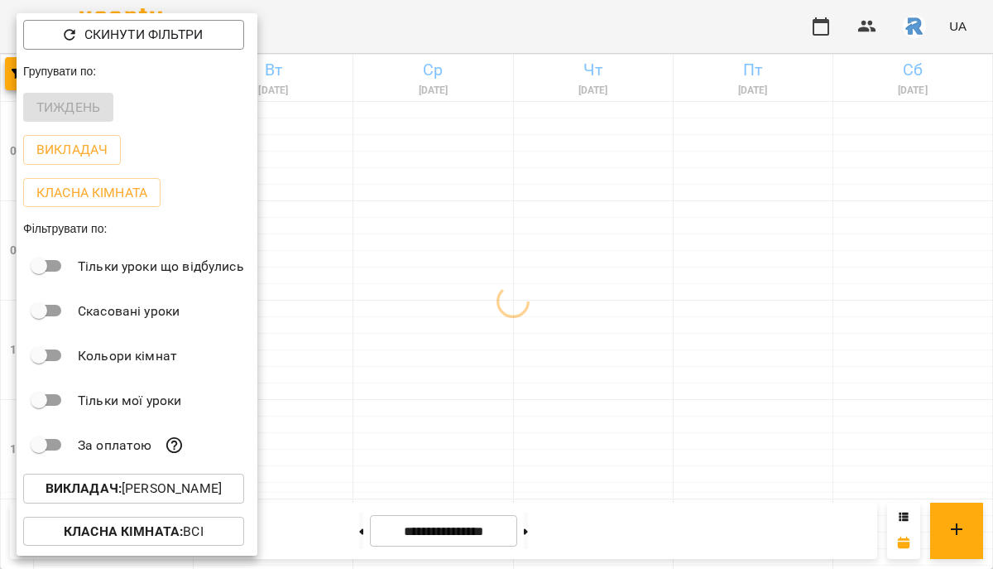
click at [471, 385] on div "Всі [PERSON_NAME] [PERSON_NAME] (Відпустка) [PERSON_NAME] [PERSON_NAME] [PERSON…" at bounding box center [496, 284] width 993 height 569
click at [471, 385] on div at bounding box center [496, 284] width 993 height 569
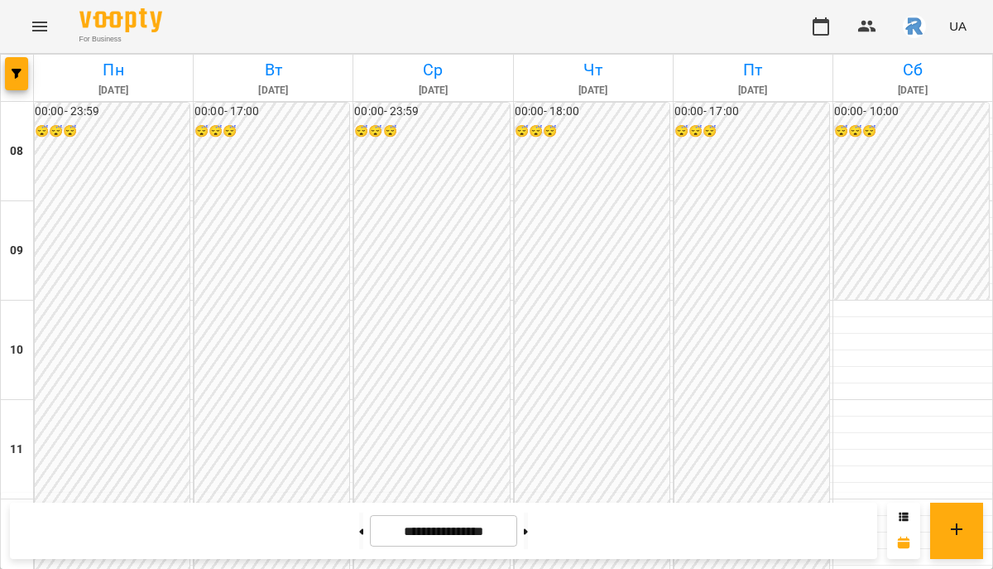
scroll to position [795, 0]
click at [17, 65] on button "button" at bounding box center [16, 73] width 23 height 33
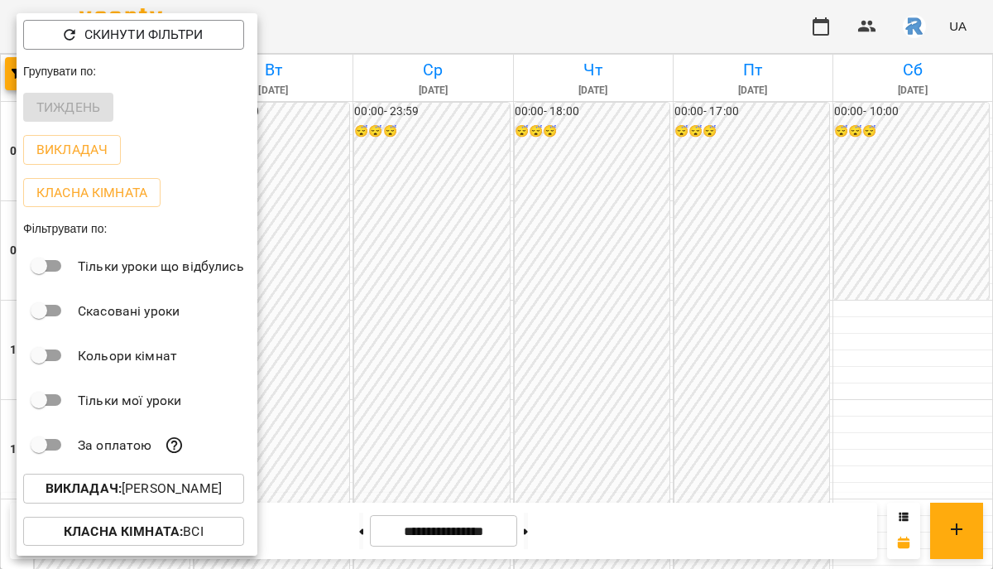
click at [222, 493] on p "Викладач : [PERSON_NAME]" at bounding box center [134, 488] width 176 height 20
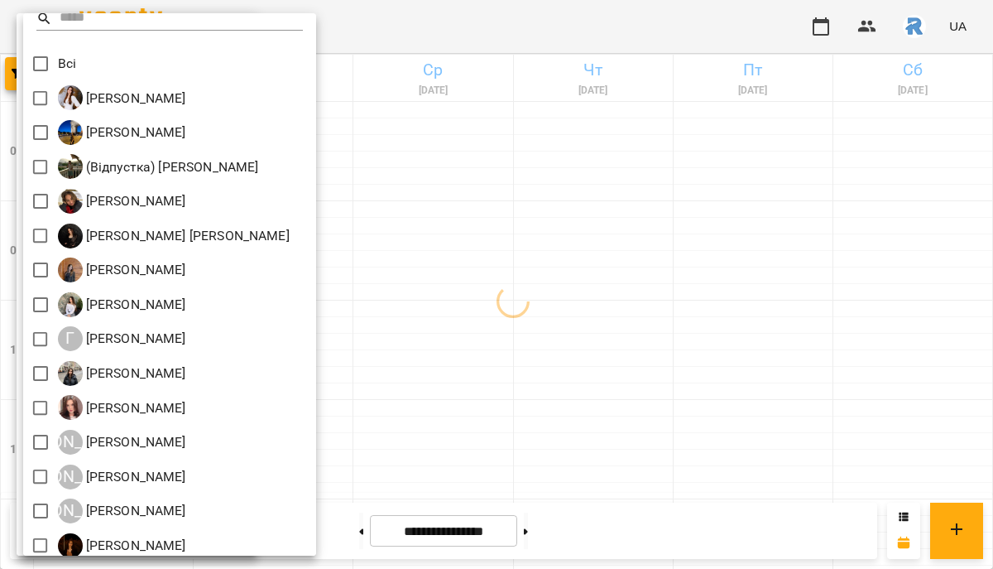
scroll to position [12, 0]
click at [608, 427] on div at bounding box center [496, 284] width 993 height 569
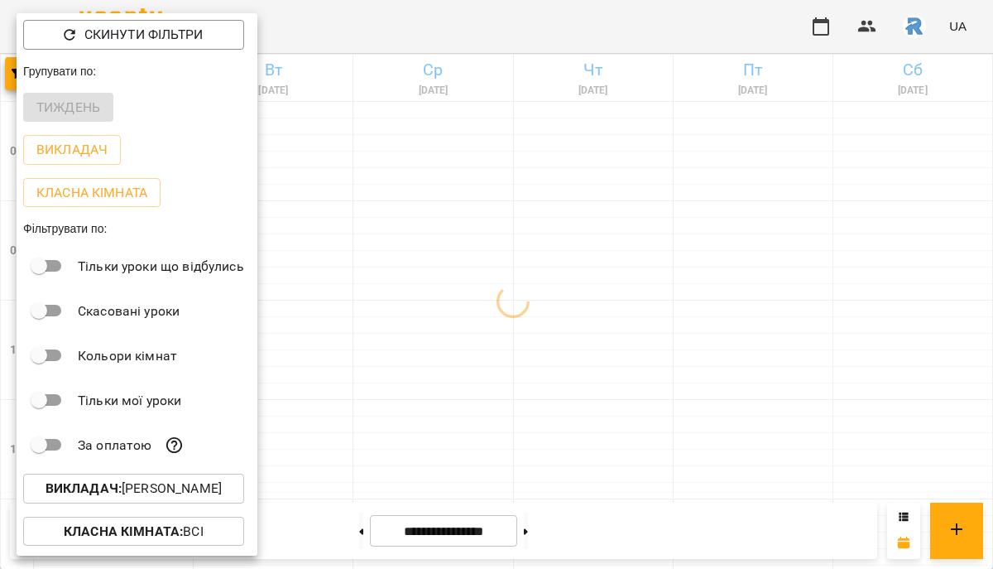
click at [608, 427] on div at bounding box center [496, 284] width 993 height 569
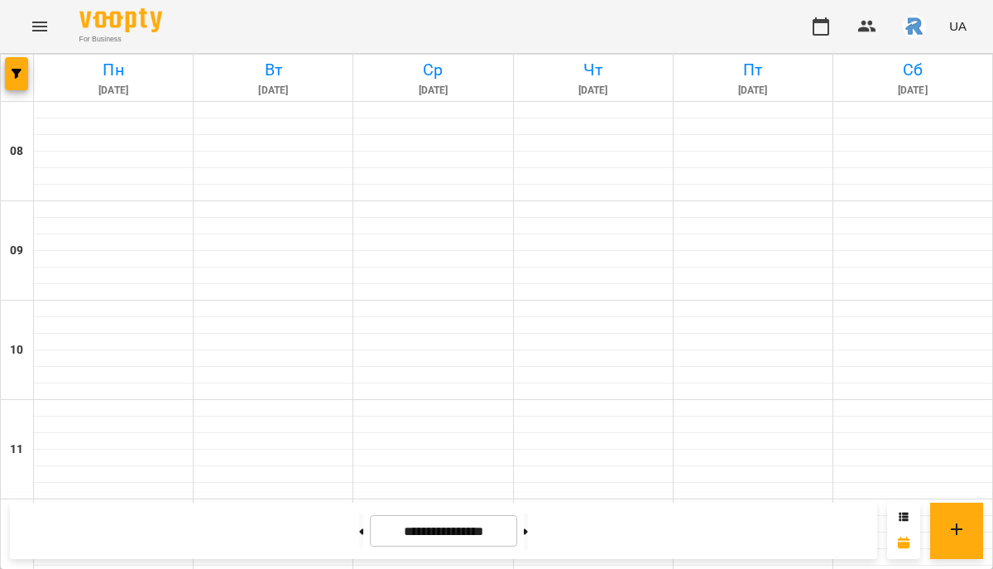
scroll to position [899, 0]
click at [18, 71] on icon "button" at bounding box center [17, 74] width 10 height 10
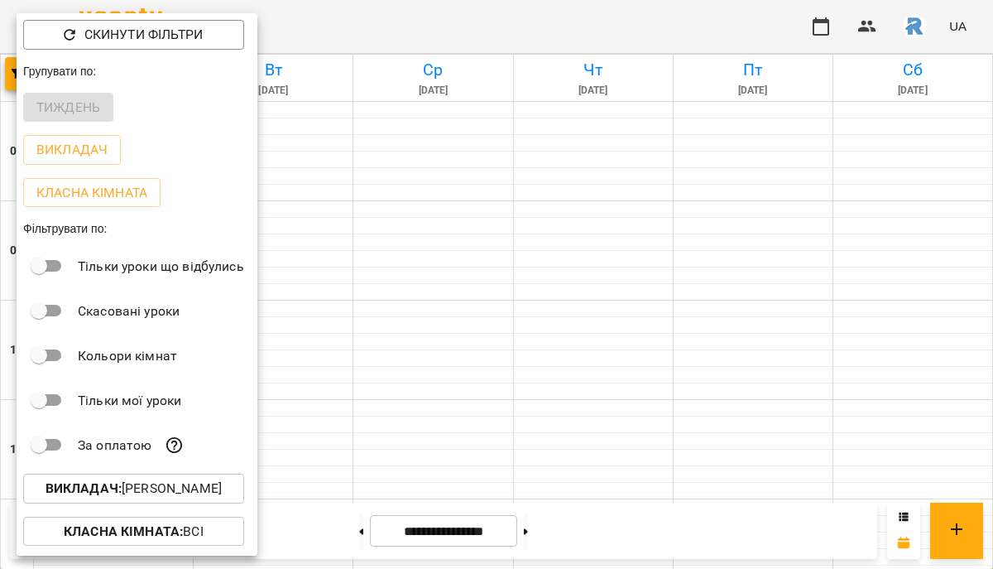
click at [168, 493] on p "Викладач : [PERSON_NAME]" at bounding box center [134, 488] width 176 height 20
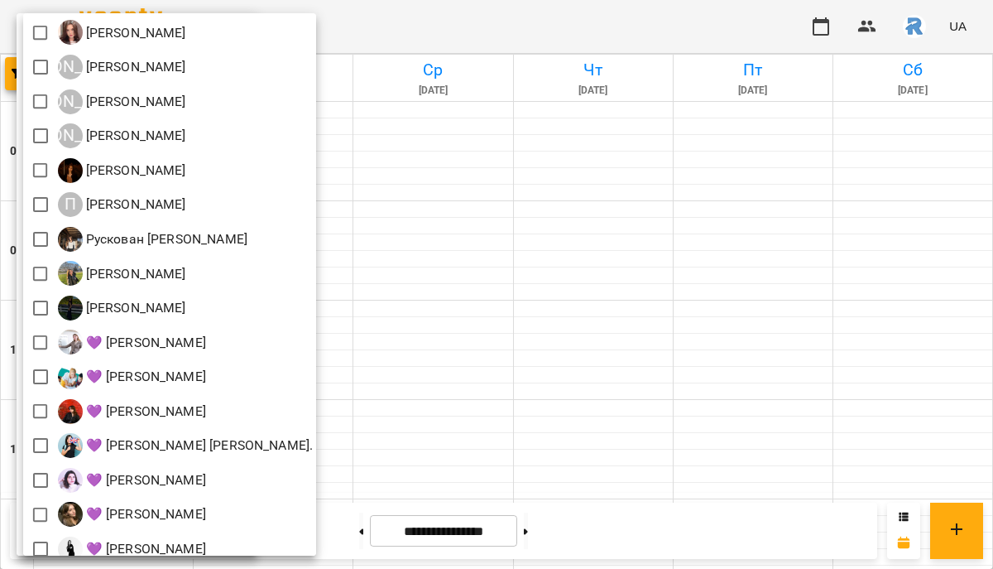
scroll to position [387, 0]
click at [441, 389] on div at bounding box center [496, 284] width 993 height 569
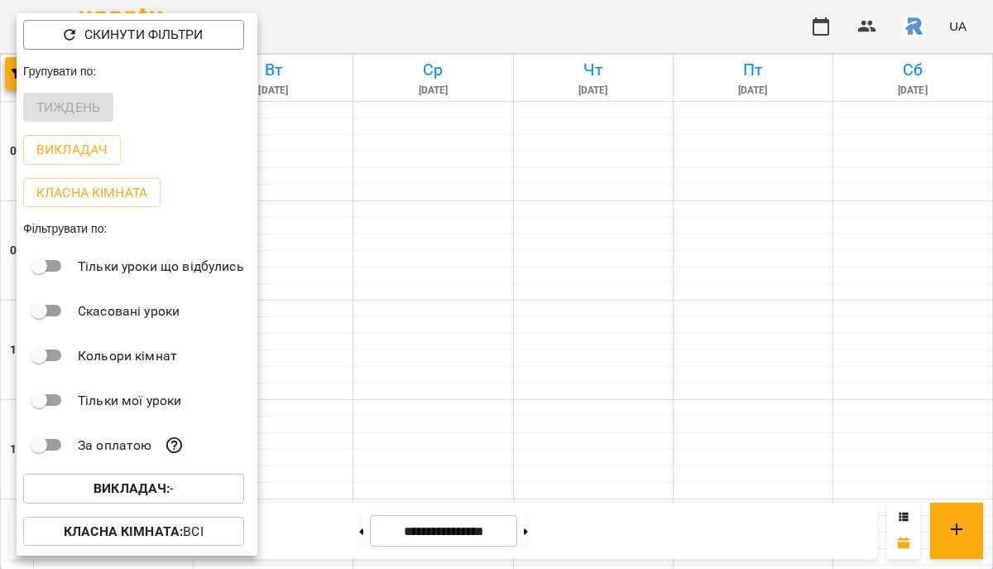
click at [441, 391] on div at bounding box center [496, 284] width 993 height 569
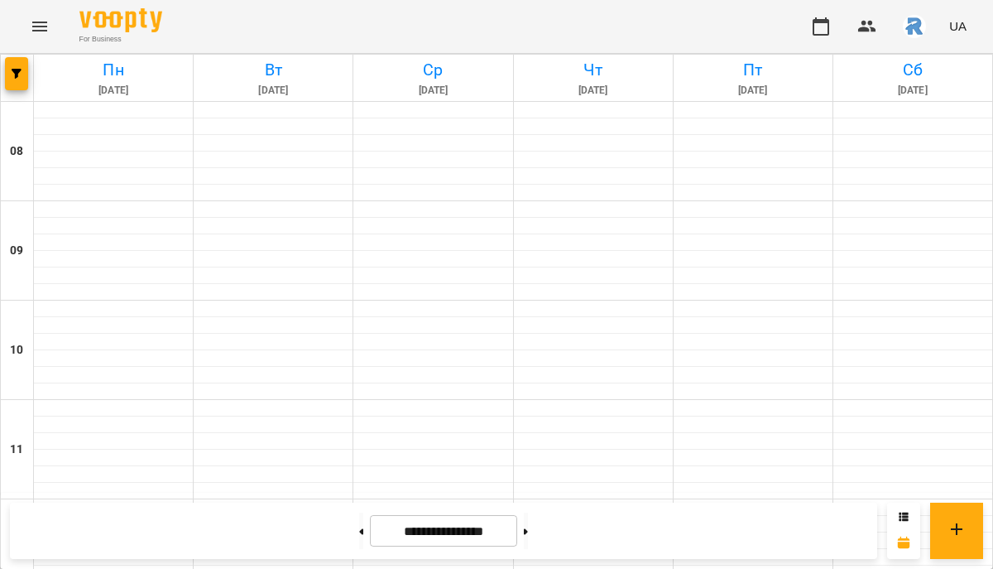
click at [38, 35] on icon "Menu" at bounding box center [40, 27] width 20 height 20
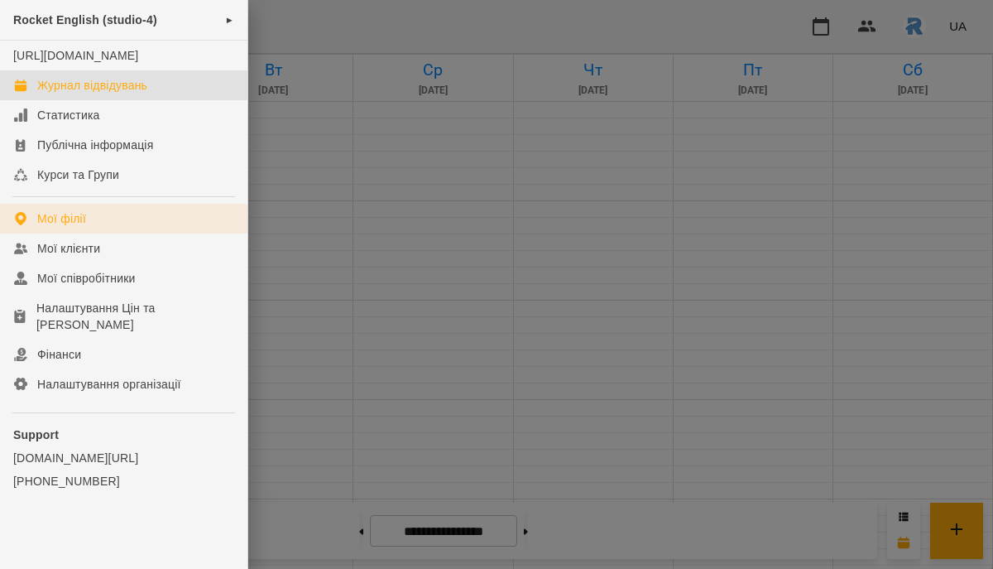
click at [120, 228] on link "Мої філії" at bounding box center [123, 219] width 247 height 30
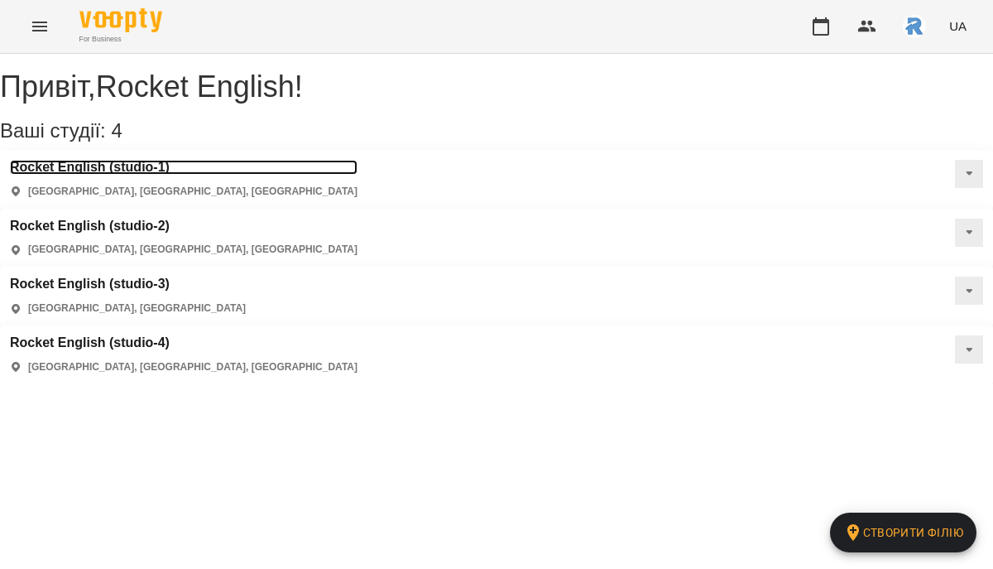
click at [130, 175] on h3 "Rocket English (studio-1)" at bounding box center [184, 167] width 348 height 15
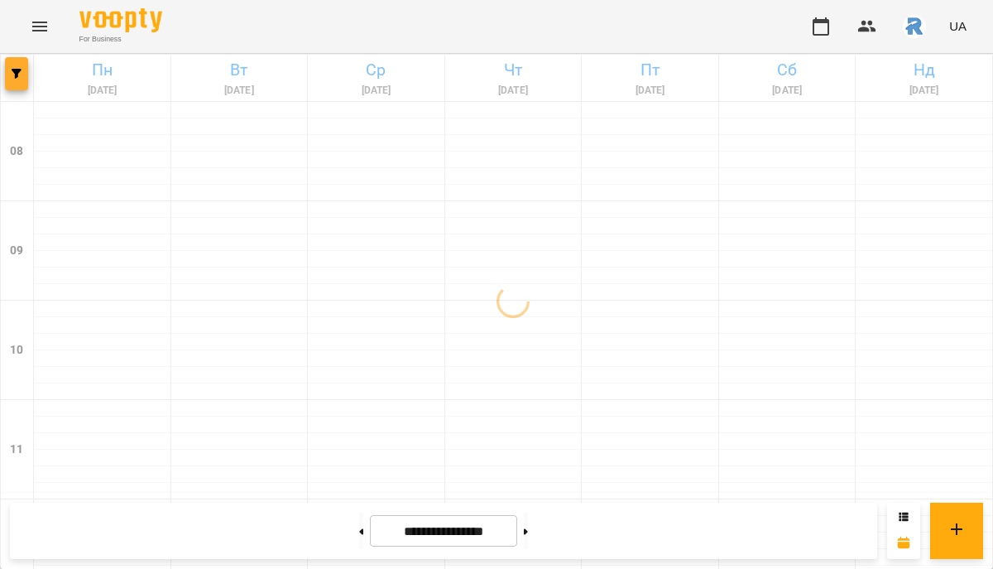
click at [12, 74] on icon "button" at bounding box center [17, 74] width 10 height 10
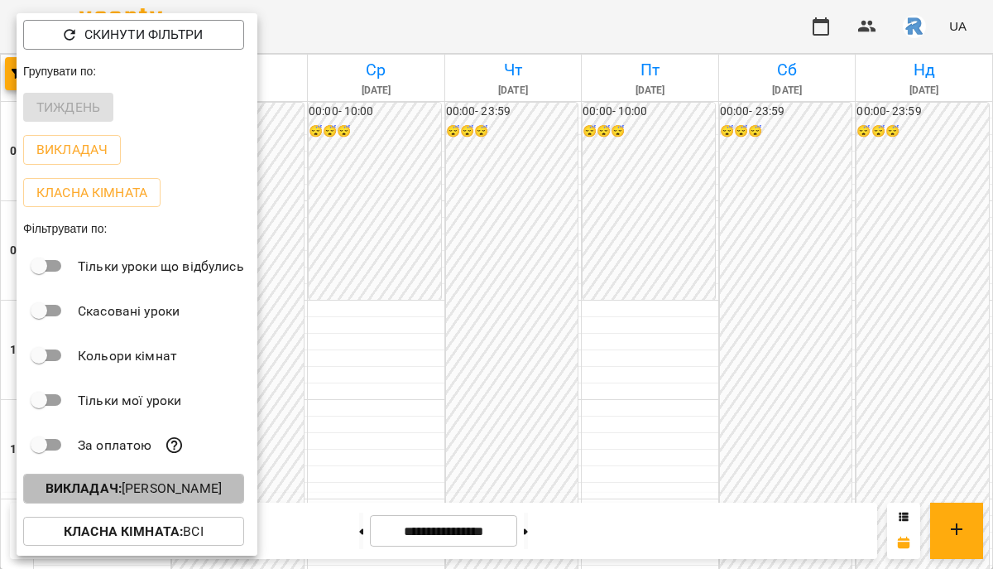
click at [184, 478] on button "Викладач : [PERSON_NAME]" at bounding box center [133, 488] width 221 height 30
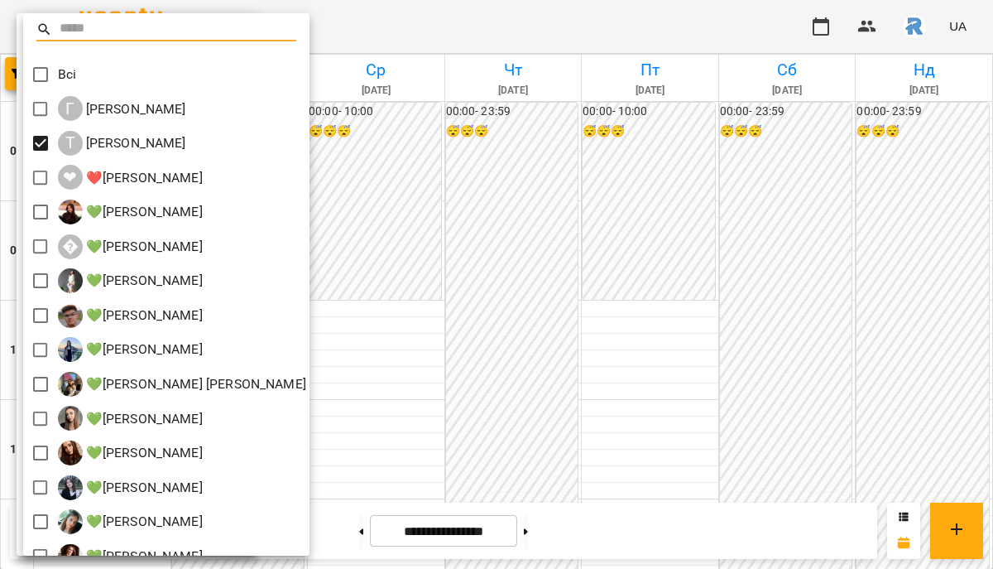
click at [424, 353] on div at bounding box center [496, 284] width 993 height 569
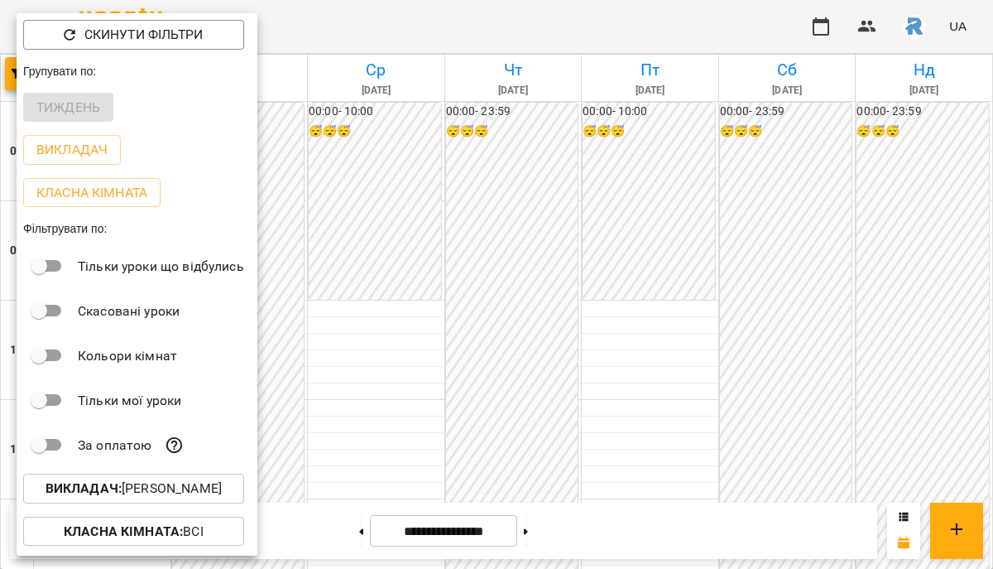
click at [424, 353] on div at bounding box center [496, 284] width 993 height 569
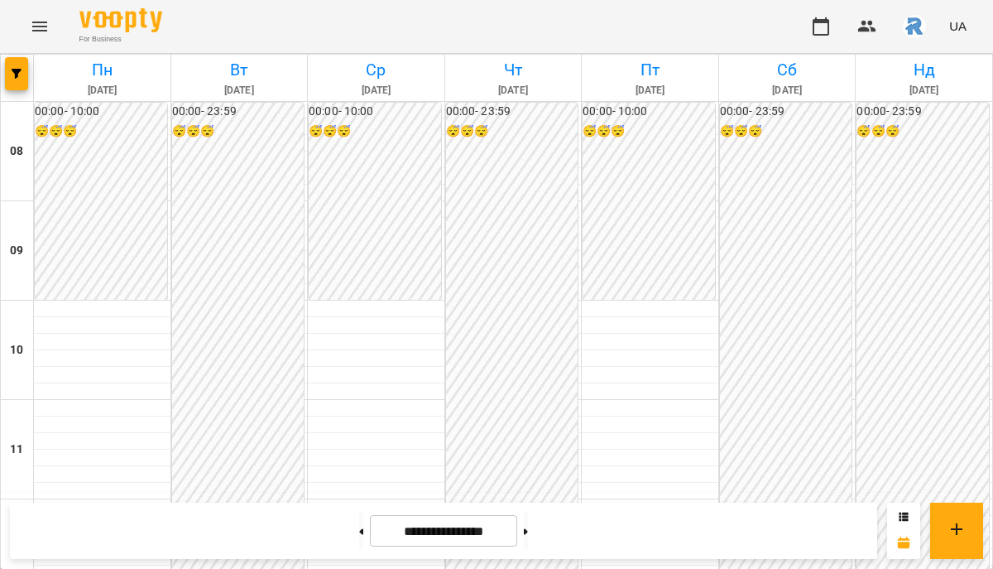
scroll to position [286, 0]
click at [20, 80] on button "button" at bounding box center [16, 73] width 23 height 33
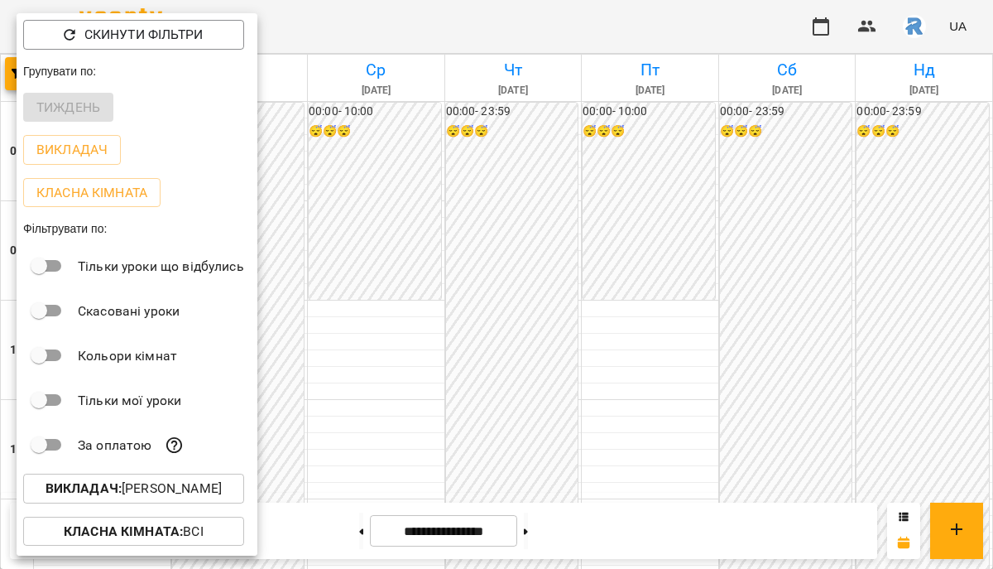
click at [205, 503] on button "Викладач : [PERSON_NAME]" at bounding box center [133, 488] width 221 height 30
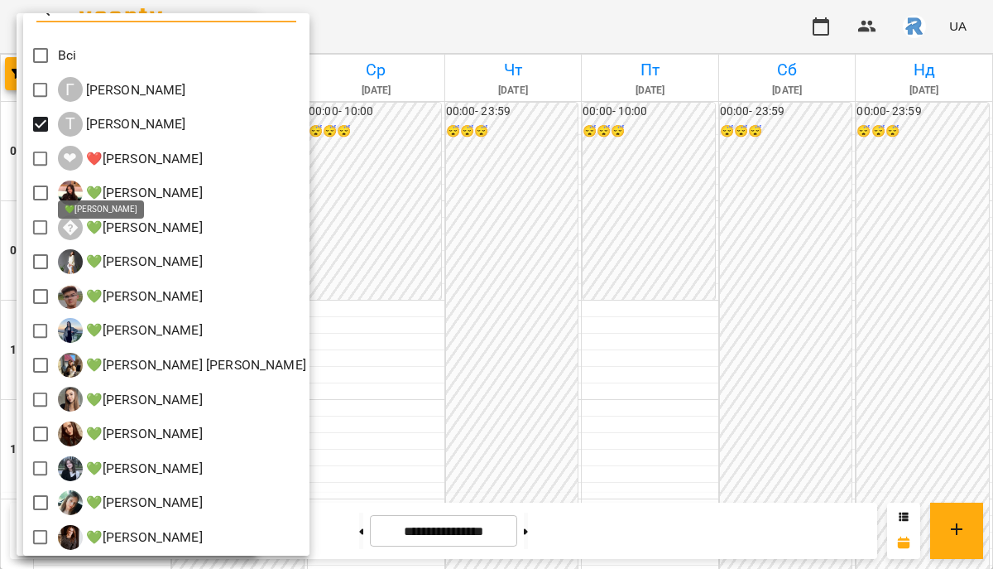
scroll to position [0, 0]
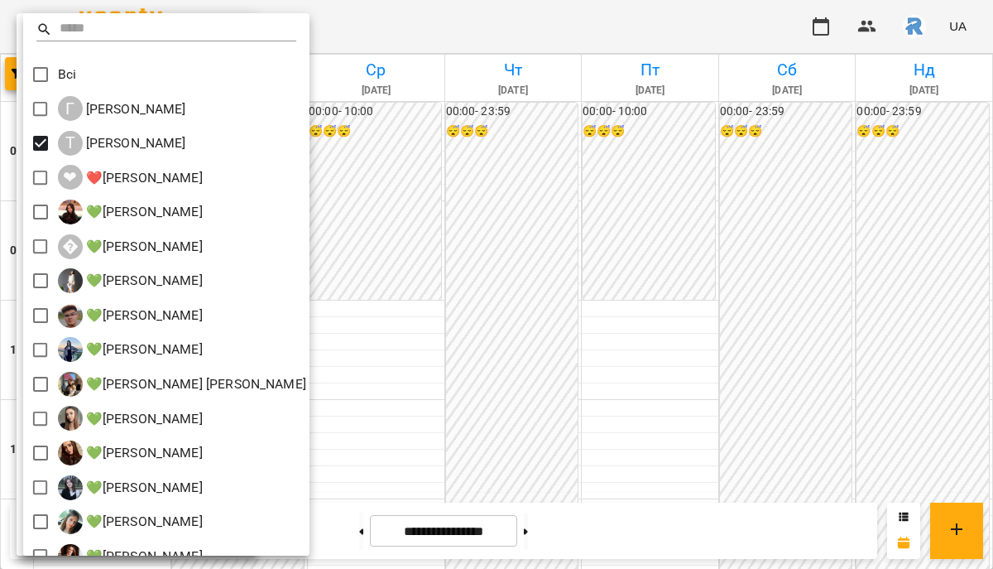
click at [410, 234] on div at bounding box center [496, 284] width 993 height 569
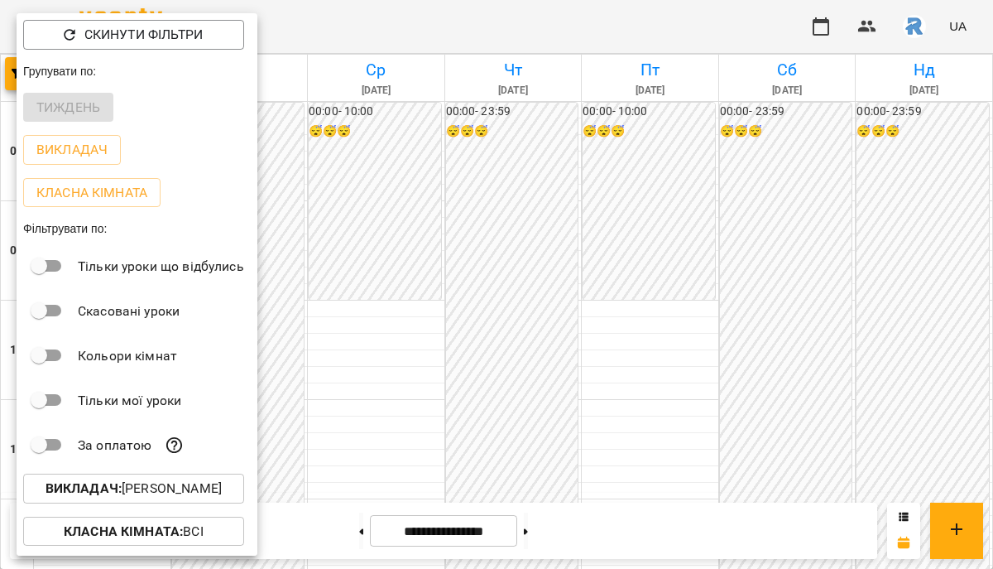
click at [410, 234] on div at bounding box center [496, 284] width 993 height 569
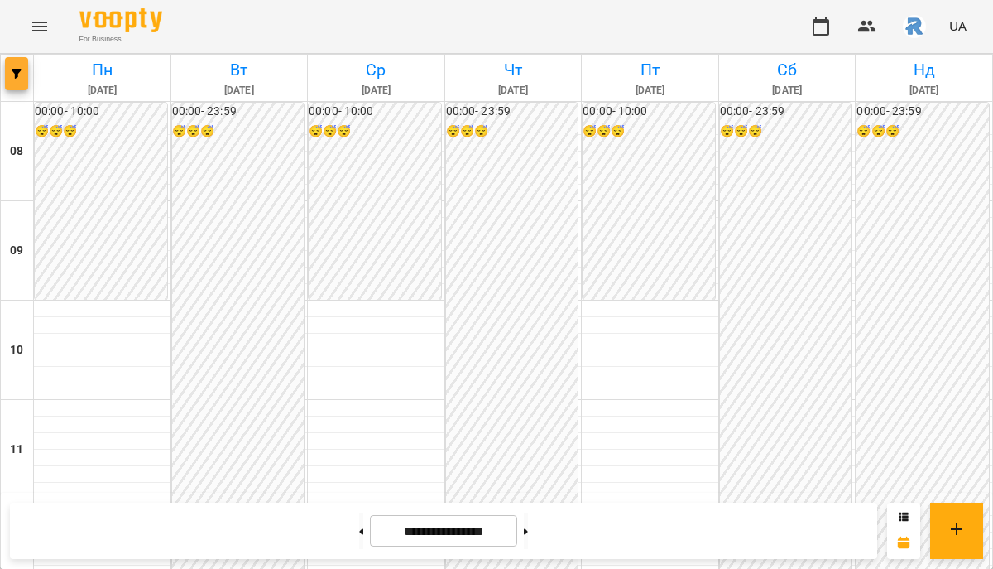
click at [24, 64] on button "button" at bounding box center [16, 73] width 23 height 33
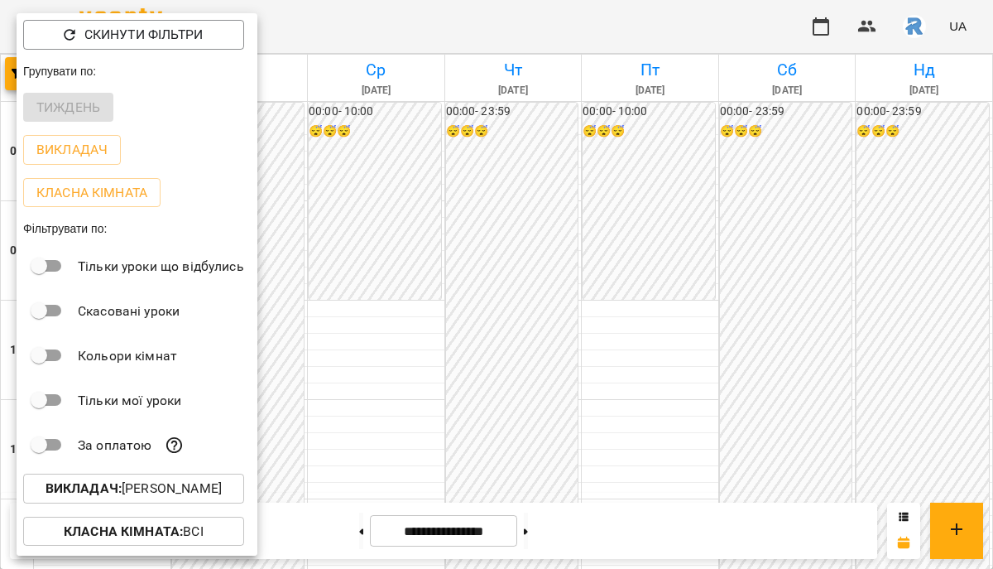
click at [329, 181] on div at bounding box center [496, 284] width 993 height 569
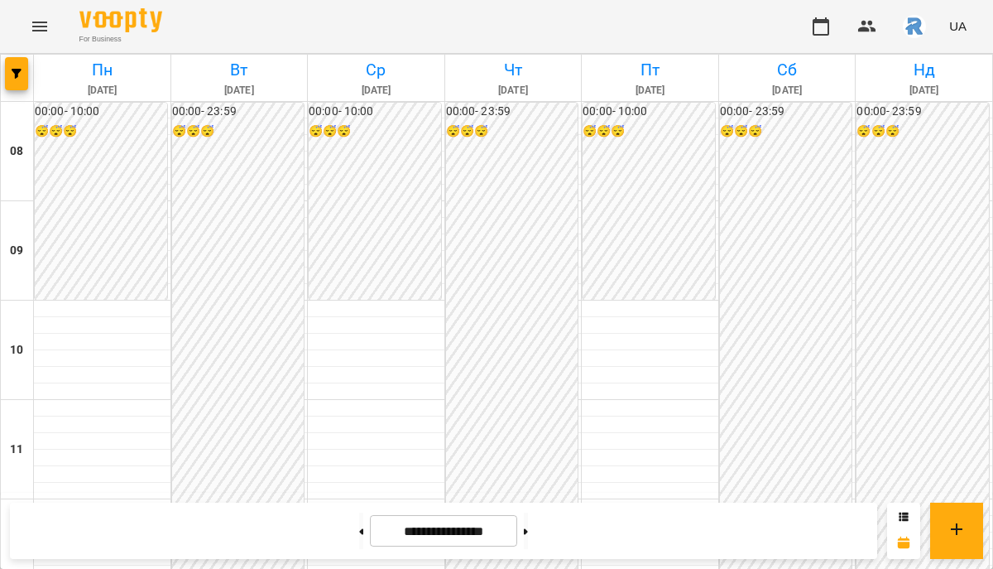
click at [53, 32] on button "Menu" at bounding box center [40, 27] width 40 height 40
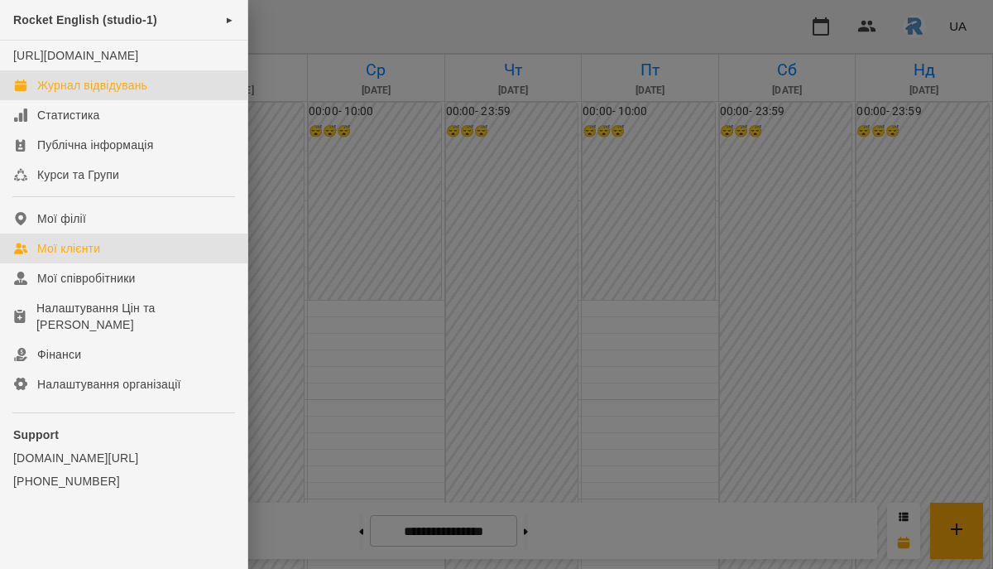
click at [99, 253] on link "Мої клієнти" at bounding box center [123, 248] width 247 height 30
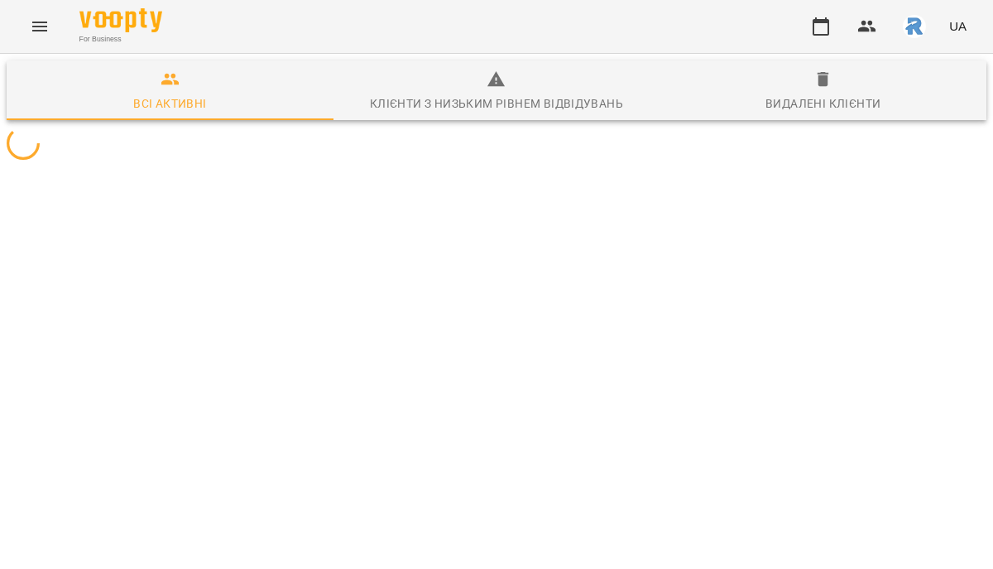
click at [47, 41] on button "Menu" at bounding box center [40, 27] width 40 height 40
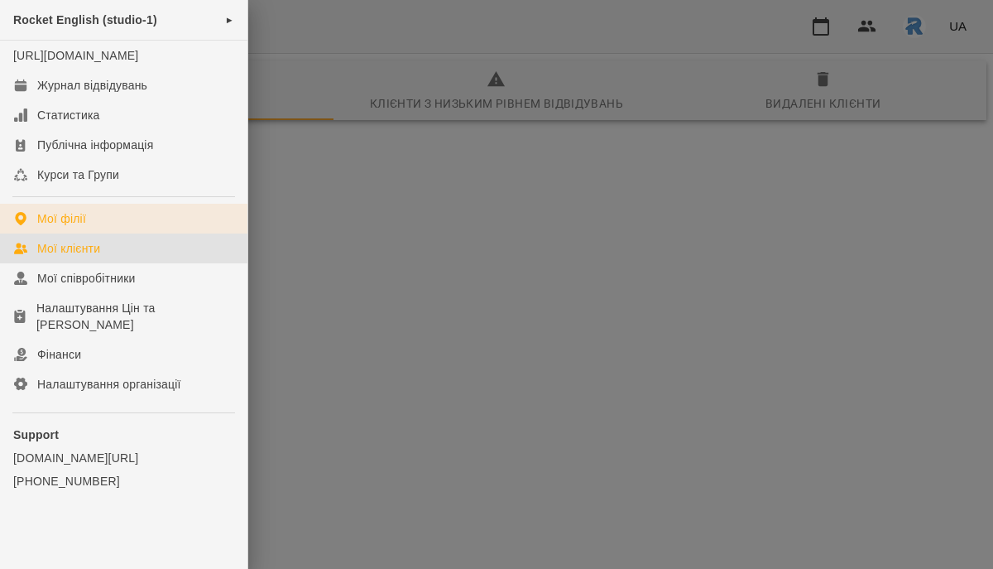
click at [87, 233] on link "Мої філії" at bounding box center [123, 219] width 247 height 30
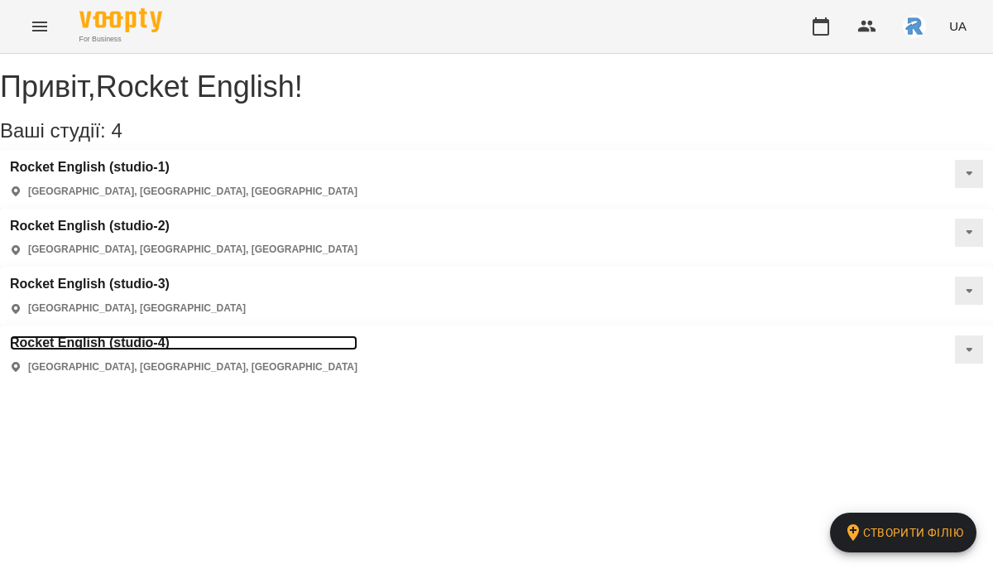
click at [358, 335] on h3 "Rocket English (studio-4)" at bounding box center [184, 342] width 348 height 15
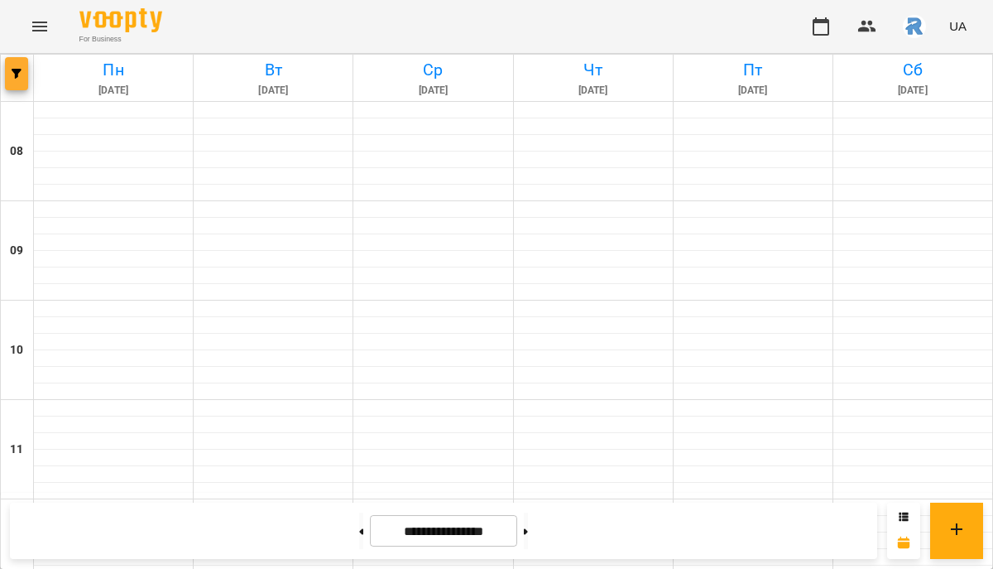
click at [21, 65] on button "button" at bounding box center [16, 73] width 23 height 33
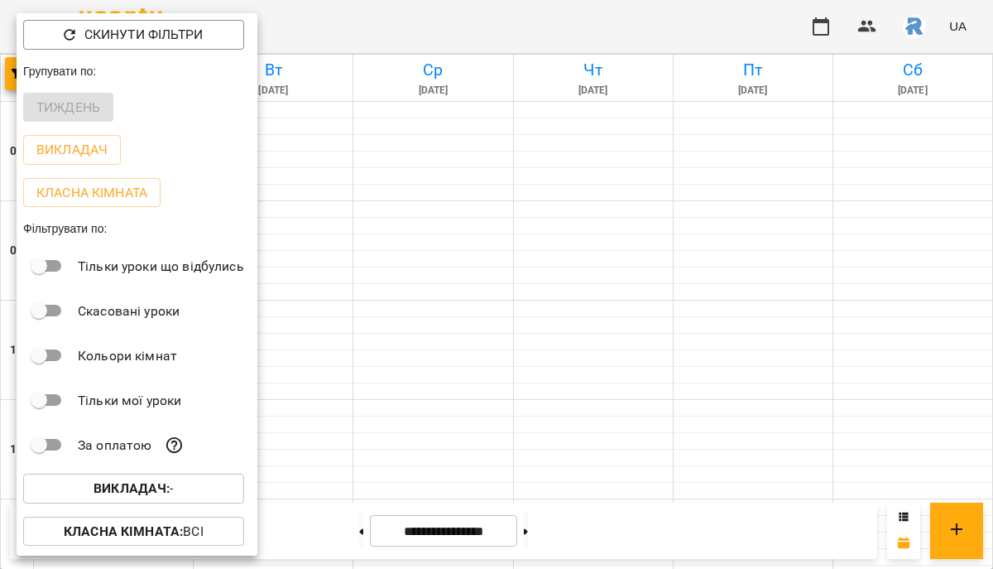
click at [177, 498] on span "Викладач : -" at bounding box center [133, 488] width 195 height 20
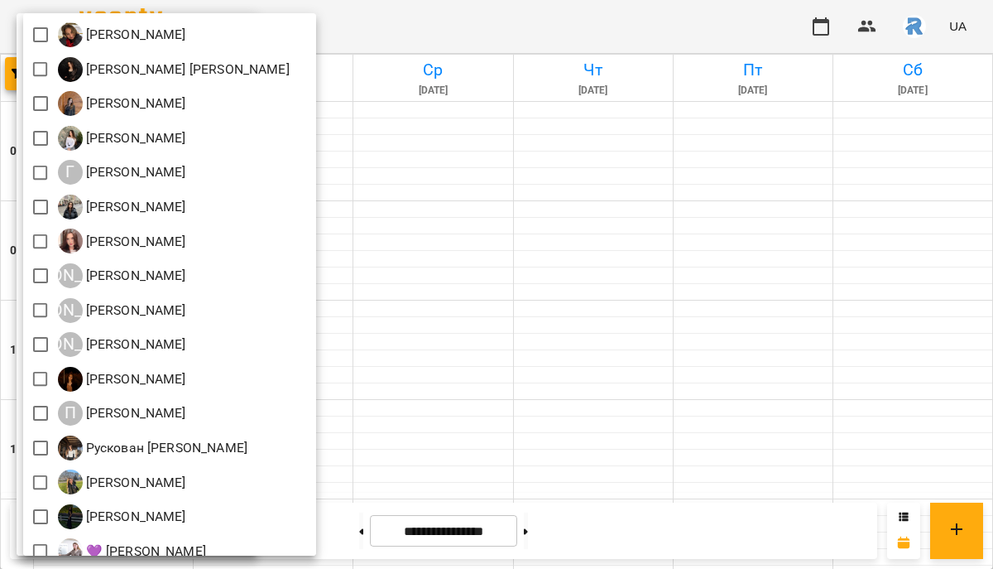
scroll to position [434, 0]
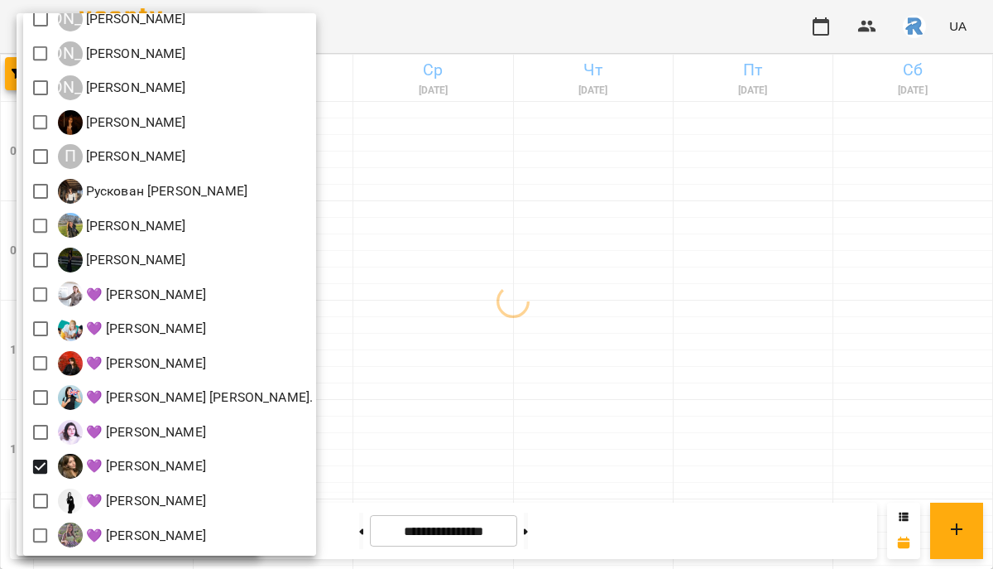
click at [501, 432] on div at bounding box center [496, 284] width 993 height 569
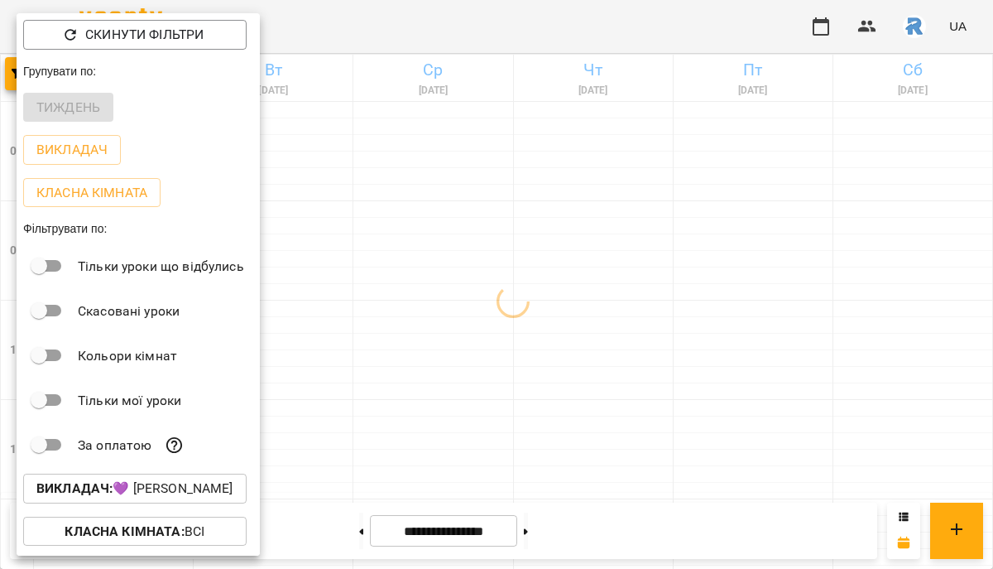
click at [501, 435] on div at bounding box center [496, 284] width 993 height 569
